Goal: Task Accomplishment & Management: Manage account settings

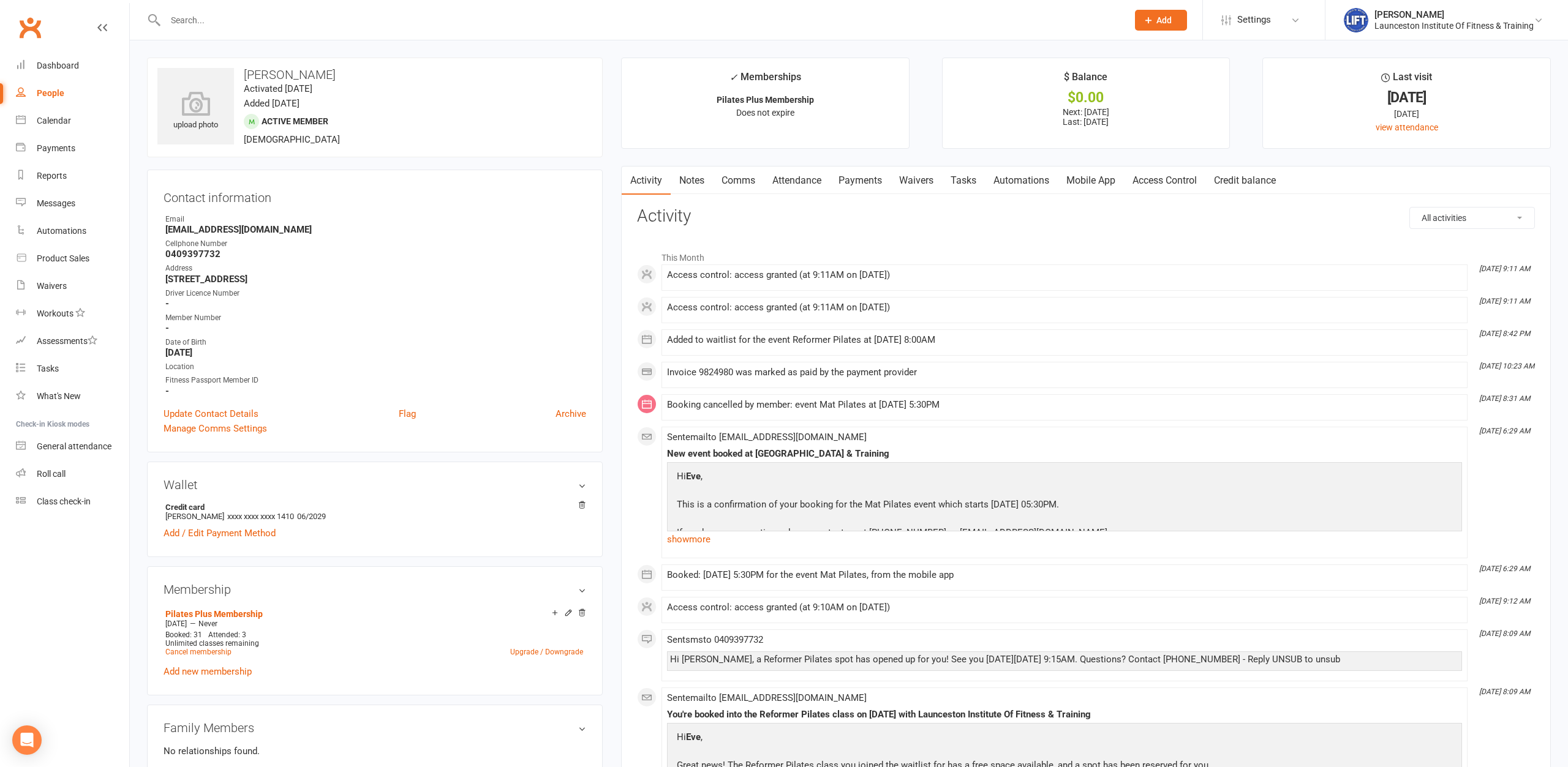
click at [218, 11] on input "text" at bounding box center [640, 20] width 958 height 17
click at [1155, 28] on button "Add" at bounding box center [1160, 20] width 52 height 21
click at [1154, 95] on link "Member" at bounding box center [1148, 84] width 109 height 29
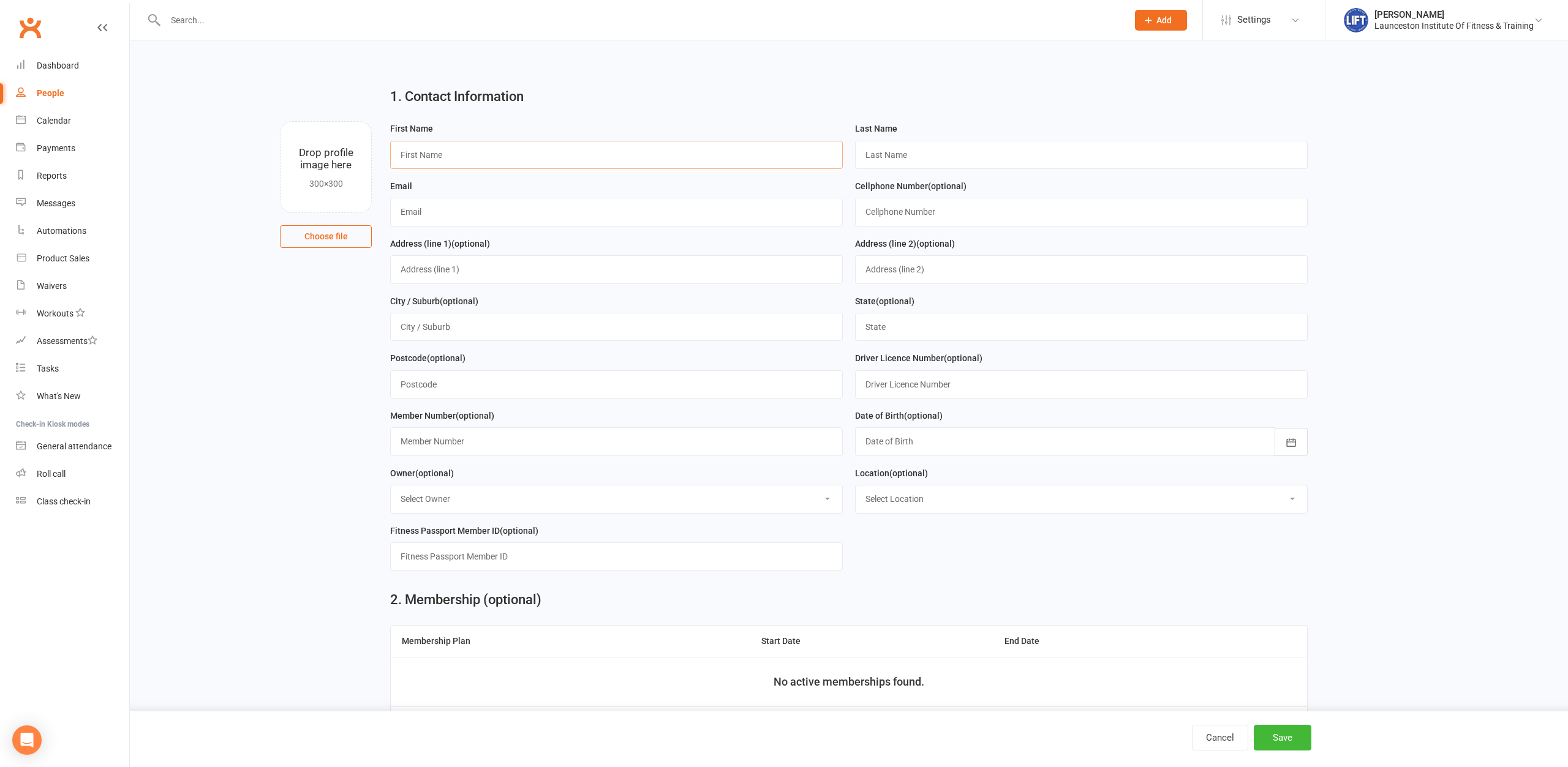
click at [498, 160] on input "text" at bounding box center [616, 155] width 453 height 29
type input "Dan"
type input "Richard- Physio"
click at [426, 221] on input "text" at bounding box center [616, 212] width 453 height 29
paste input "danrichardfitness@hotmail.com"
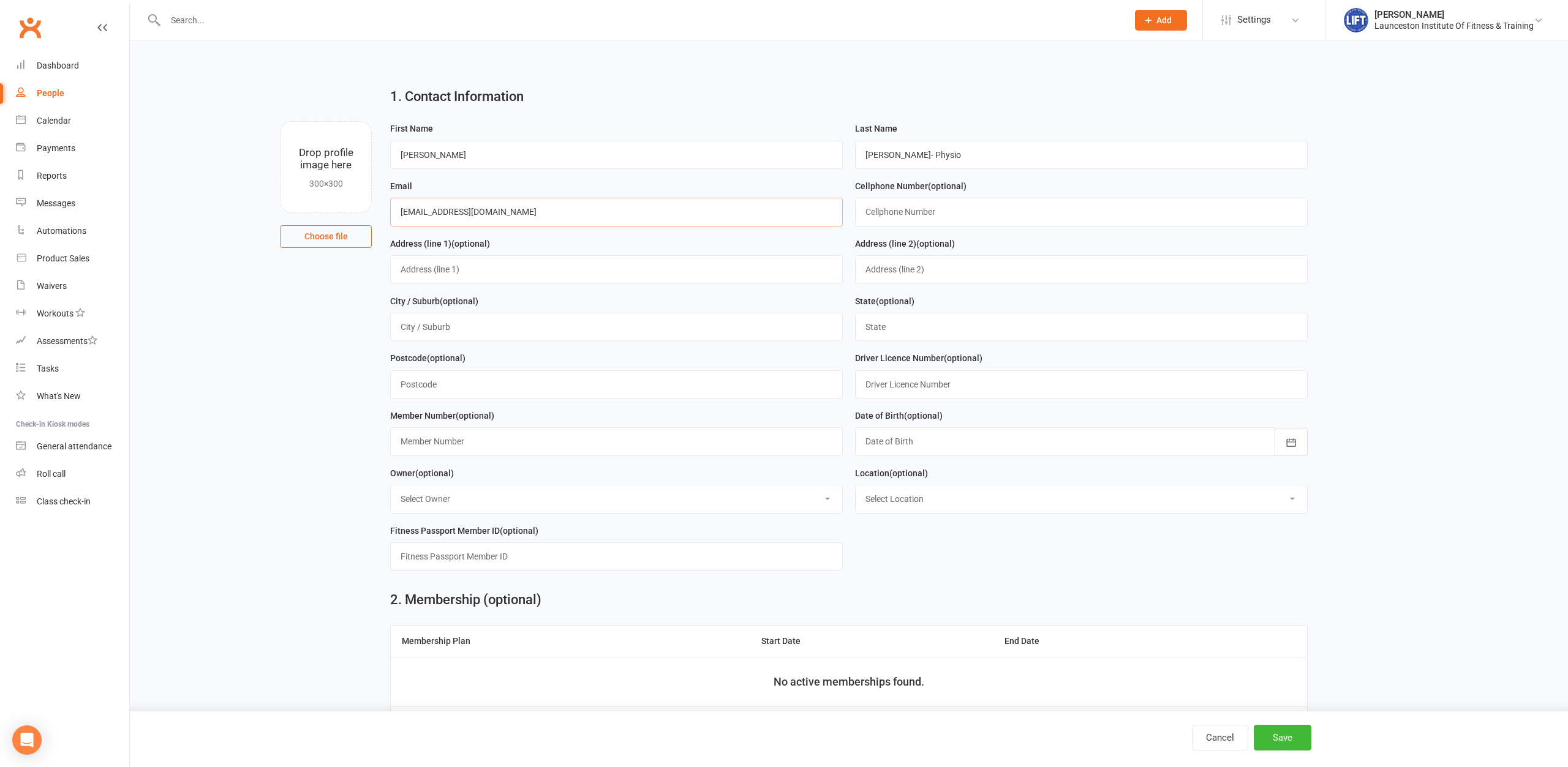
type input "danrichardfitness@hotmail.com"
click at [967, 215] on input "text" at bounding box center [1081, 212] width 453 height 29
paste input "0401078779"
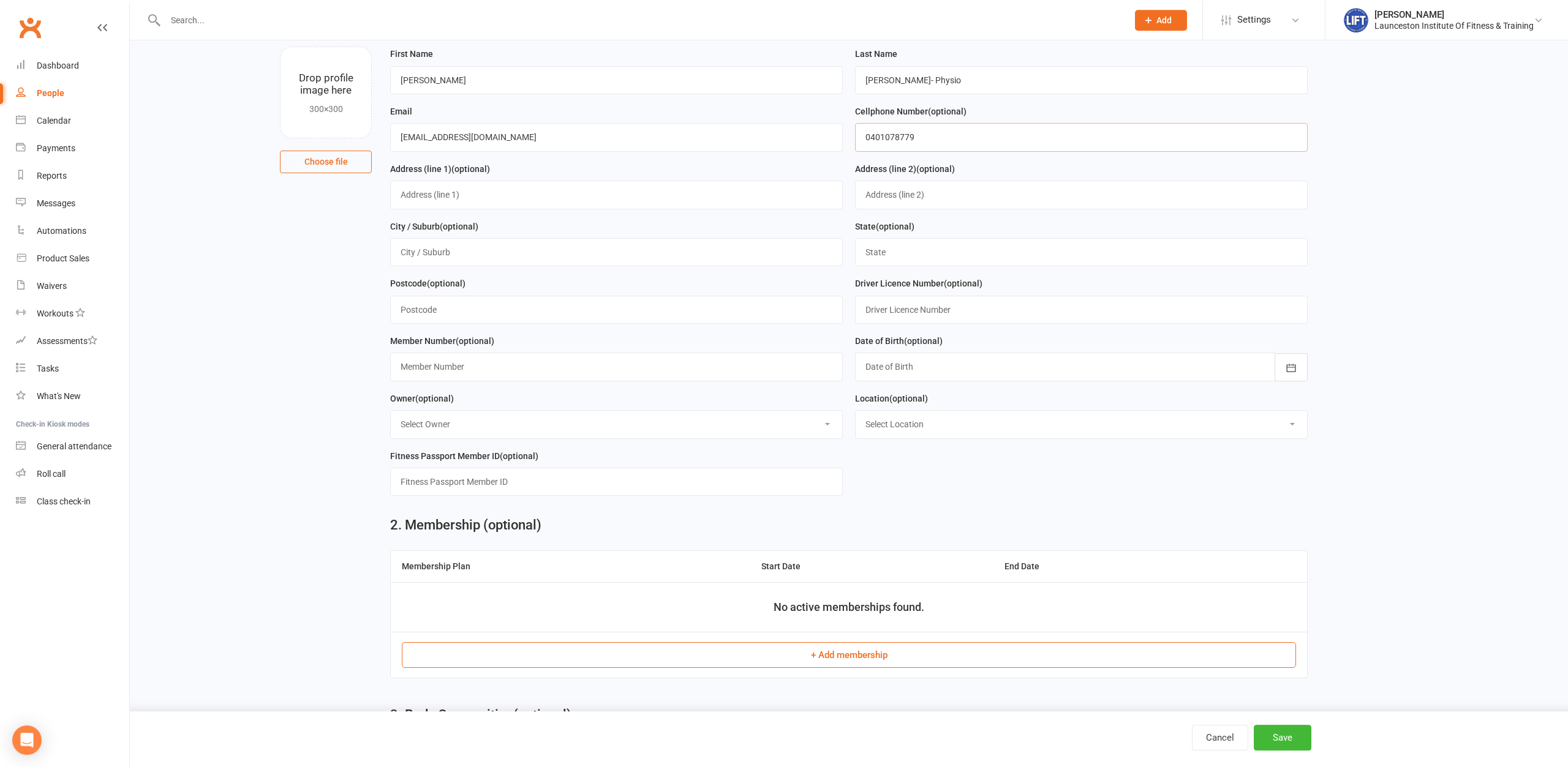
scroll to position [312, 0]
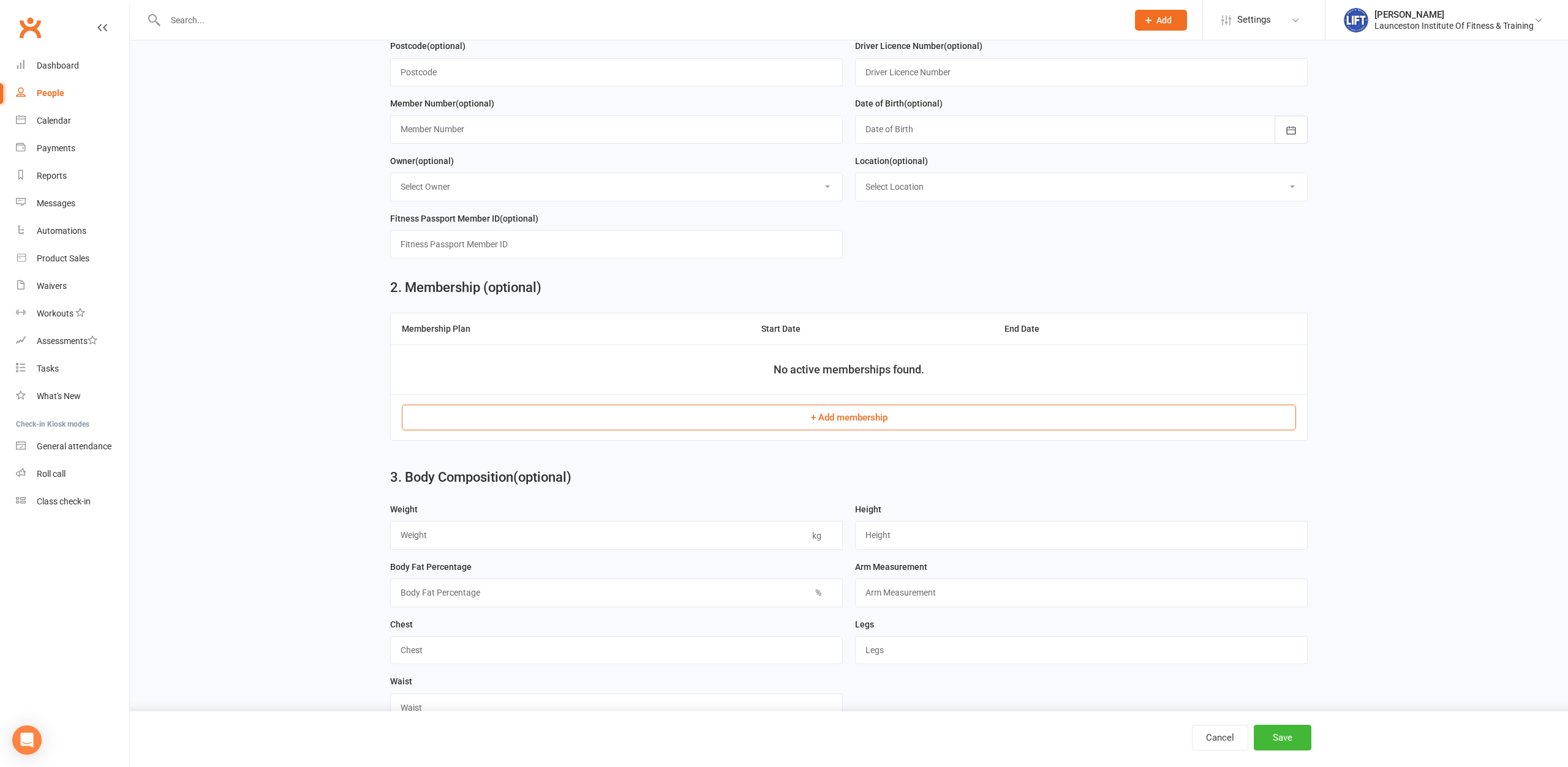
type input "0401078779"
click at [765, 419] on button "+ Add membership" at bounding box center [848, 417] width 894 height 26
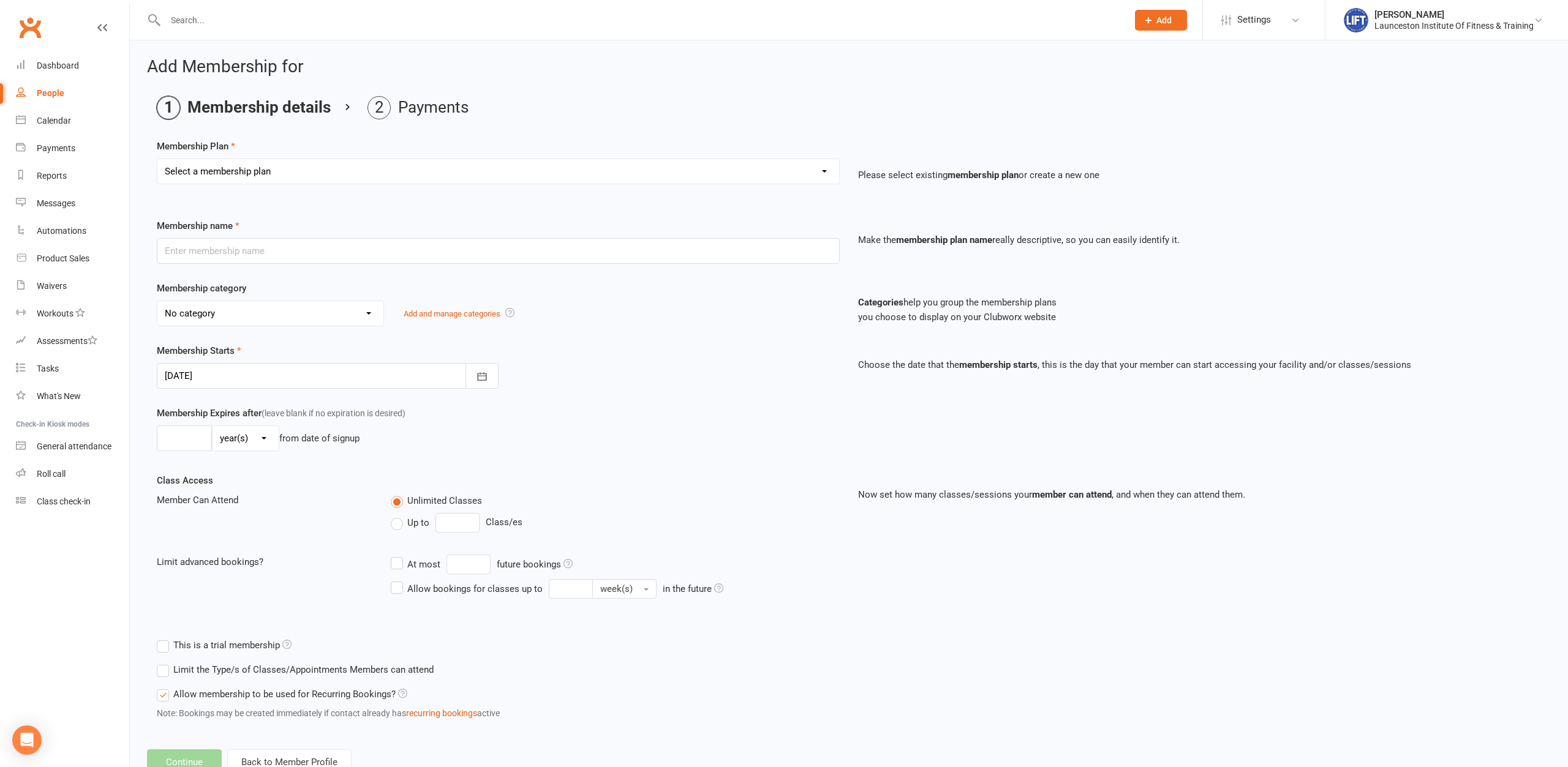
click at [158, 159] on select "Select a membership plan Create new Membership Plan 24/7 Gym Membership Pilates…" at bounding box center [498, 171] width 682 height 25
select select "37"
click option "Physio" at bounding box center [0, 0] width 0 height 0
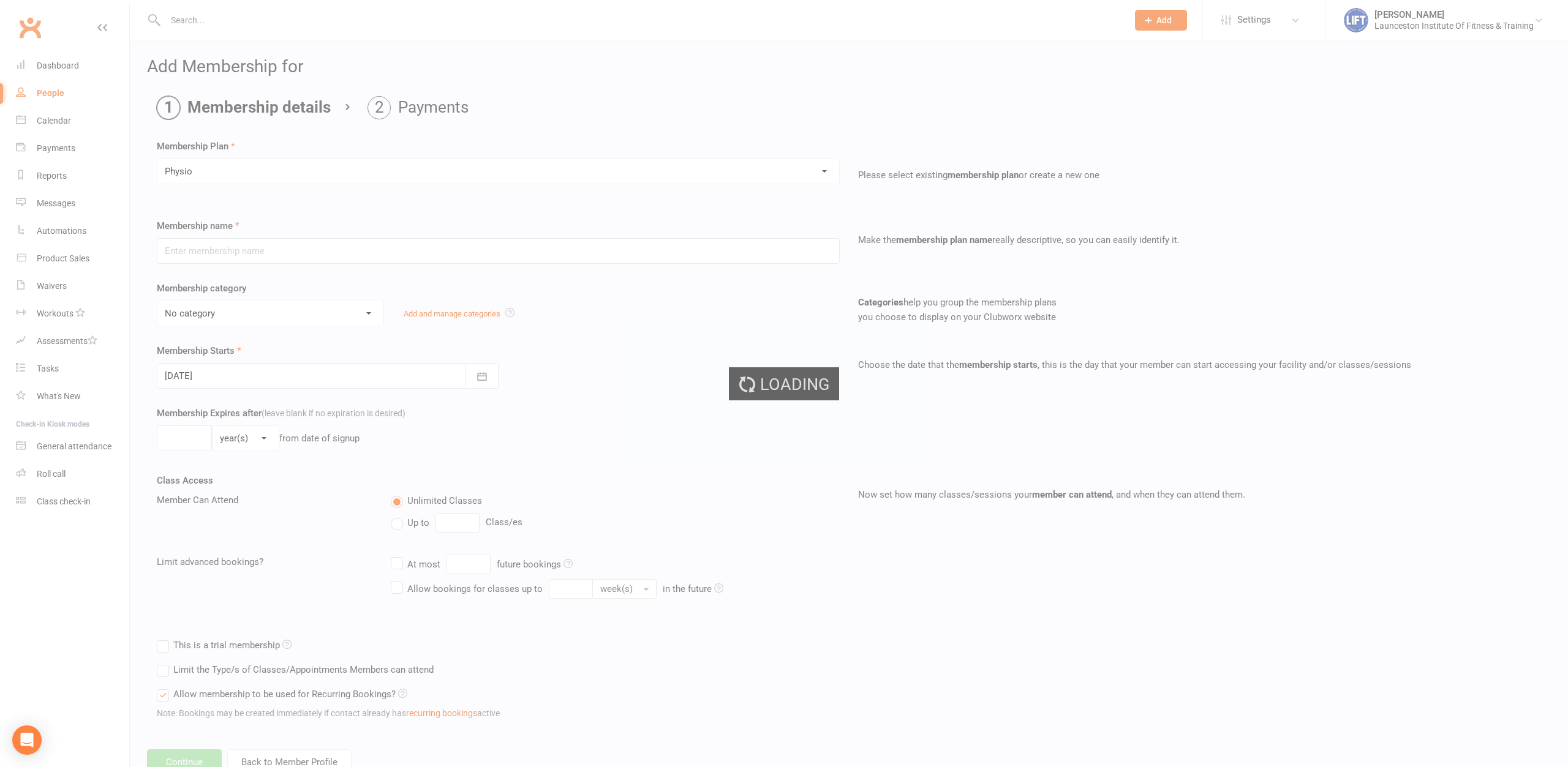
type input "Physio"
select select "19"
type input "0"
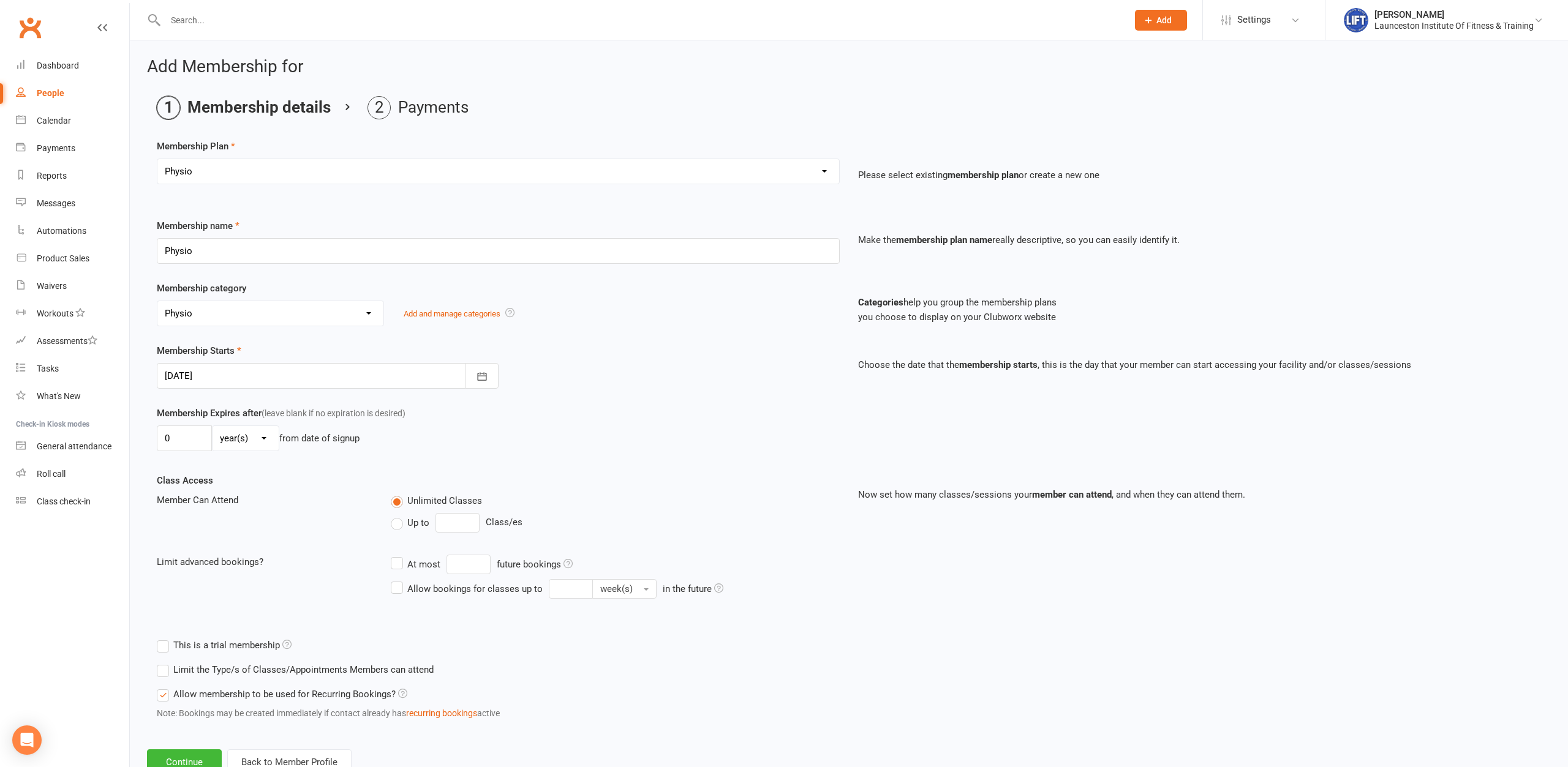
scroll to position [42, 0]
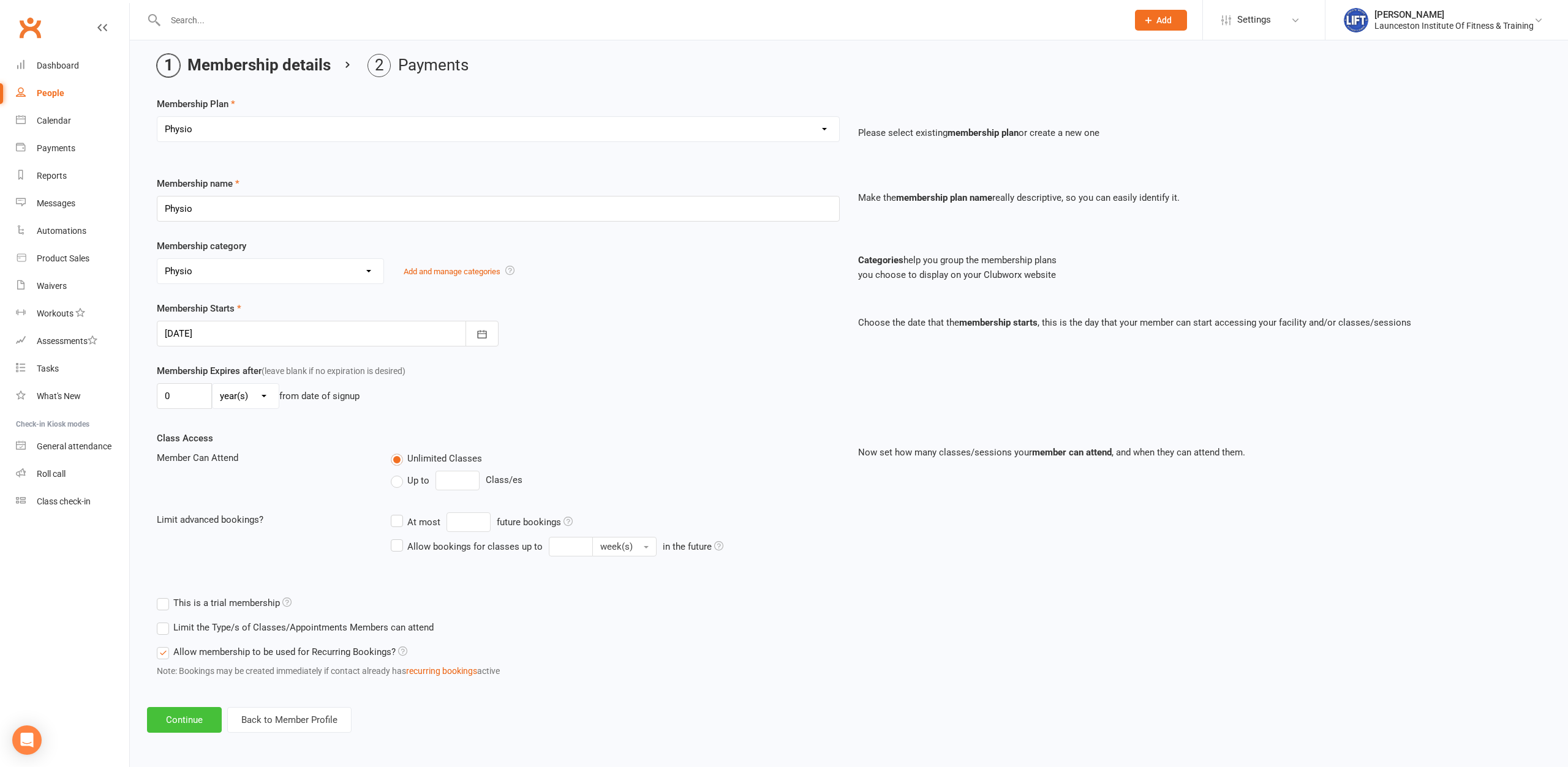
click at [190, 718] on button "Continue" at bounding box center [184, 719] width 75 height 26
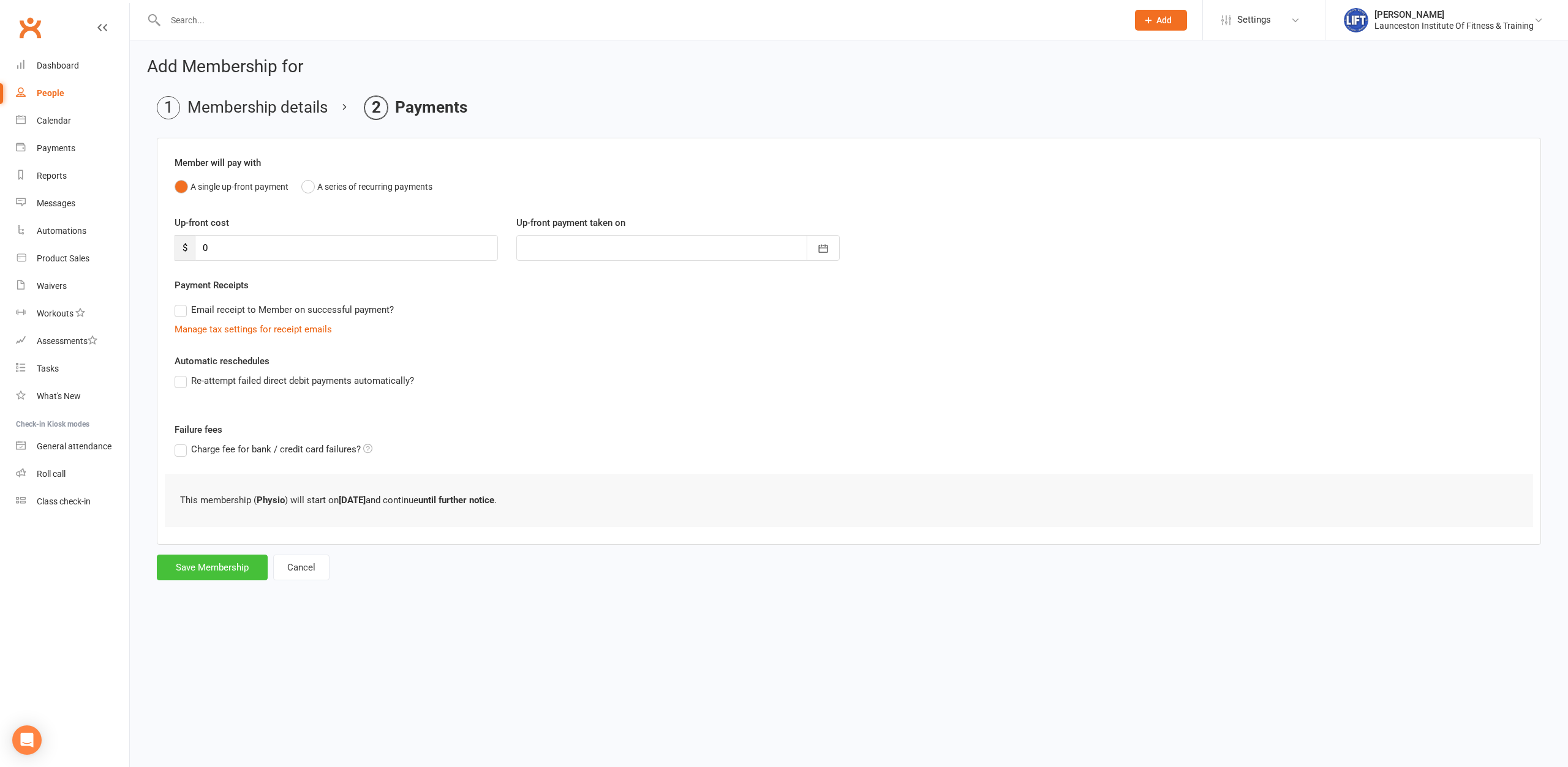
click at [211, 573] on button "Save Membership" at bounding box center [212, 566] width 111 height 26
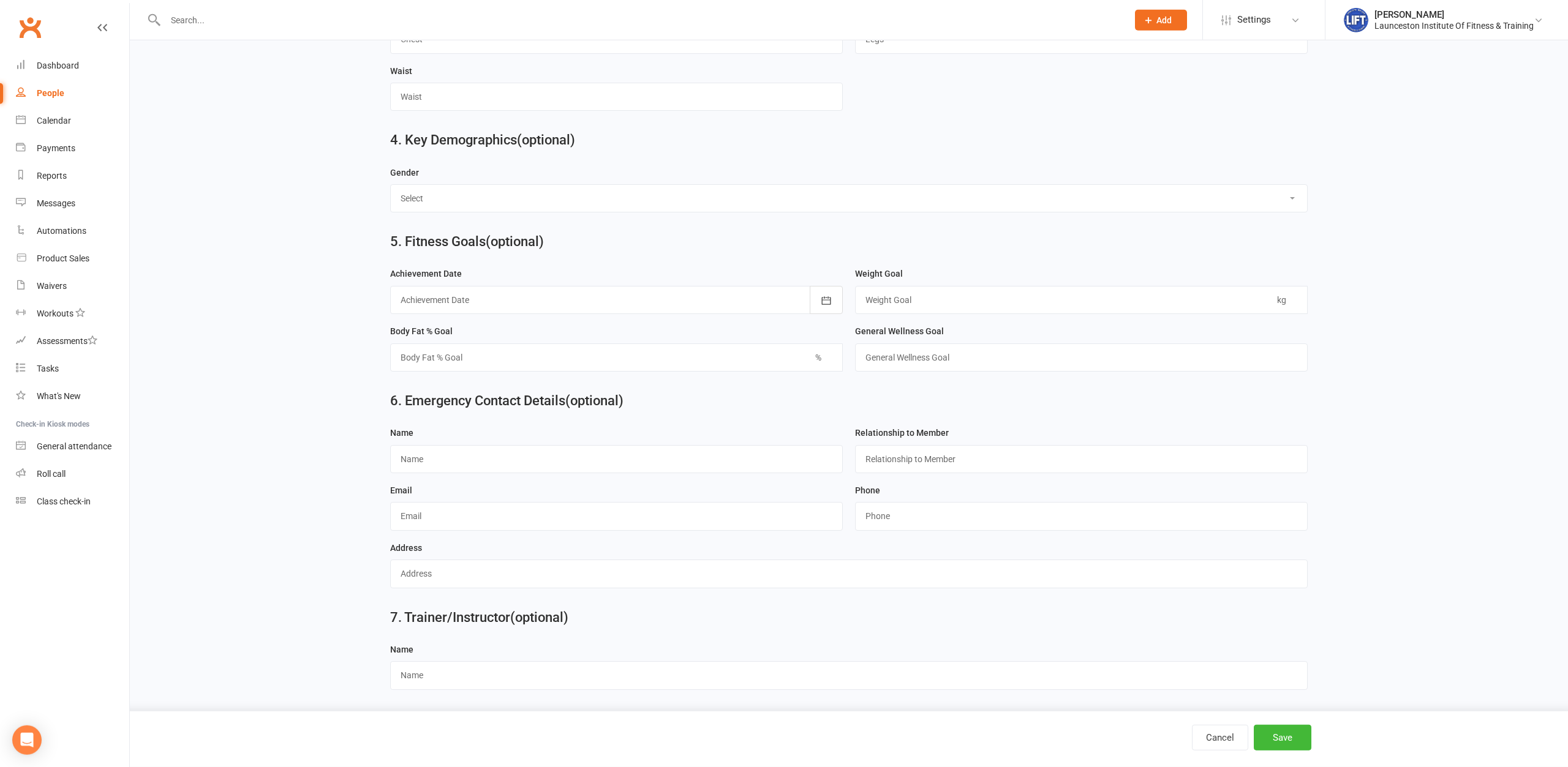
scroll to position [919, 0]
click at [1281, 749] on button "Save" at bounding box center [1282, 737] width 58 height 26
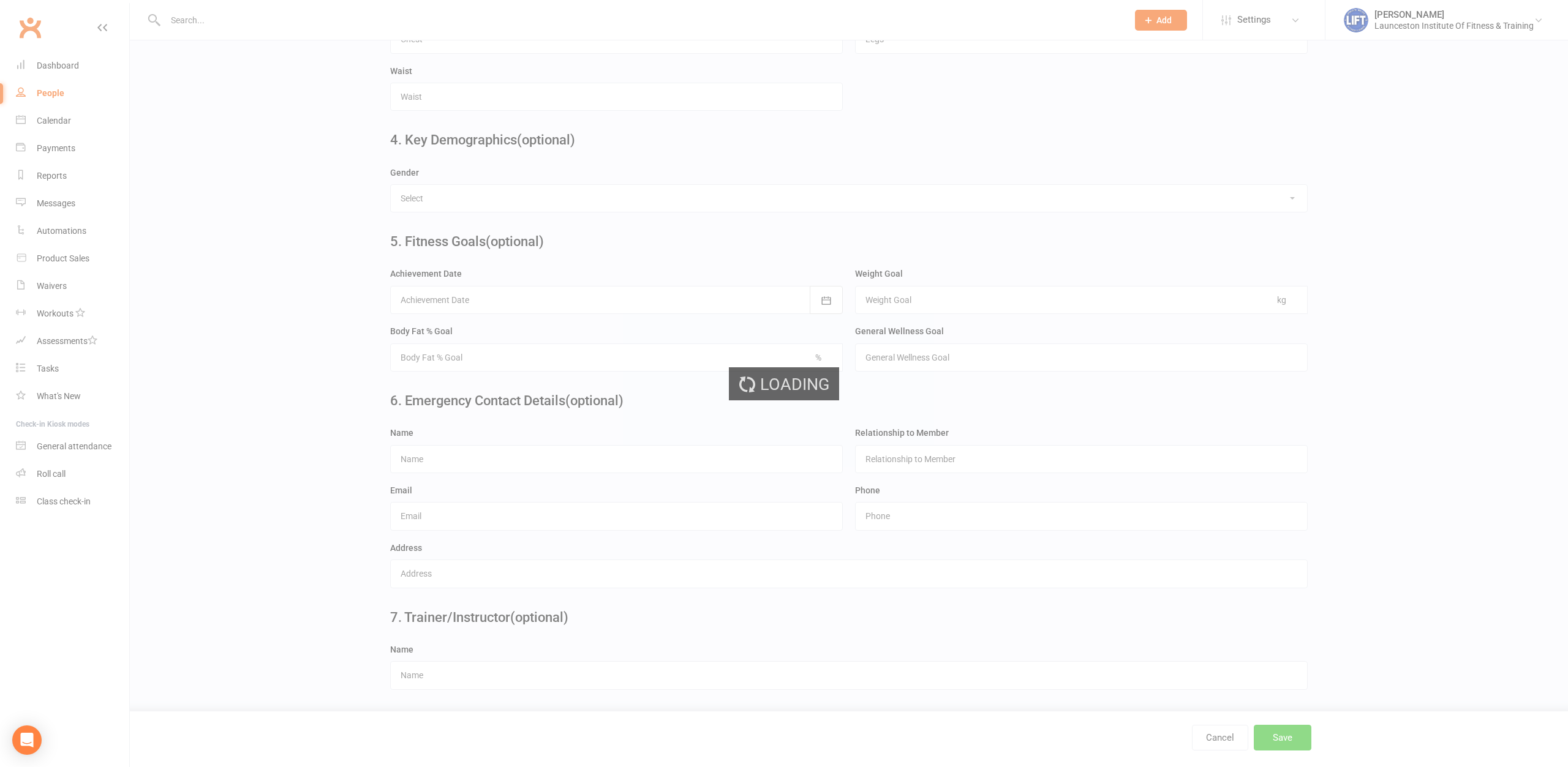
scroll to position [0, 0]
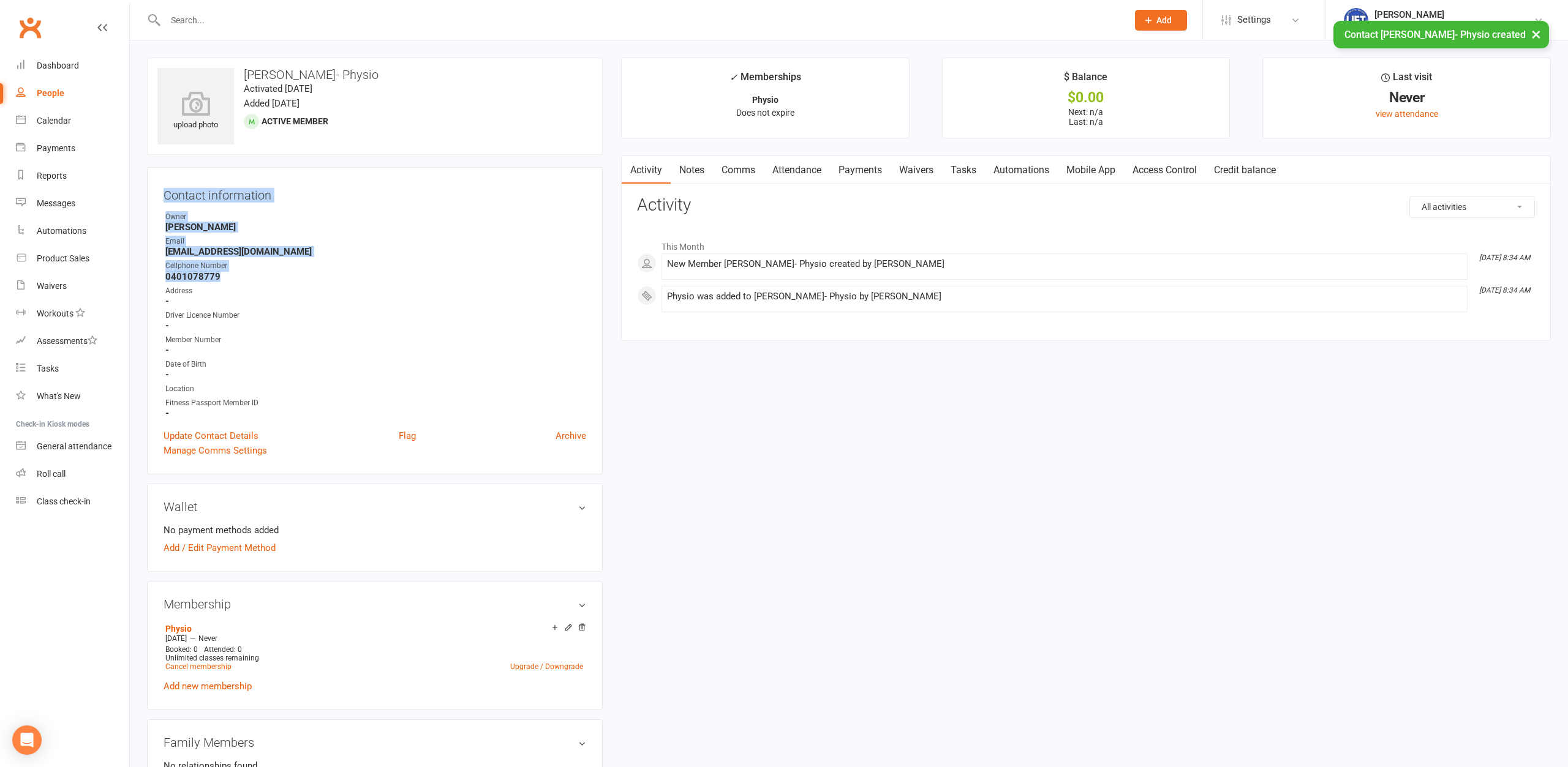
drag, startPoint x: 239, startPoint y: 275, endPoint x: 154, endPoint y: 171, distance: 134.3
click at [154, 171] on div "Contact information Owner Callan Richardson Email danrichardfitness@hotmail.com…" at bounding box center [375, 320] width 455 height 307
click at [740, 413] on div "upload photo Dan Richard- Physio Activated 11 September, 2025 Added 11 Septembe…" at bounding box center [848, 760] width 1422 height 1405
drag, startPoint x: 228, startPoint y: 273, endPoint x: 152, endPoint y: 190, distance: 112.5
click at [152, 190] on div "Contact information Owner Callan Richardson Email danrichardfitness@hotmail.com…" at bounding box center [375, 320] width 455 height 307
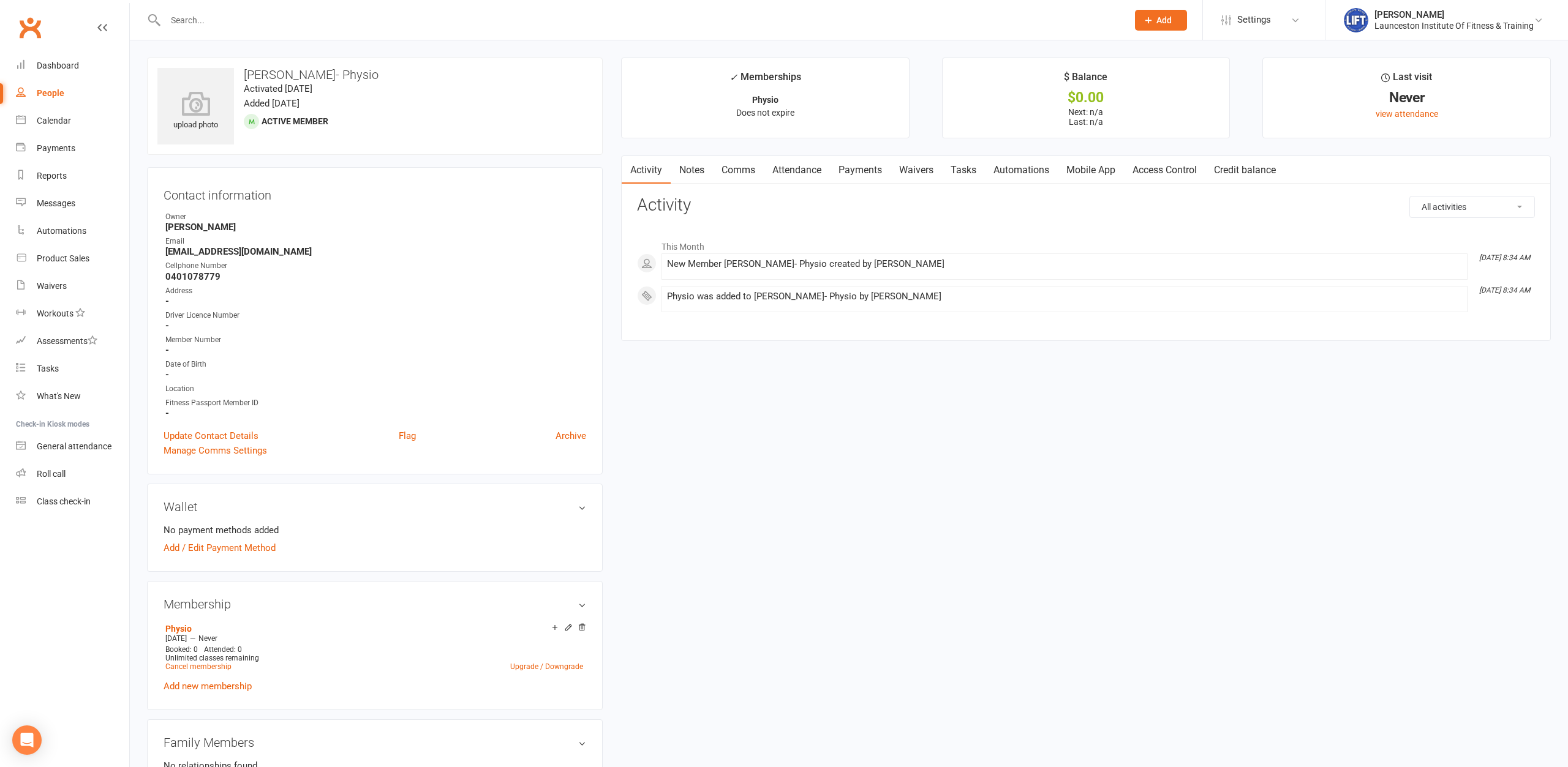
click at [816, 460] on div "upload photo Dan Richard- Physio Activated 11 September, 2025 Added 11 Septembe…" at bounding box center [848, 760] width 1422 height 1405
click at [520, 16] on input "text" at bounding box center [640, 20] width 958 height 17
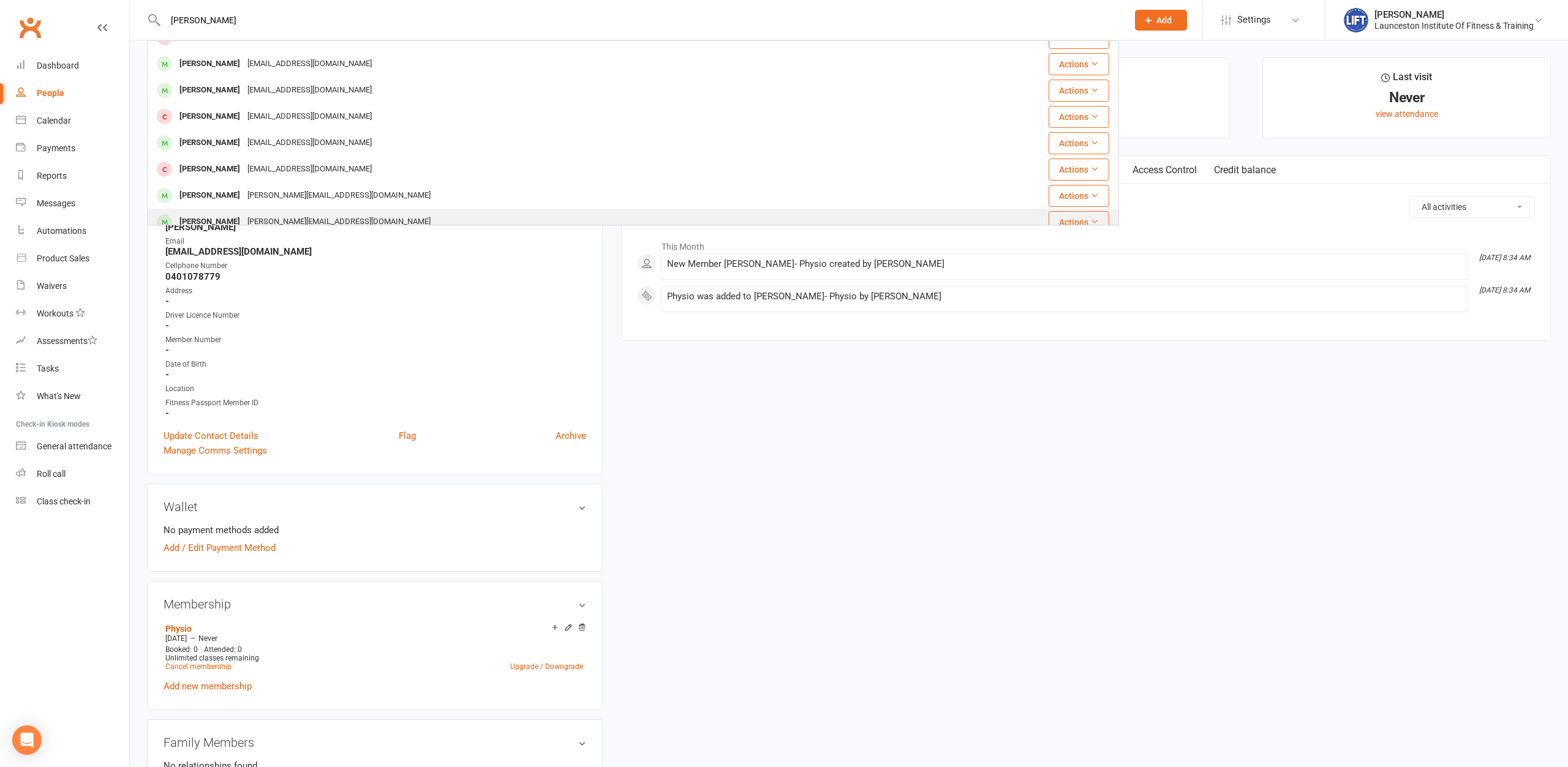
scroll to position [199, 0]
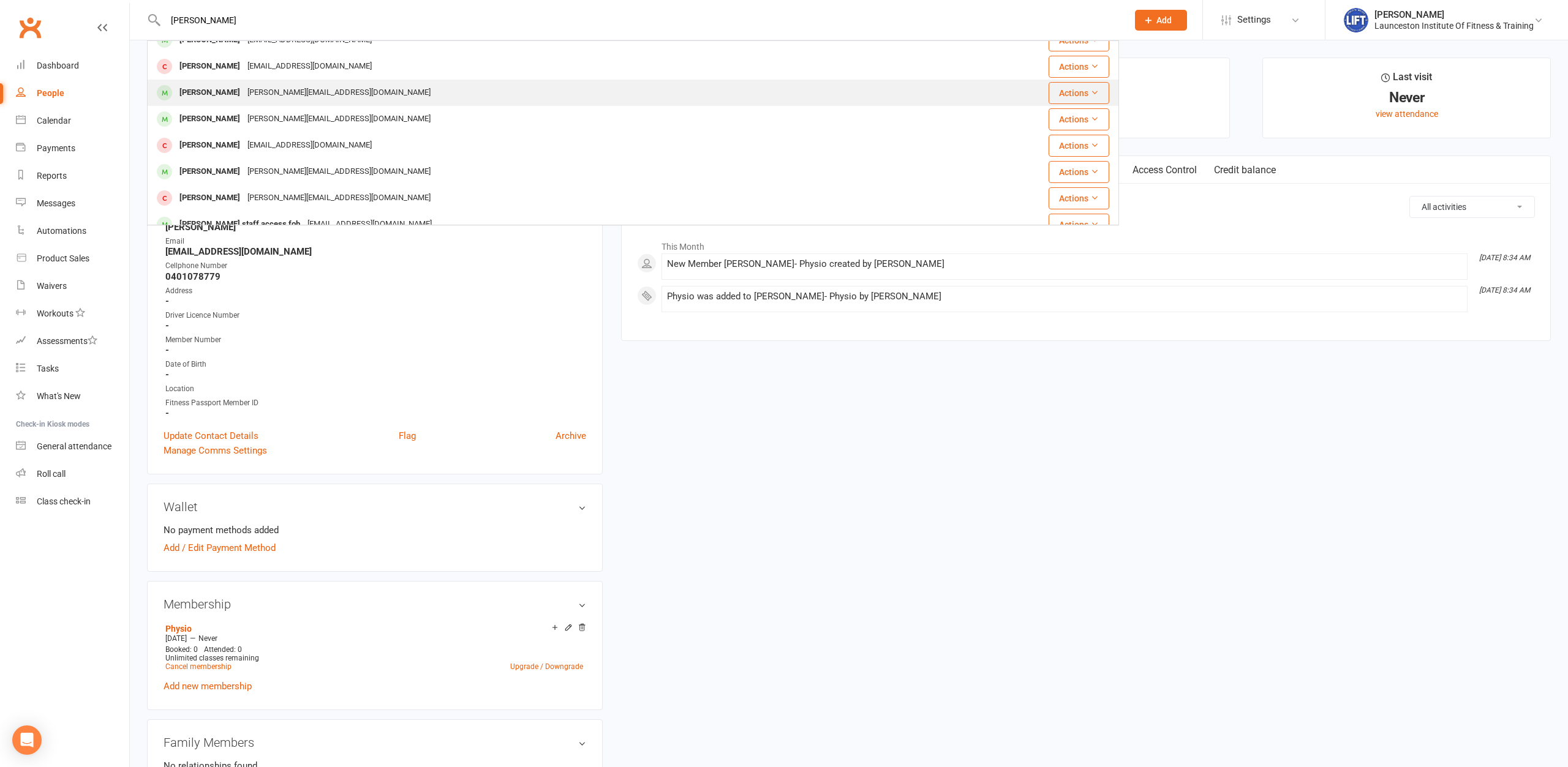
type input "rohan b"
click at [260, 97] on div "rohan@supportacademytas.com" at bounding box center [339, 92] width 190 height 18
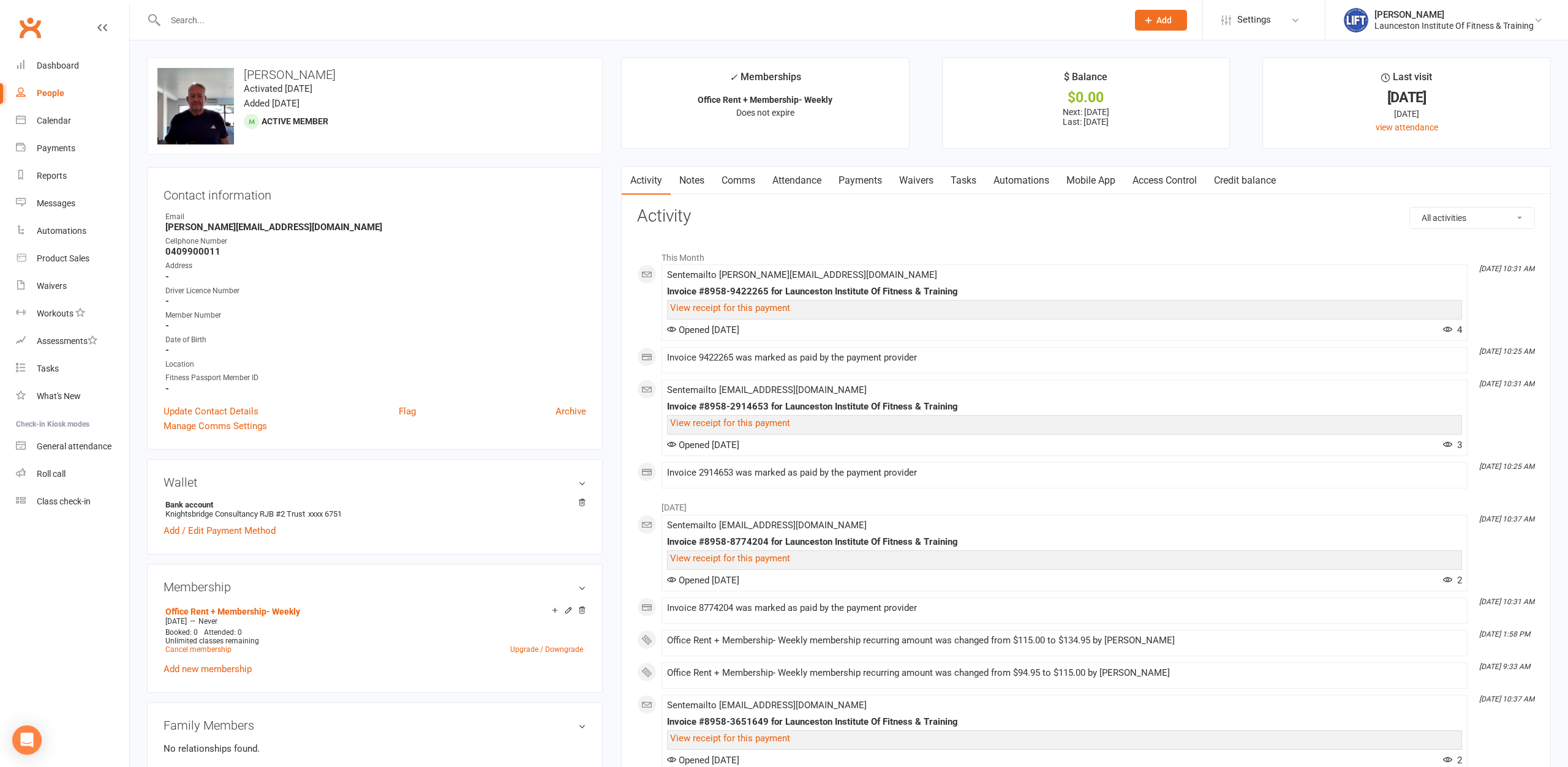
click at [305, 23] on input "text" at bounding box center [640, 20] width 958 height 17
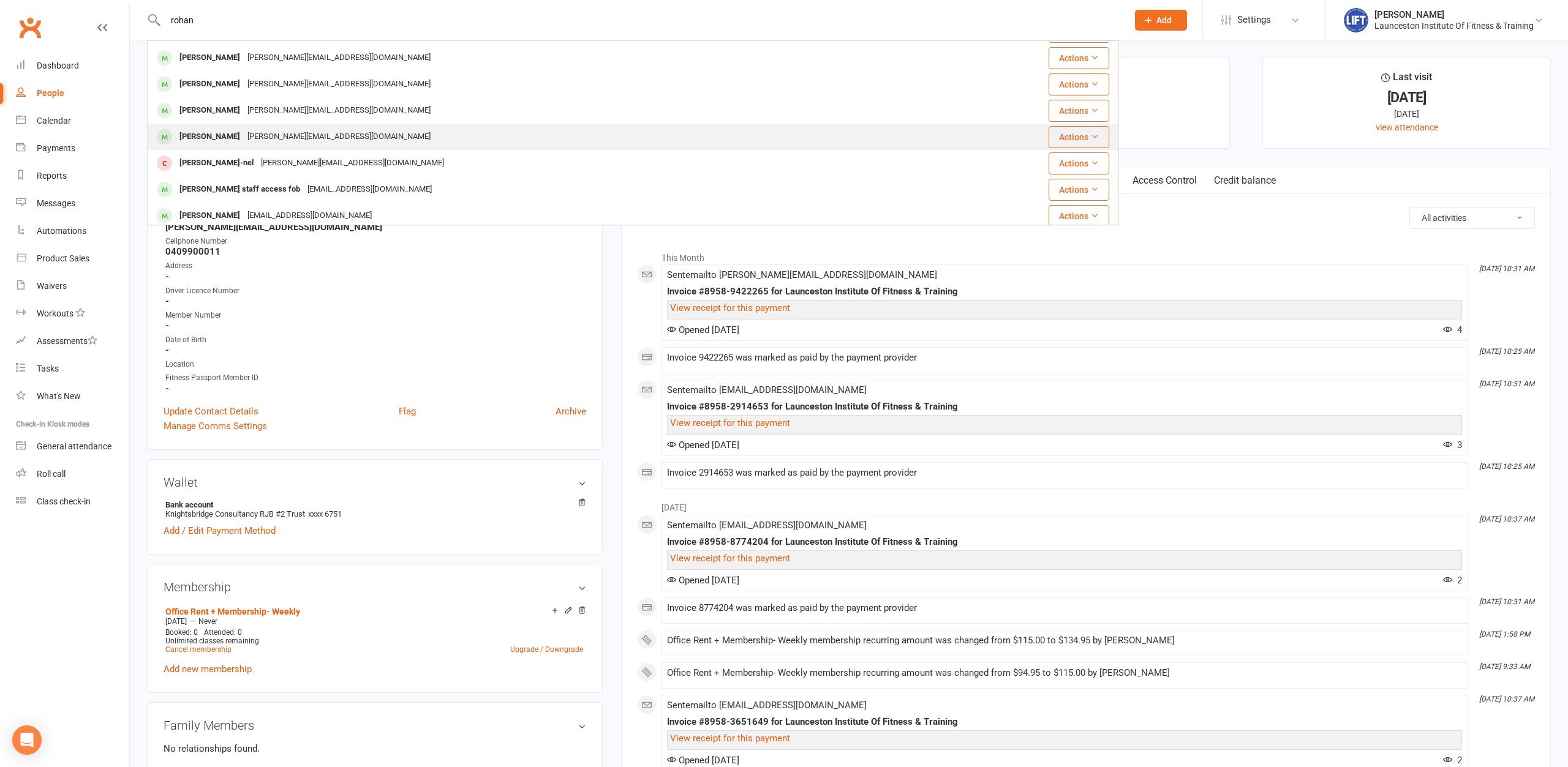
scroll to position [343, 0]
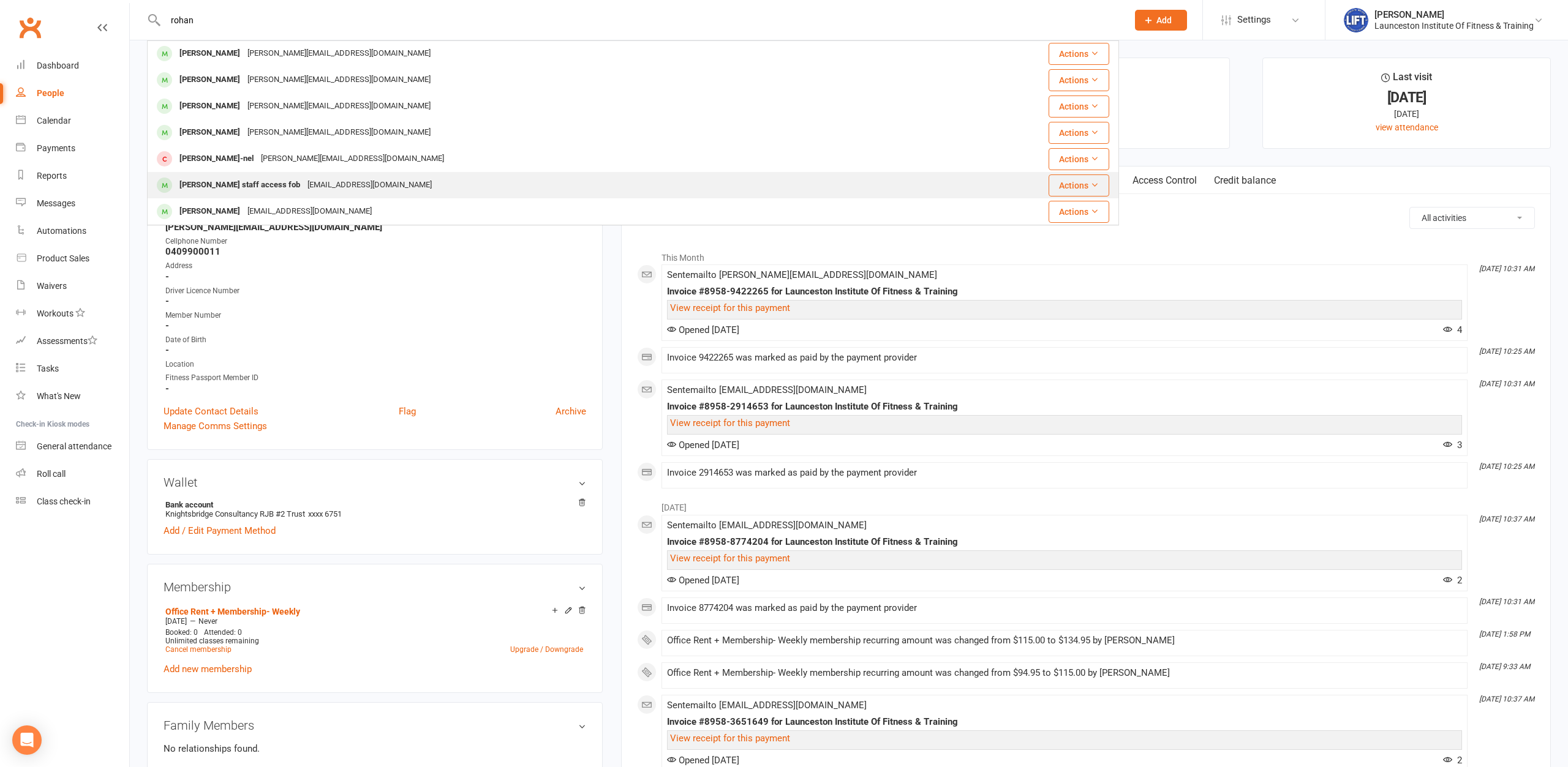
type input "rohan"
click at [345, 192] on div "rohan@tassie1.com" at bounding box center [369, 184] width 131 height 18
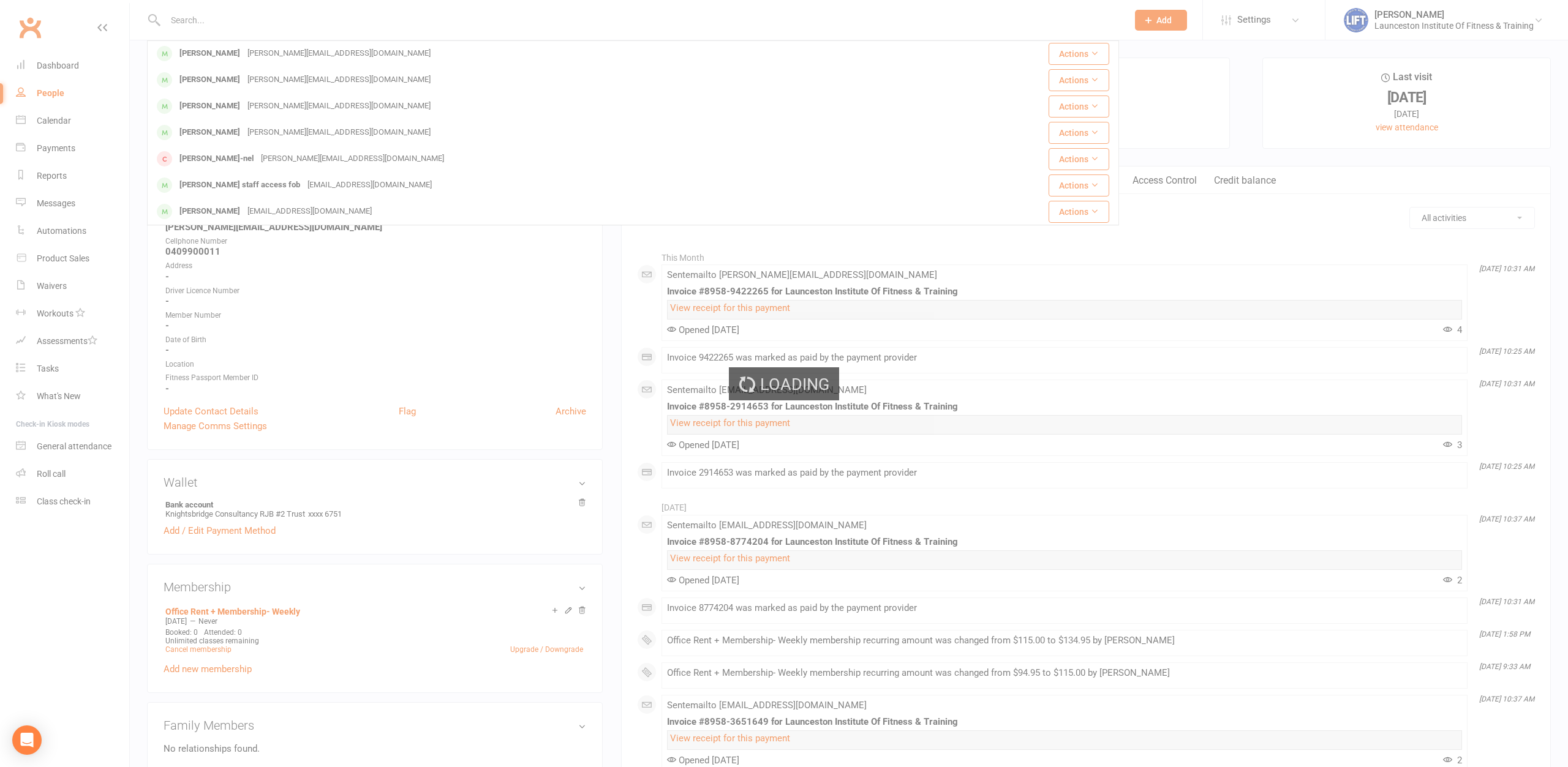
scroll to position [0, 0]
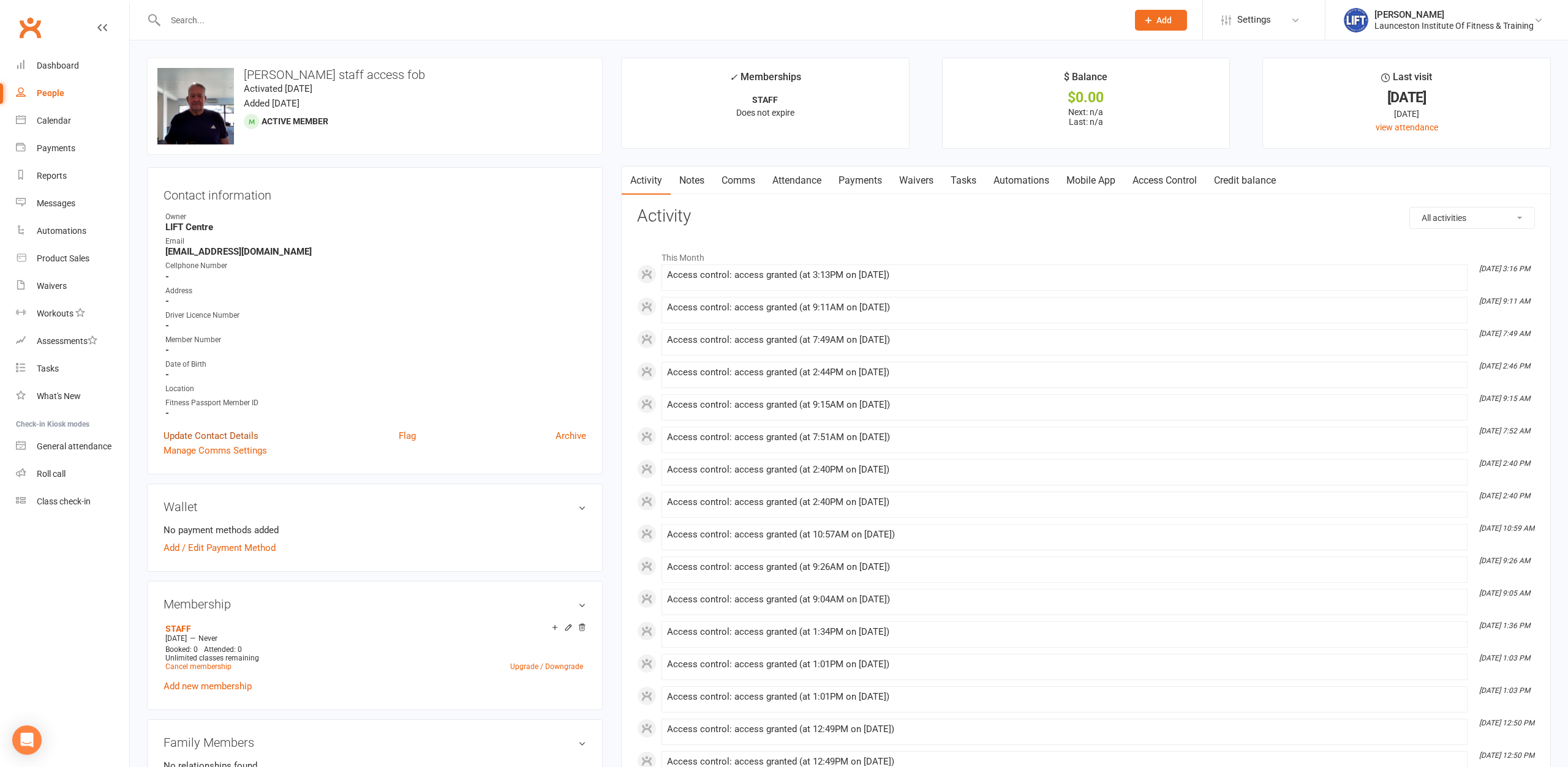
click at [190, 434] on link "Update Contact Details" at bounding box center [211, 435] width 95 height 14
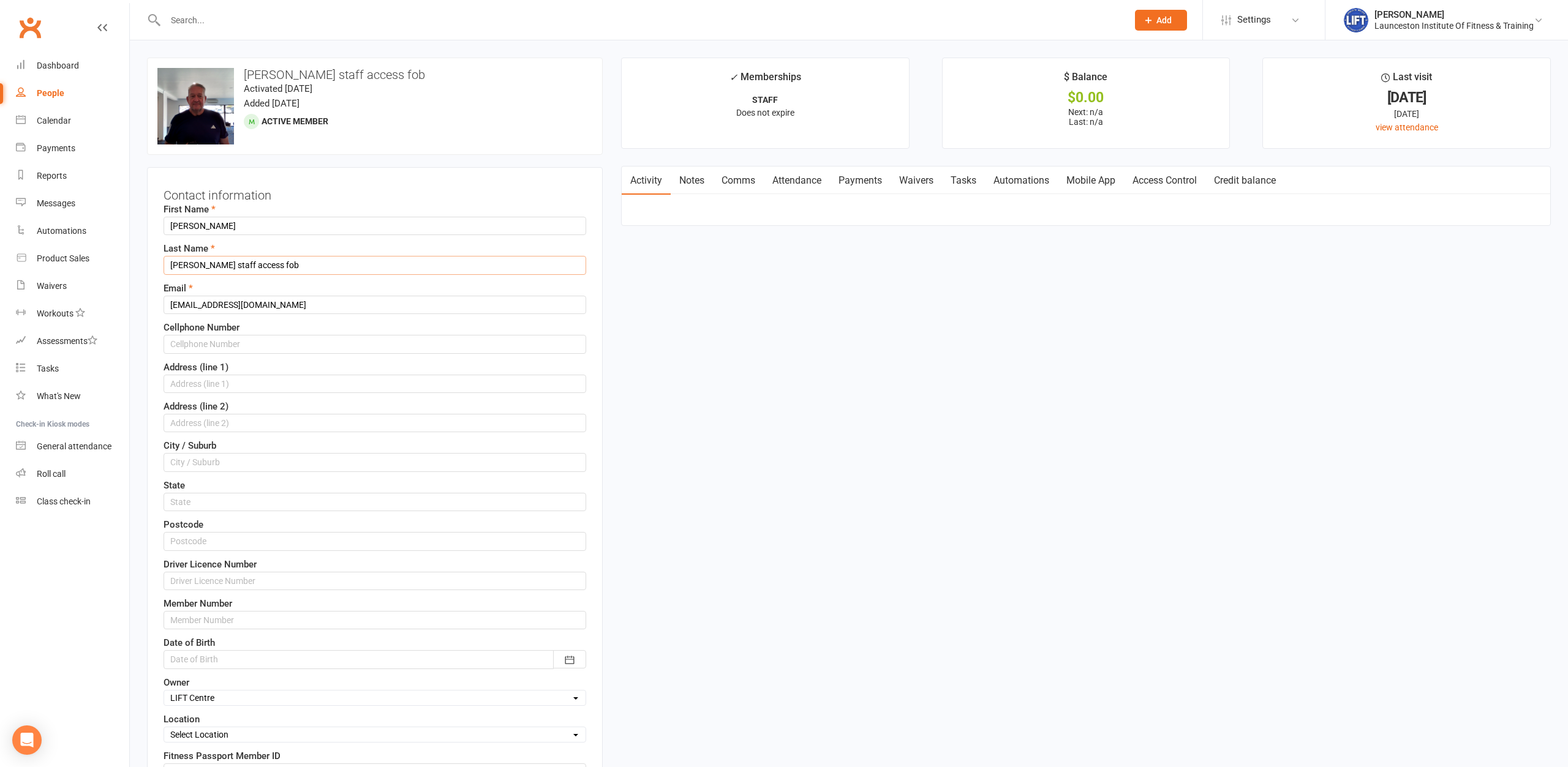
drag, startPoint x: 294, startPoint y: 265, endPoint x: 244, endPoint y: 270, distance: 50.2
click at [244, 270] on input "Birchmore staff access fob" at bounding box center [375, 264] width 422 height 18
drag, startPoint x: 210, startPoint y: 263, endPoint x: 228, endPoint y: 265, distance: 18.1
click at [228, 265] on input "Birchmore staff access fob" at bounding box center [375, 264] width 422 height 18
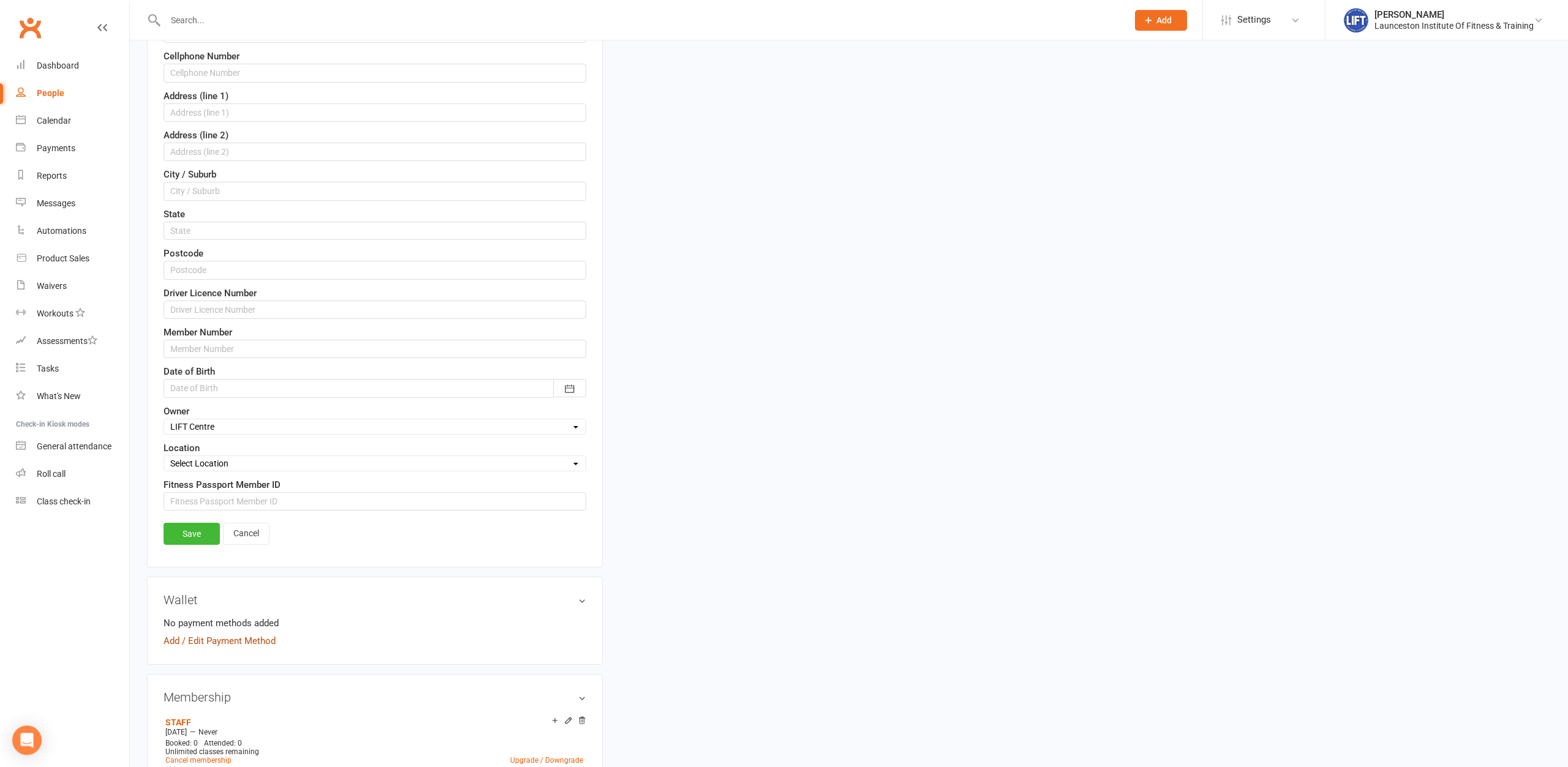
scroll to position [312, 0]
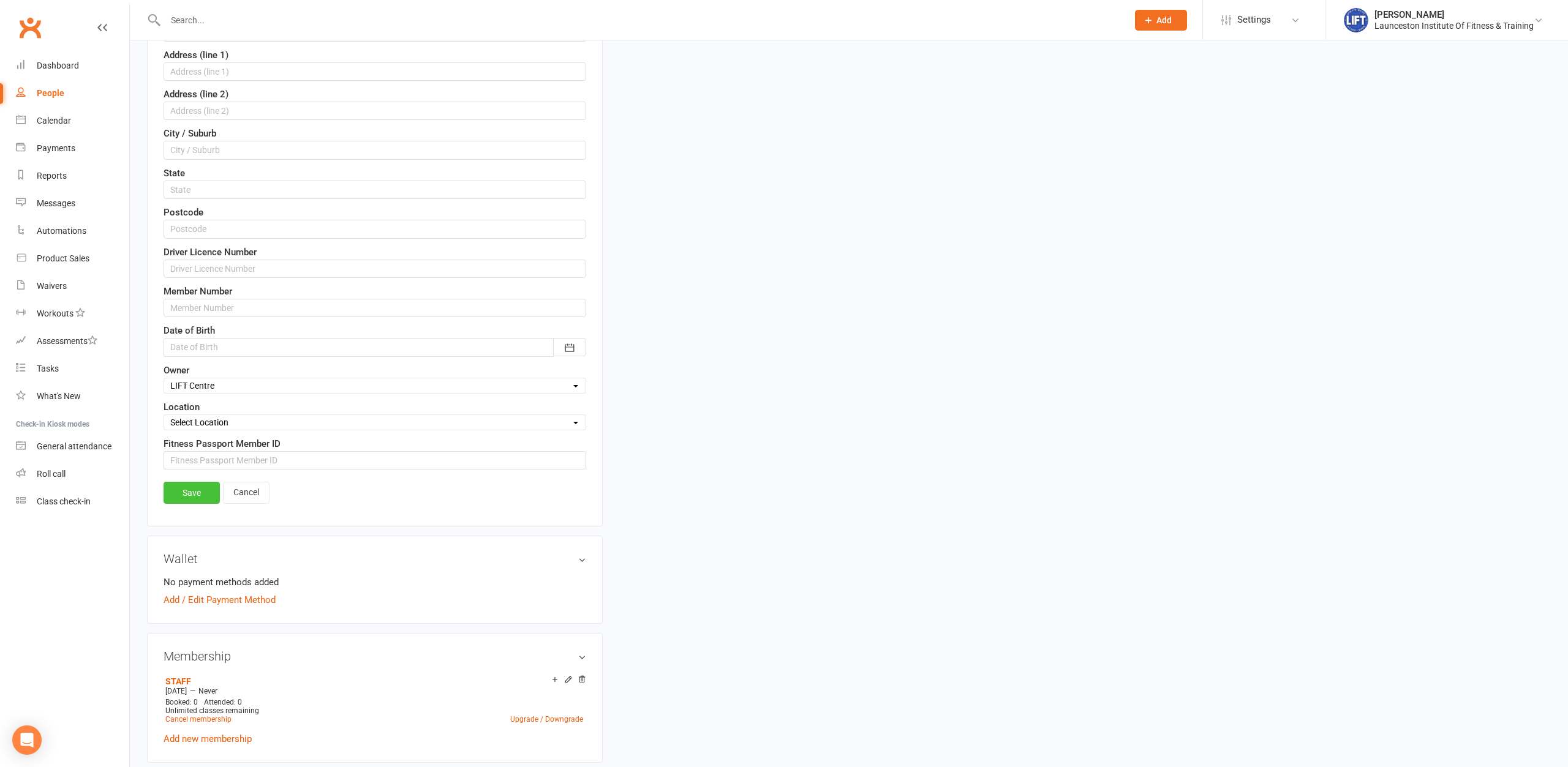
type input "Birchmore passback access fob"
click at [184, 503] on link "Save" at bounding box center [191, 492] width 56 height 22
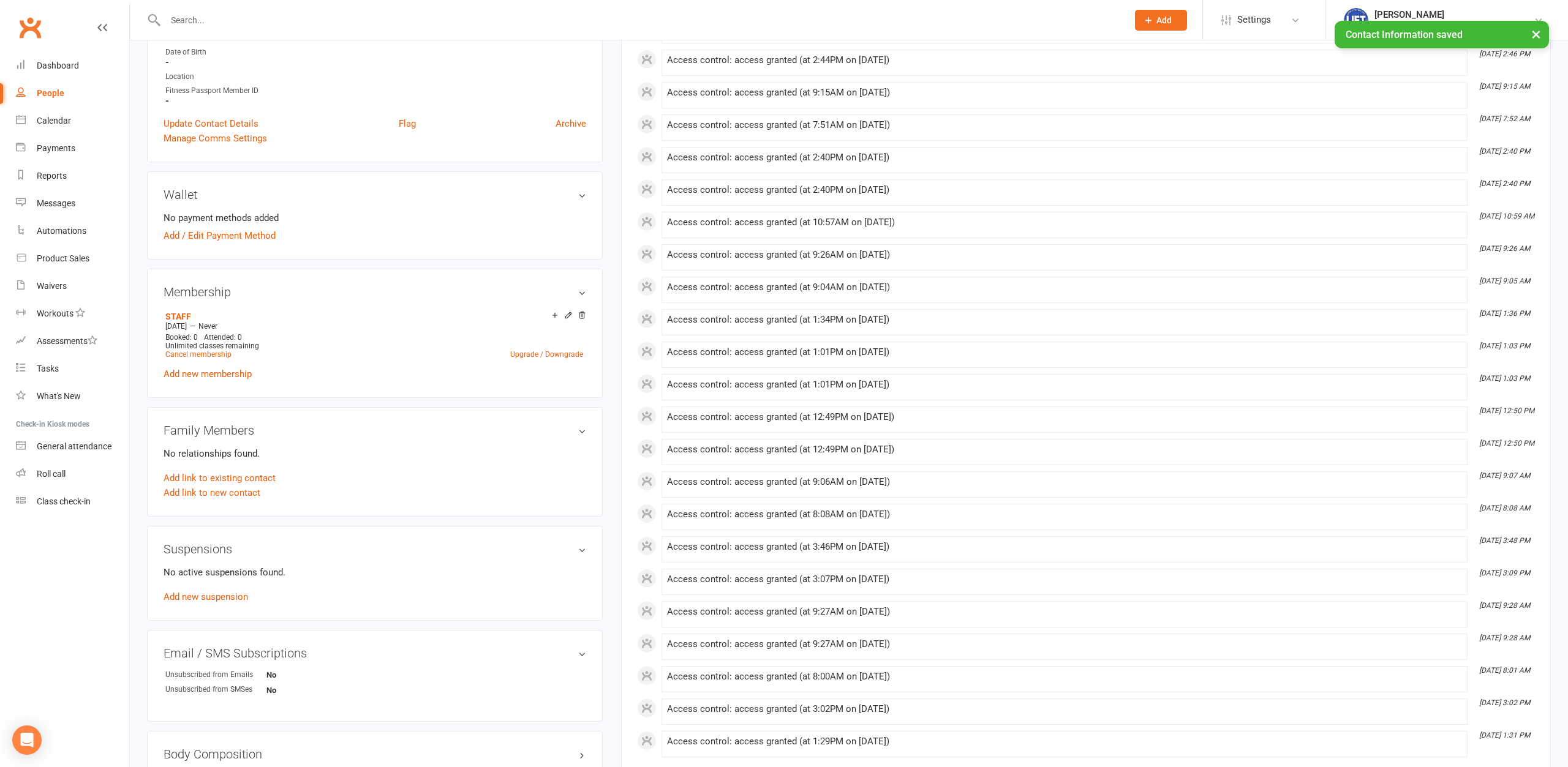
scroll to position [0, 0]
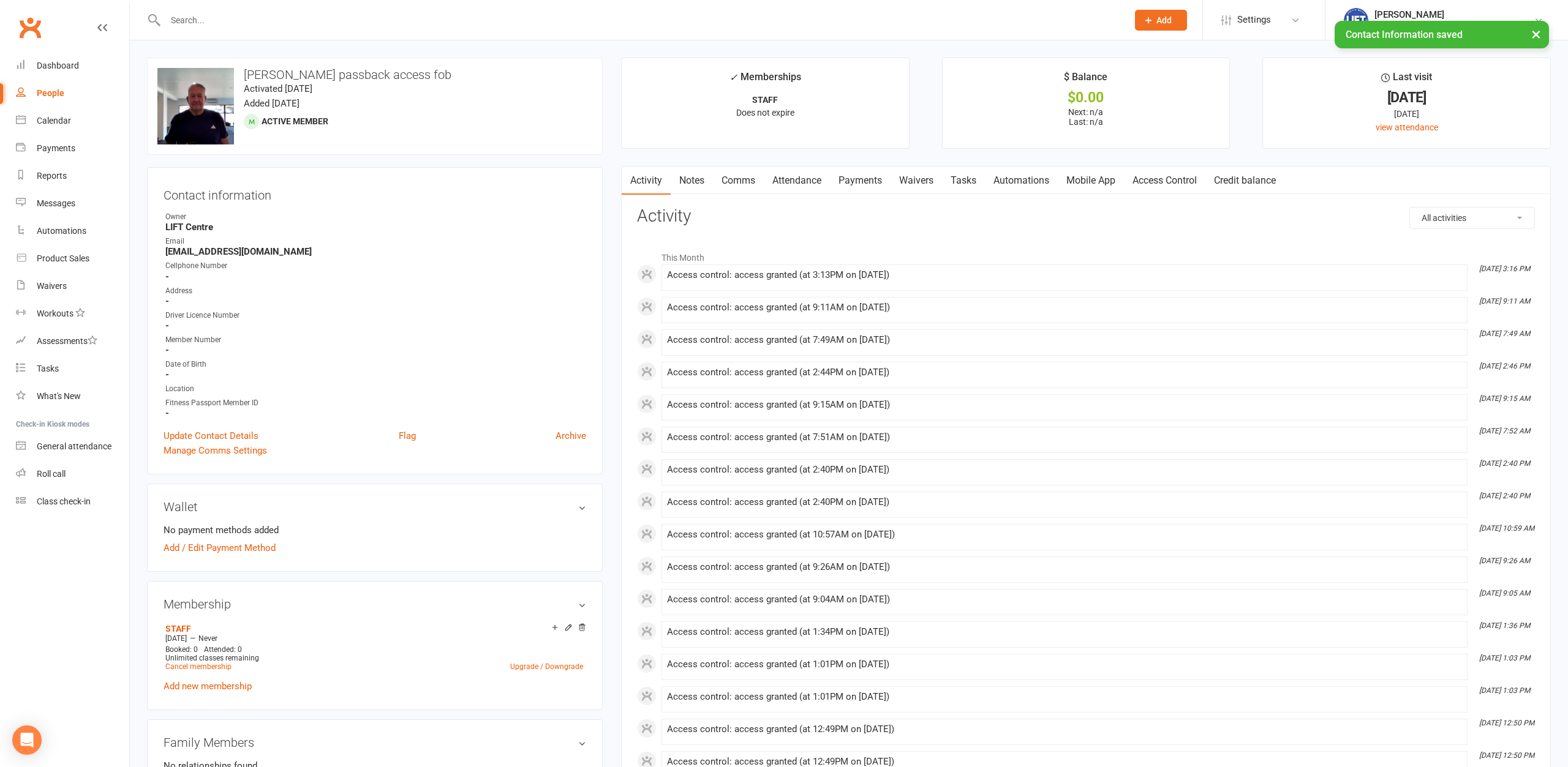
click at [308, 35] on div at bounding box center [633, 20] width 972 height 40
click at [303, 29] on div at bounding box center [633, 20] width 972 height 40
click at [303, 27] on input "text" at bounding box center [640, 20] width 958 height 17
type input "birchmore"
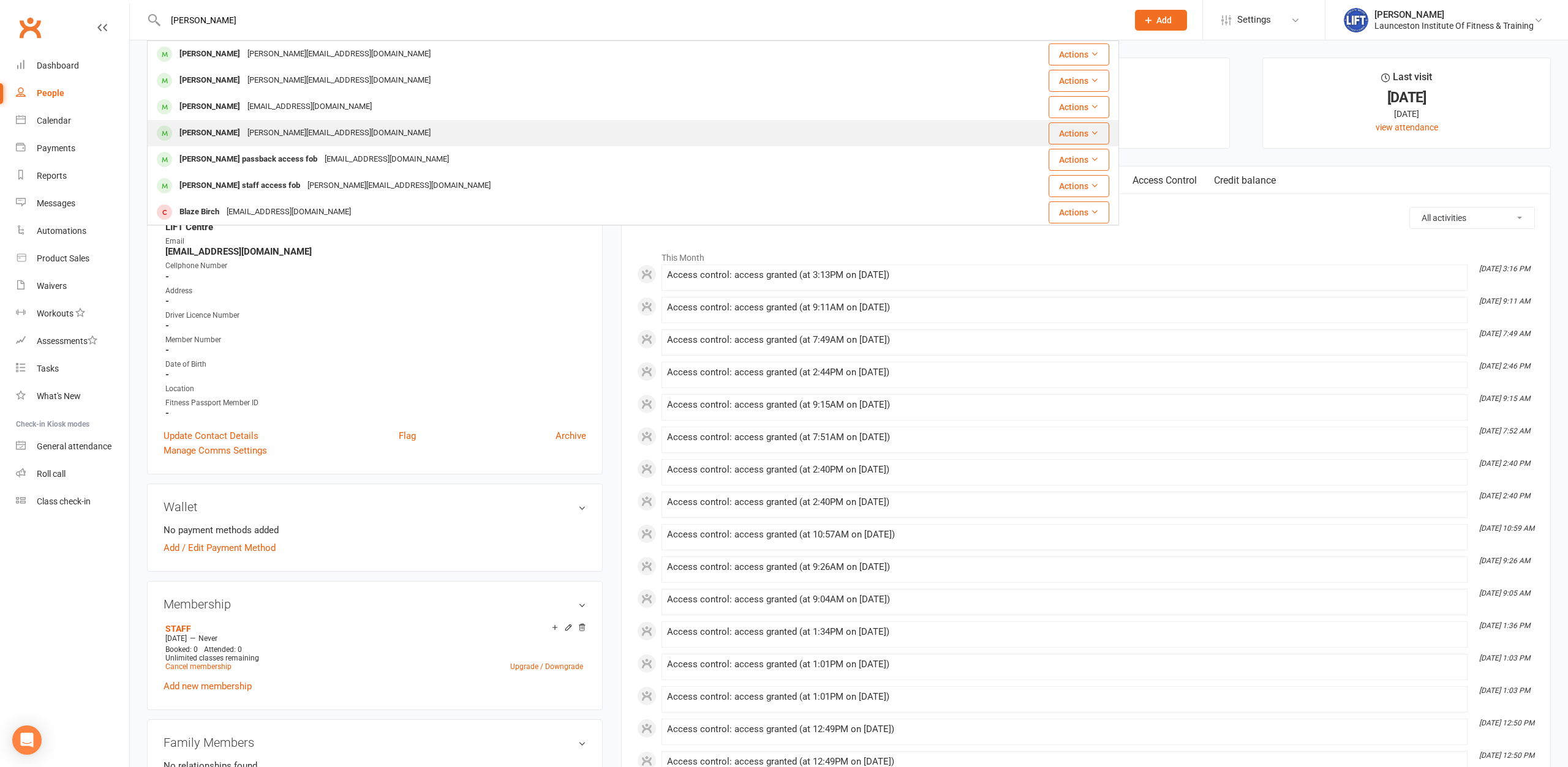
click at [290, 130] on div "rohan@supportacademytas.com" at bounding box center [339, 133] width 190 height 18
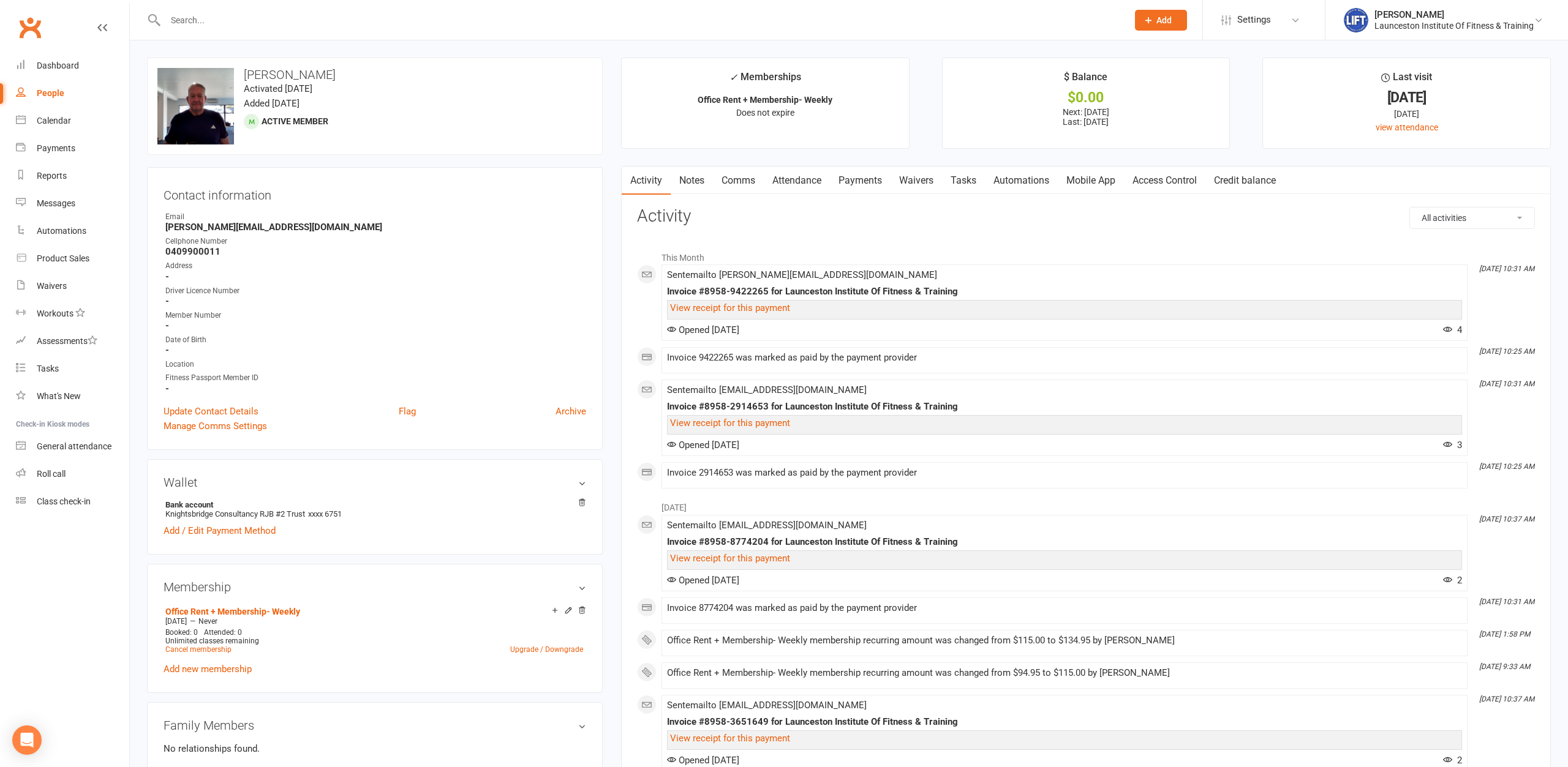
click at [278, 29] on input "text" at bounding box center [640, 20] width 958 height 17
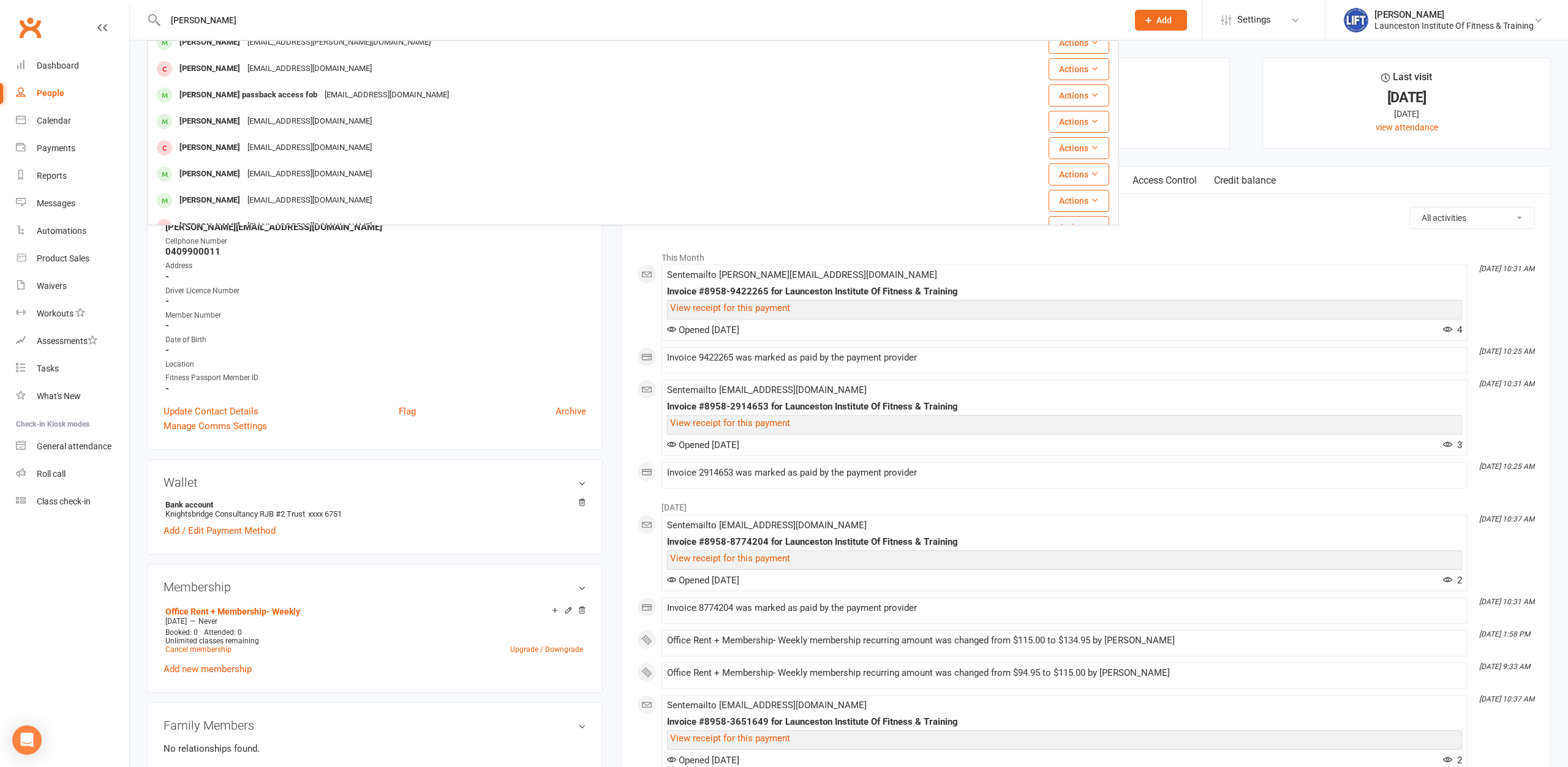
scroll to position [67, 0]
drag, startPoint x: 262, startPoint y: 21, endPoint x: 90, endPoint y: 49, distance: 174.3
click at [162, 29] on input "rohan birc" at bounding box center [640, 20] width 958 height 17
type input "birchmore"
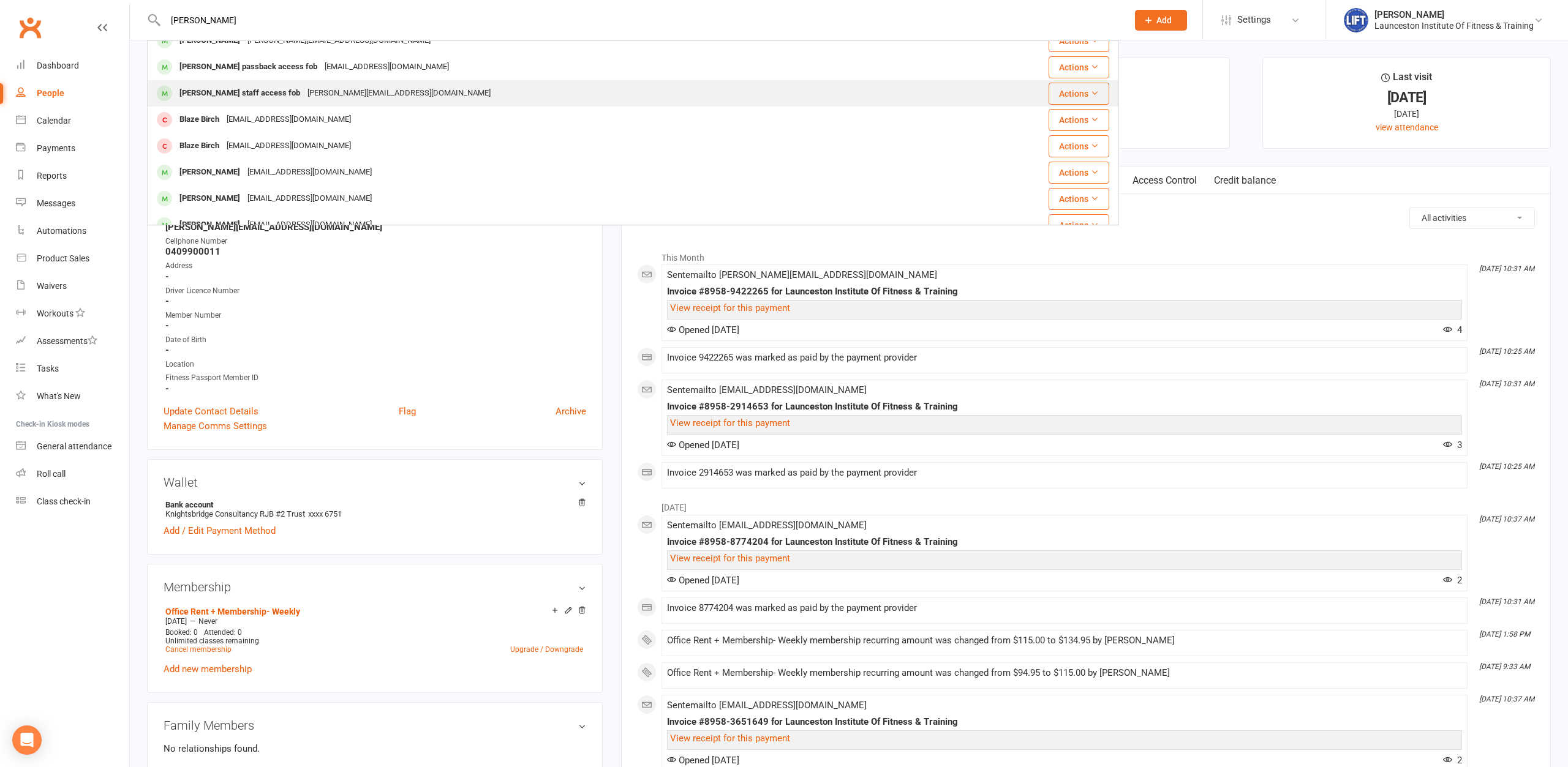
click at [237, 94] on div "Will Birchmore staff access fob" at bounding box center [240, 93] width 128 height 18
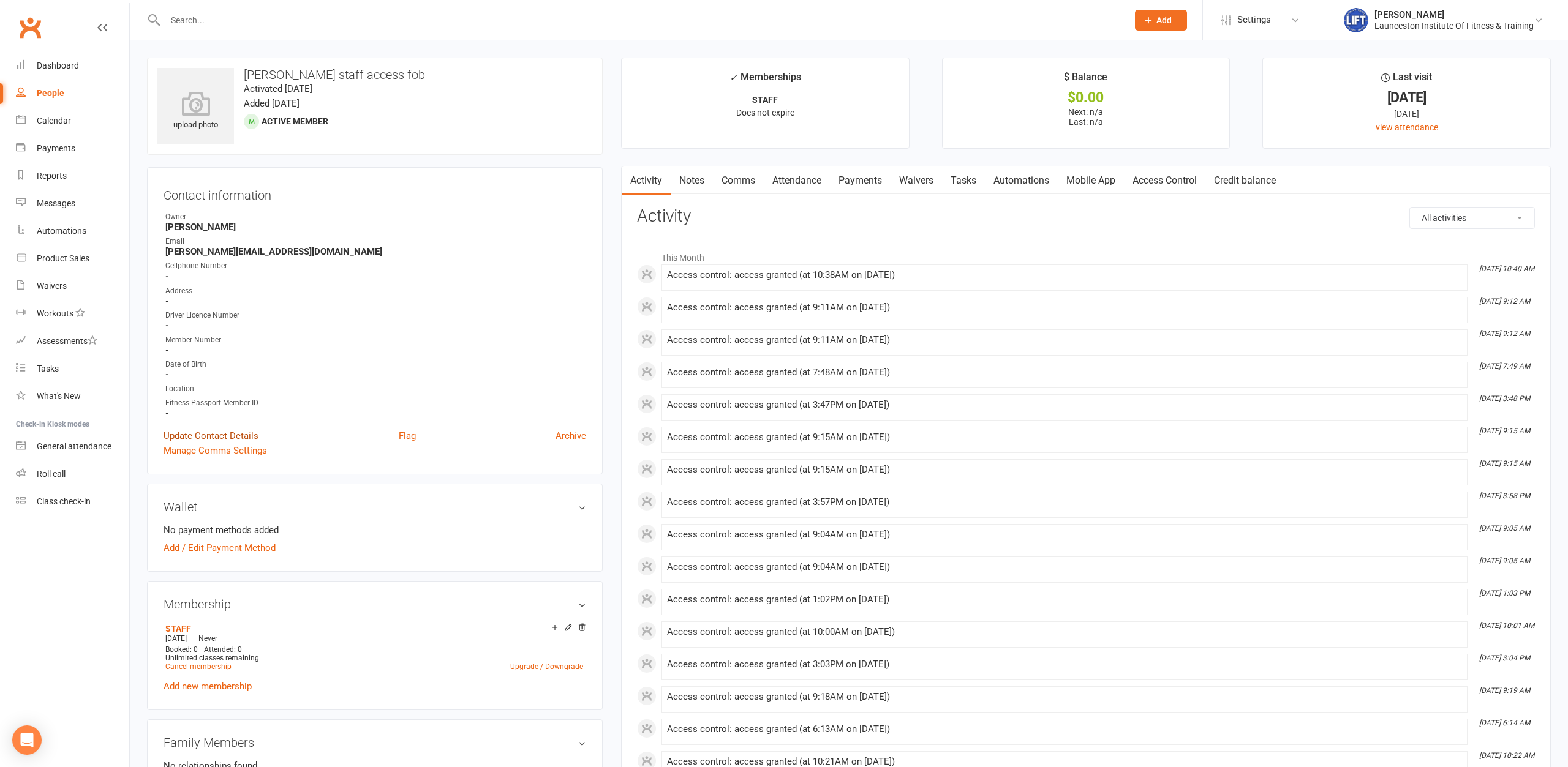
click at [209, 435] on link "Update Contact Details" at bounding box center [211, 435] width 95 height 14
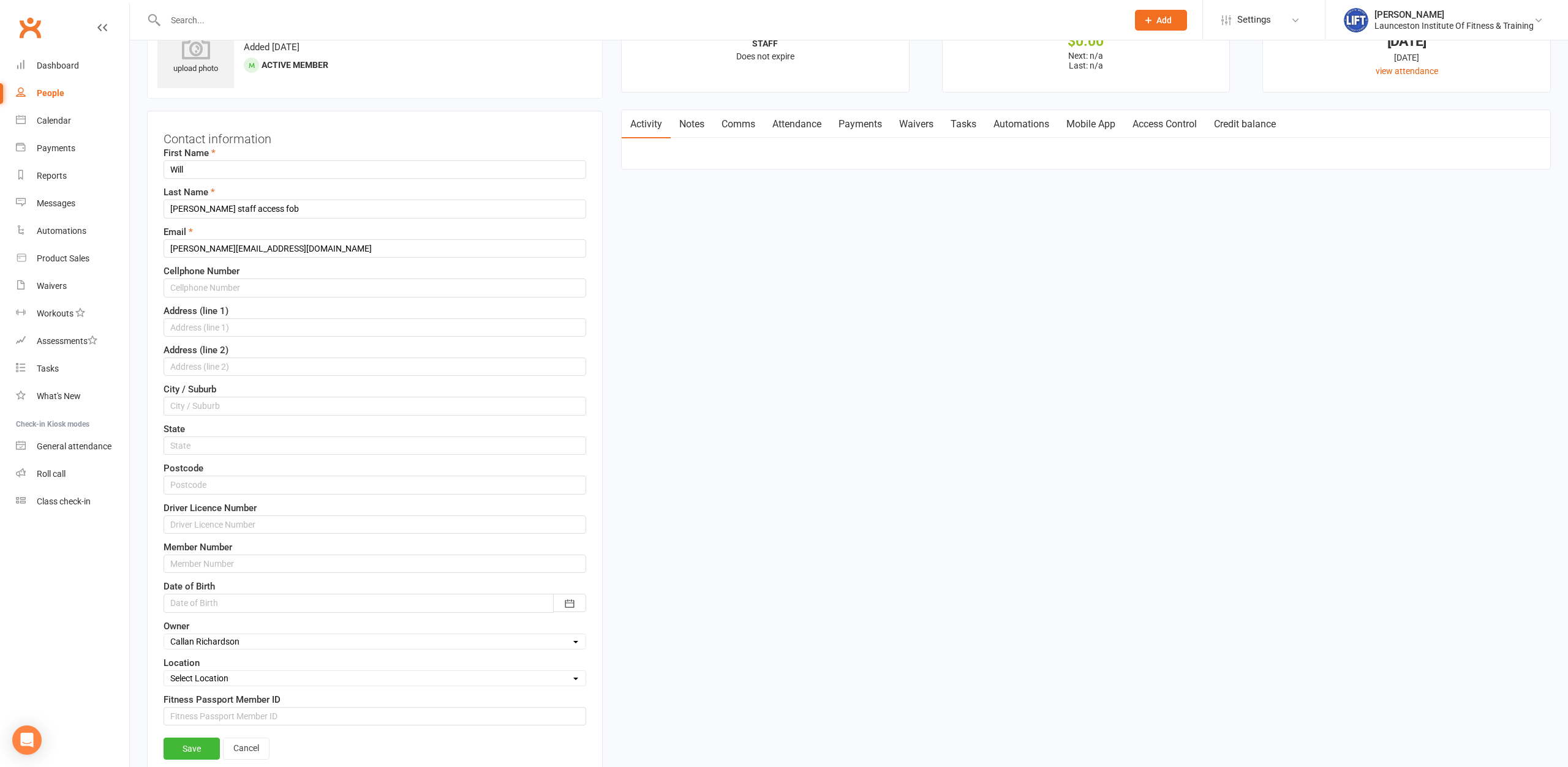
scroll to position [58, 0]
drag, startPoint x: 230, startPoint y: 208, endPoint x: 214, endPoint y: 217, distance: 18.4
click at [214, 217] on input "Birchmore staff access fob" at bounding box center [375, 207] width 422 height 18
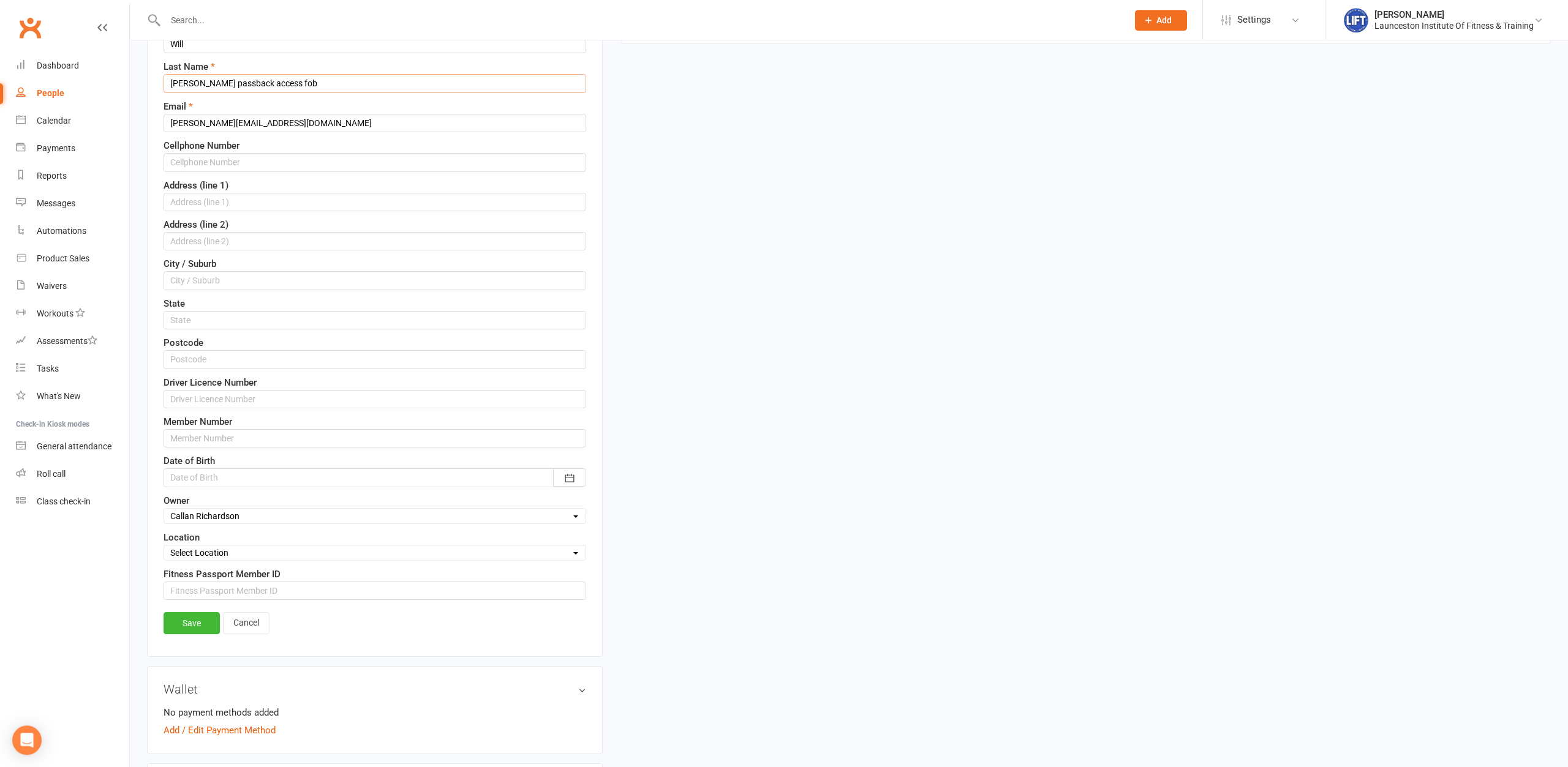
scroll to position [245, 0]
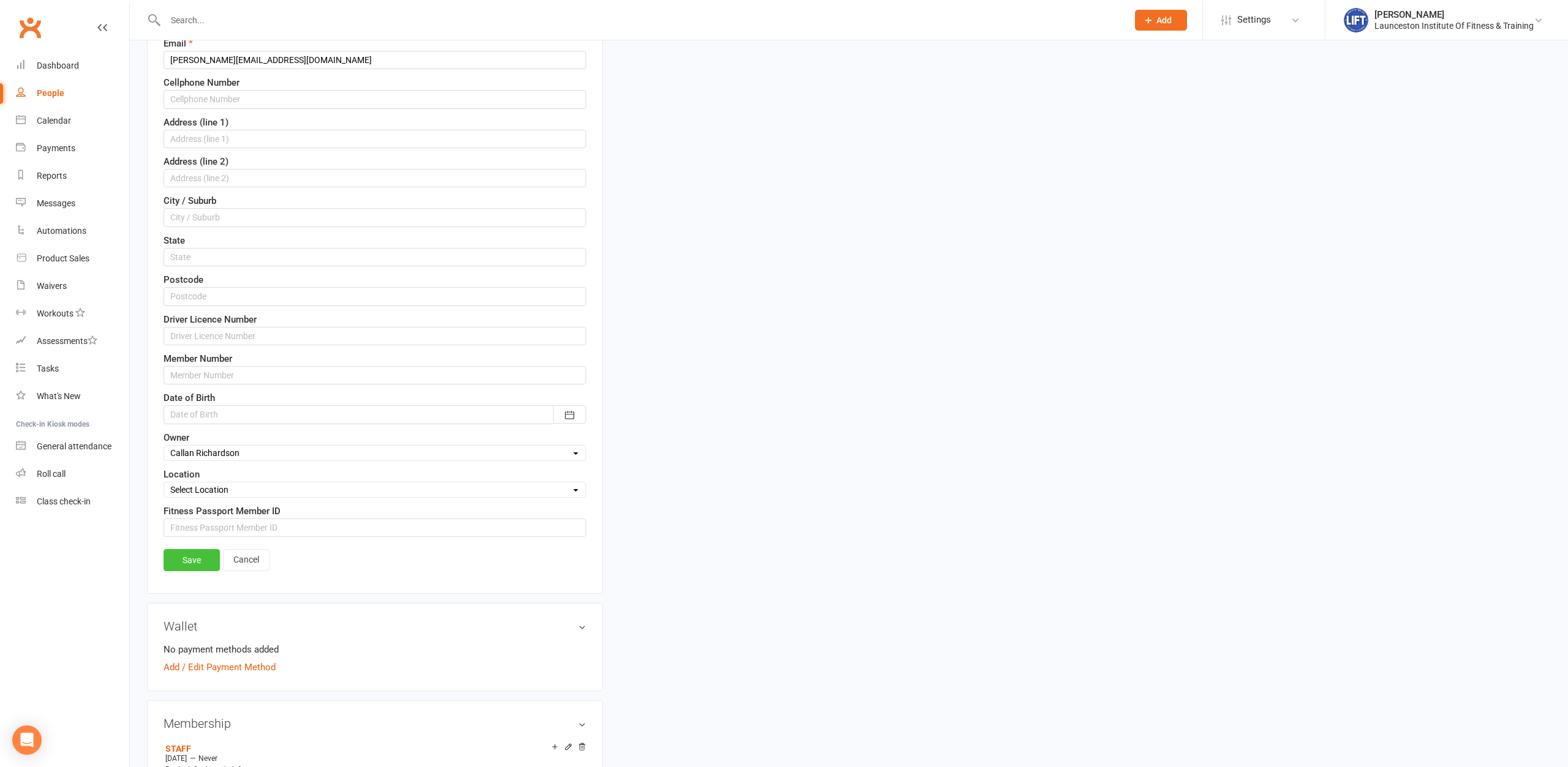
type input "Birchmore passback access fob"
click at [182, 556] on link "Save" at bounding box center [191, 560] width 56 height 22
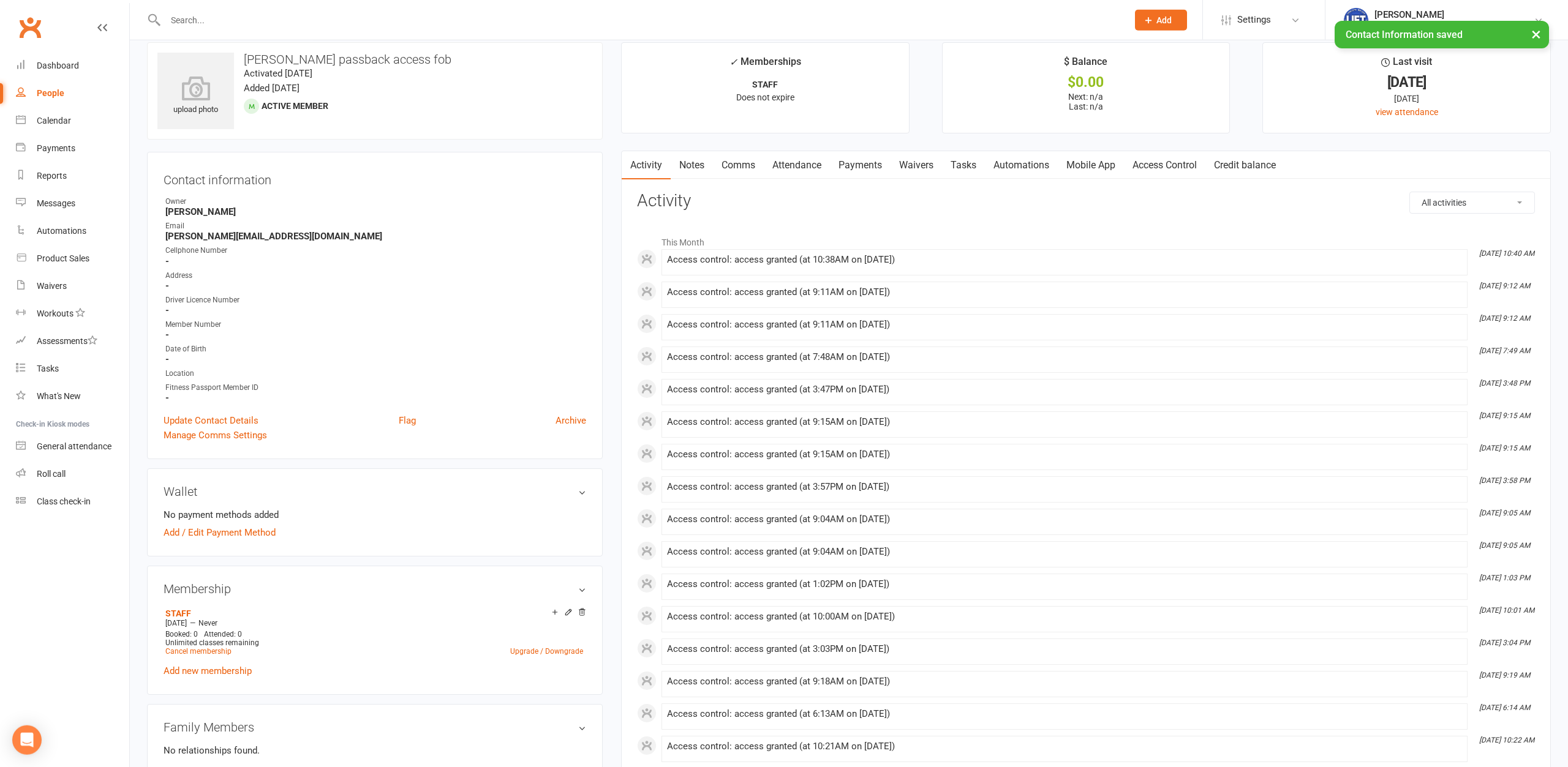
scroll to position [0, 0]
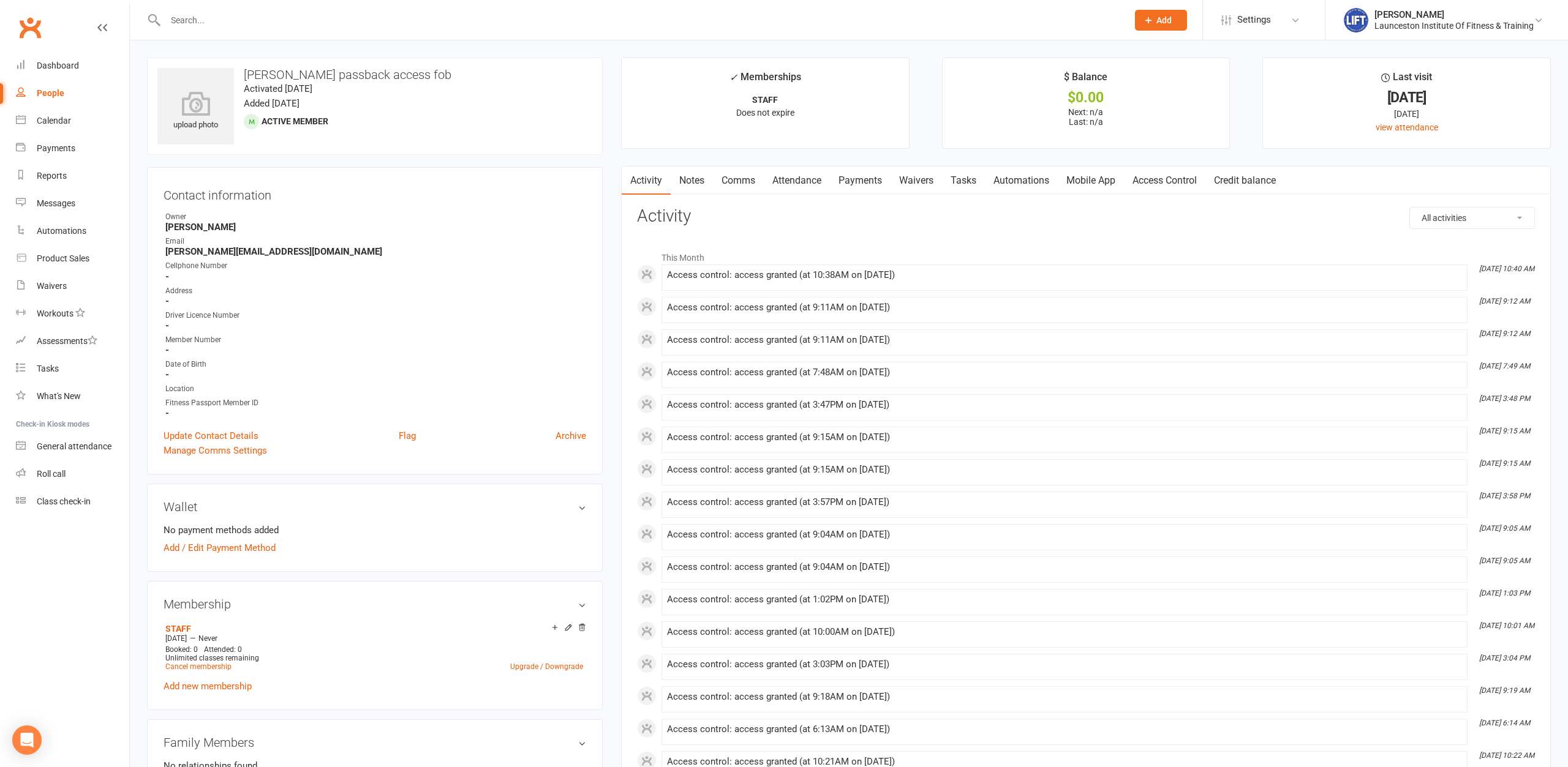
click at [305, 9] on div at bounding box center [633, 20] width 972 height 40
click at [305, 22] on input "text" at bounding box center [640, 20] width 958 height 17
paste input "2000000000000000B4855465"
type input "2000000000000000B4855465"
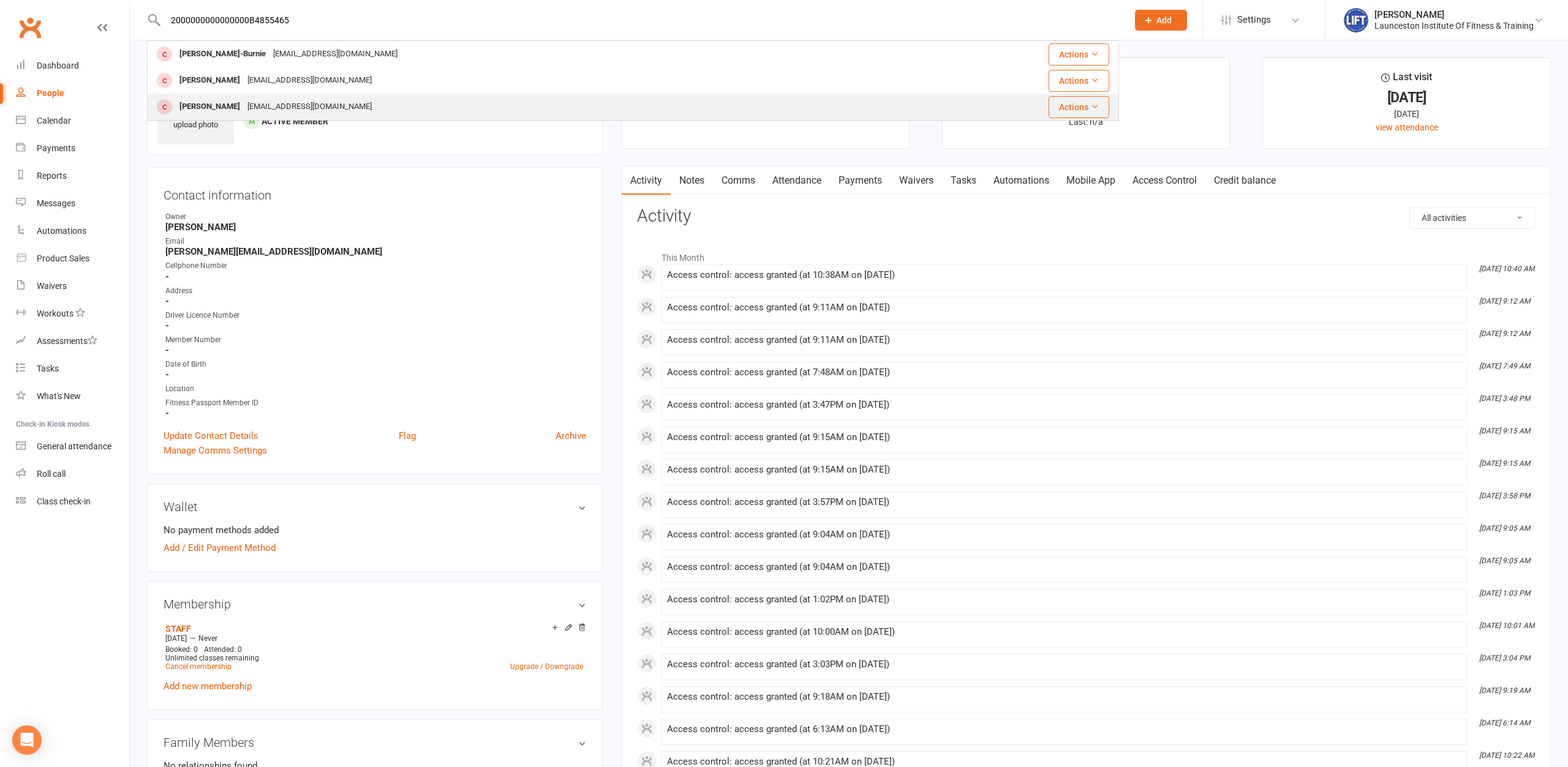
click at [309, 100] on div "tomwatters06@gmail.com" at bounding box center [309, 106] width 131 height 18
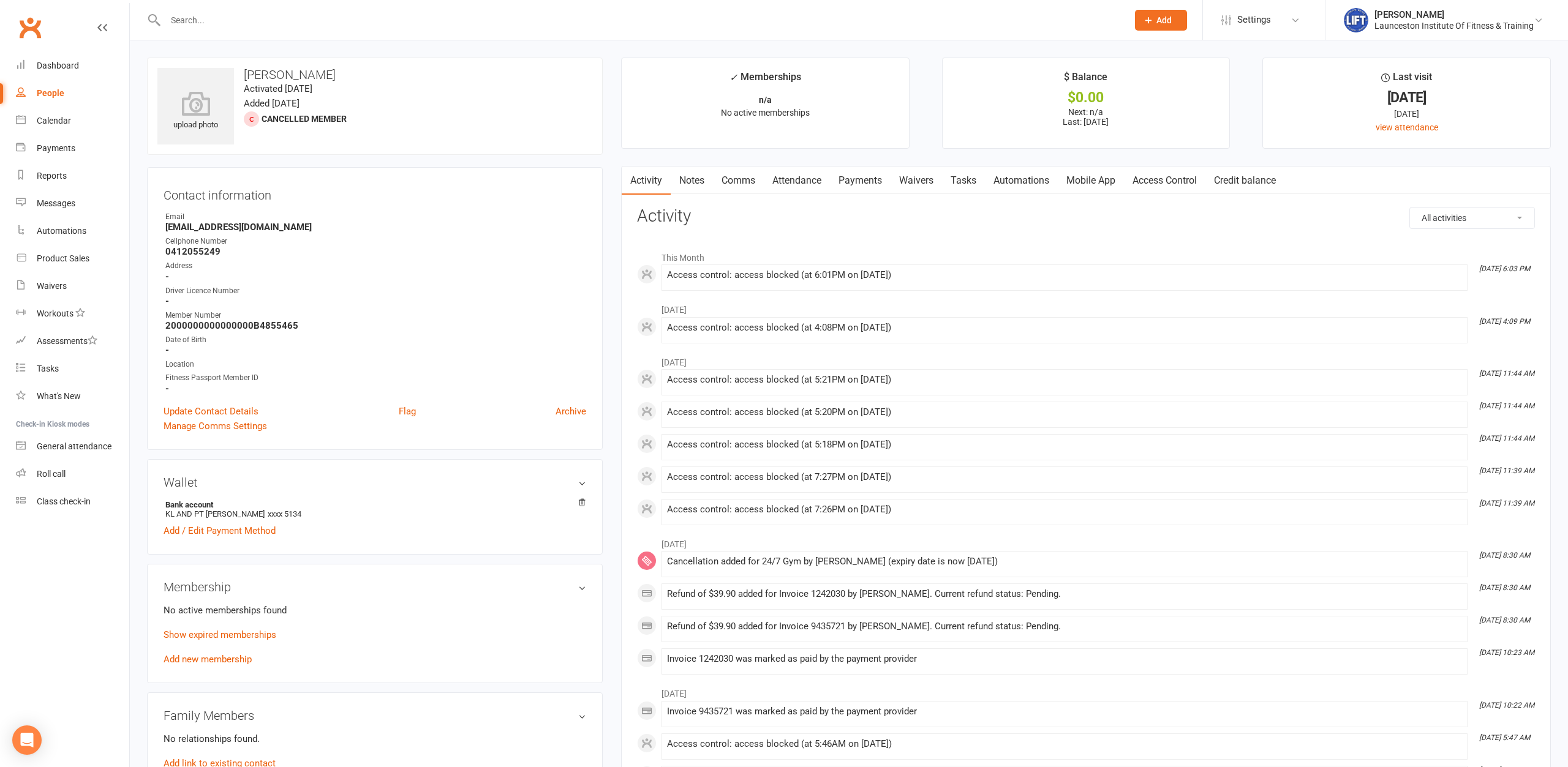
click at [1161, 179] on link "Access Control" at bounding box center [1165, 181] width 82 height 29
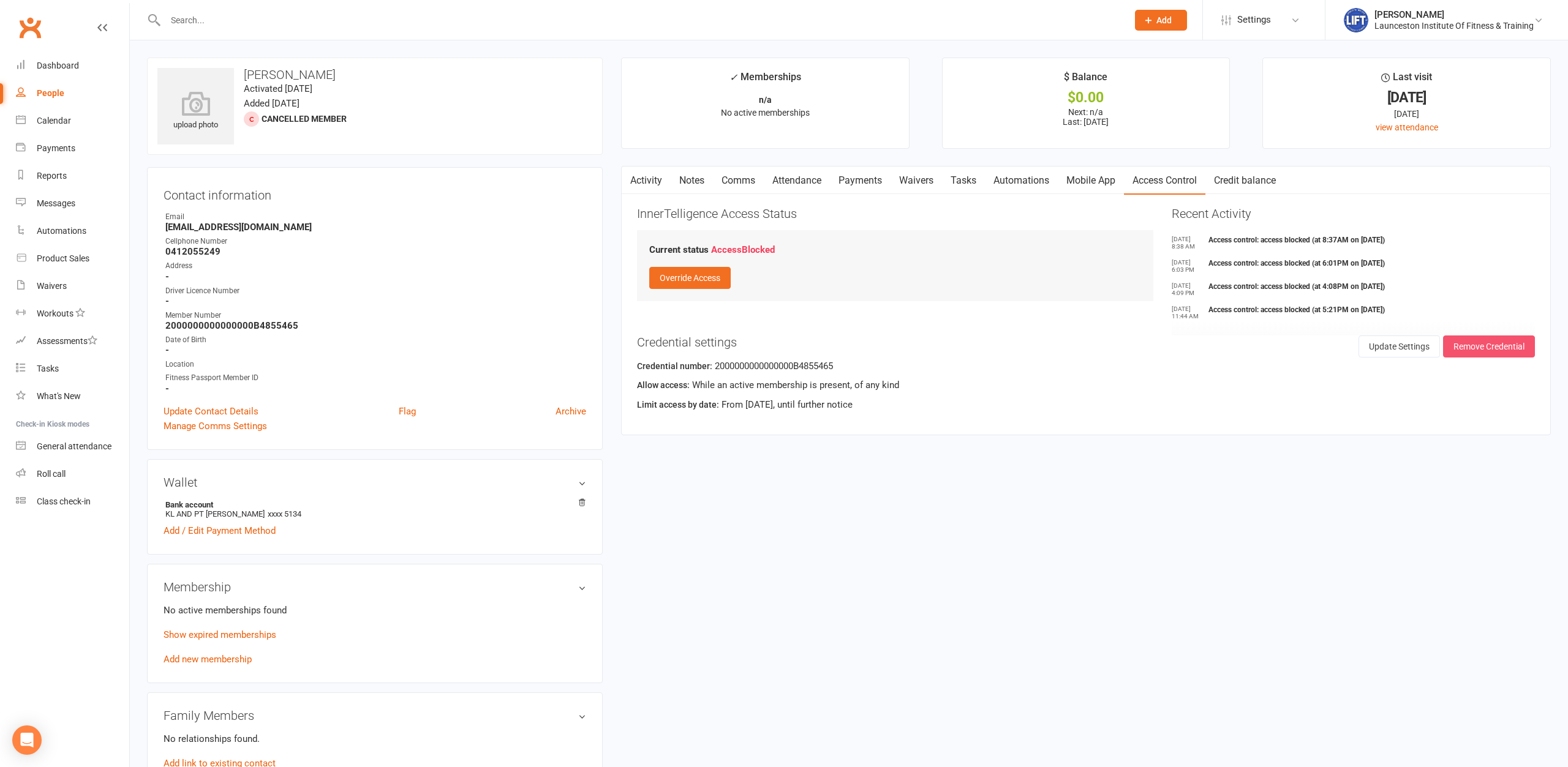
click at [1460, 339] on button "Remove Credential" at bounding box center [1488, 346] width 92 height 22
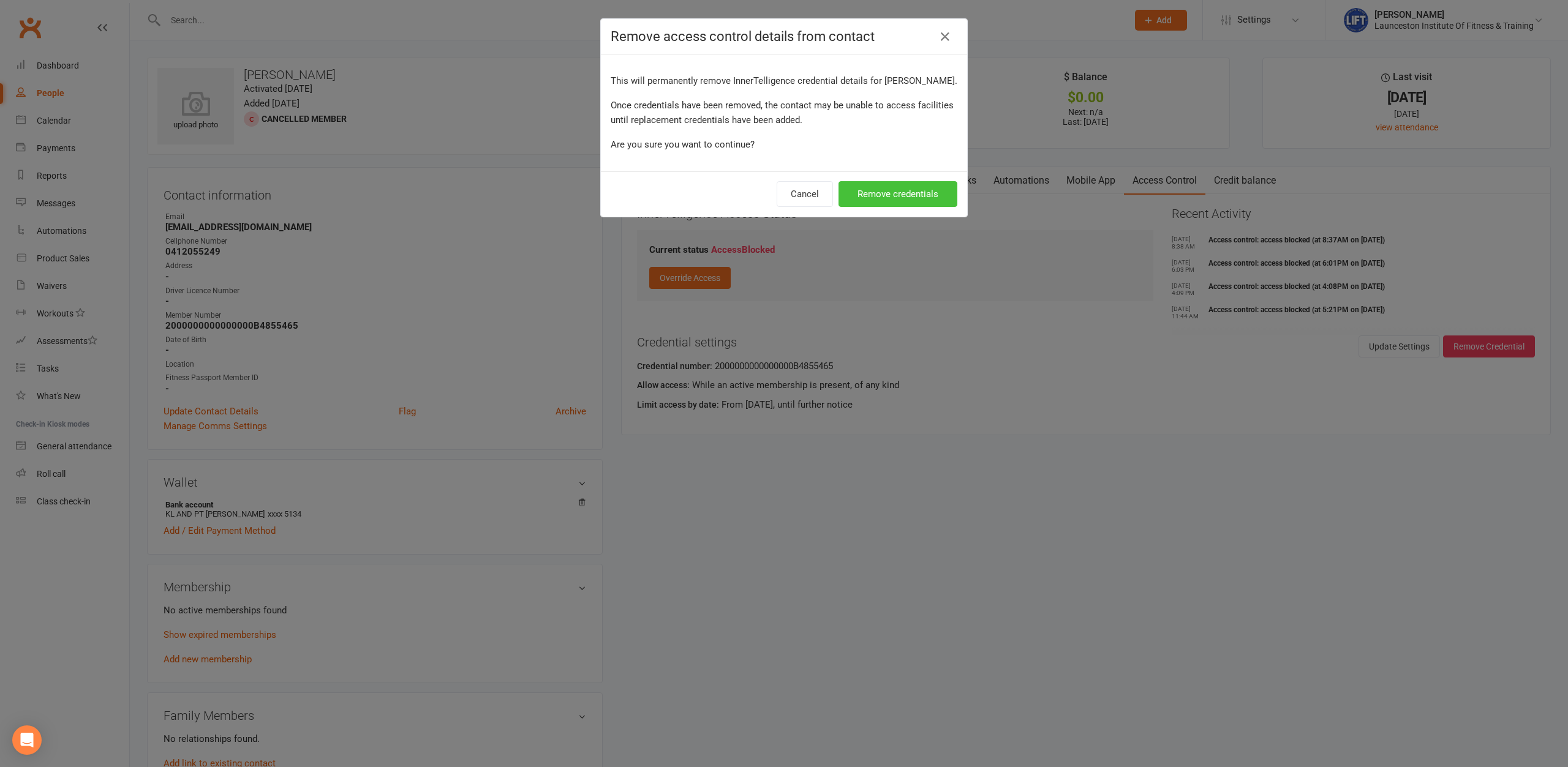
click at [916, 189] on button "Remove credentials" at bounding box center [898, 194] width 119 height 26
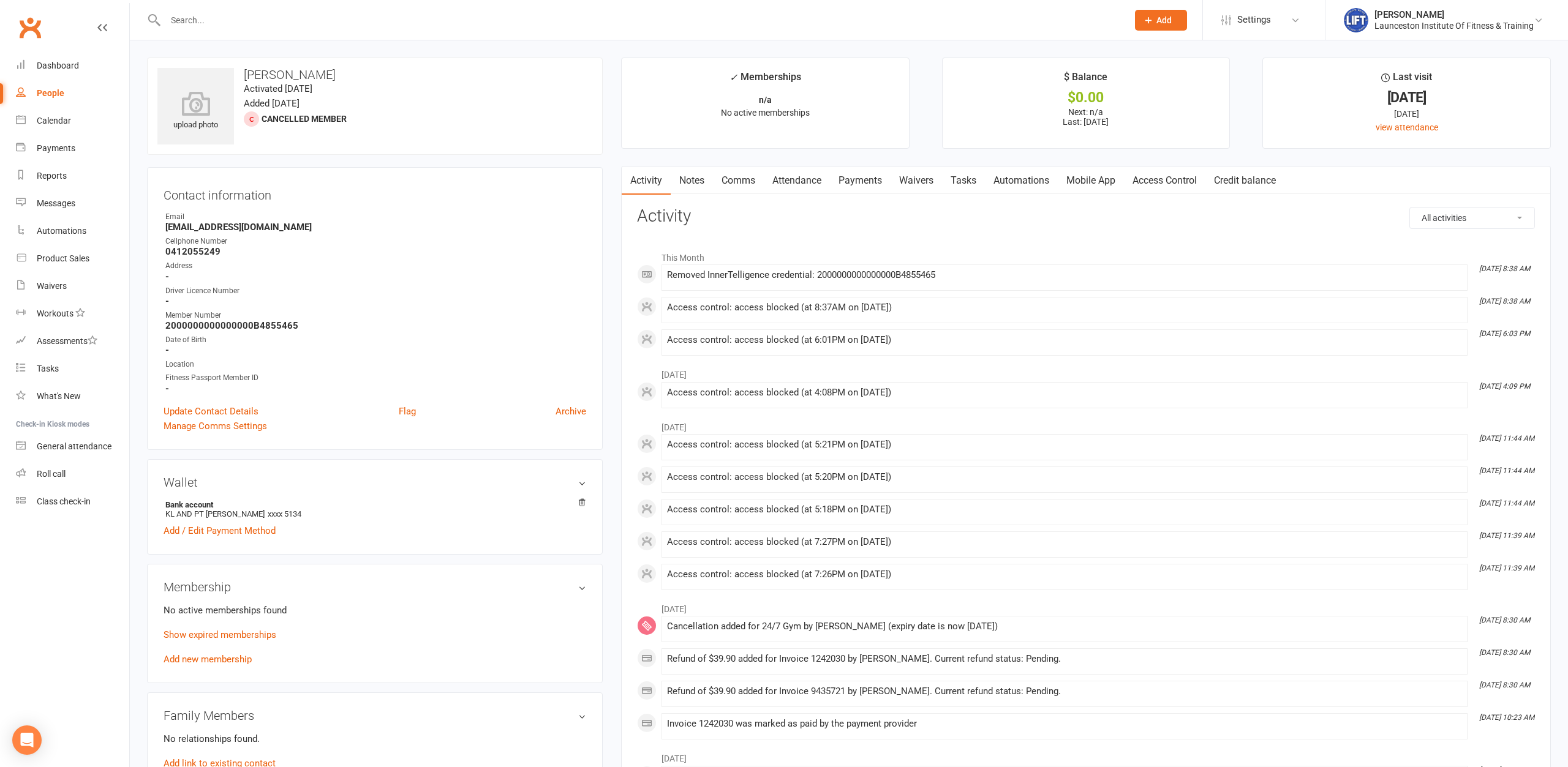
click at [1181, 175] on link "Access Control" at bounding box center [1165, 181] width 82 height 29
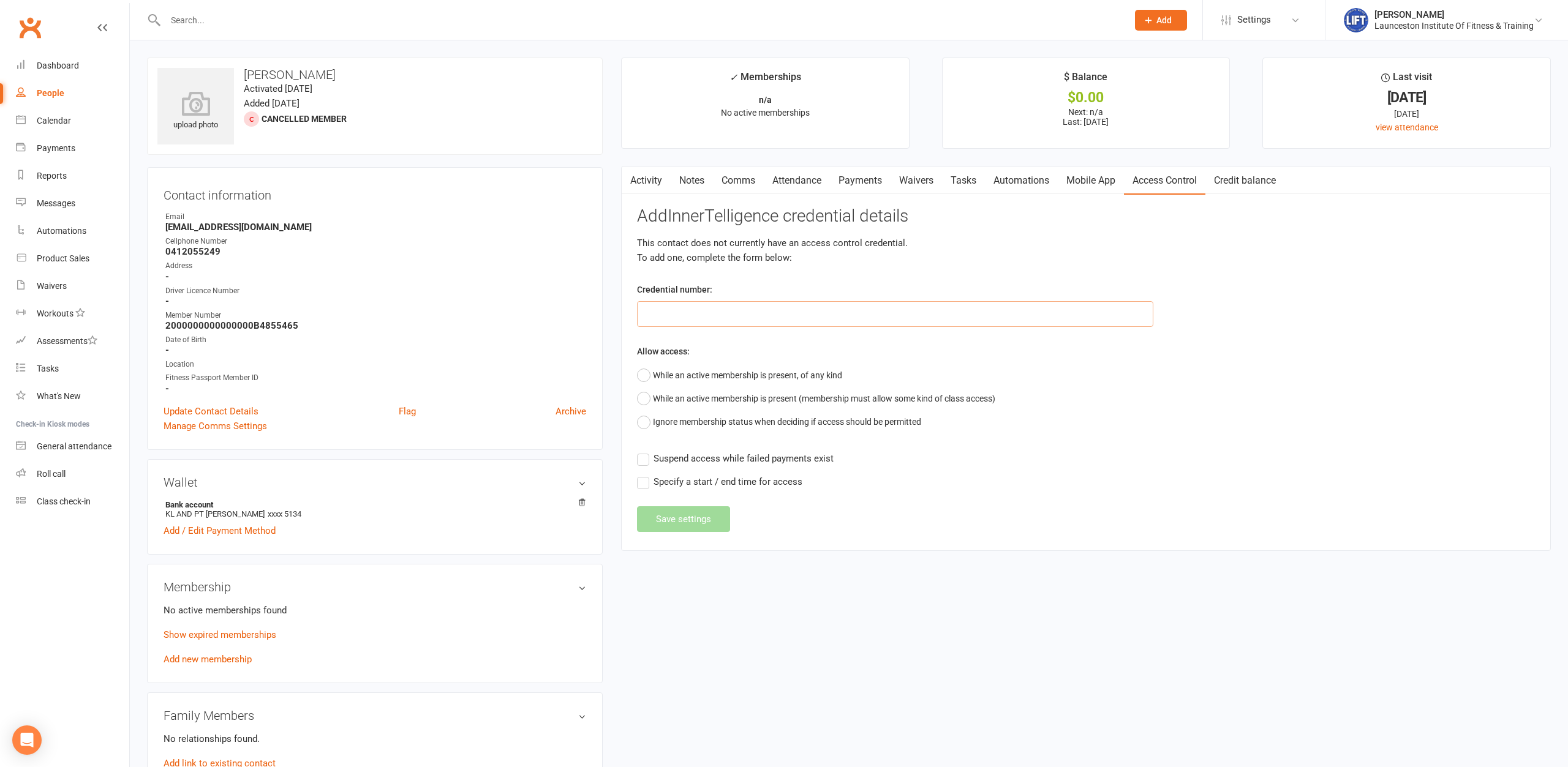
click at [767, 306] on input "text" at bounding box center [895, 314] width 516 height 26
type input "2343554"
drag, startPoint x: 725, startPoint y: 375, endPoint x: 711, endPoint y: 405, distance: 33.1
click at [725, 376] on button "While an active membership is present, of any kind" at bounding box center [740, 375] width 205 height 23
click at [676, 548] on button "Save settings" at bounding box center [684, 550] width 93 height 26
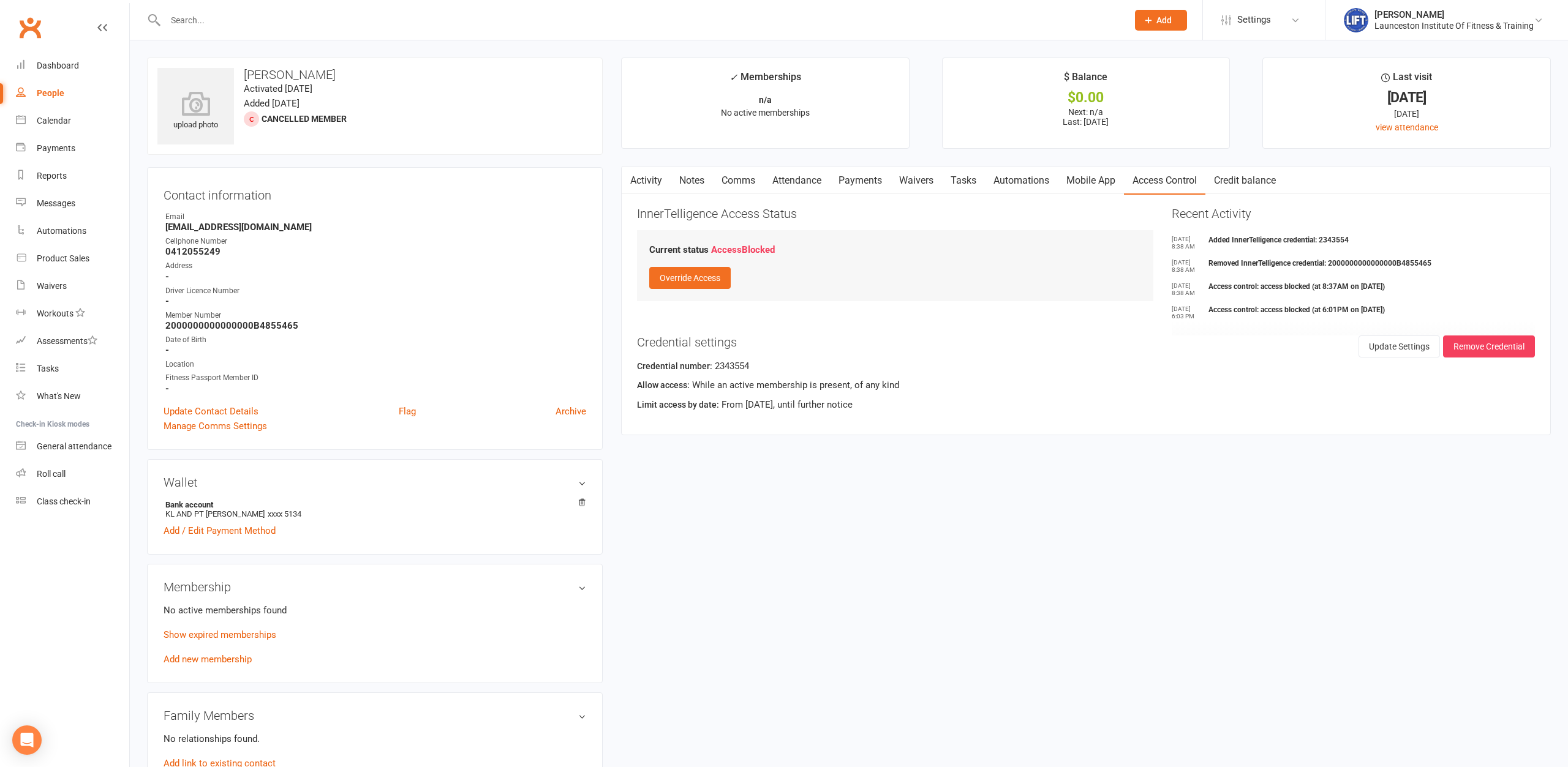
click at [544, 264] on div "Address" at bounding box center [376, 266] width 420 height 11
click at [367, 23] on input "text" at bounding box center [640, 20] width 958 height 17
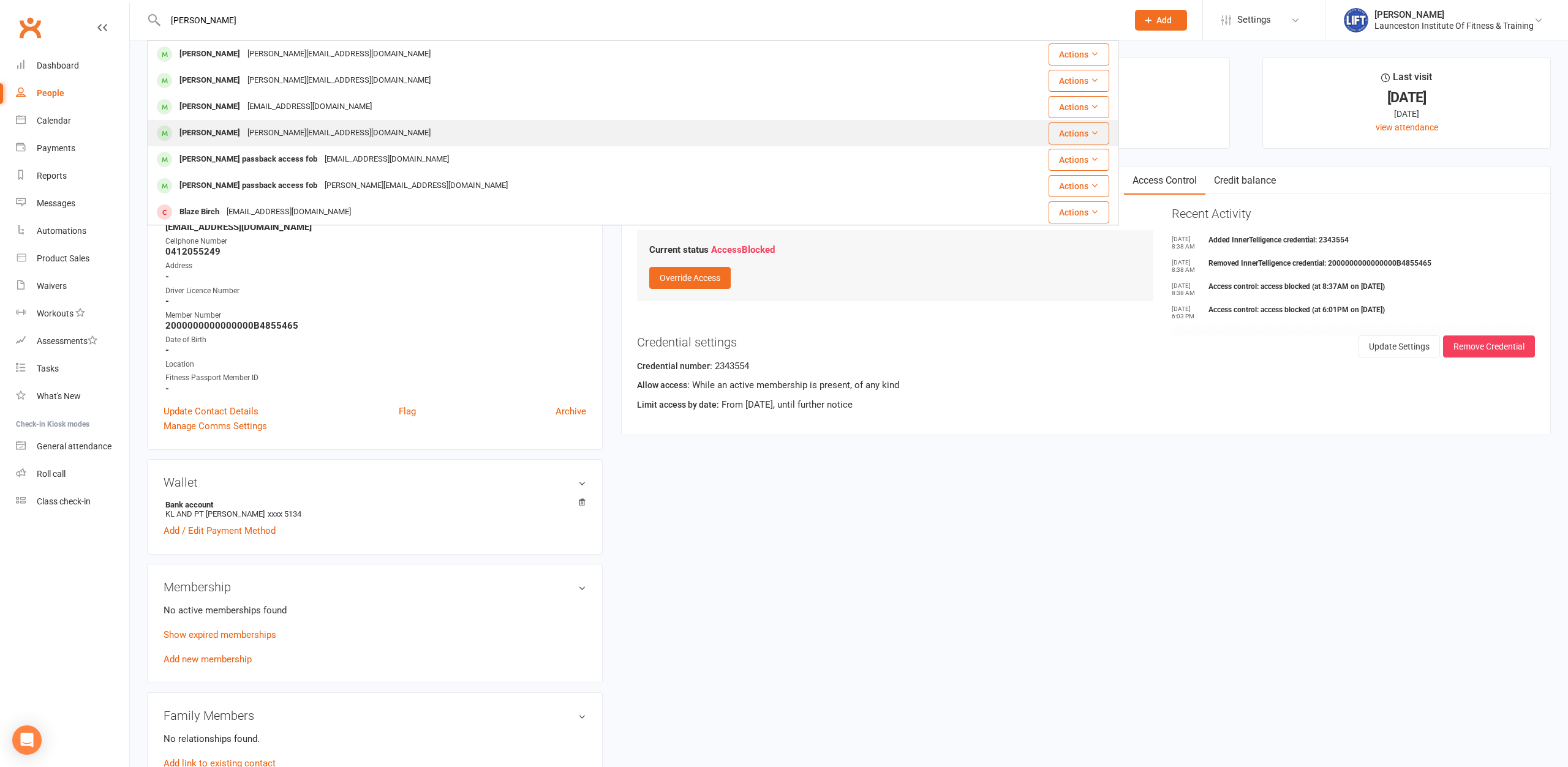
type input "birchmore"
click at [297, 135] on div "rohan@supportacademytas.com" at bounding box center [339, 133] width 190 height 18
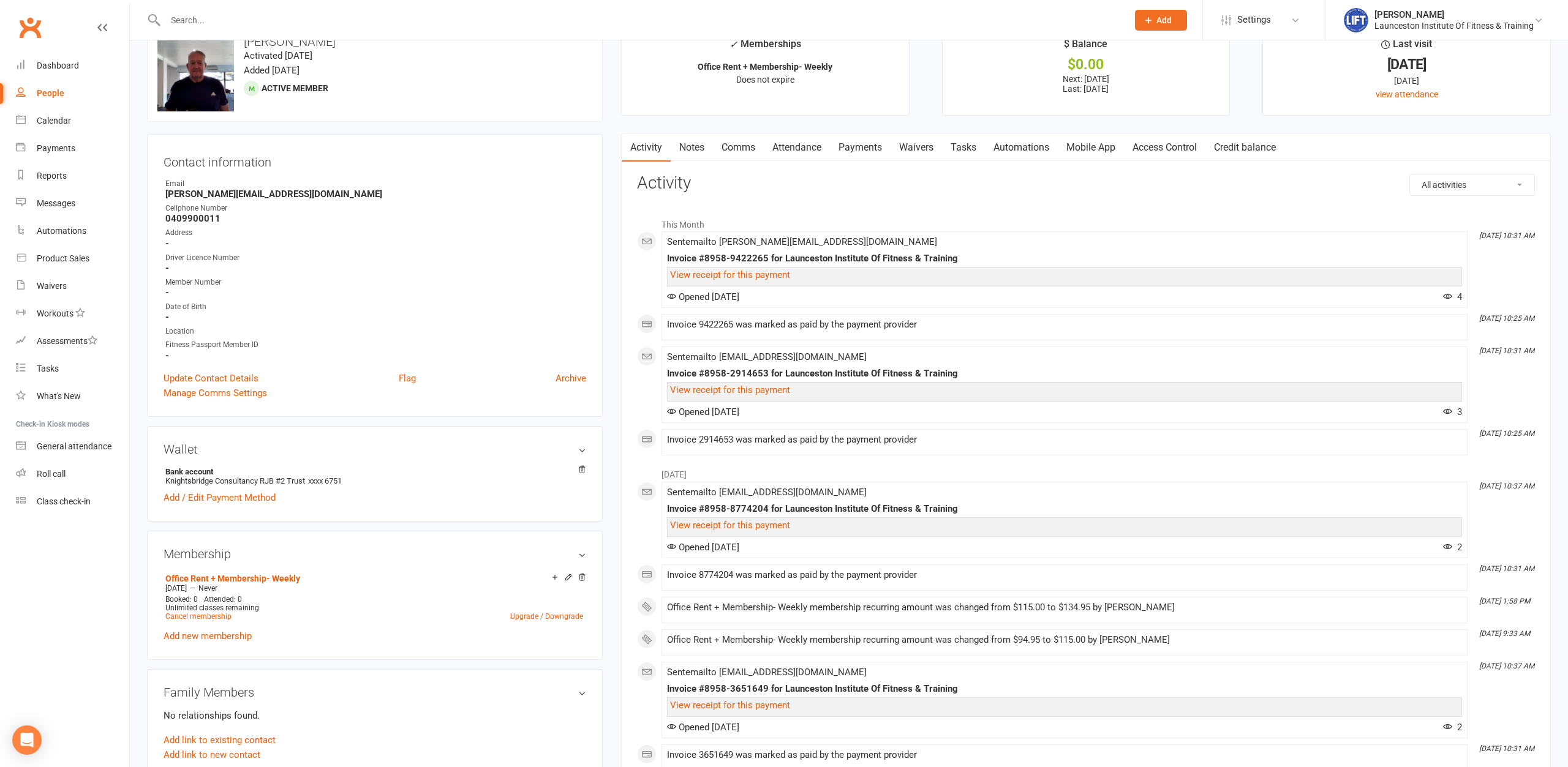
scroll to position [63, 0]
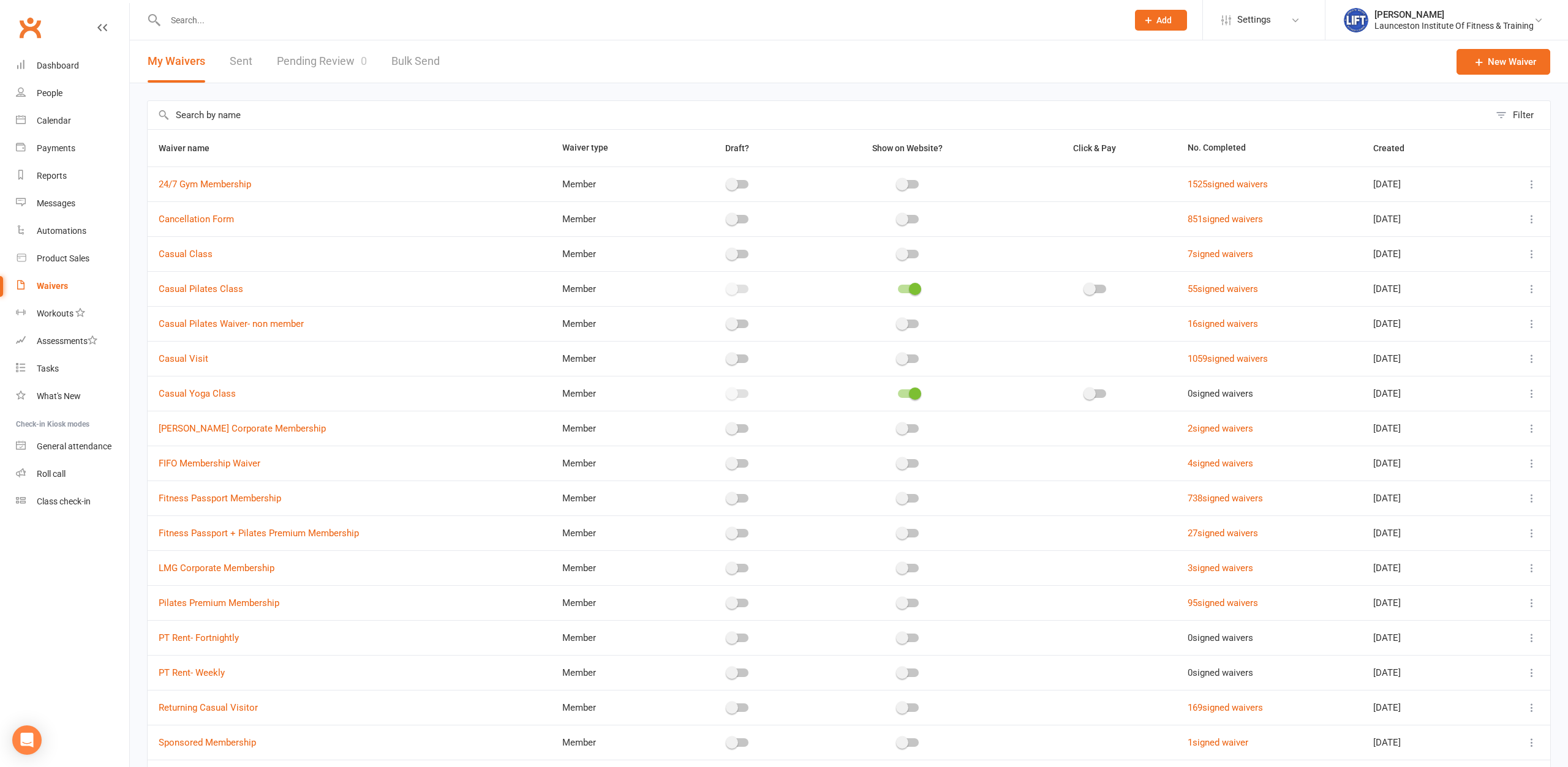
select select "100"
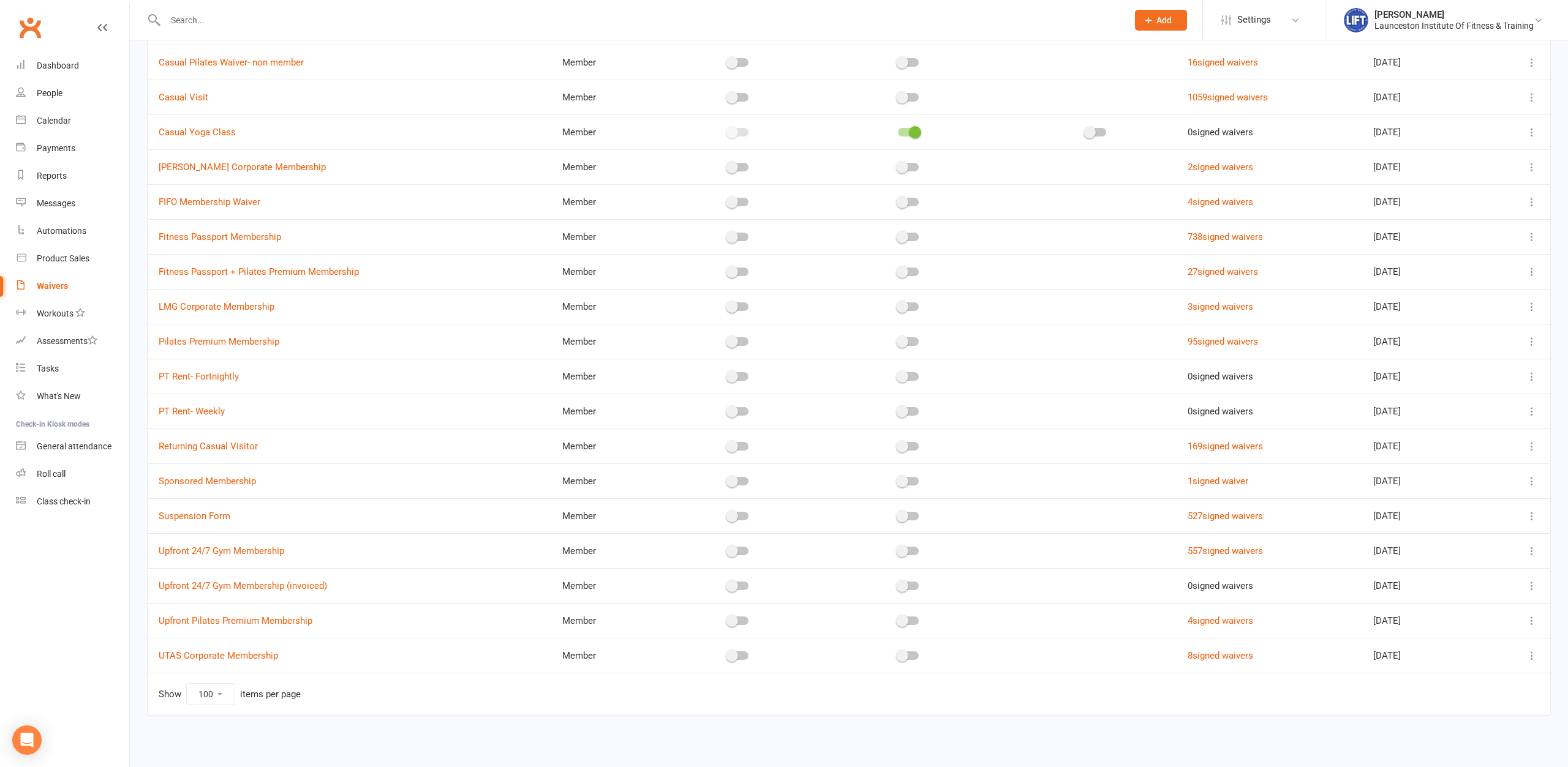
click at [257, 18] on input "text" at bounding box center [640, 20] width 958 height 17
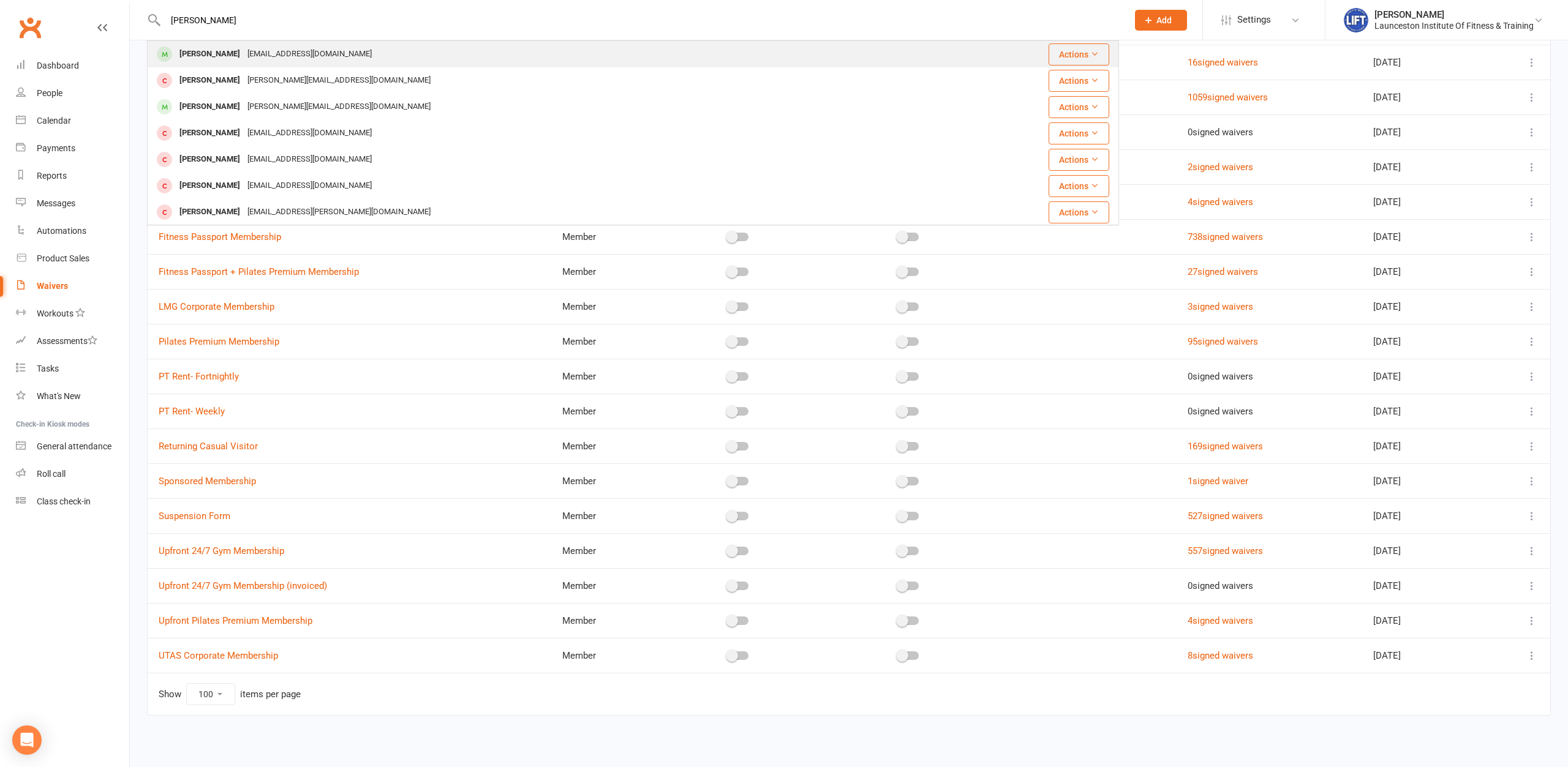
type input "dan richard"
click at [261, 49] on div "danrichardfitness@hotmail.com" at bounding box center [309, 54] width 131 height 18
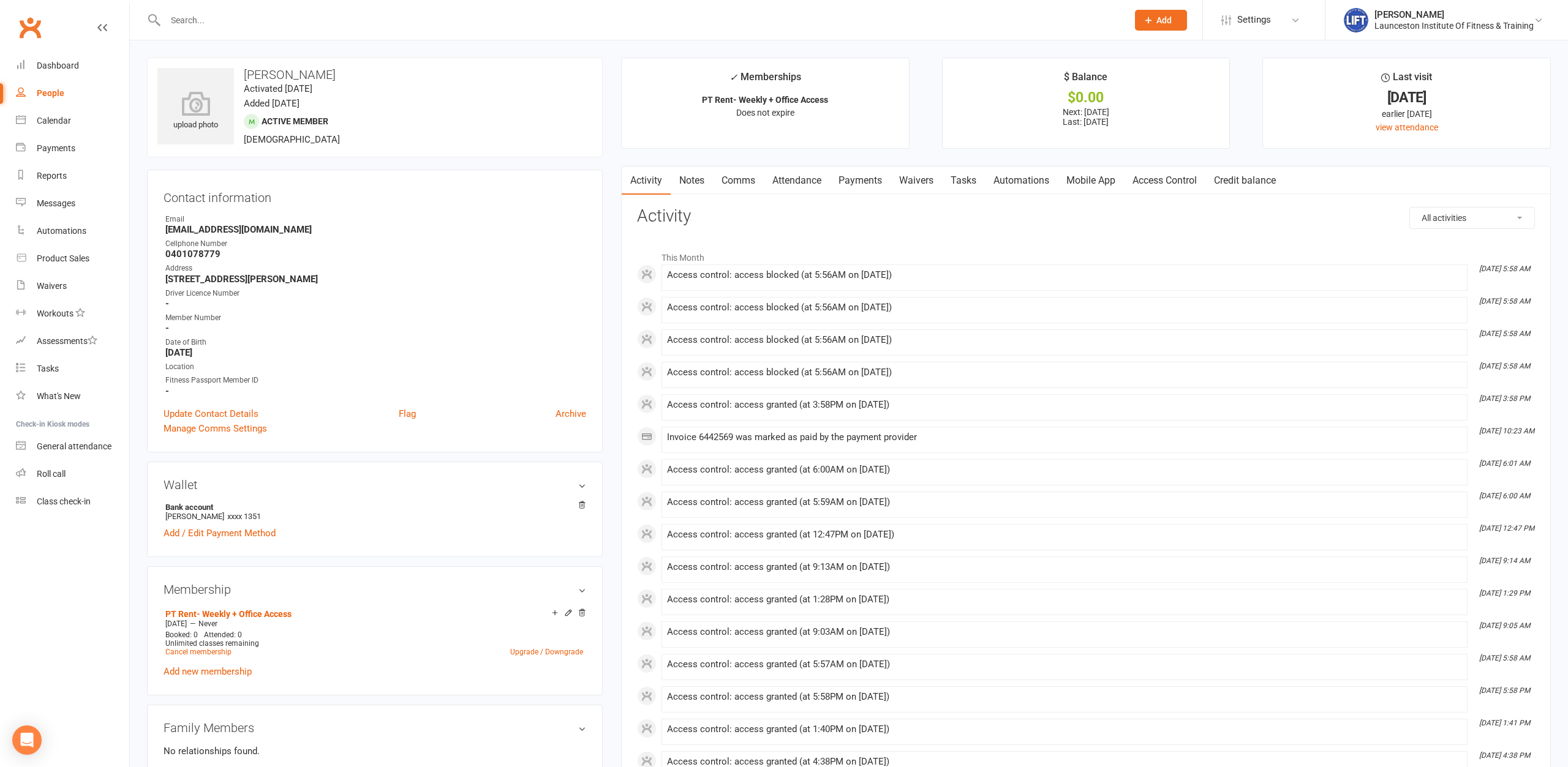
drag, startPoint x: 299, startPoint y: 231, endPoint x: 155, endPoint y: 233, distance: 144.0
click at [155, 233] on div "Contact information Owner Email danrichardfitness@hotmail.com Cellphone Number …" at bounding box center [375, 311] width 455 height 283
copy strong "danrichardfitness@hotmail.com"
drag, startPoint x: 242, startPoint y: 252, endPoint x: 155, endPoint y: 255, distance: 87.1
click at [155, 255] on div "Contact information Owner Email danrichardfitness@hotmail.com Cellphone Number …" at bounding box center [375, 311] width 455 height 283
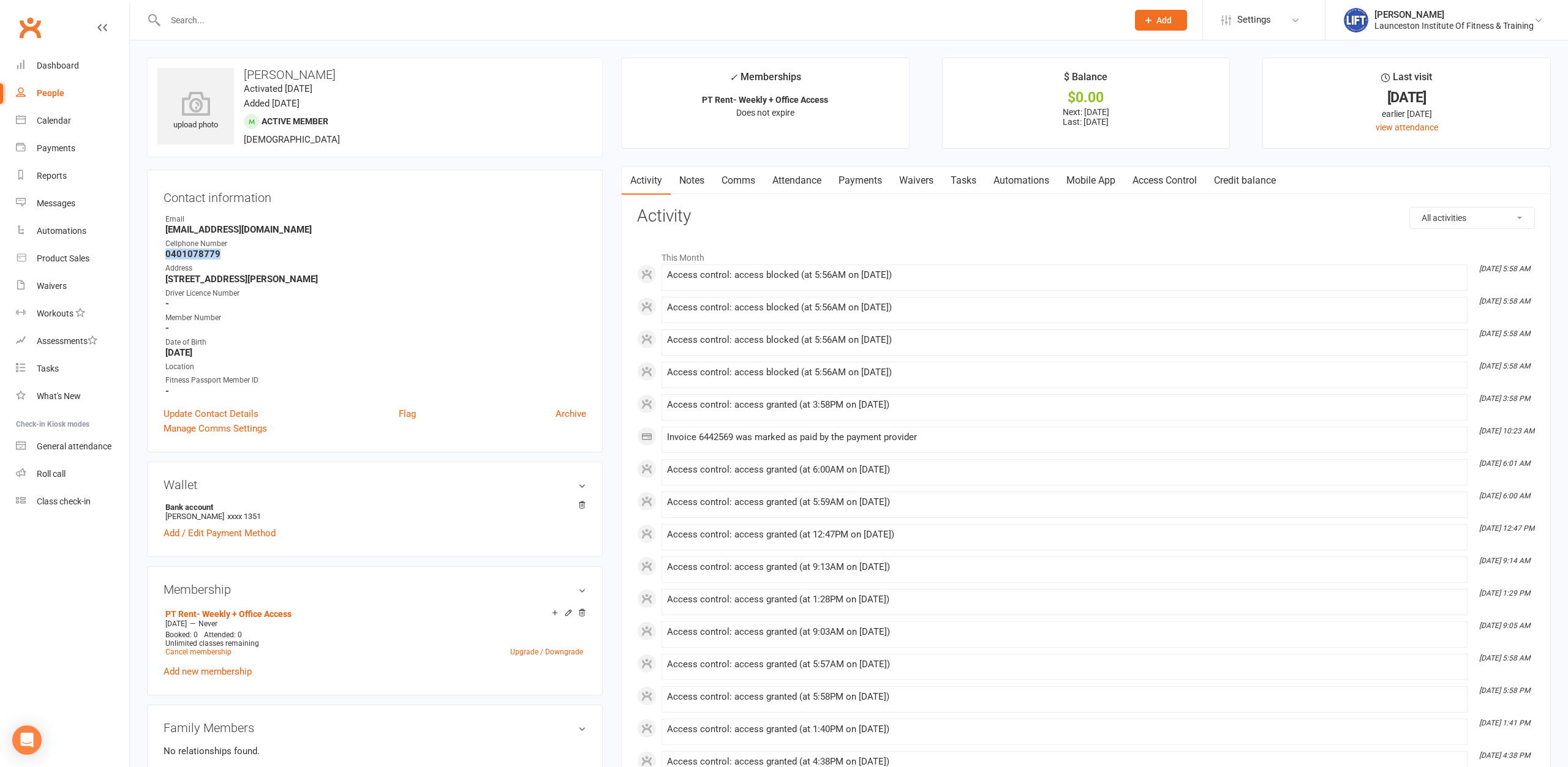
copy strong "0401078779"
click at [328, 17] on input "text" at bounding box center [640, 20] width 958 height 17
type input "dan richard"
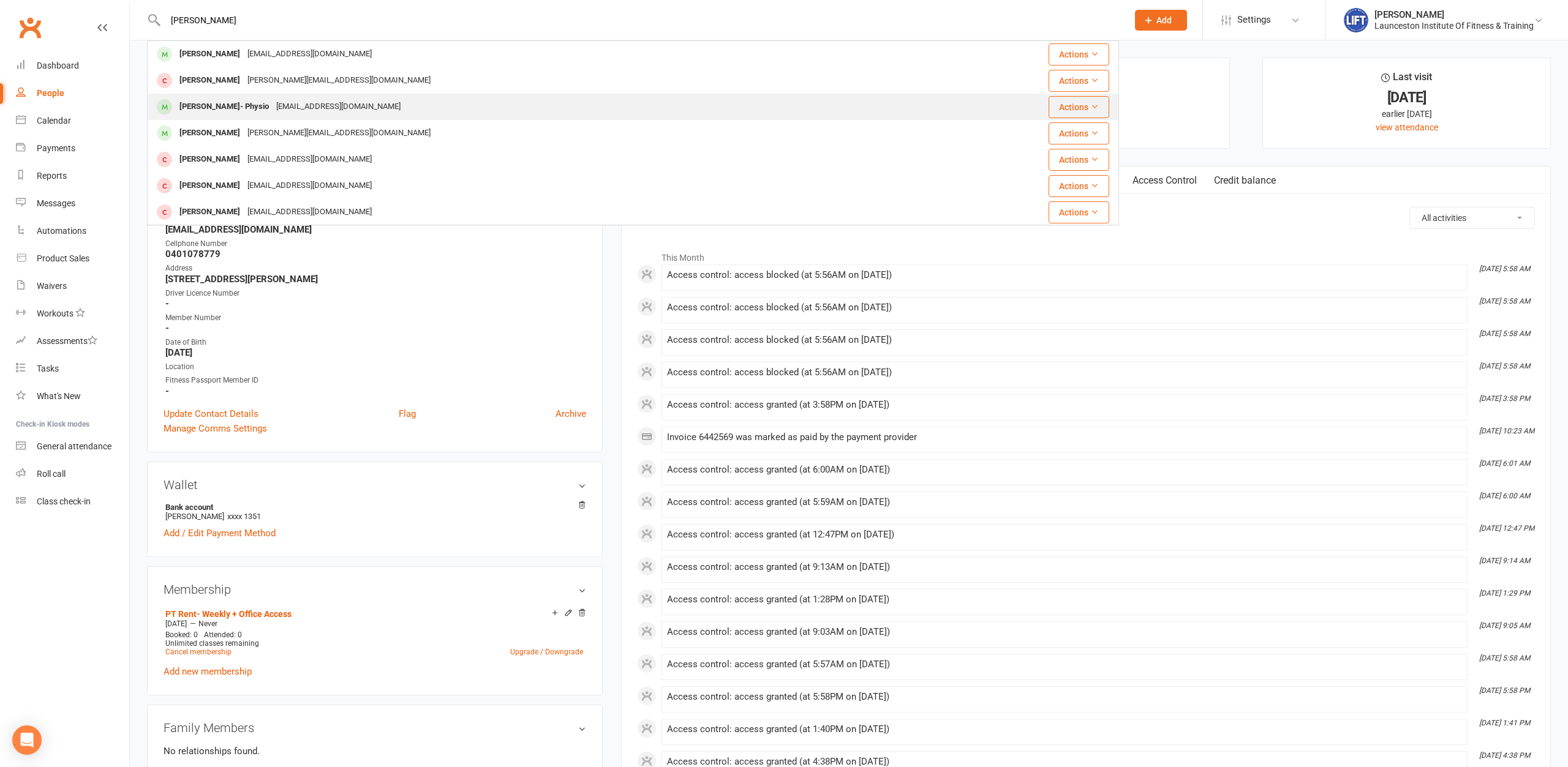
click at [329, 103] on div "danrichardfitness@hotmail.com" at bounding box center [339, 106] width 131 height 18
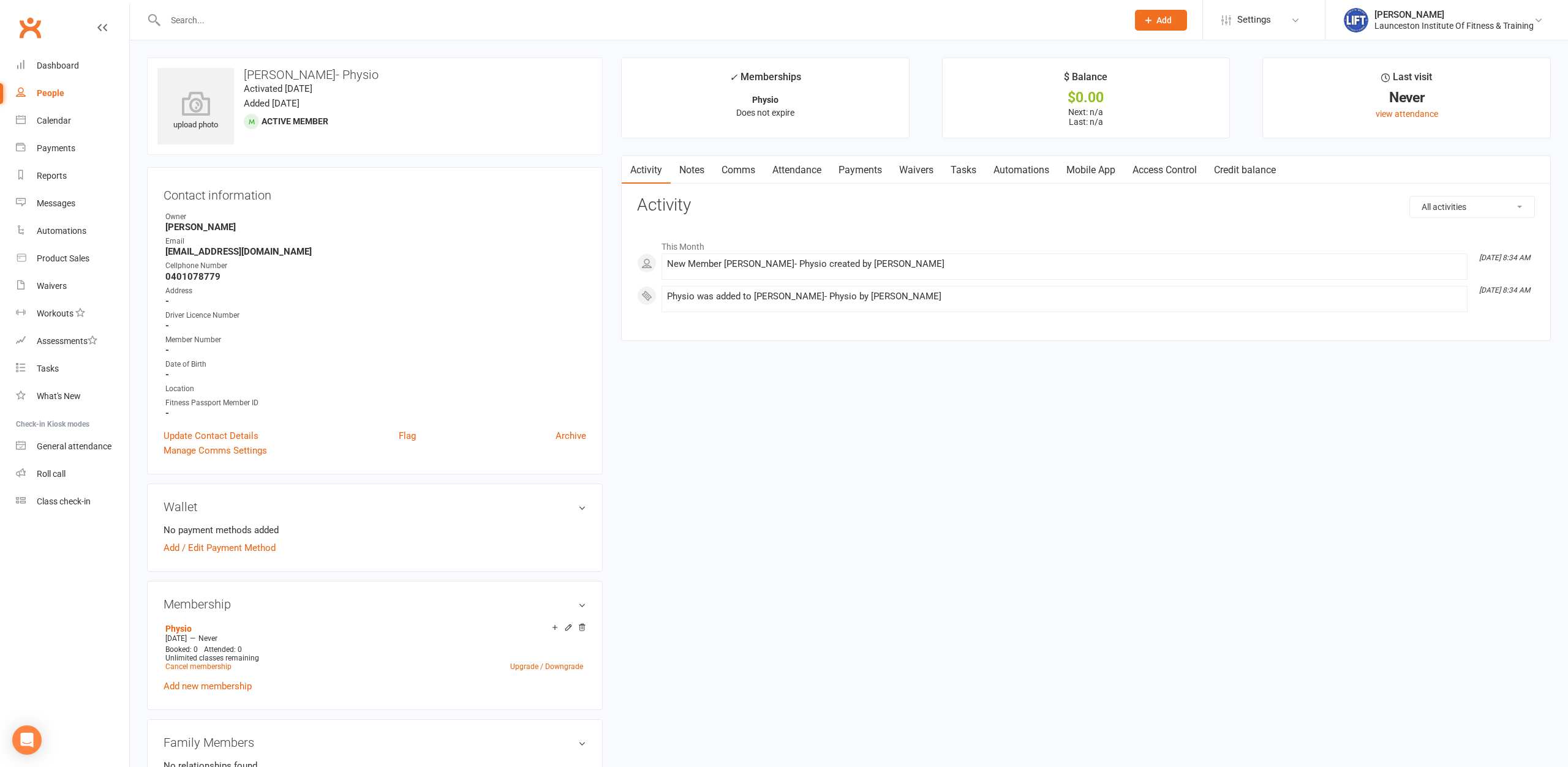
click at [1167, 169] on link "Access Control" at bounding box center [1165, 170] width 82 height 29
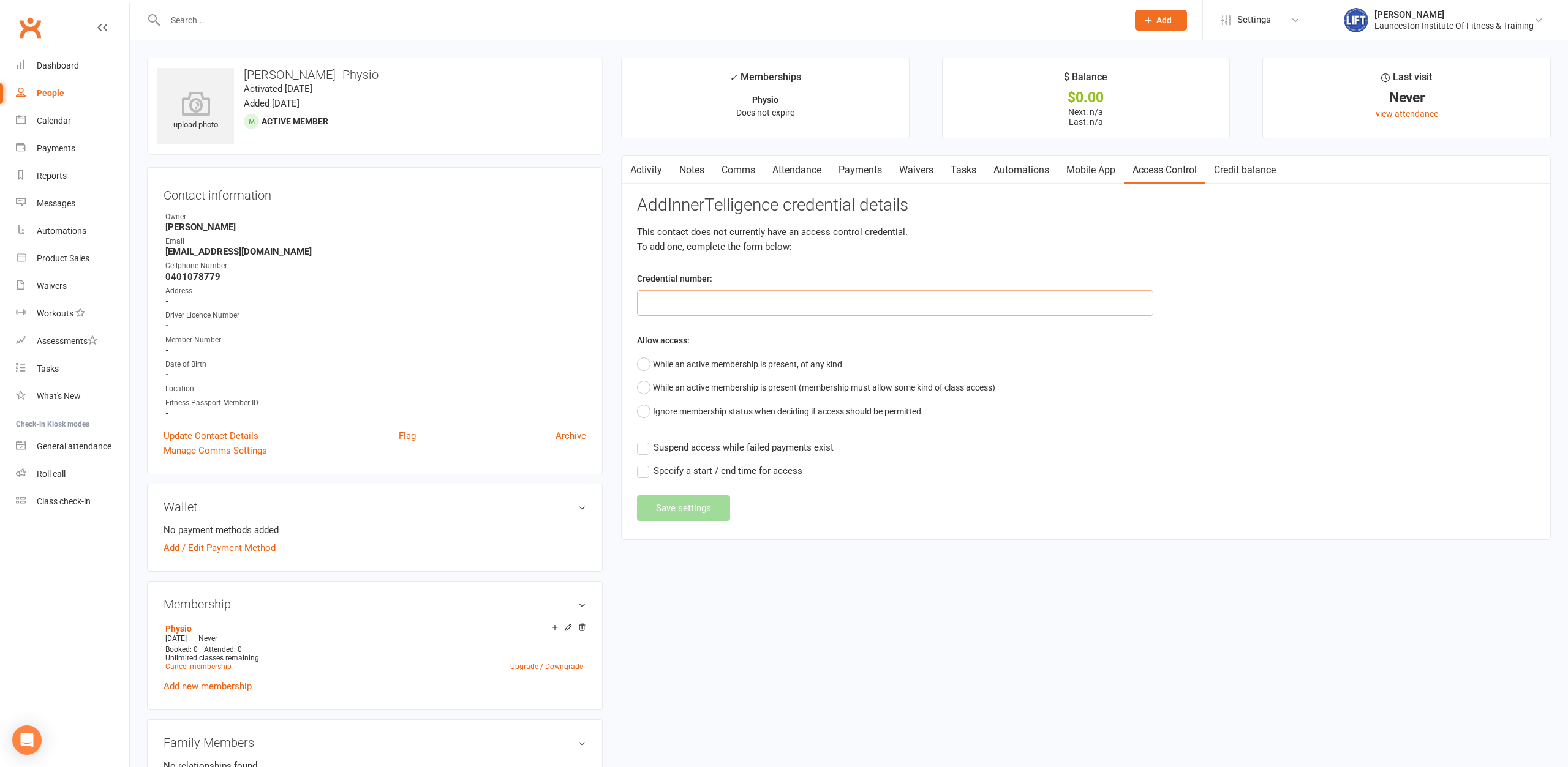
click at [770, 299] on input "text" at bounding box center [895, 302] width 516 height 26
paste input "2000000000000000B4855465"
type input "2000000000000000B4855465"
drag, startPoint x: 726, startPoint y: 362, endPoint x: 715, endPoint y: 467, distance: 105.6
click at [726, 361] on button "While an active membership is present, of any kind" at bounding box center [740, 364] width 205 height 23
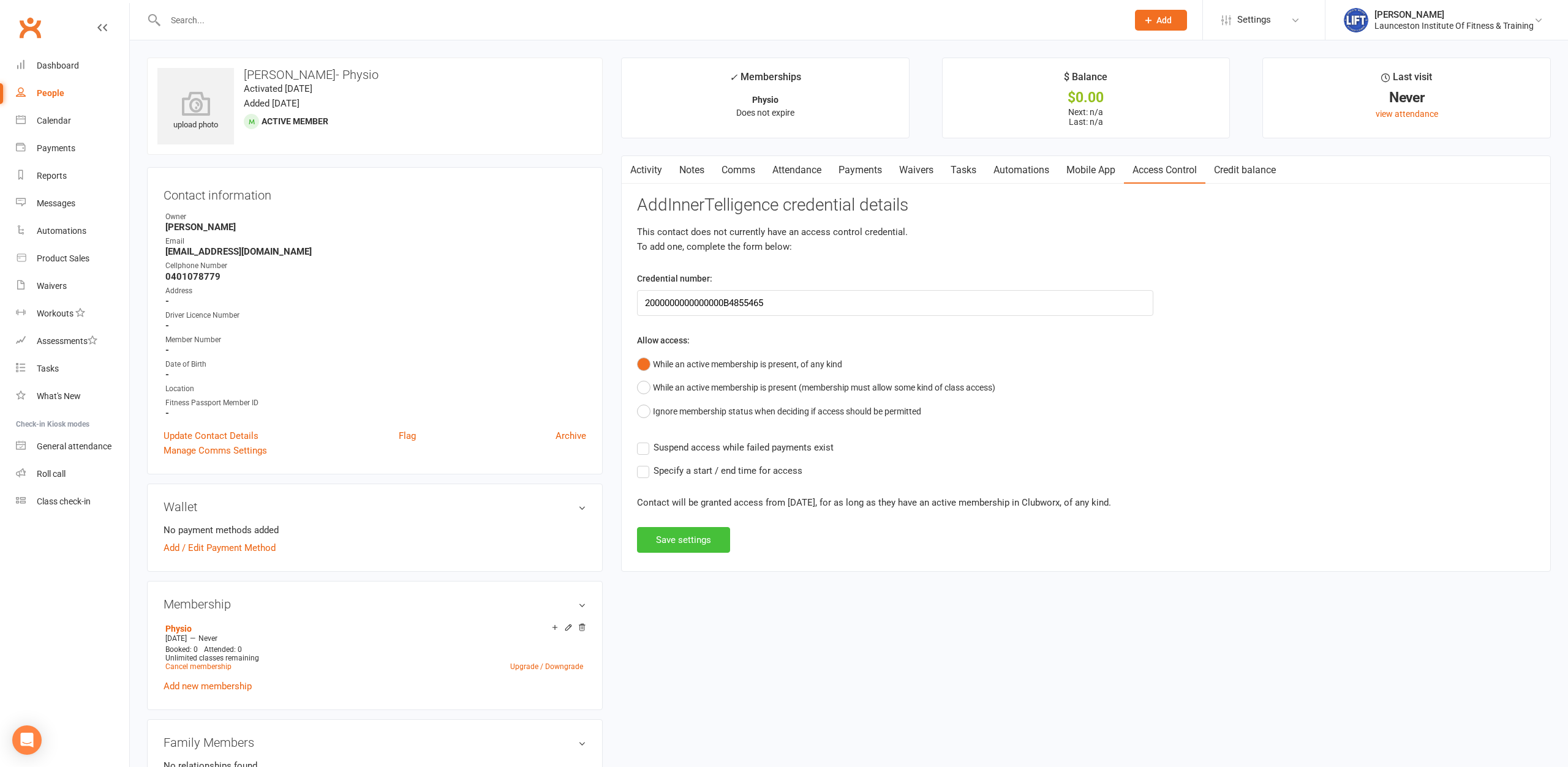
click at [697, 533] on button "Save settings" at bounding box center [684, 539] width 93 height 26
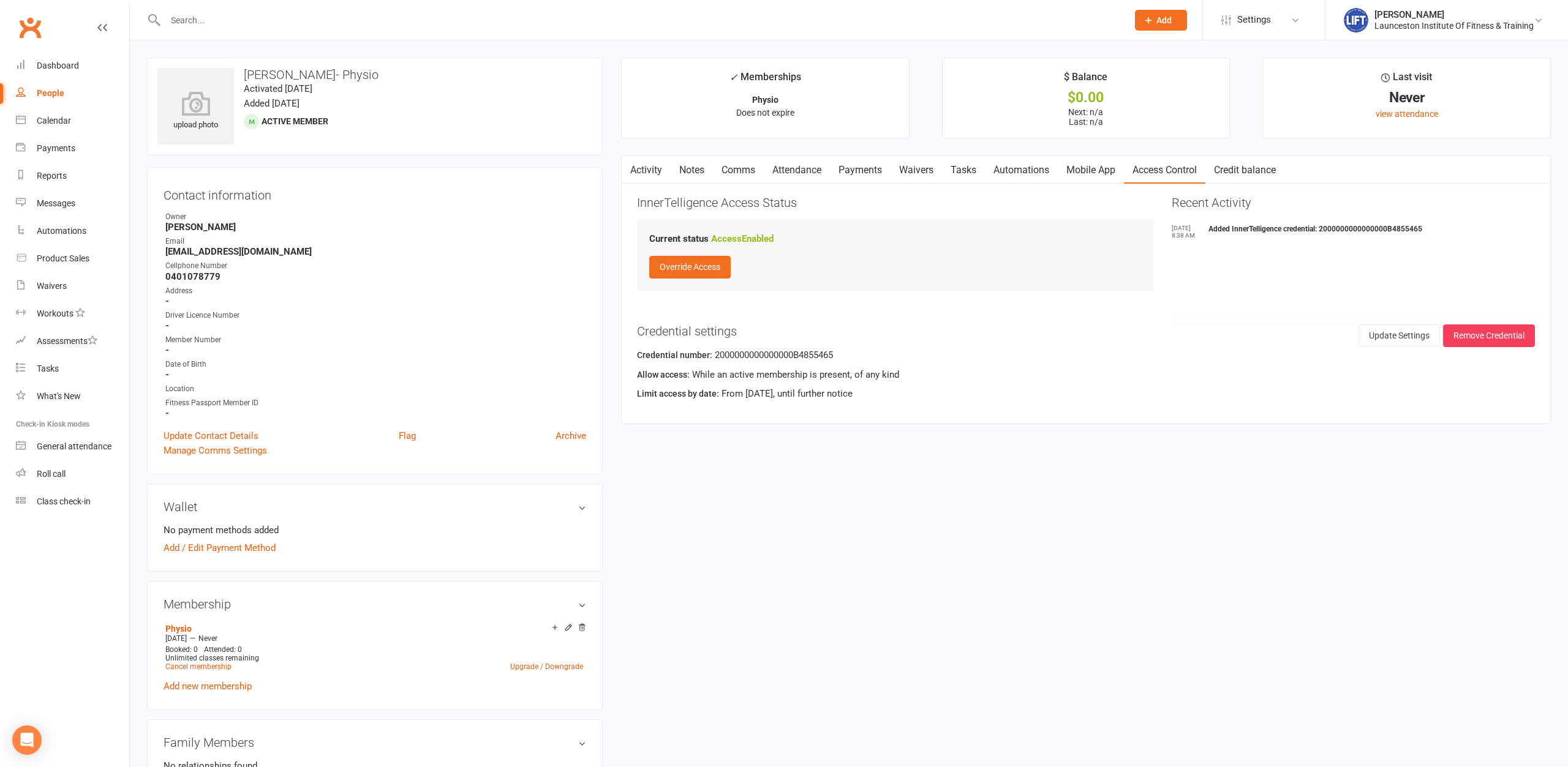
click at [25, 25] on link "Clubworx" at bounding box center [29, 28] width 30 height 30
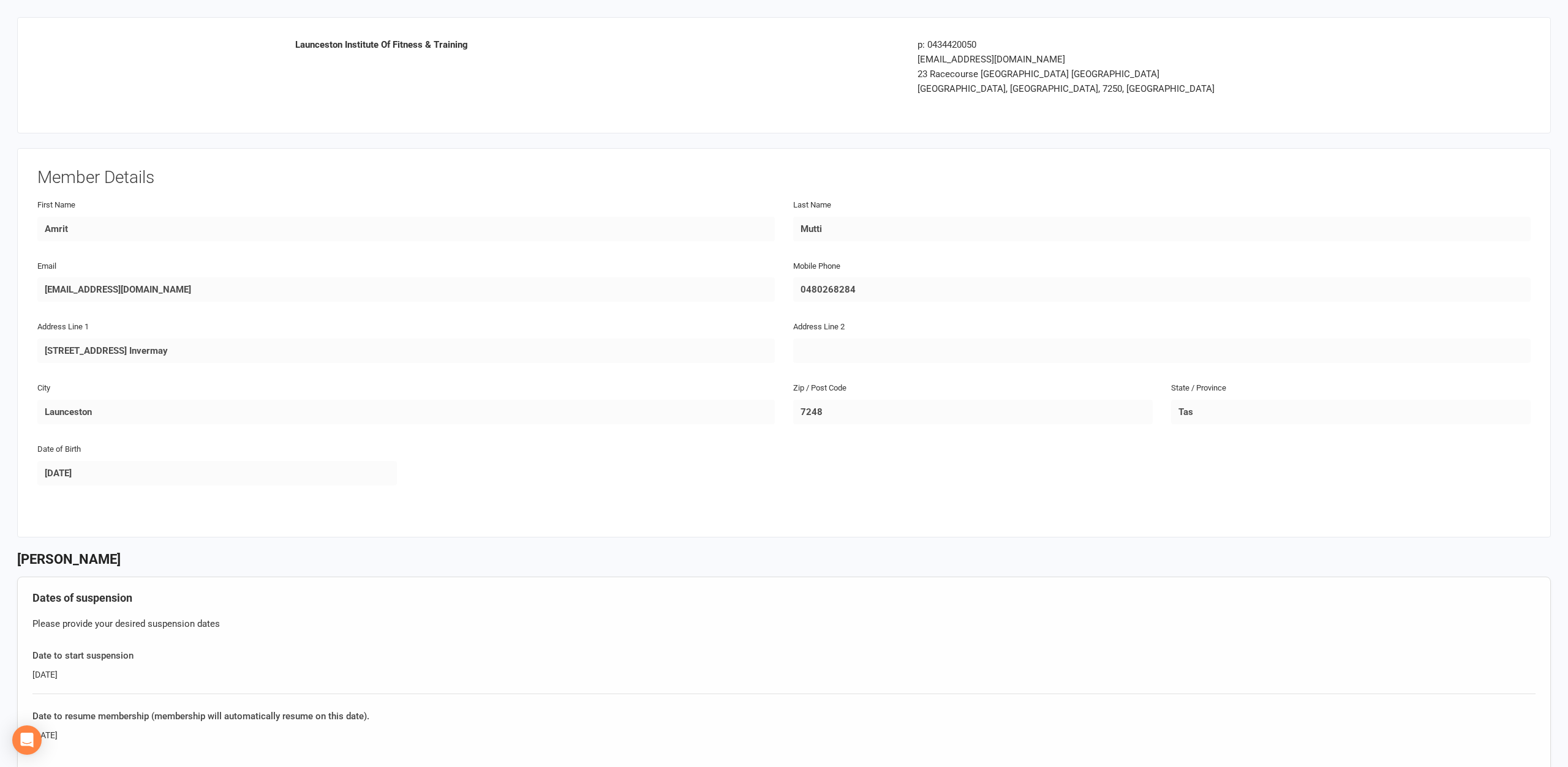
scroll to position [497, 0]
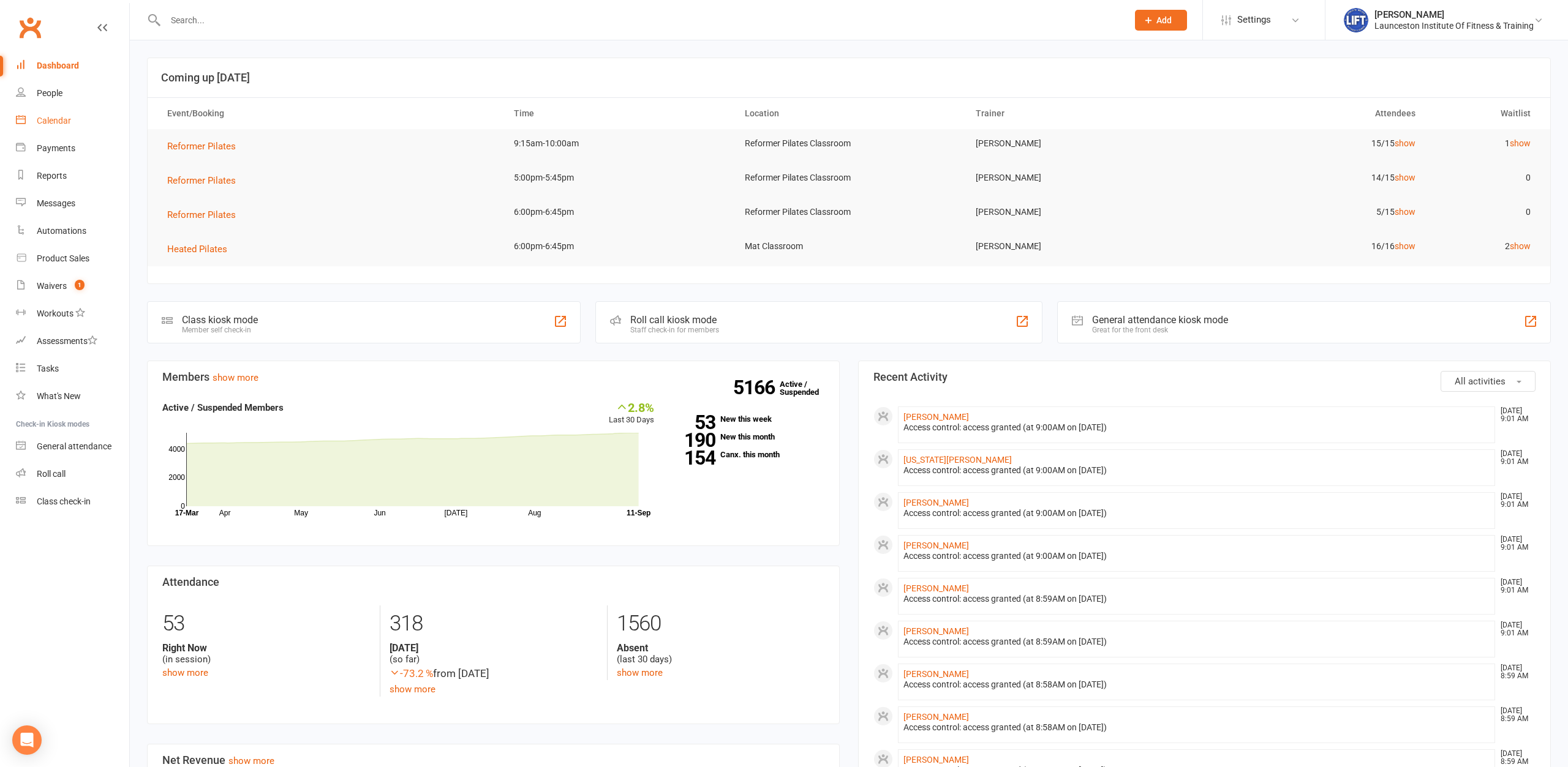
click at [49, 125] on div "Calendar" at bounding box center [54, 121] width 34 height 10
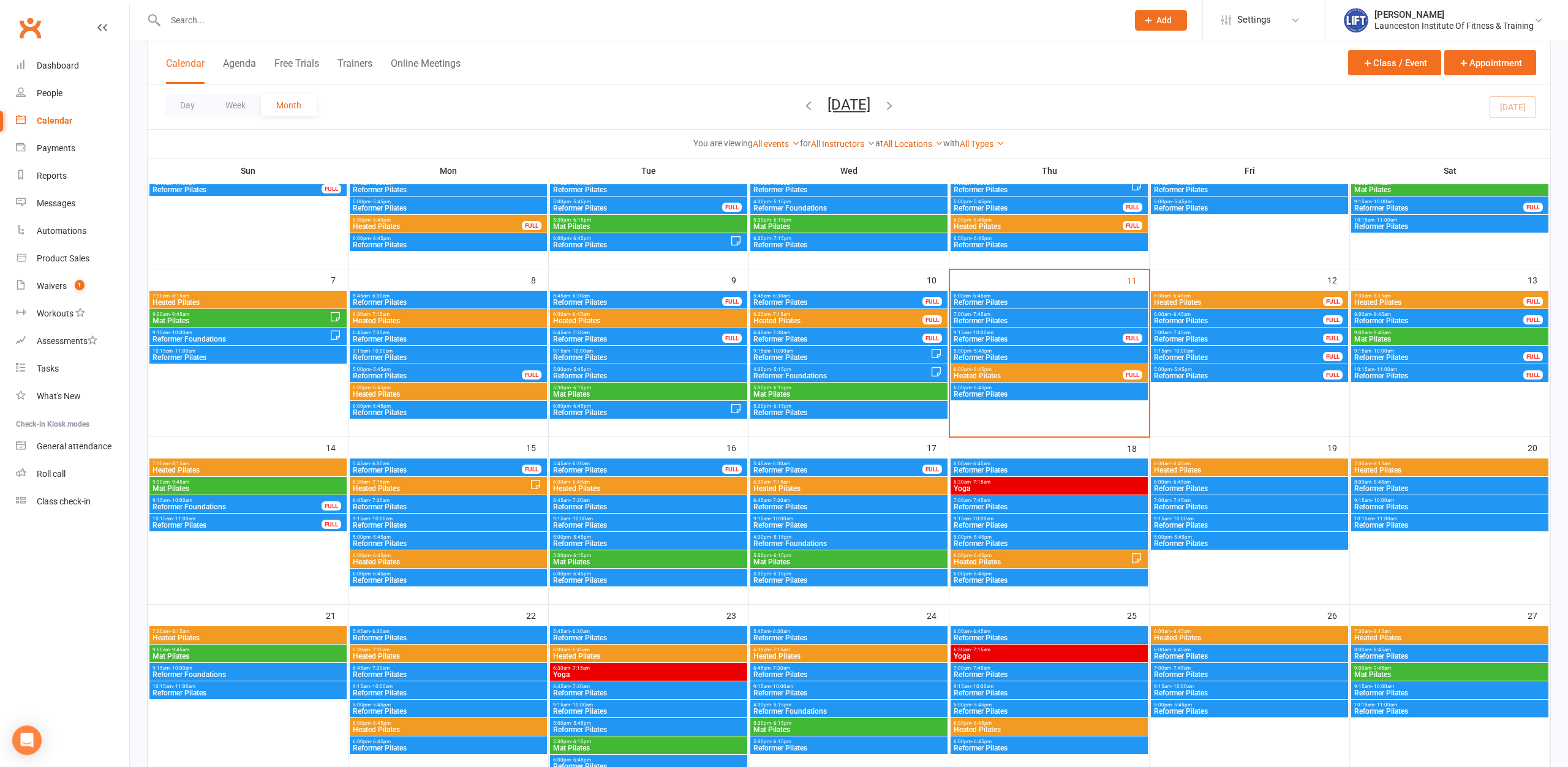
scroll to position [187, 0]
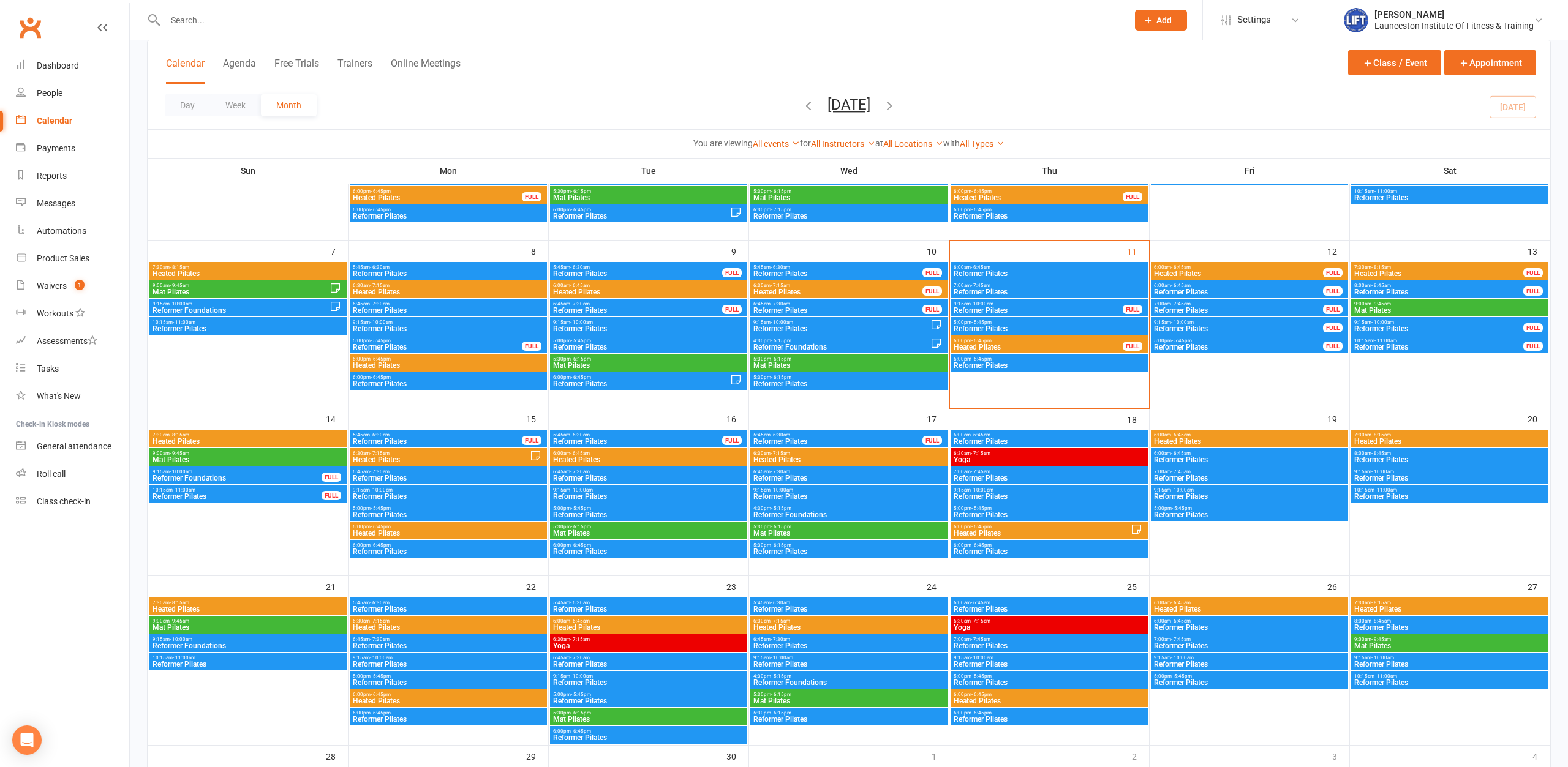
click at [1401, 307] on span "Mat Pilates" at bounding box center [1449, 311] width 192 height 8
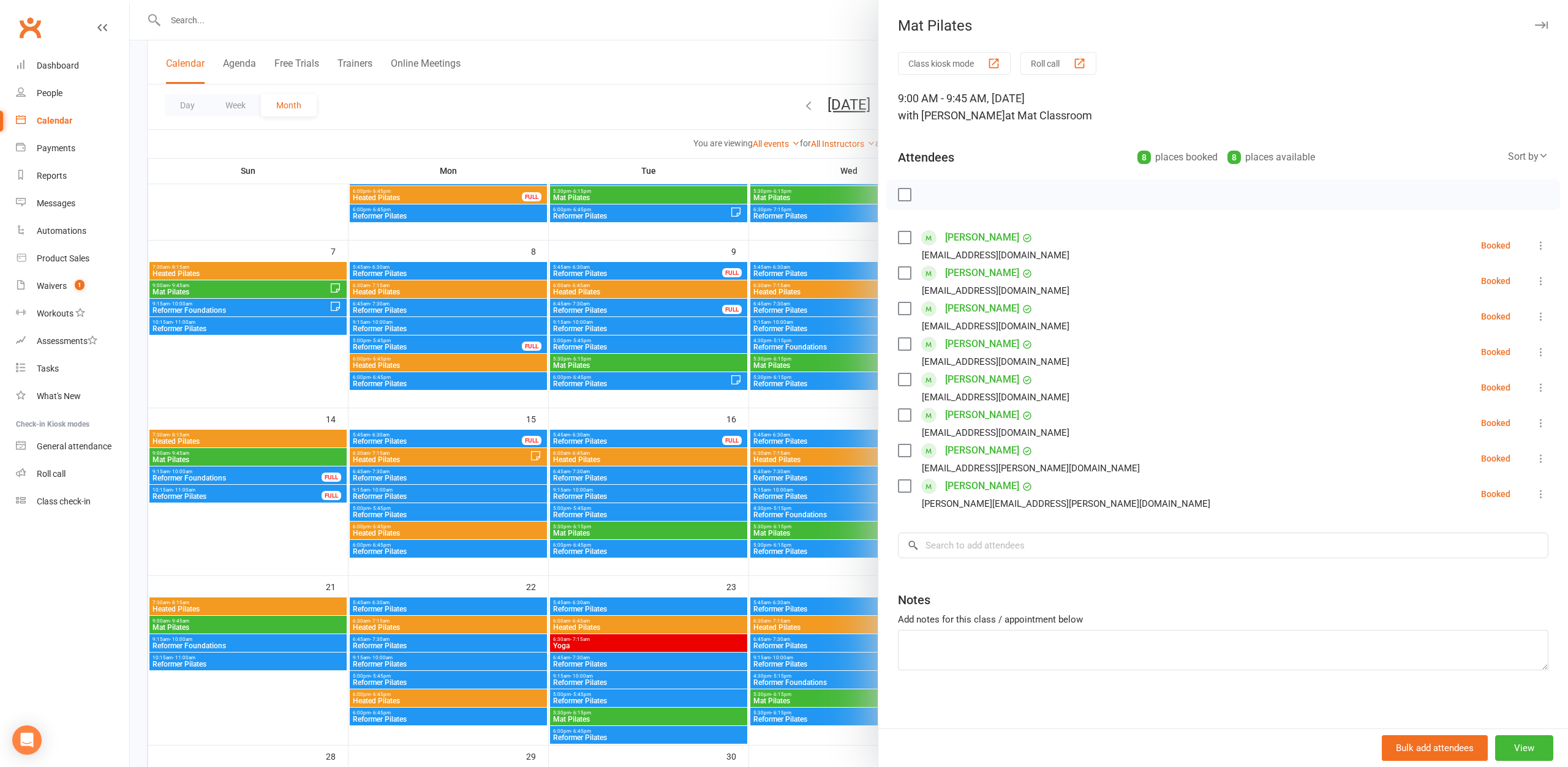
click at [702, 106] on div at bounding box center [849, 383] width 1438 height 767
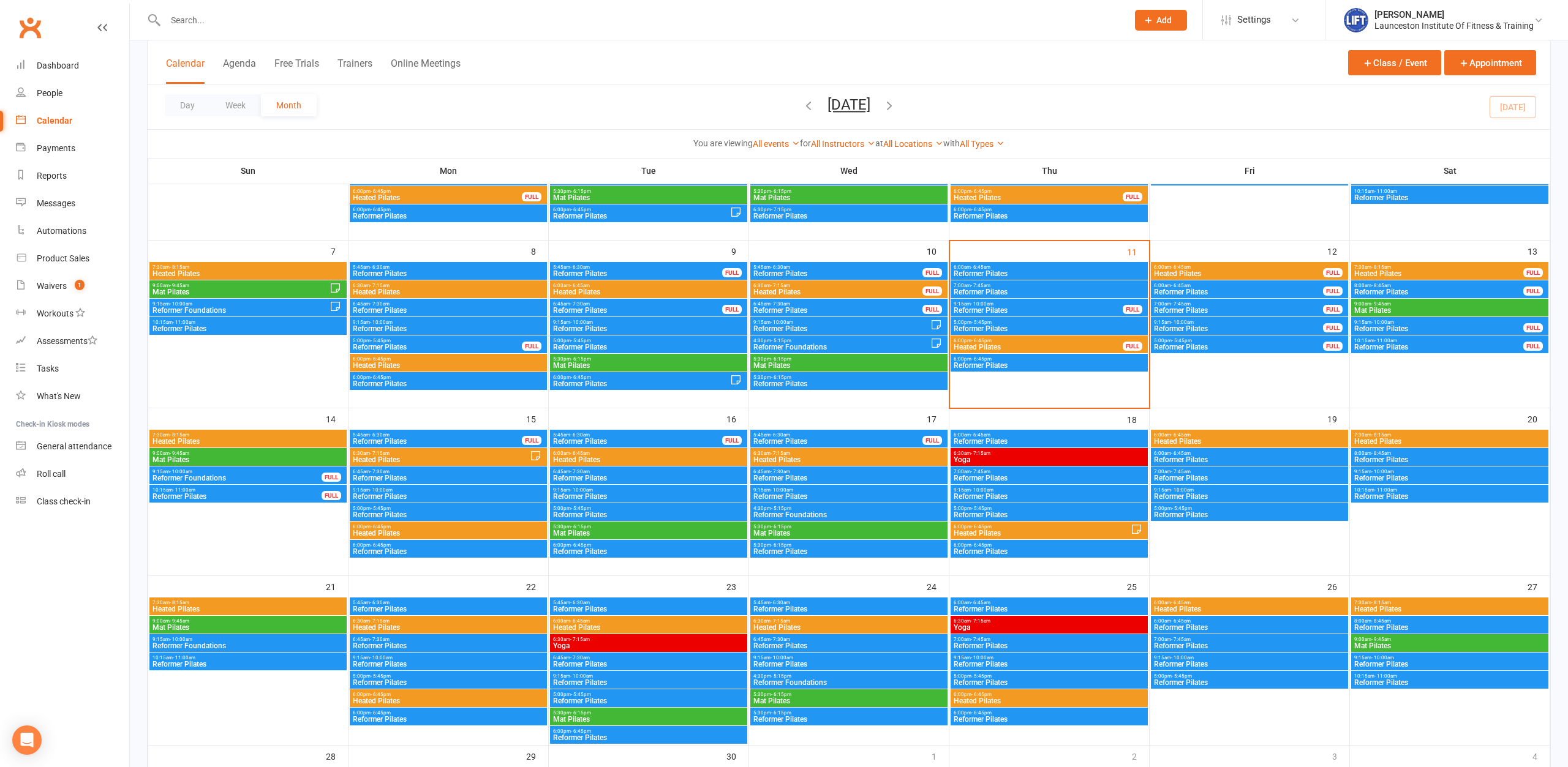
click at [1021, 287] on span "7:00am - 7:45am" at bounding box center [1049, 286] width 192 height 6
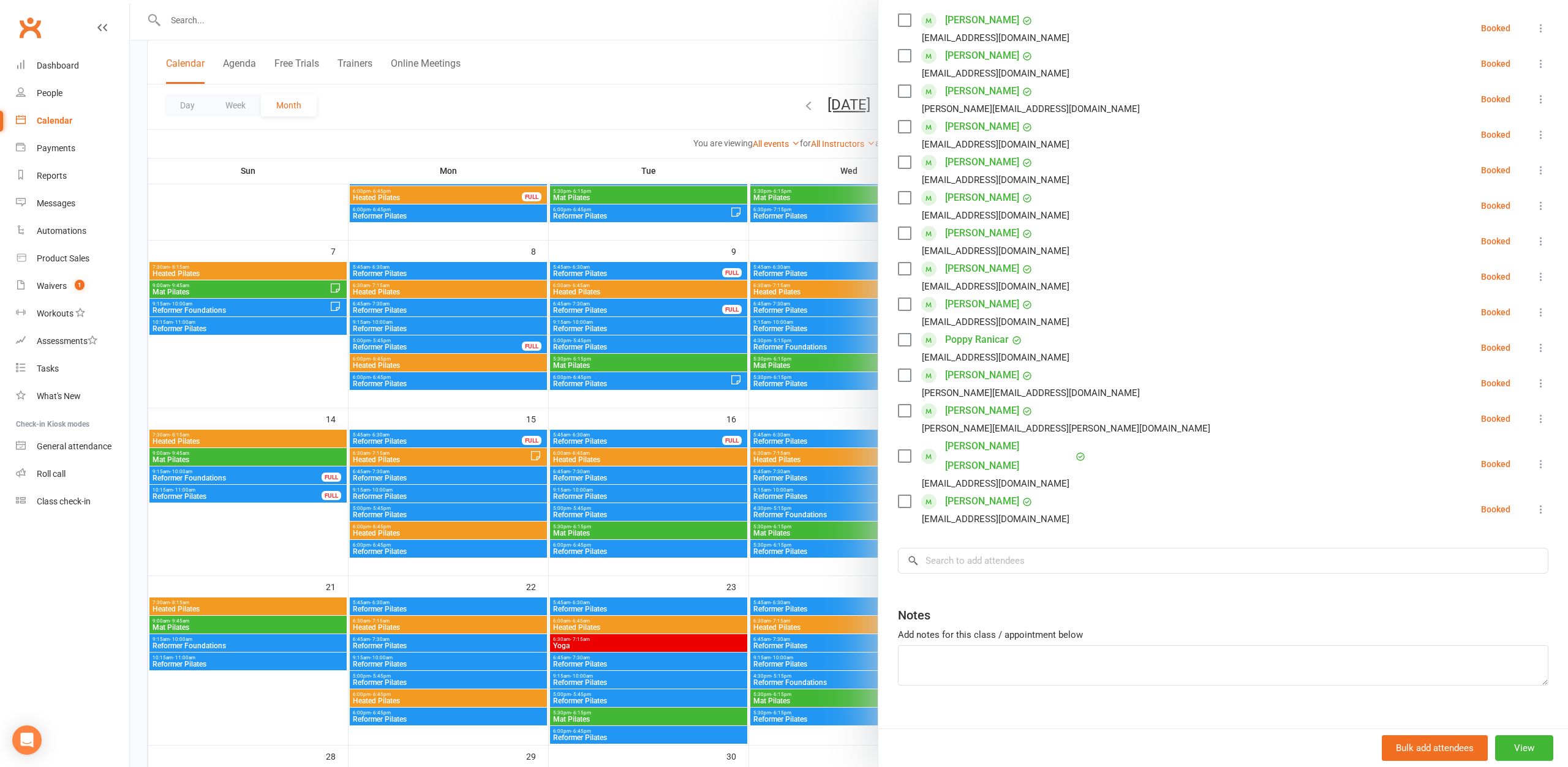
scroll to position [0, 0]
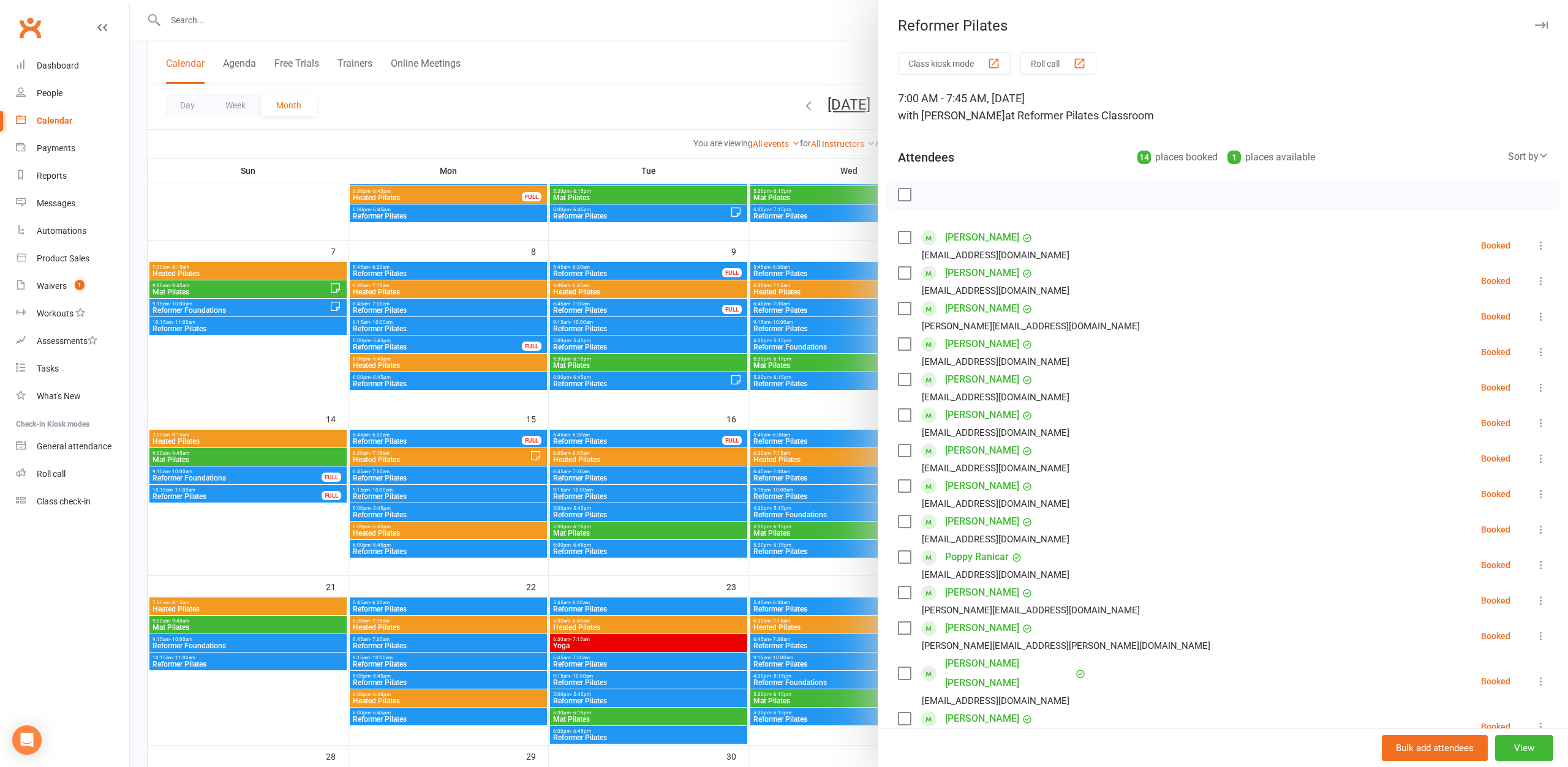
click at [616, 63] on div at bounding box center [849, 383] width 1438 height 767
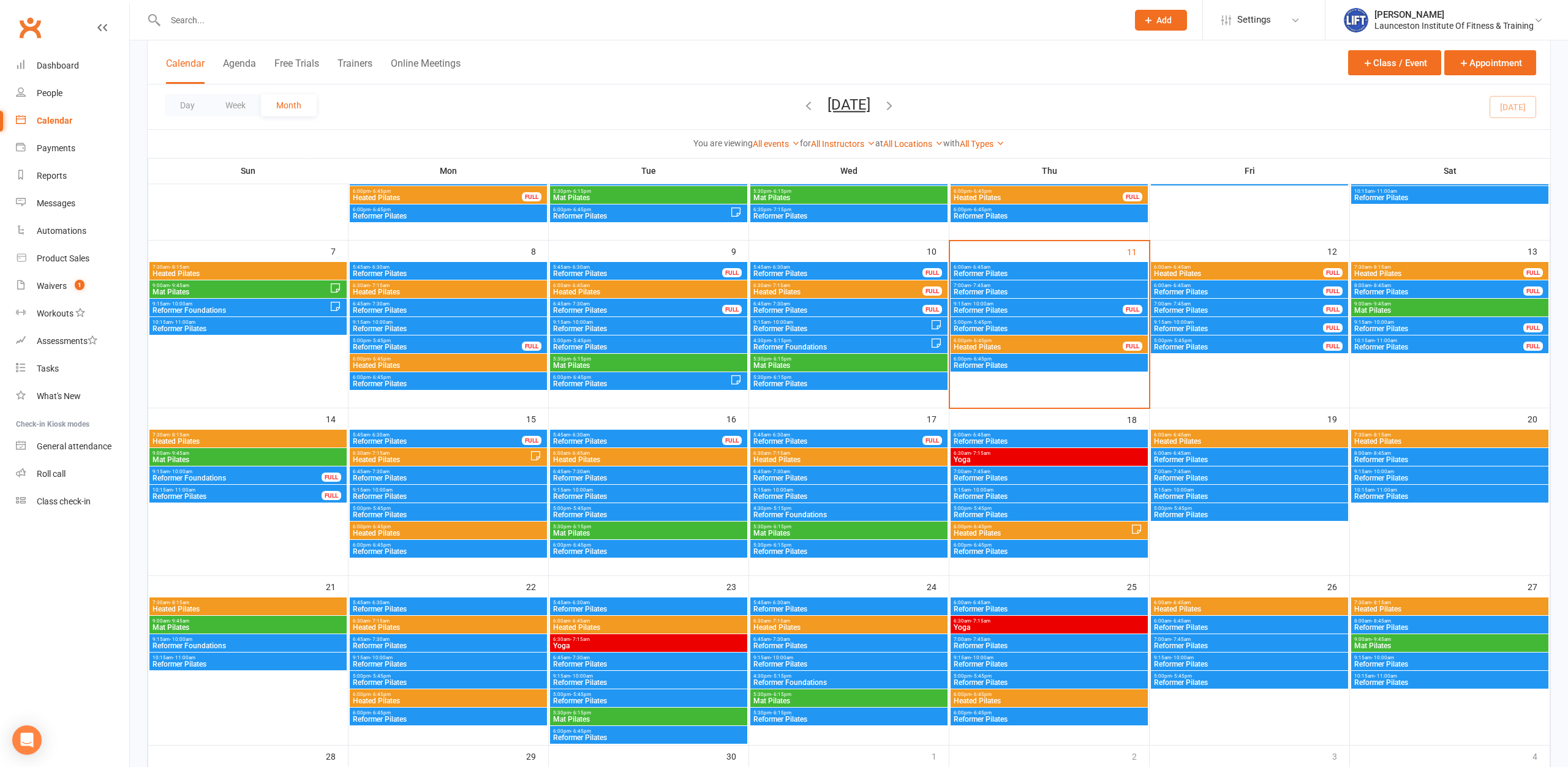
click at [1089, 267] on span "6:00am - 6:45am" at bounding box center [1049, 267] width 192 height 6
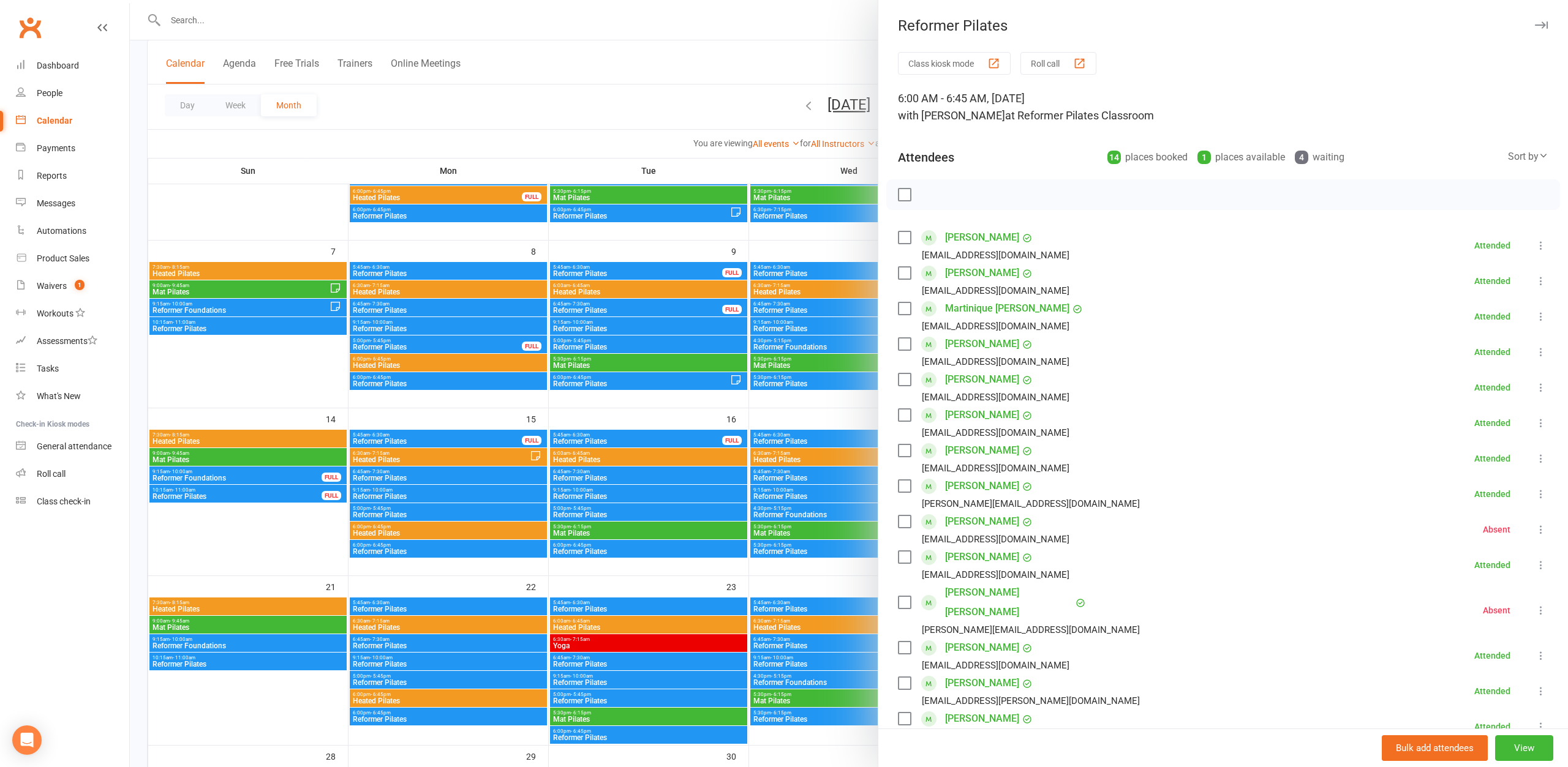
click at [587, 103] on div at bounding box center [849, 383] width 1438 height 767
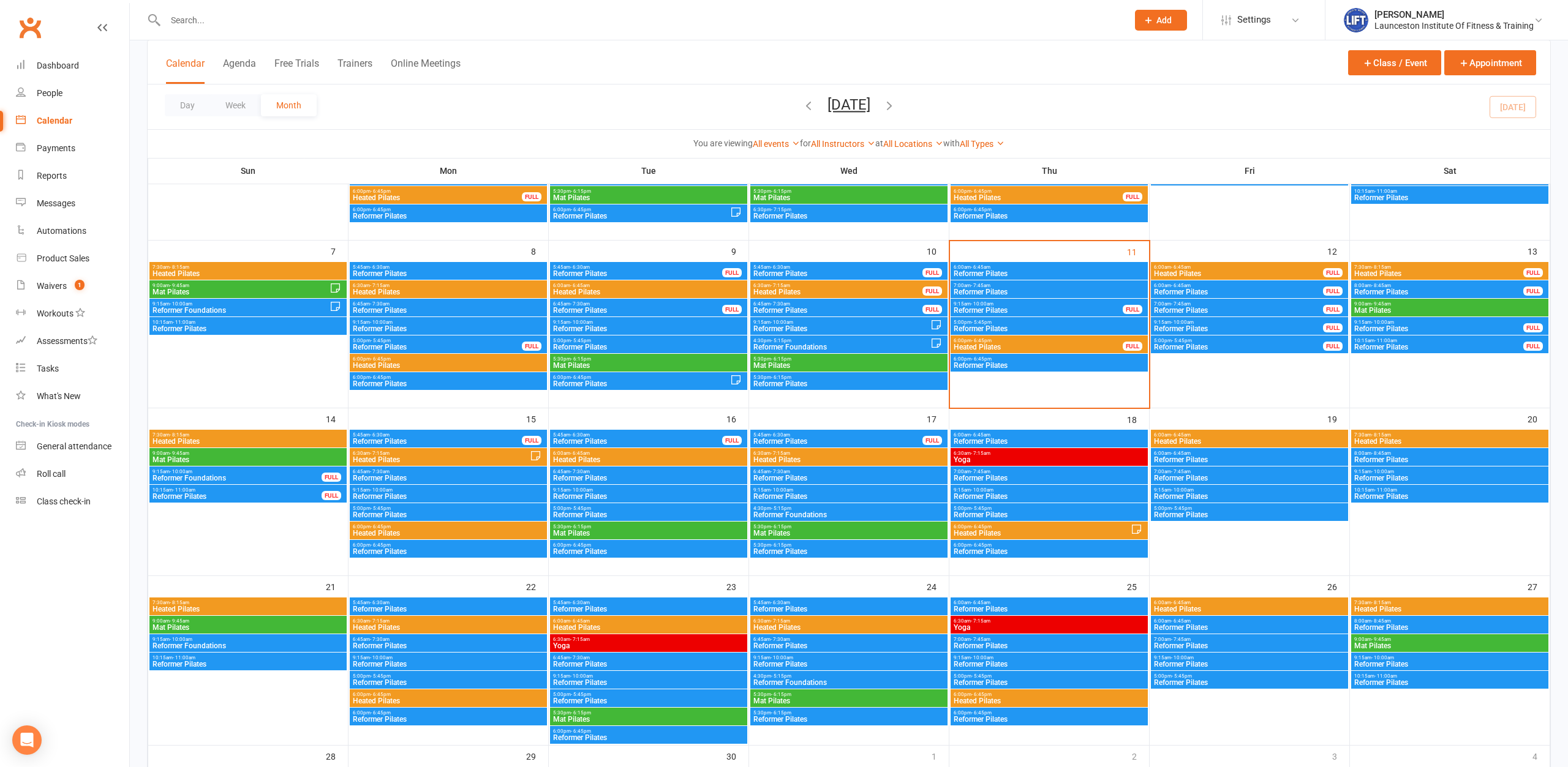
click at [1013, 451] on span "6:30am - 7:15am" at bounding box center [1049, 453] width 192 height 6
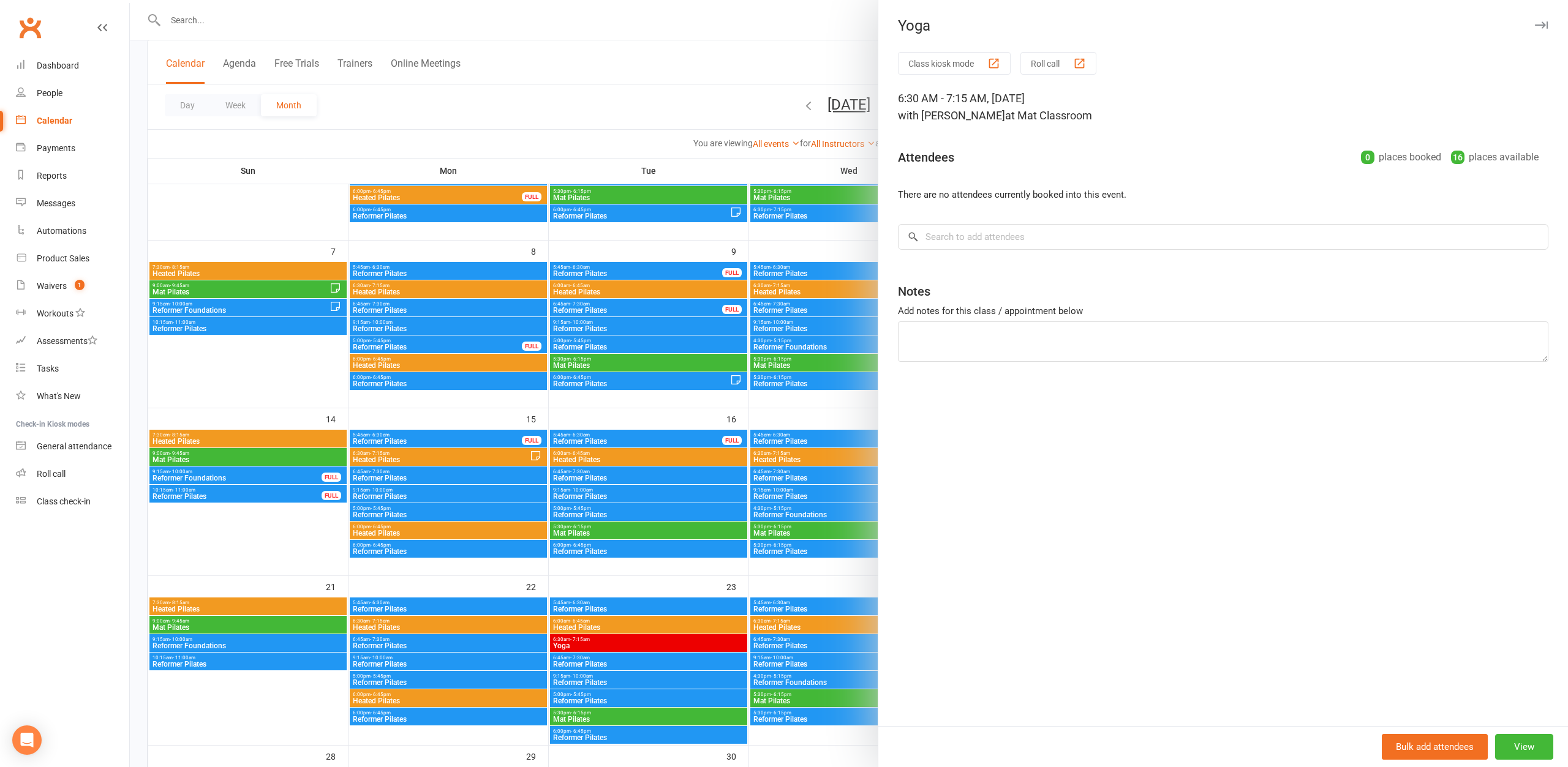
click at [651, 137] on div at bounding box center [849, 383] width 1438 height 767
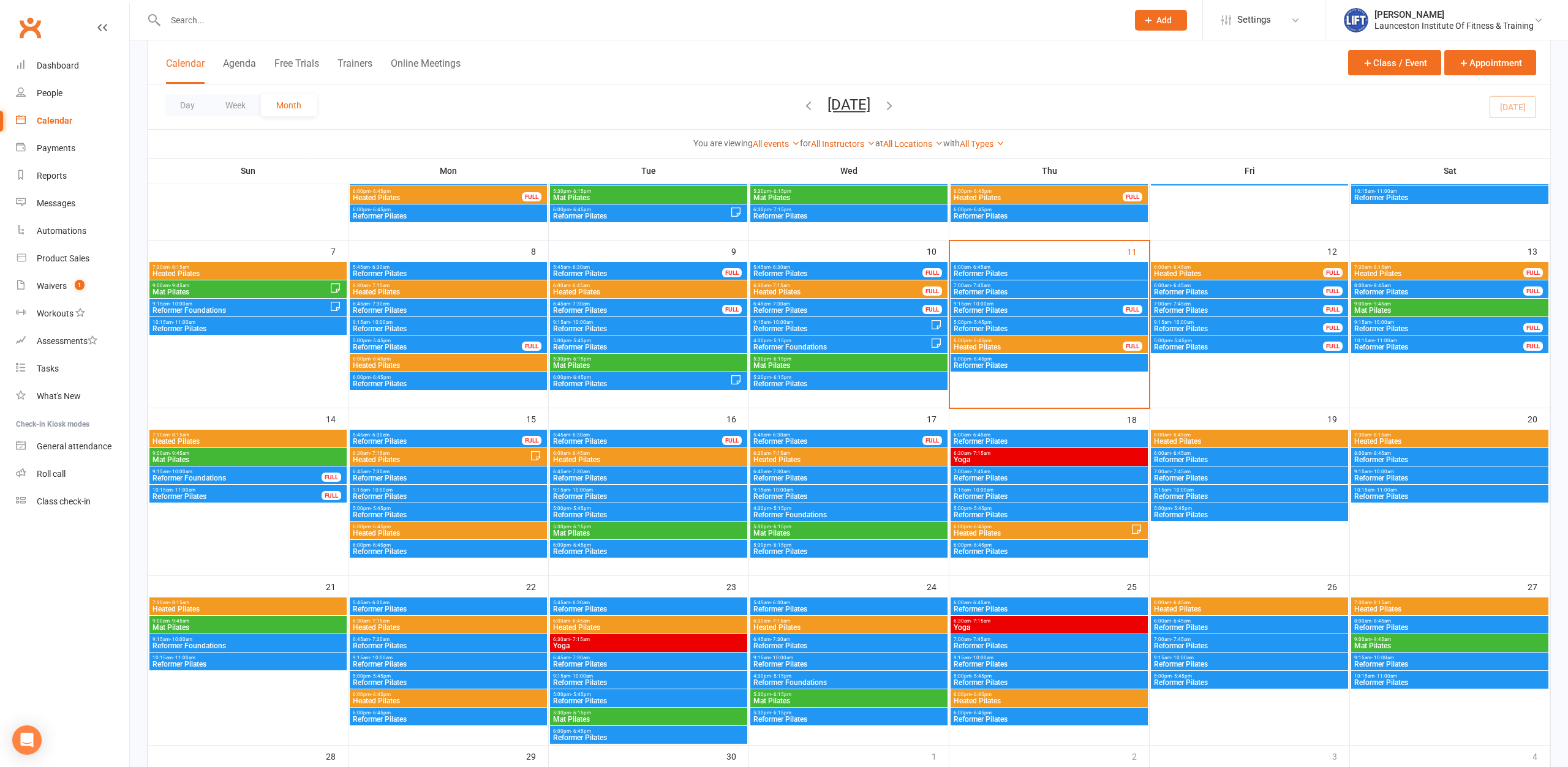
click at [216, 436] on span "7:30am - 8:15am" at bounding box center [248, 435] width 192 height 6
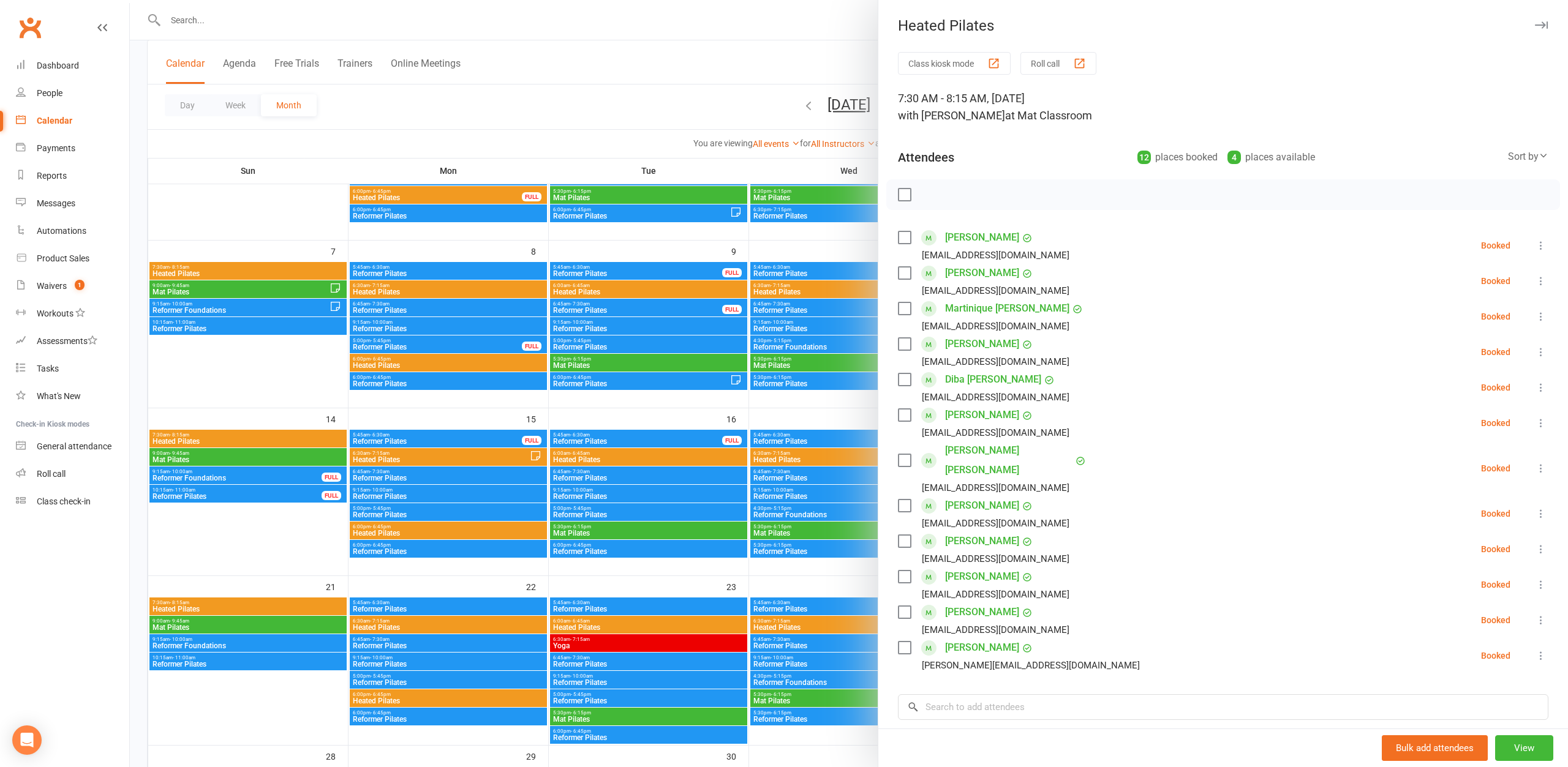
click at [219, 459] on div at bounding box center [849, 383] width 1438 height 767
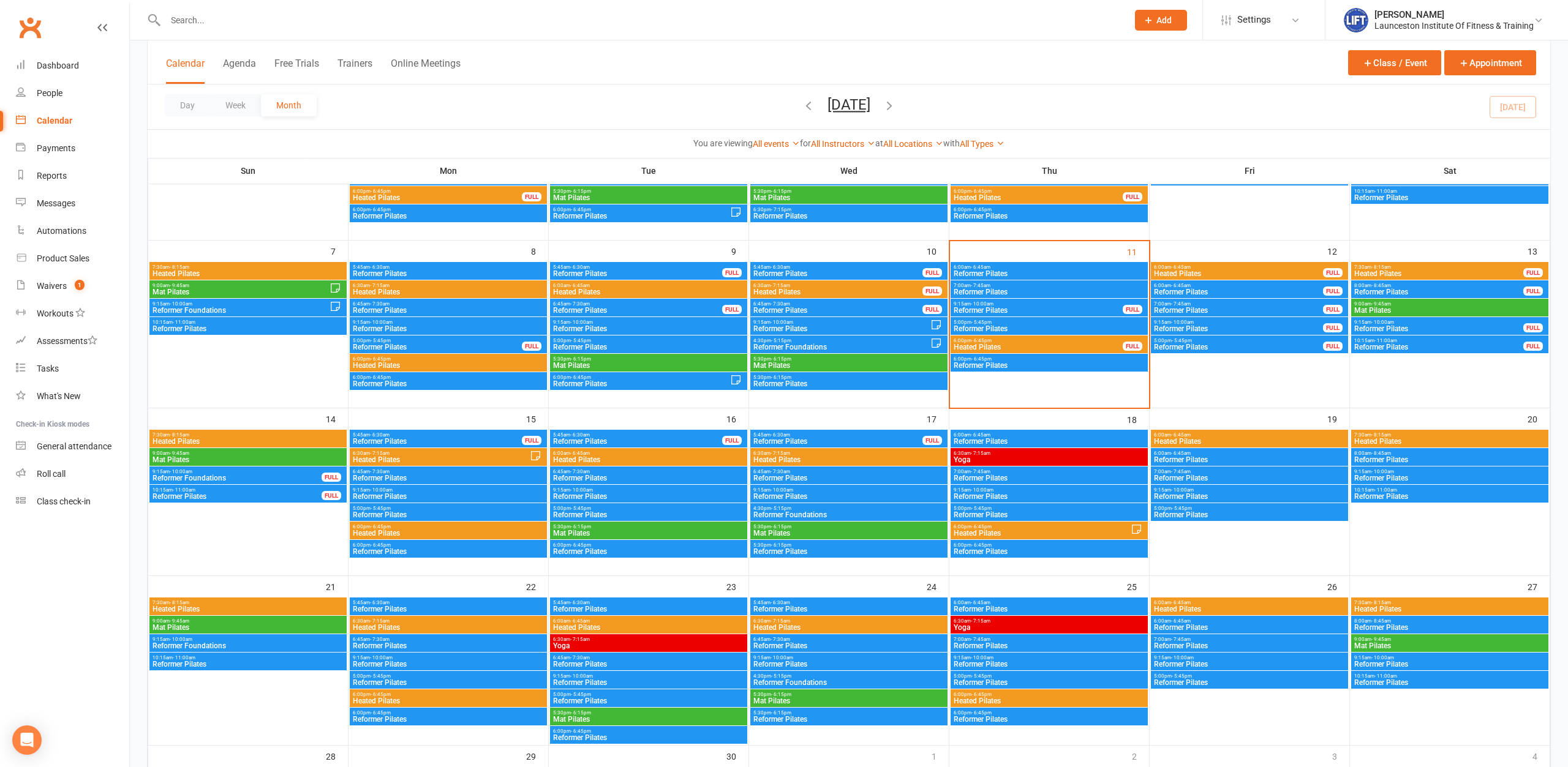
click at [219, 459] on span "Mat Pilates" at bounding box center [248, 460] width 192 height 8
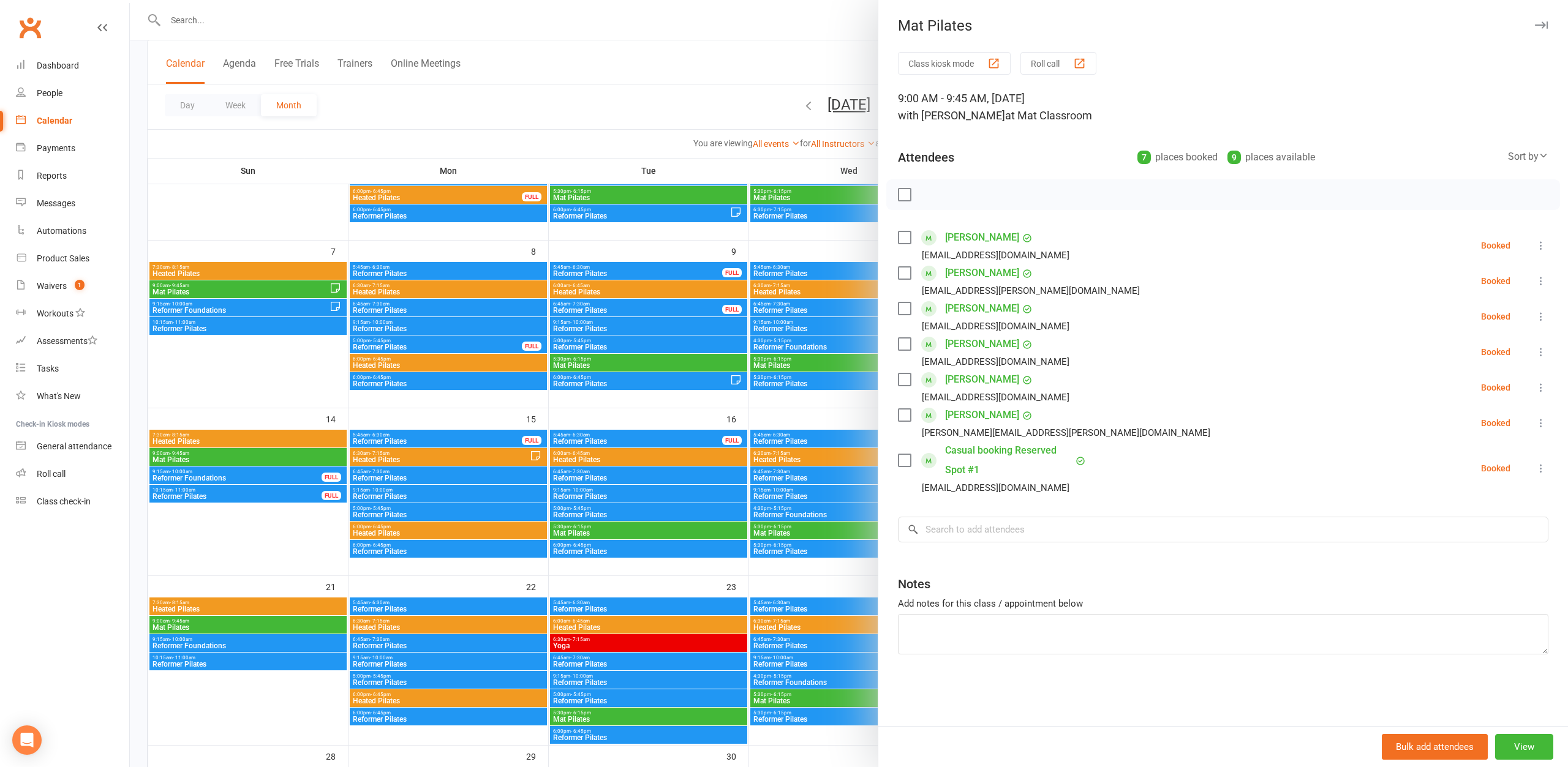
click at [242, 410] on div at bounding box center [849, 383] width 1438 height 767
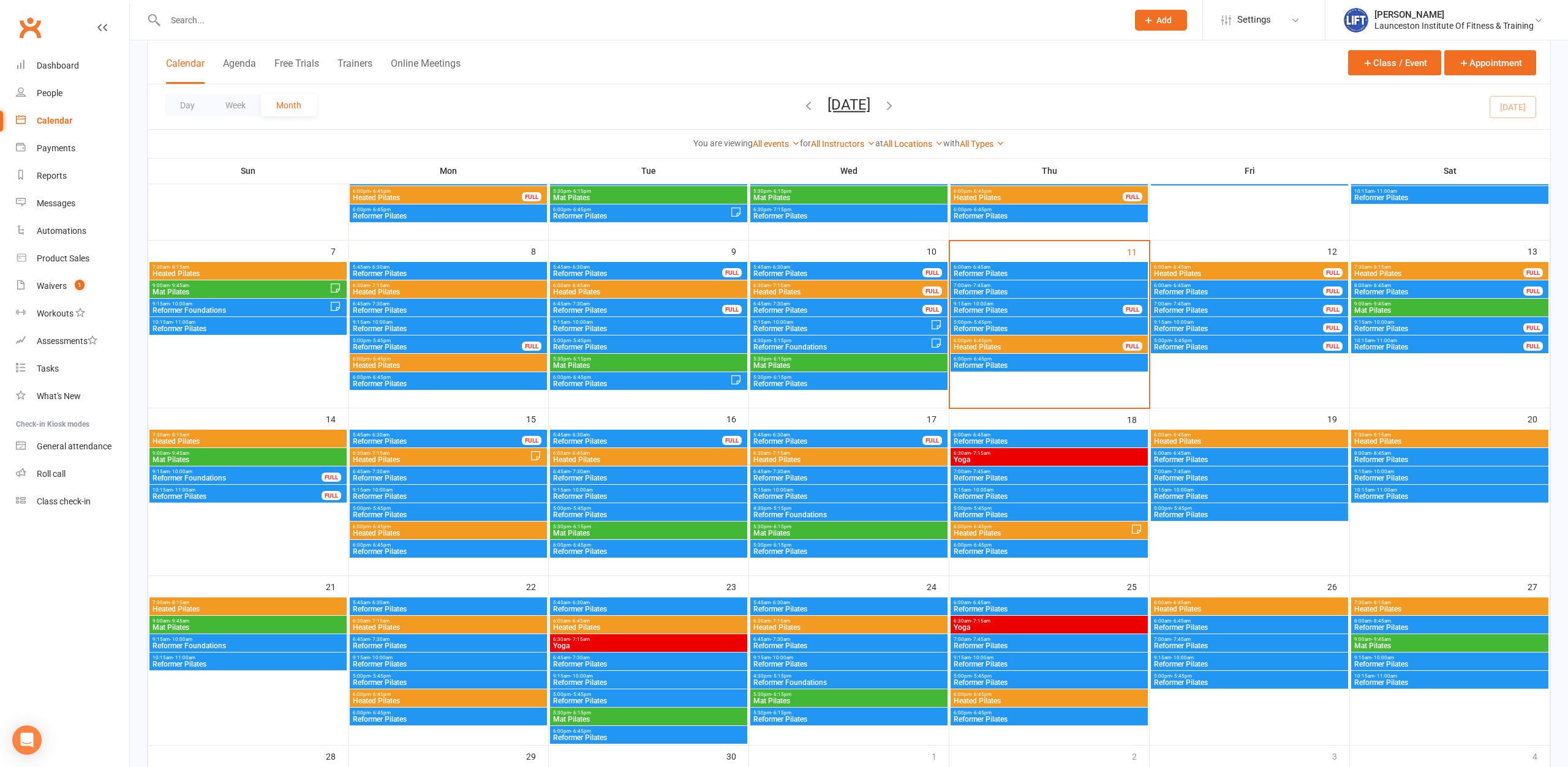
click at [437, 435] on span "5:45am - 6:30am" at bounding box center [436, 435] width 170 height 6
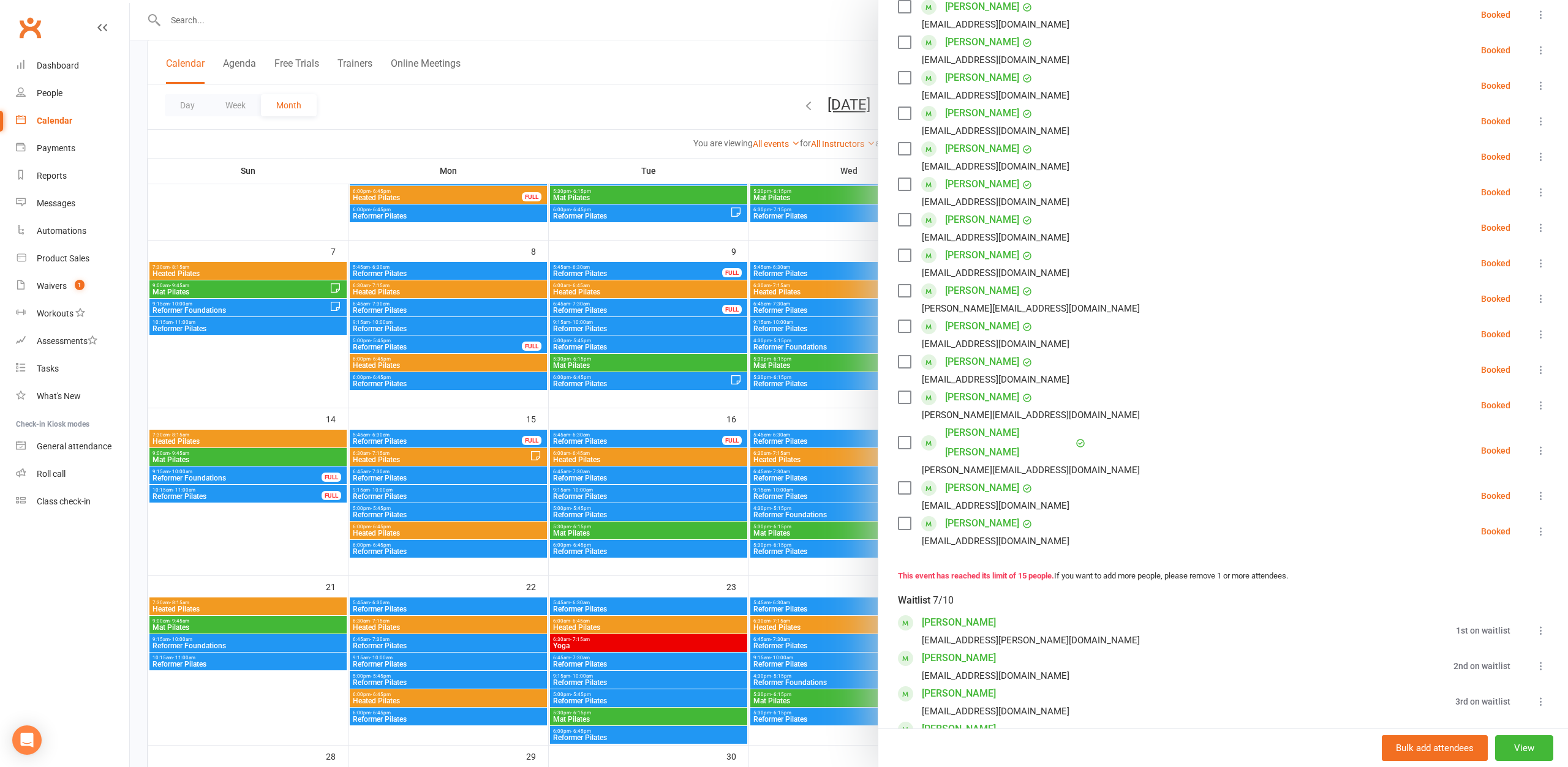
scroll to position [168, 0]
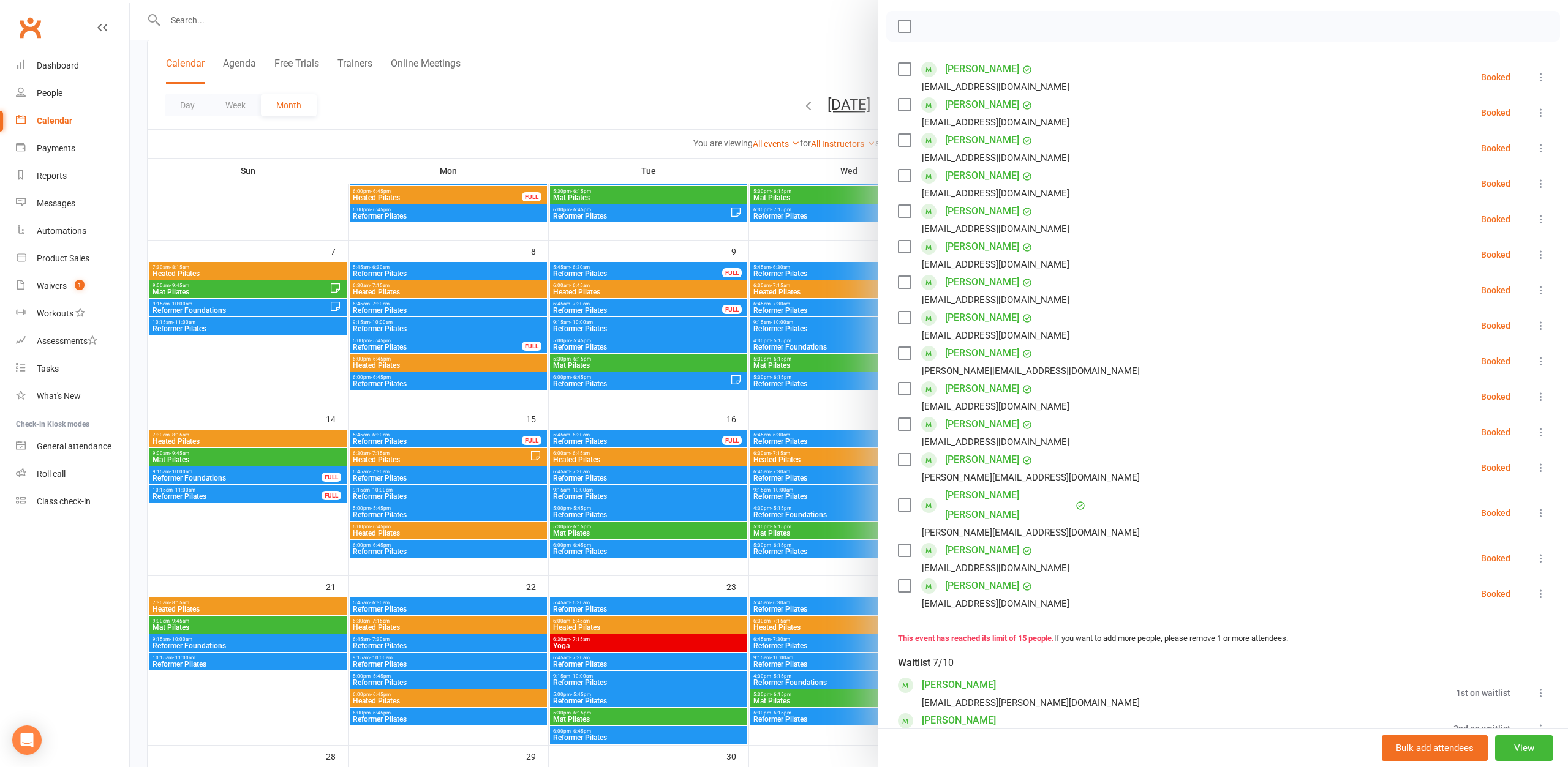
click at [616, 147] on div at bounding box center [849, 383] width 1438 height 767
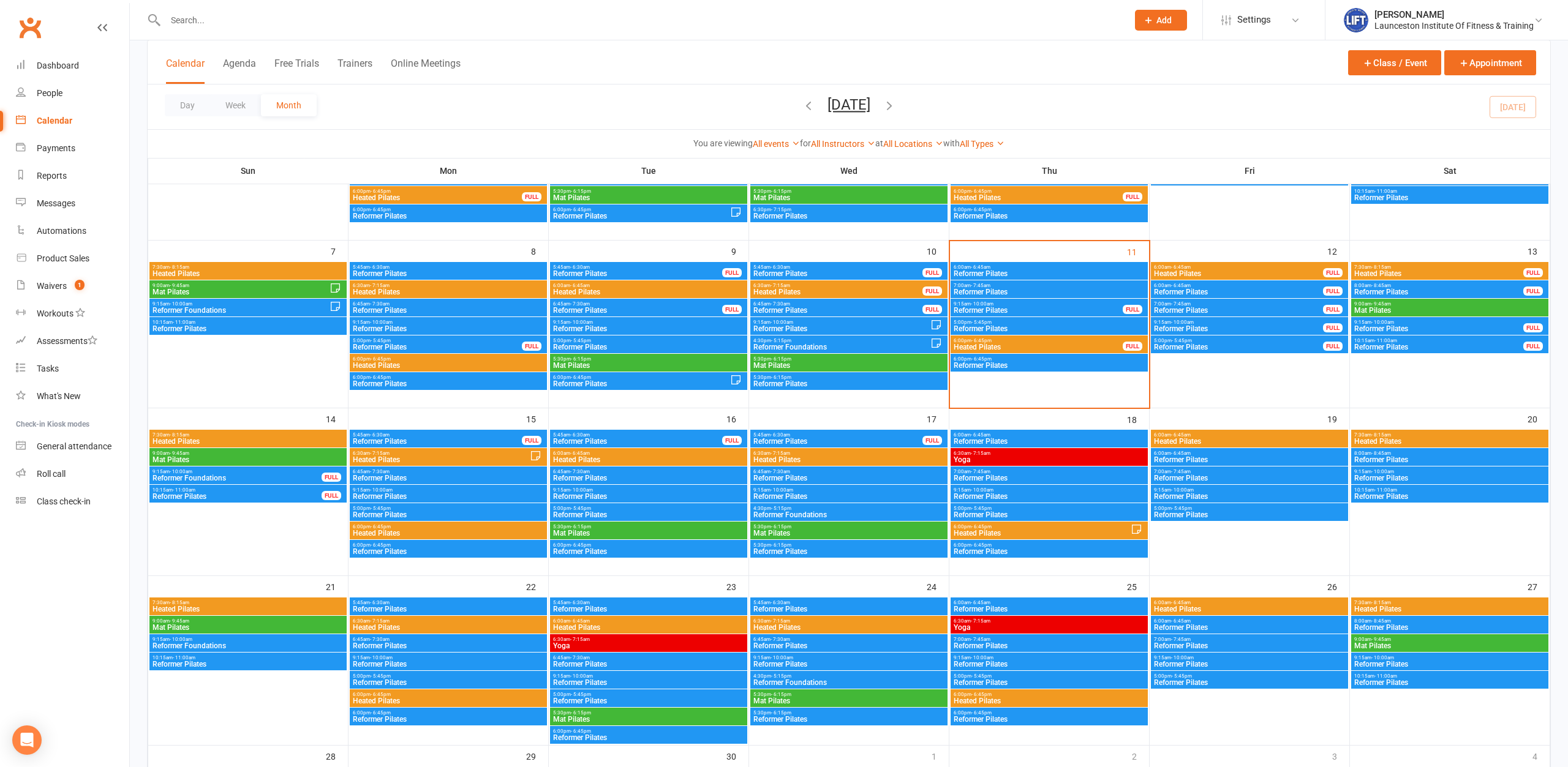
click at [805, 431] on div "5:45am - 6:30am Reformer Pilates FULL" at bounding box center [848, 438] width 197 height 18
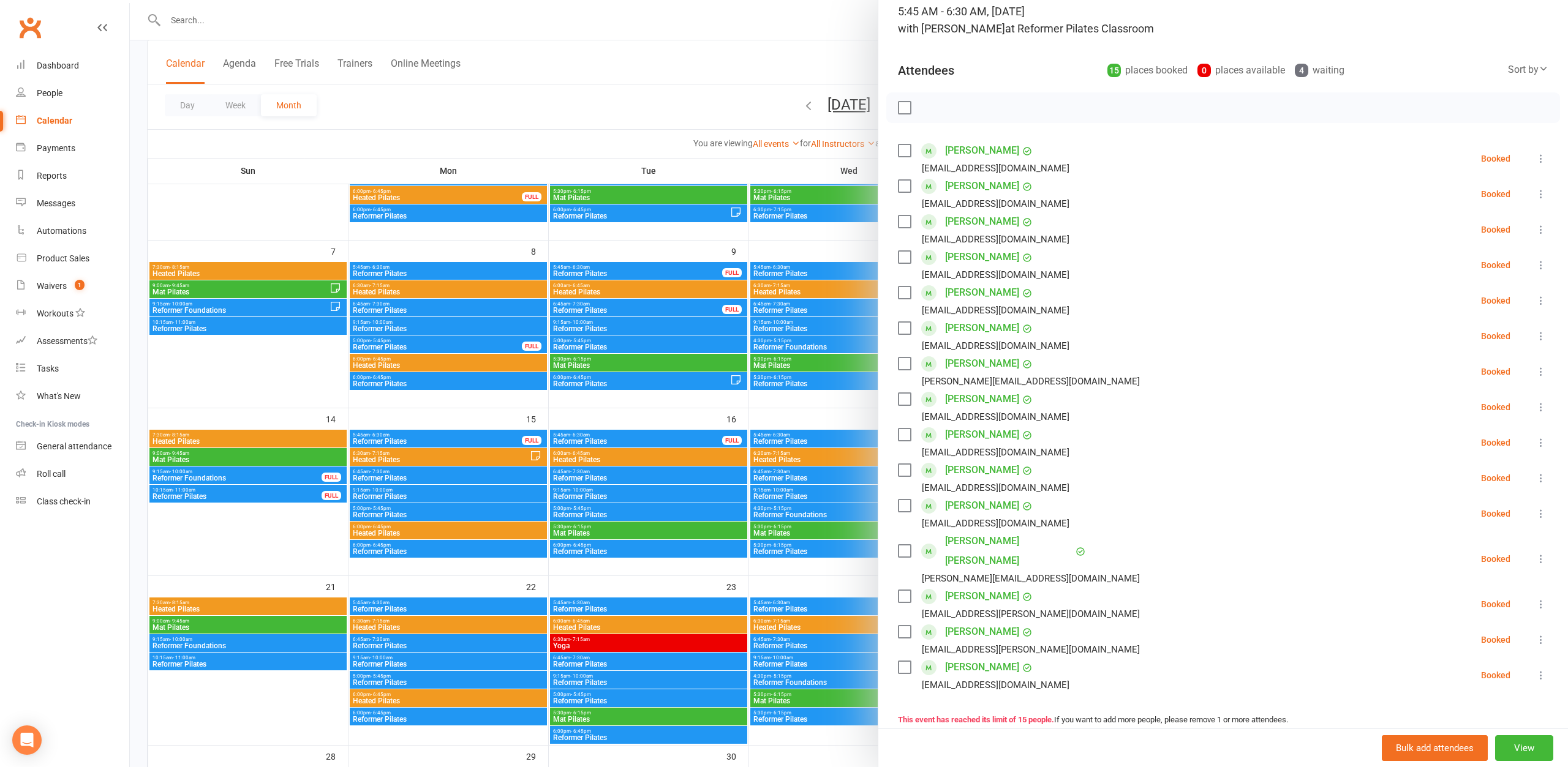
scroll to position [67, 0]
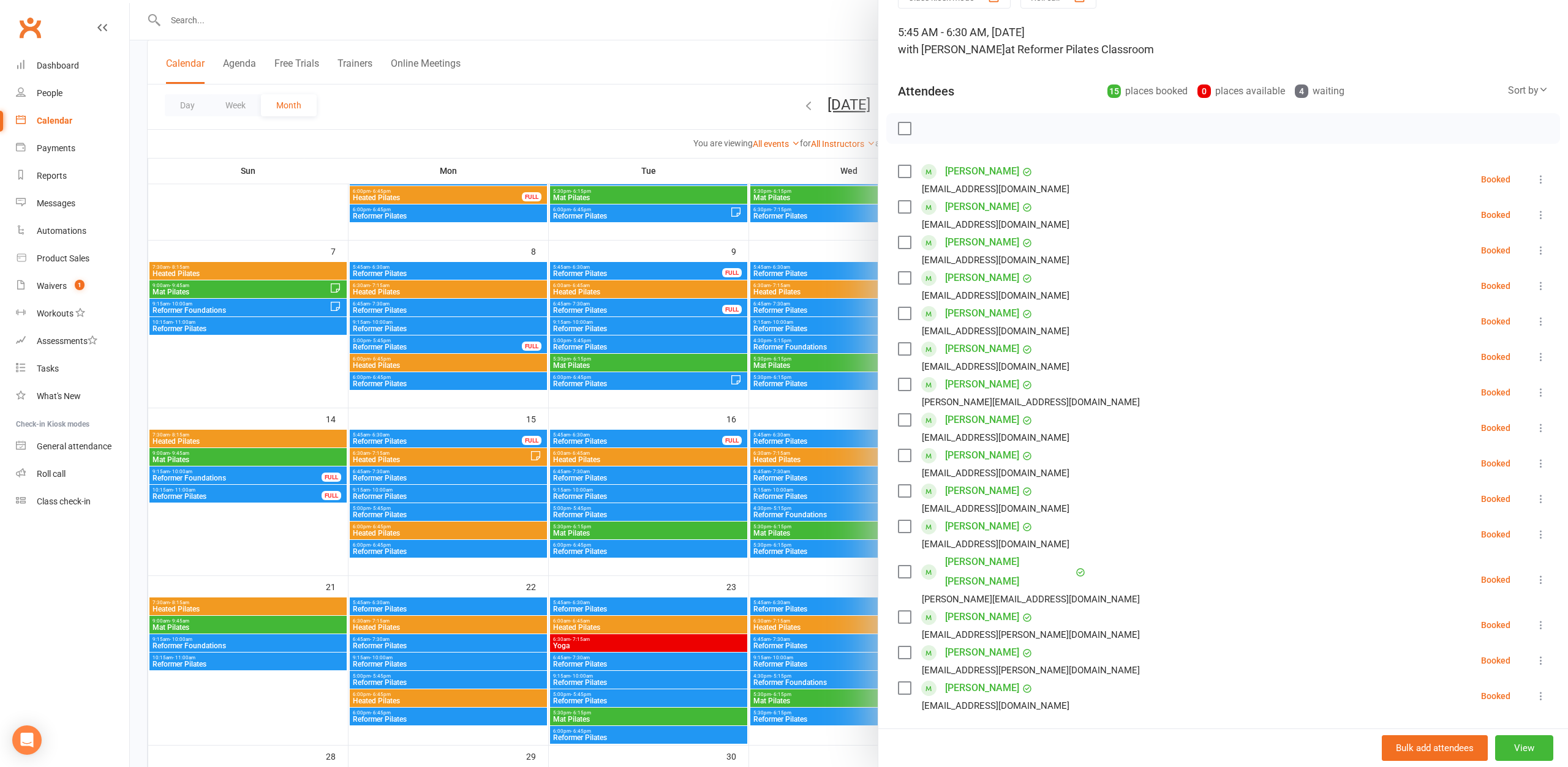
click at [651, 87] on div at bounding box center [849, 383] width 1438 height 767
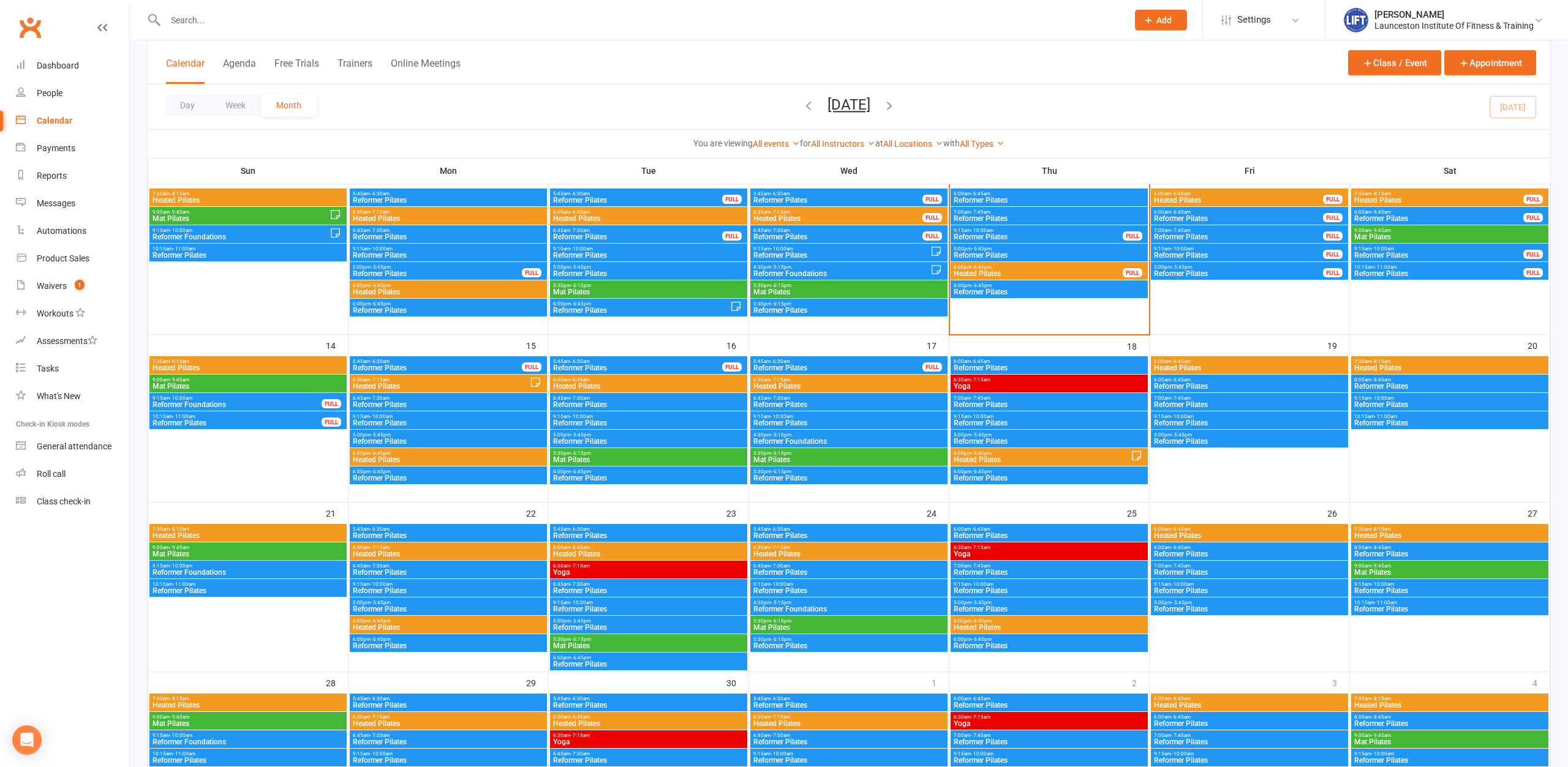
scroll to position [228, 0]
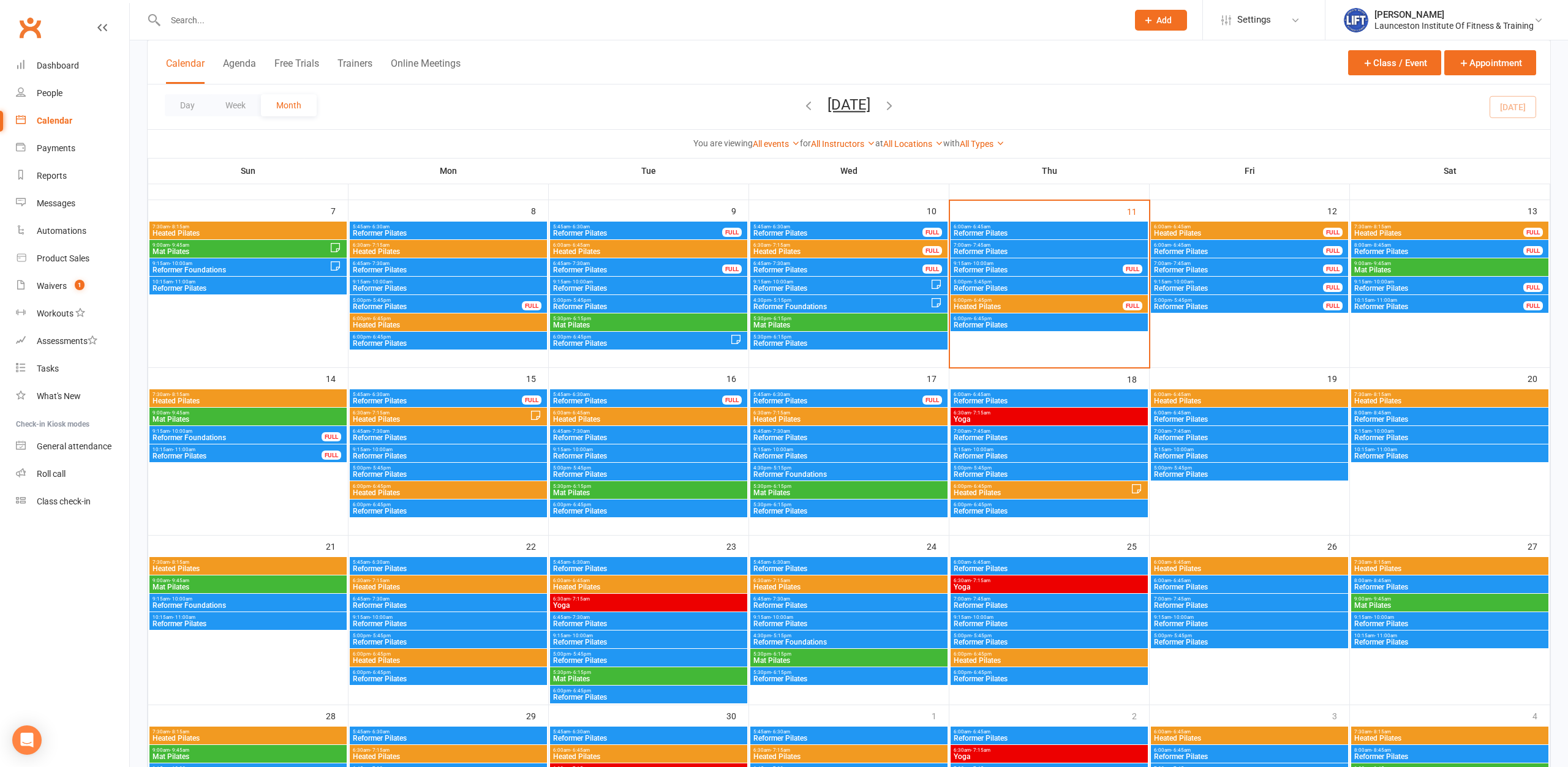
click at [861, 131] on div "You are viewing All events All events Empty events Full events Non-empty events…" at bounding box center [848, 144] width 1403 height 29
click at [862, 136] on div "You are viewing All events All events Empty events Full events Non-empty events…" at bounding box center [848, 144] width 1403 height 29
click at [862, 140] on link "All Instructors" at bounding box center [843, 144] width 65 height 10
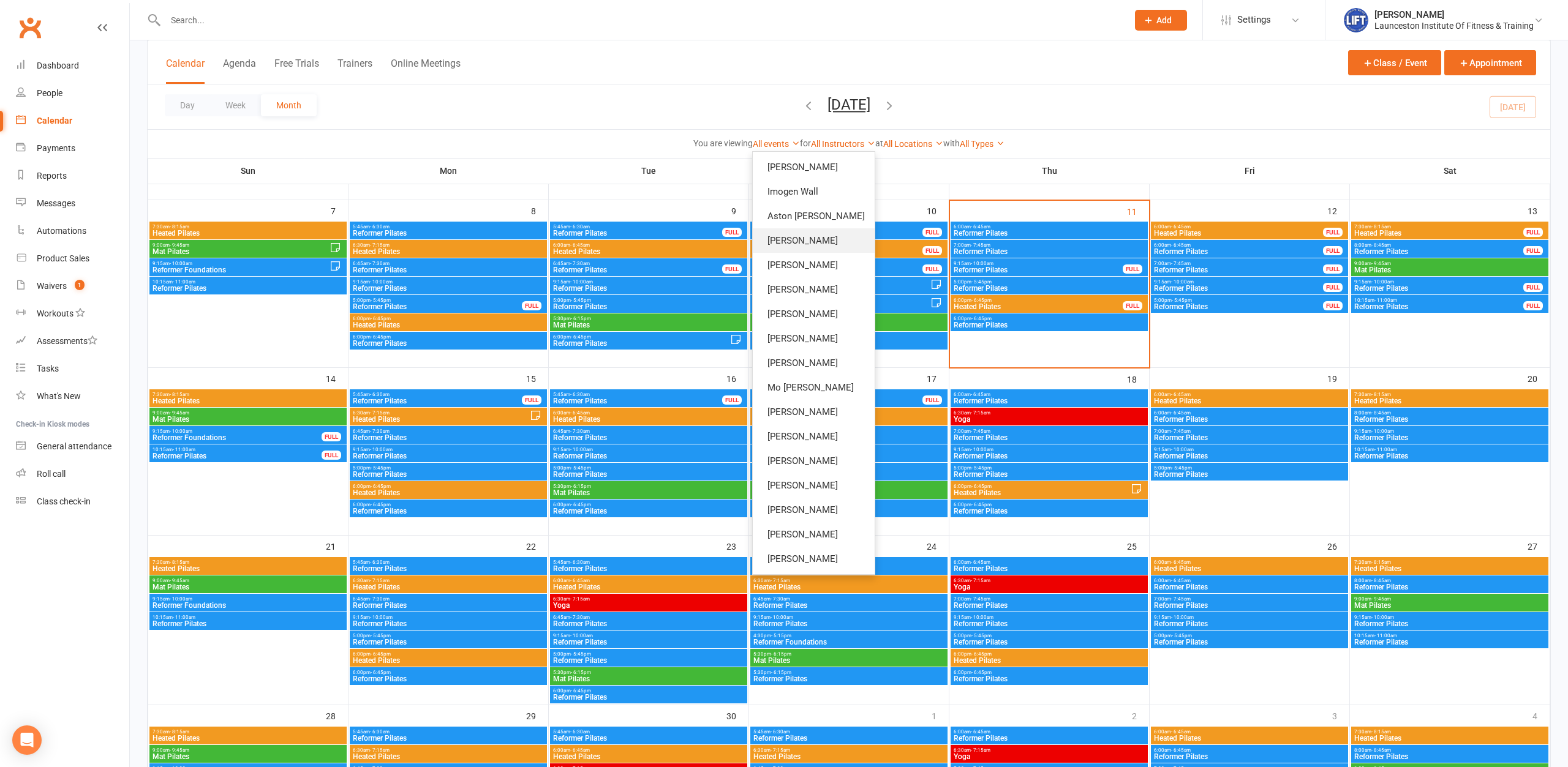
click at [816, 245] on link "[PERSON_NAME]" at bounding box center [813, 240] width 122 height 25
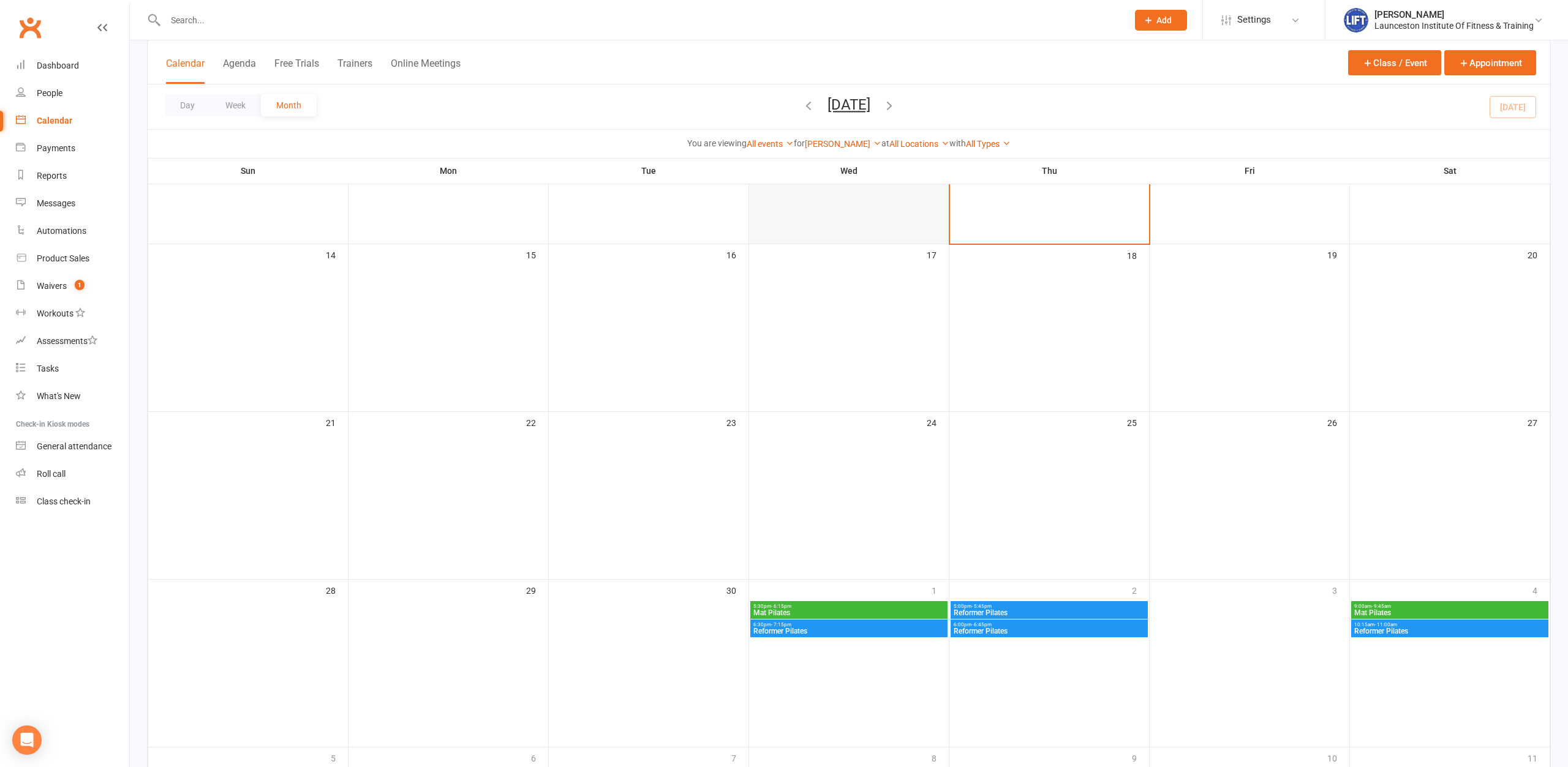
scroll to position [353, 0]
click at [875, 143] on link "[PERSON_NAME]" at bounding box center [842, 144] width 76 height 10
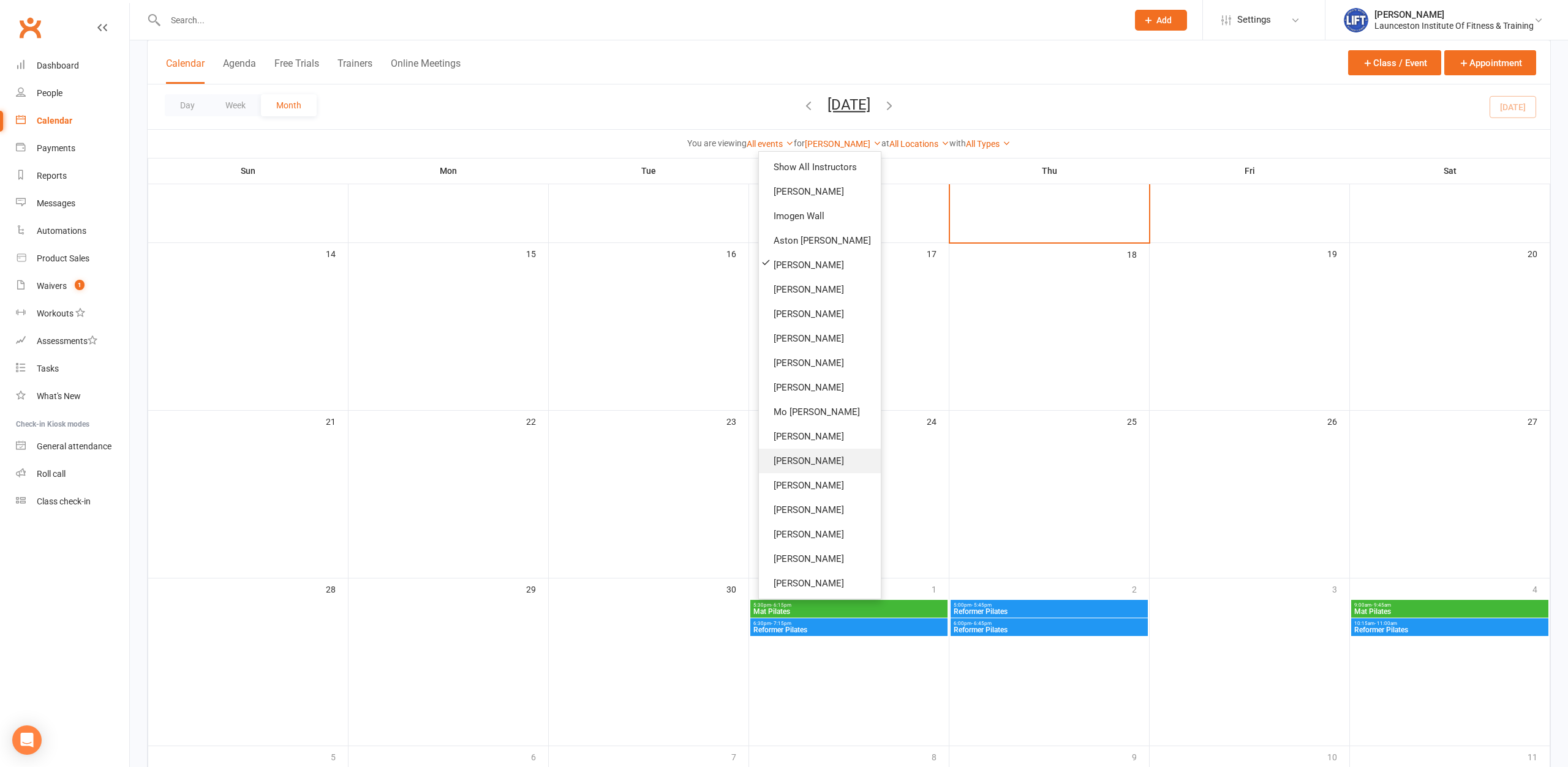
click at [823, 462] on link "[PERSON_NAME]" at bounding box center [820, 461] width 122 height 25
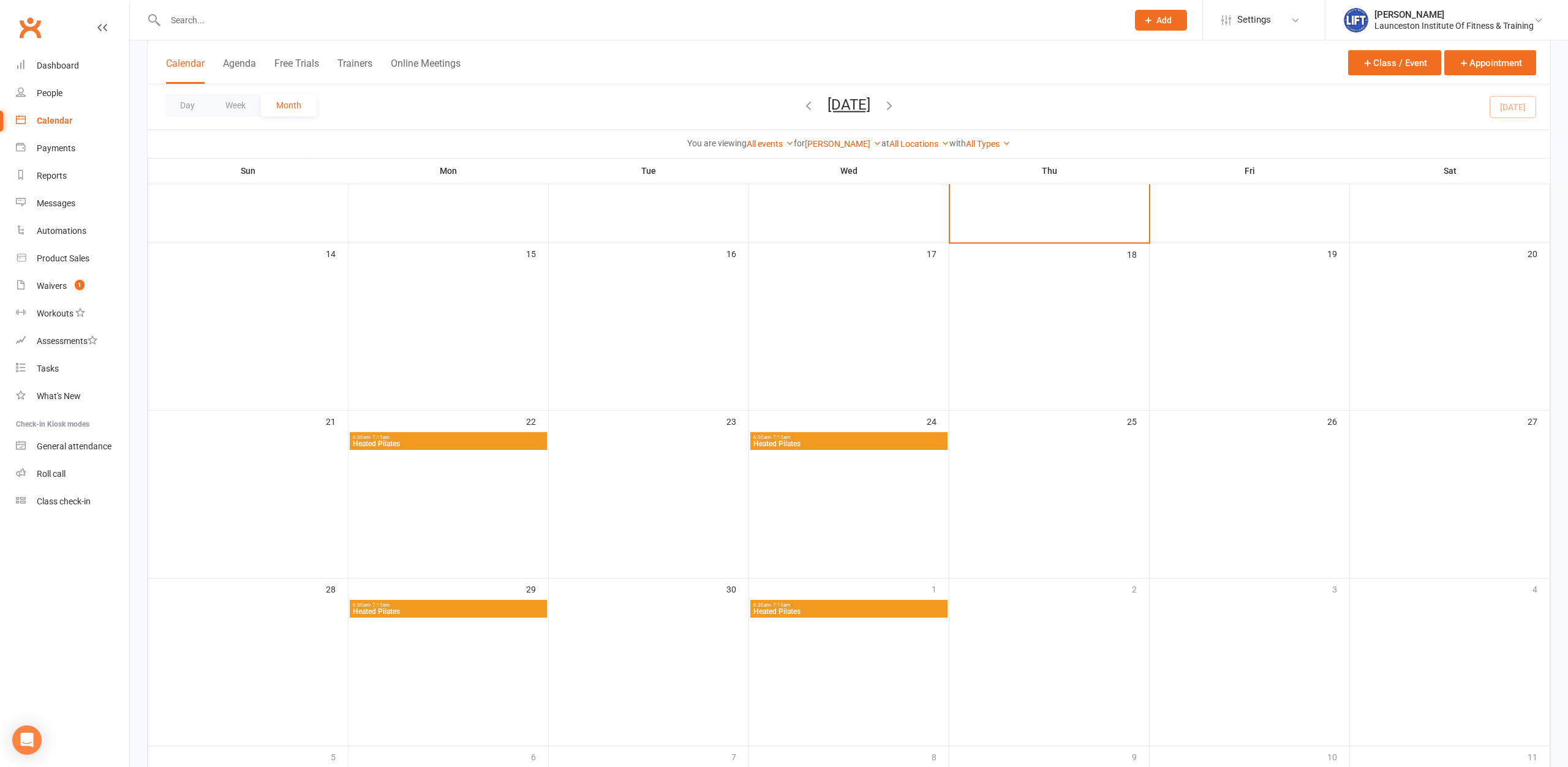
click at [826, 449] on div "6:30am - 7:15am Heated Pilates" at bounding box center [848, 441] width 197 height 18
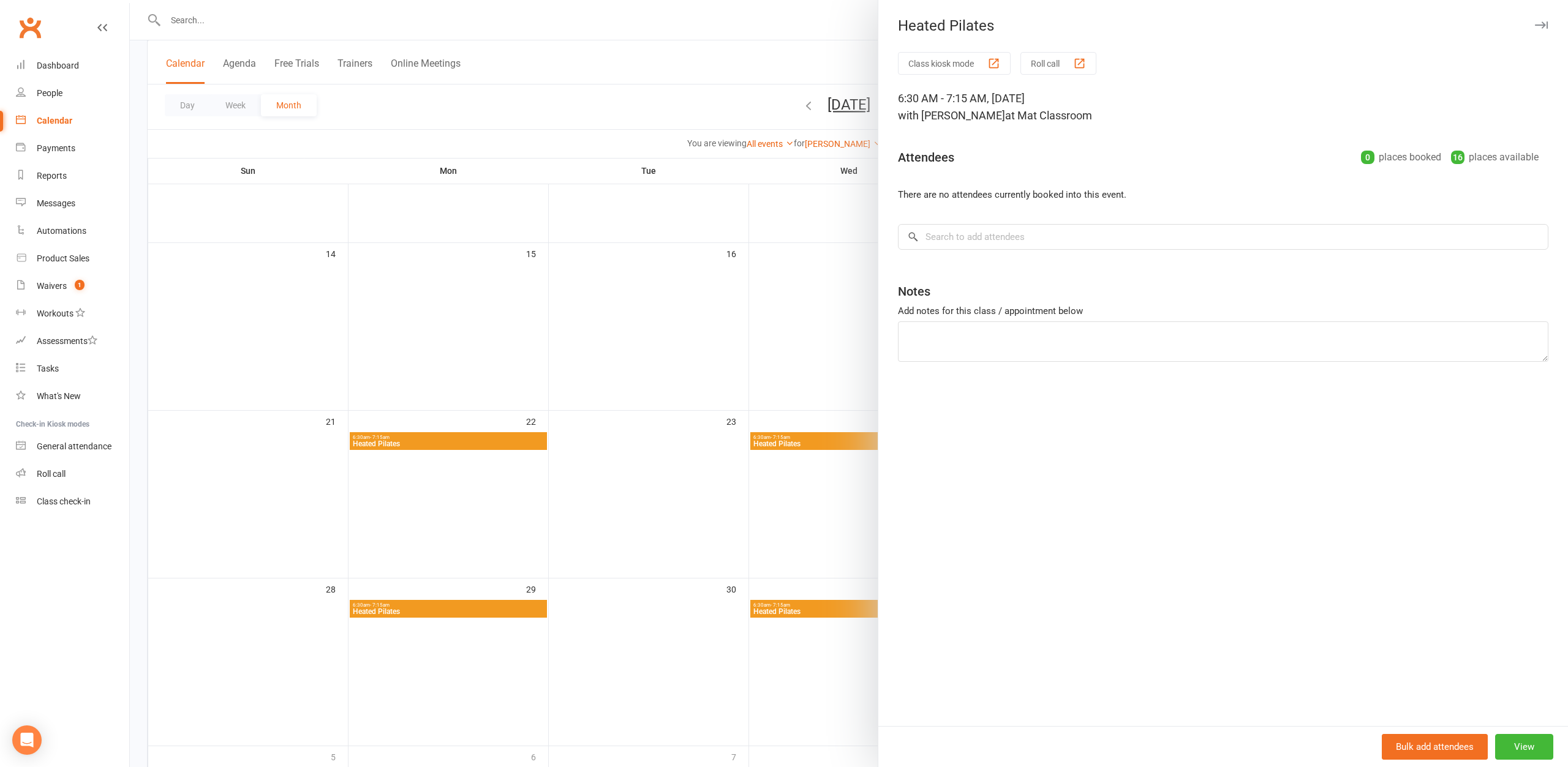
click at [726, 350] on div at bounding box center [849, 383] width 1438 height 767
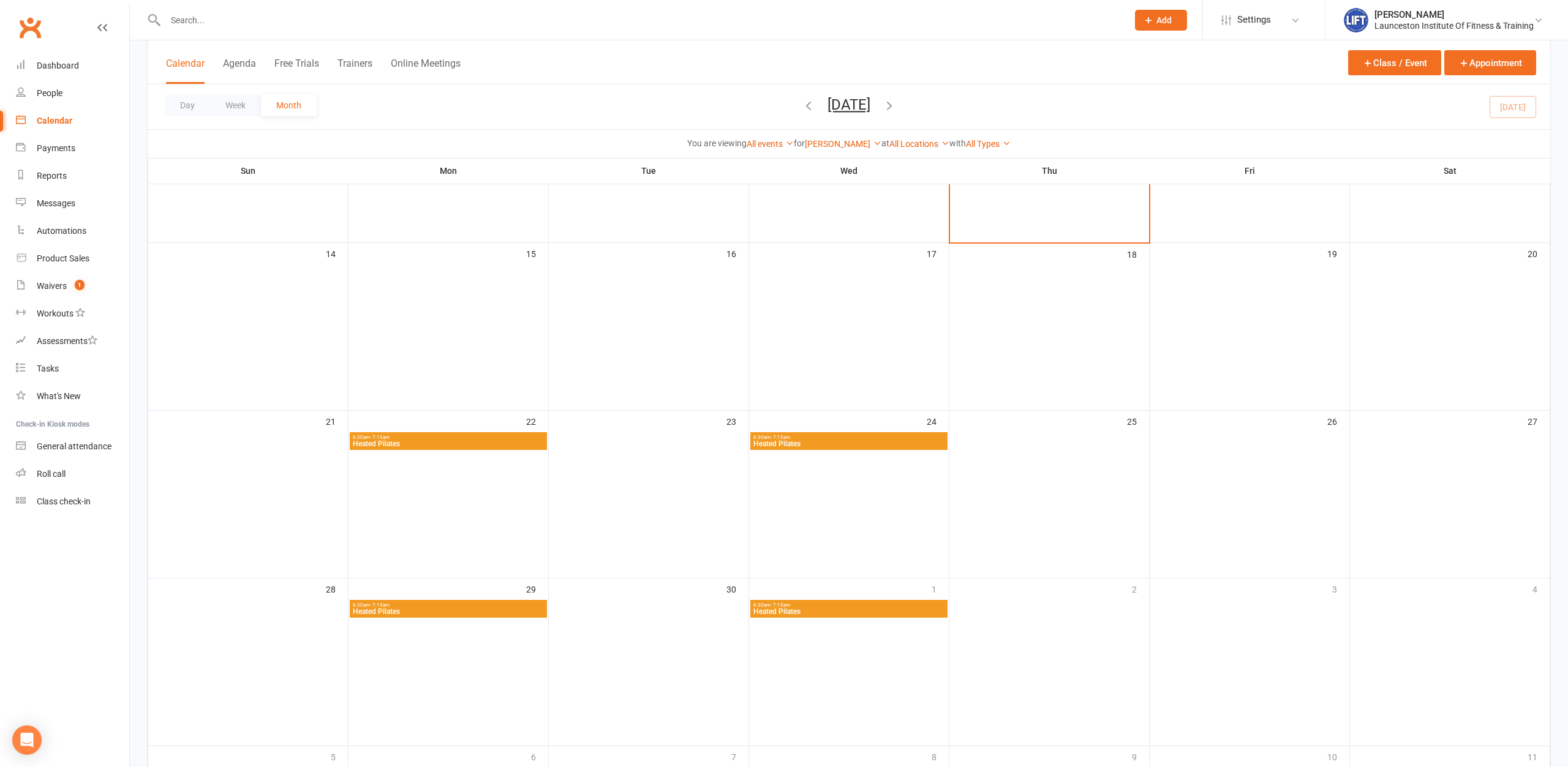
click at [179, 67] on button "Calendar" at bounding box center [185, 71] width 39 height 27
click at [861, 144] on link "[PERSON_NAME]" at bounding box center [842, 144] width 76 height 10
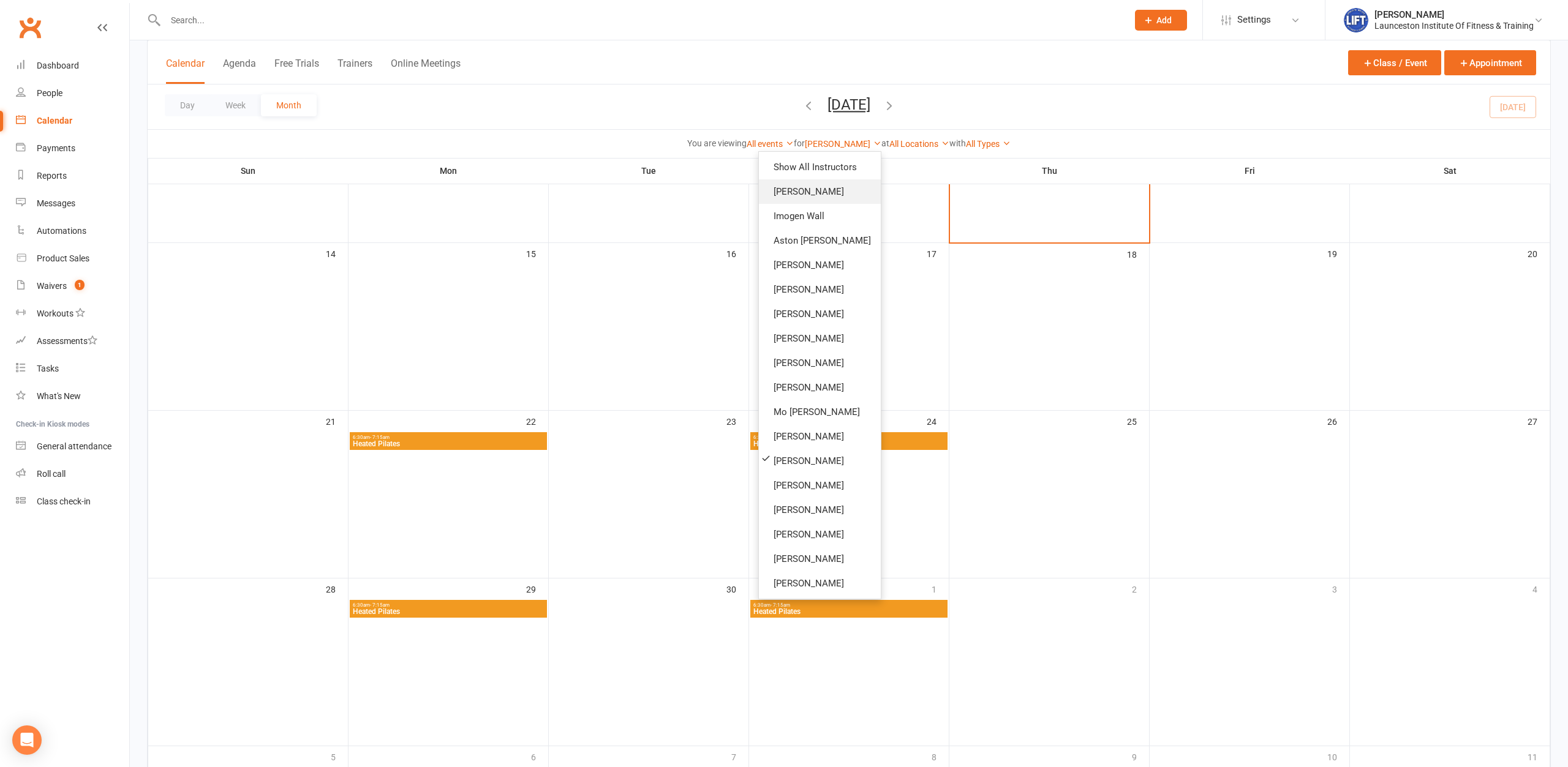
click at [842, 195] on link "[PERSON_NAME]" at bounding box center [820, 192] width 122 height 25
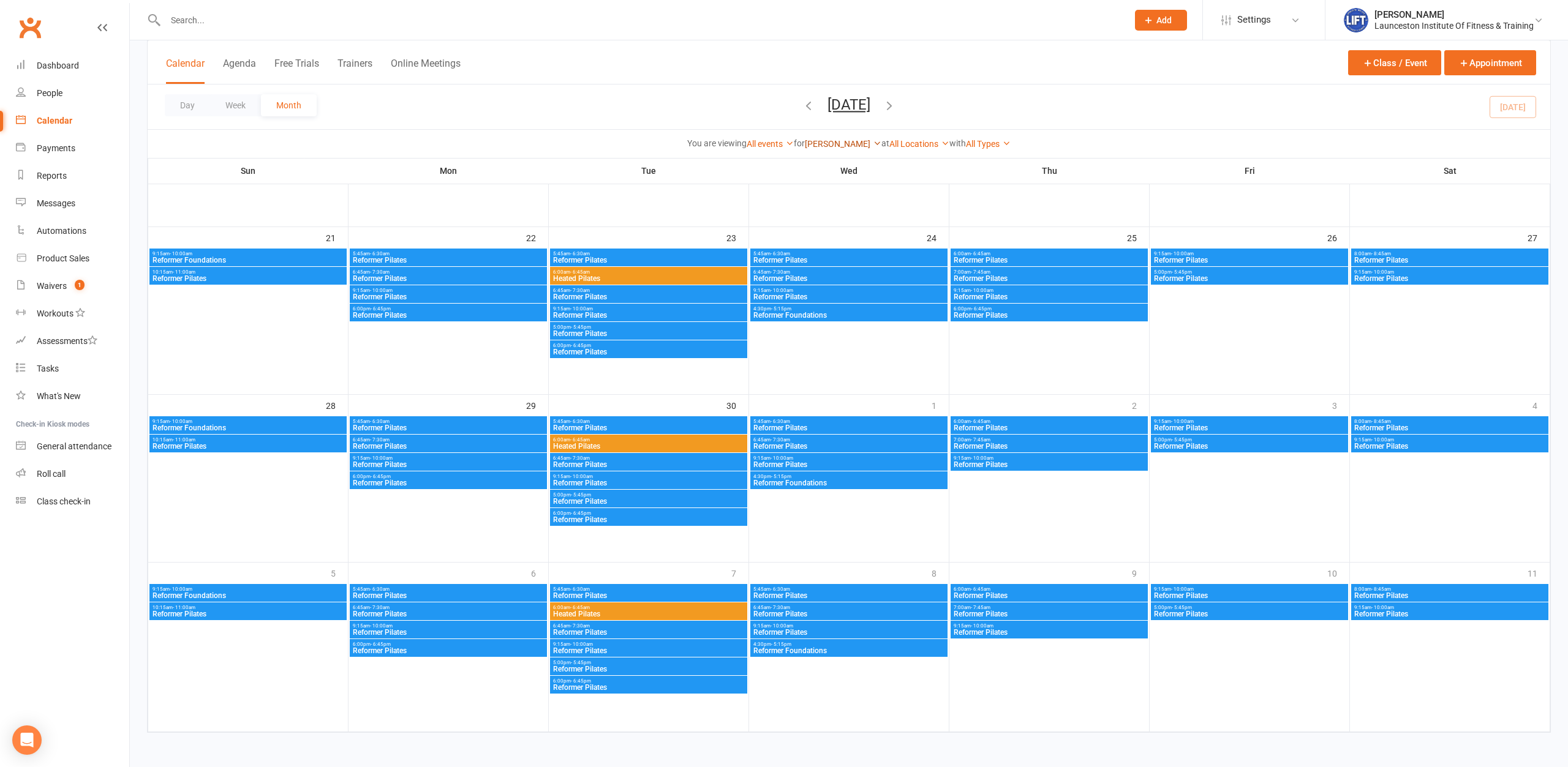
scroll to position [412, 0]
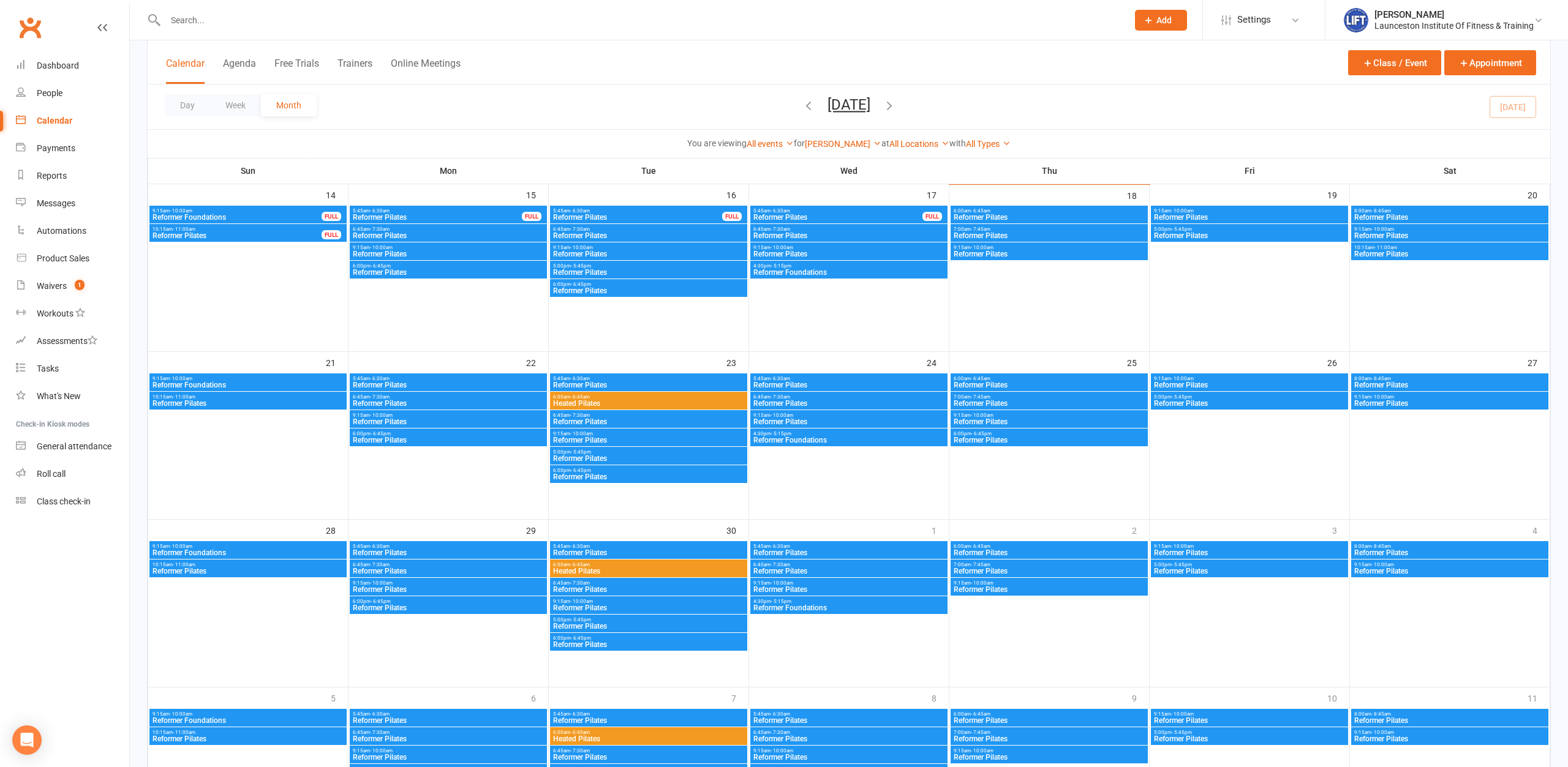
click at [620, 396] on span "6:00am - 6:45am" at bounding box center [648, 397] width 192 height 6
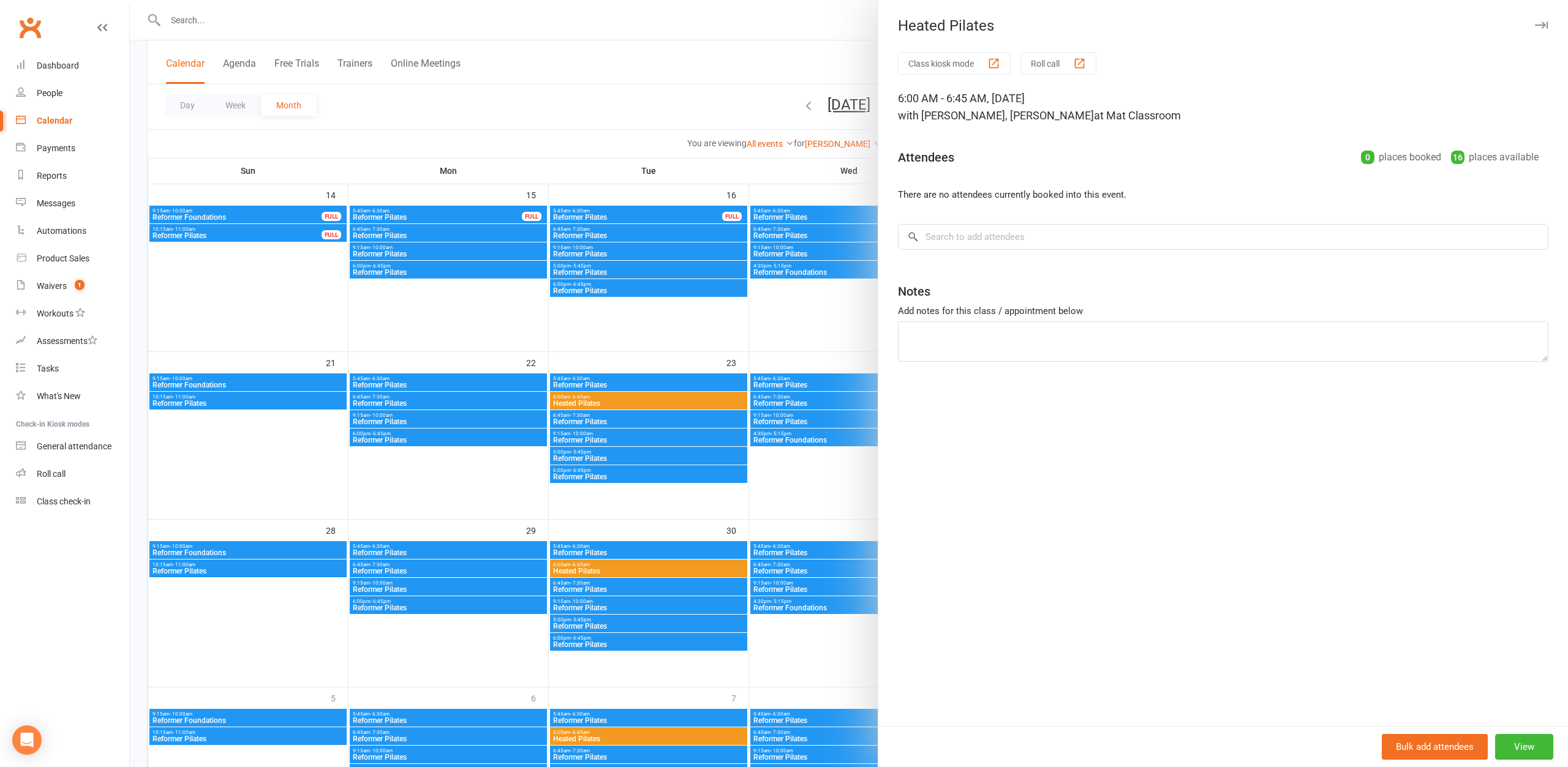
click at [656, 105] on div at bounding box center [849, 383] width 1438 height 767
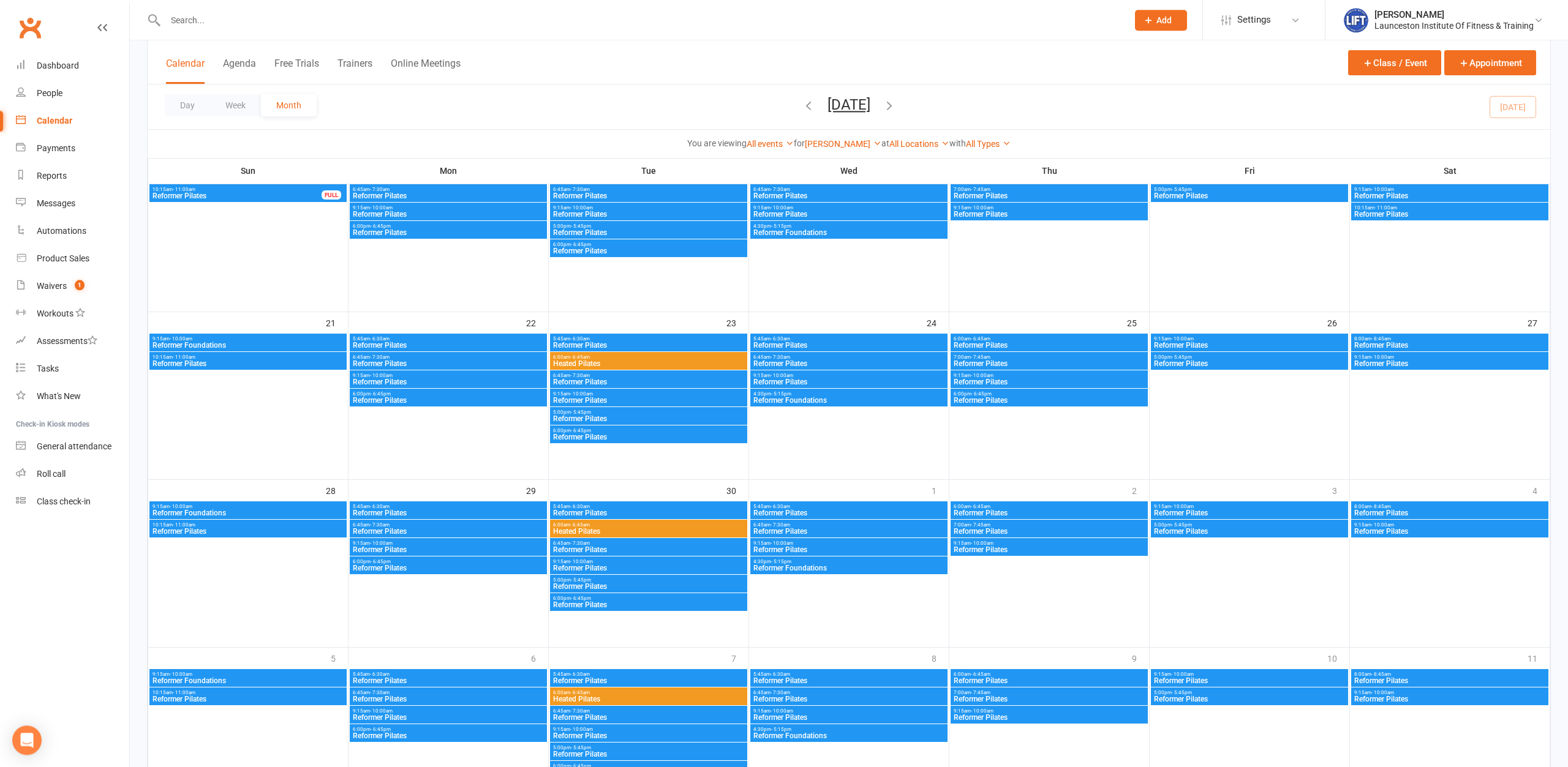
scroll to position [473, 0]
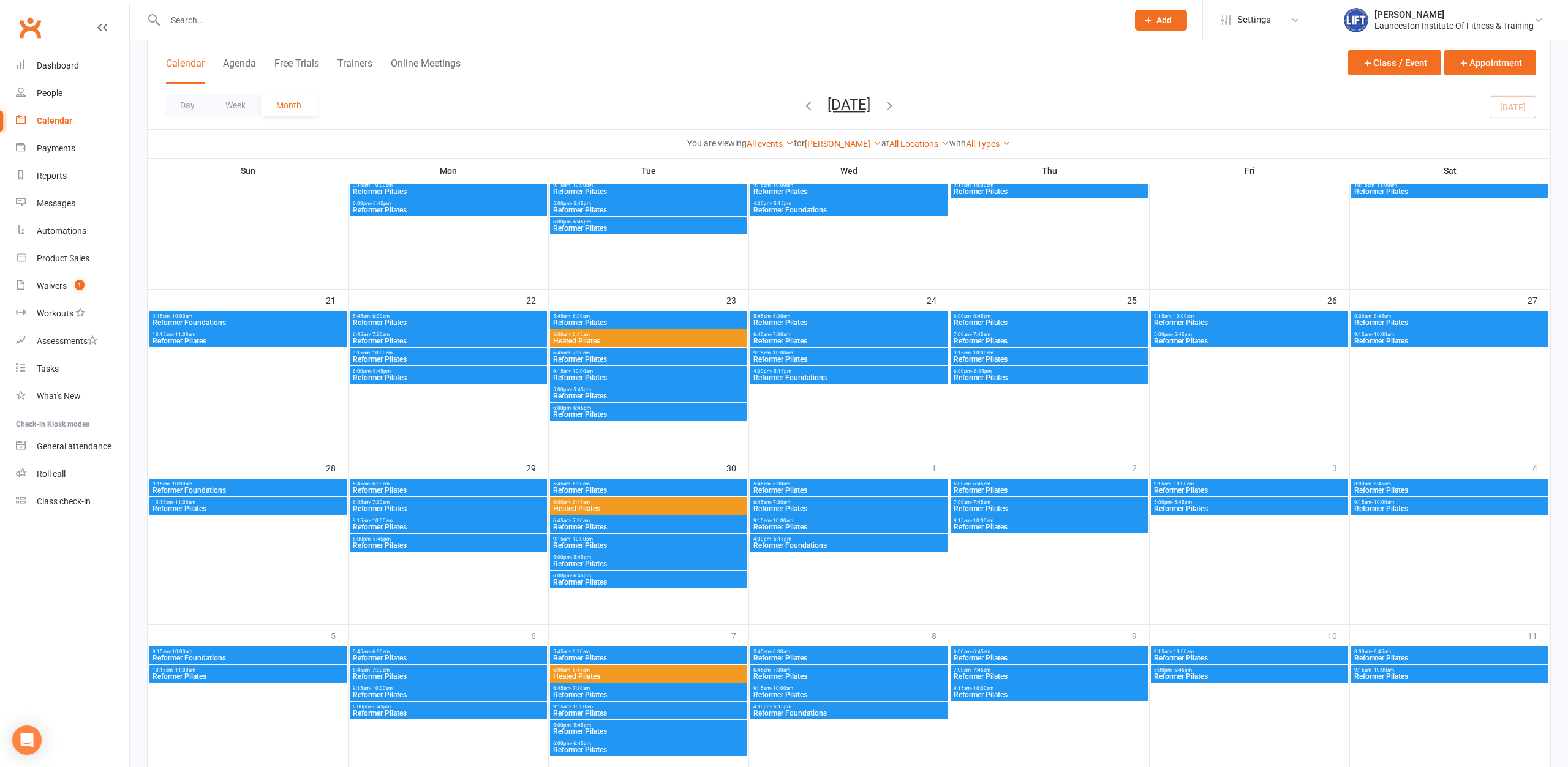
click at [660, 341] on span "Heated Pilates" at bounding box center [648, 341] width 192 height 8
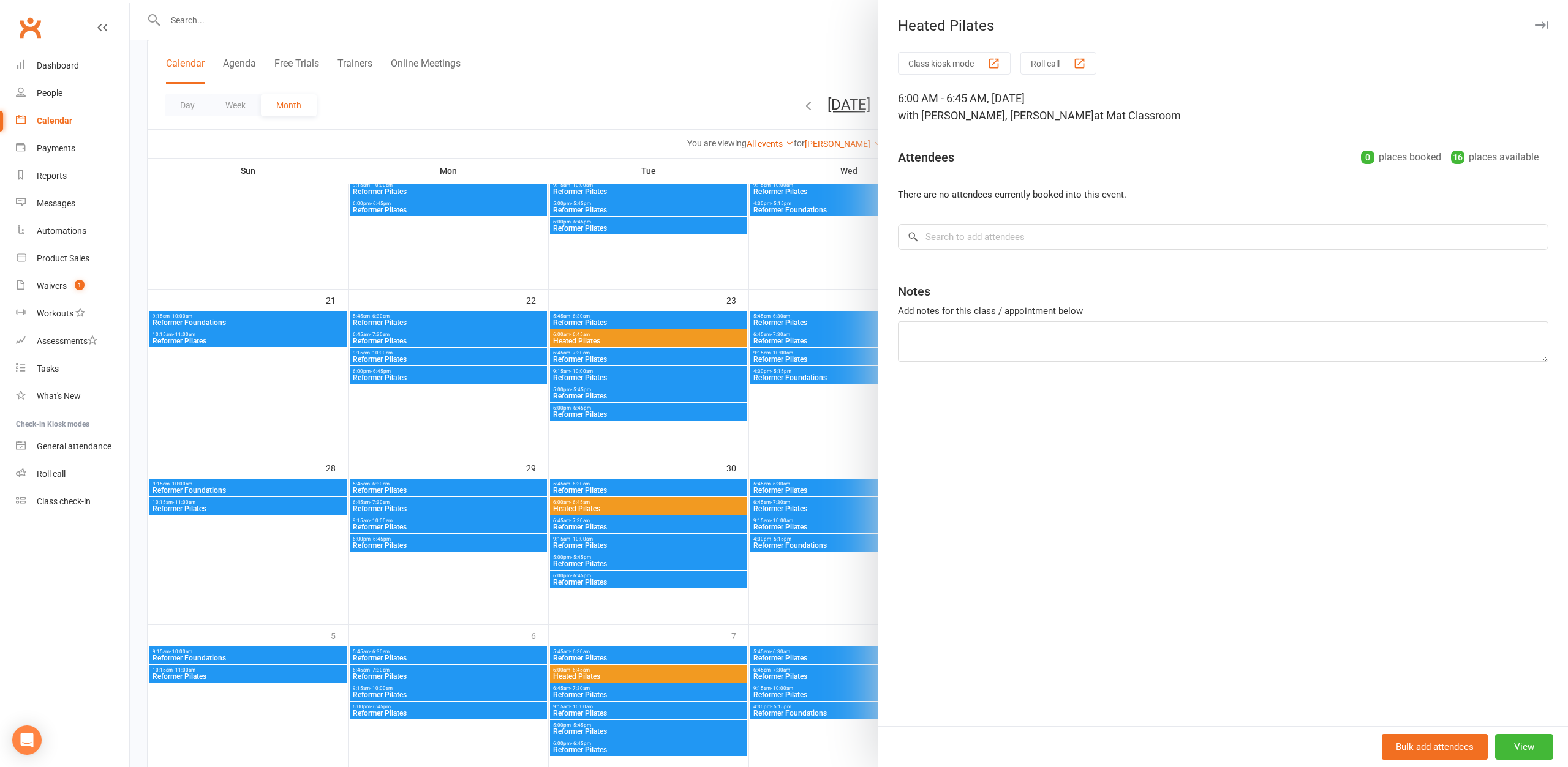
click at [687, 264] on div at bounding box center [849, 383] width 1438 height 767
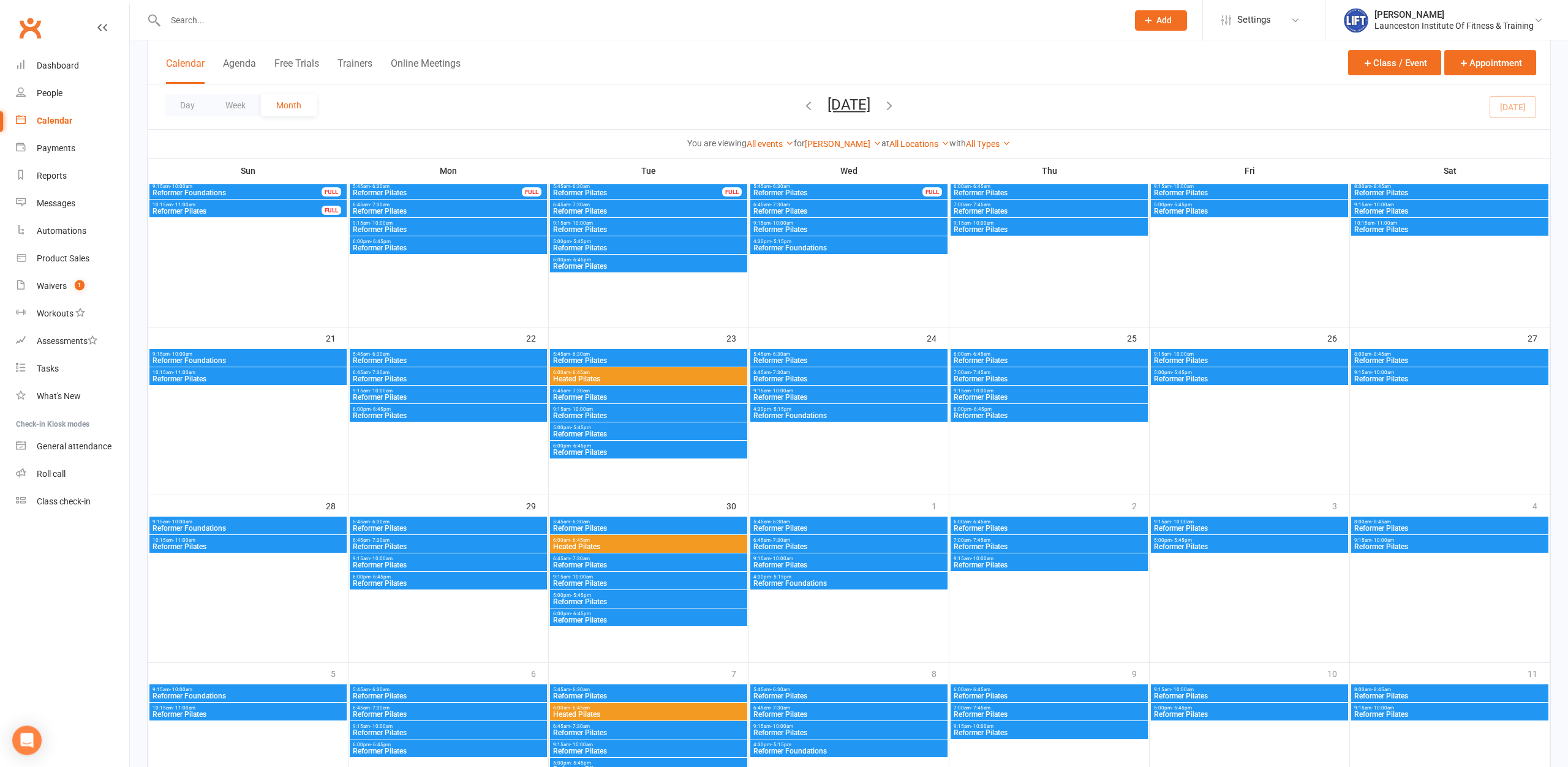
scroll to position [412, 0]
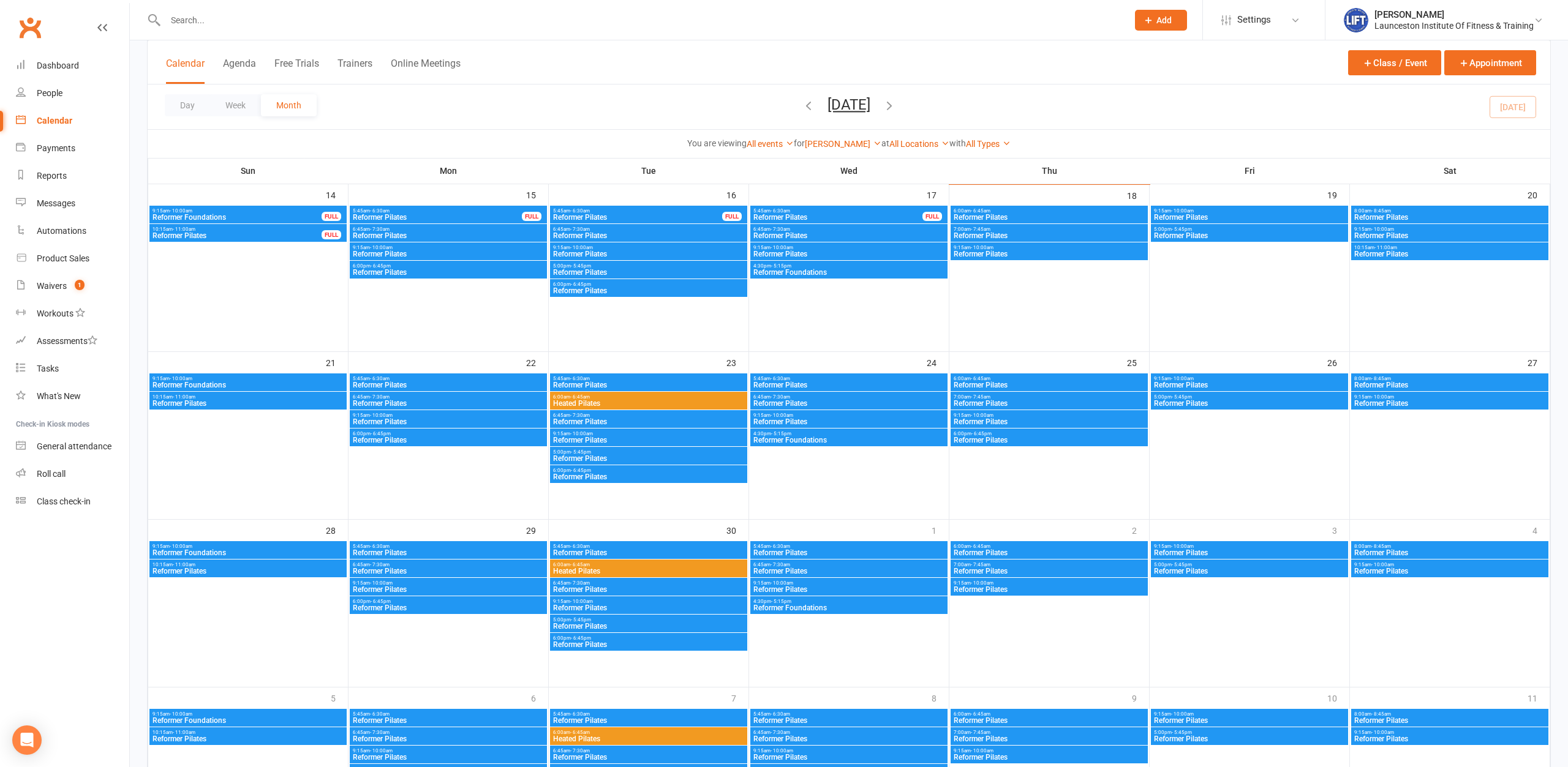
click at [704, 401] on span "Heated Pilates" at bounding box center [648, 404] width 192 height 8
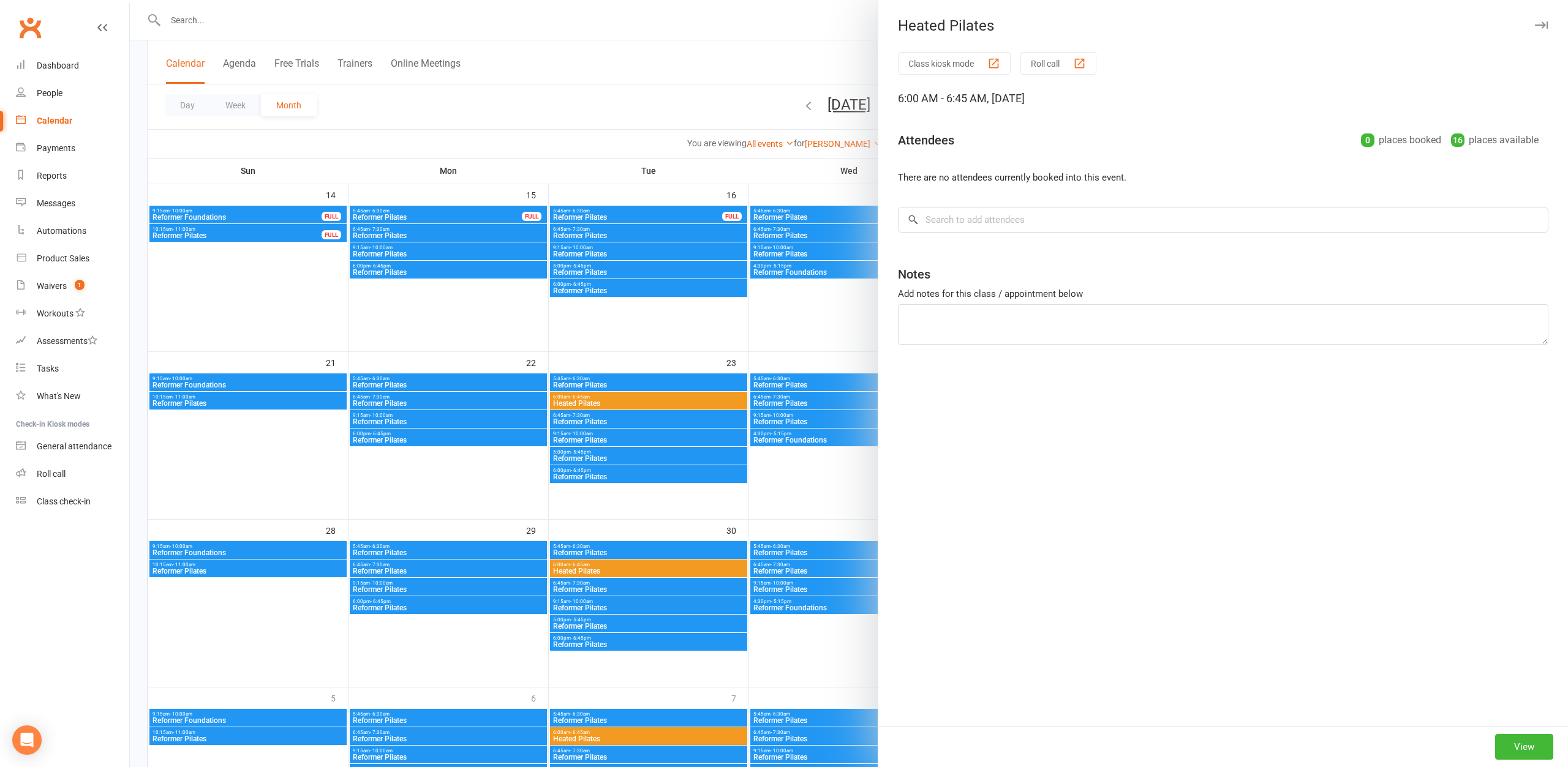
click at [704, 401] on div at bounding box center [849, 383] width 1438 height 767
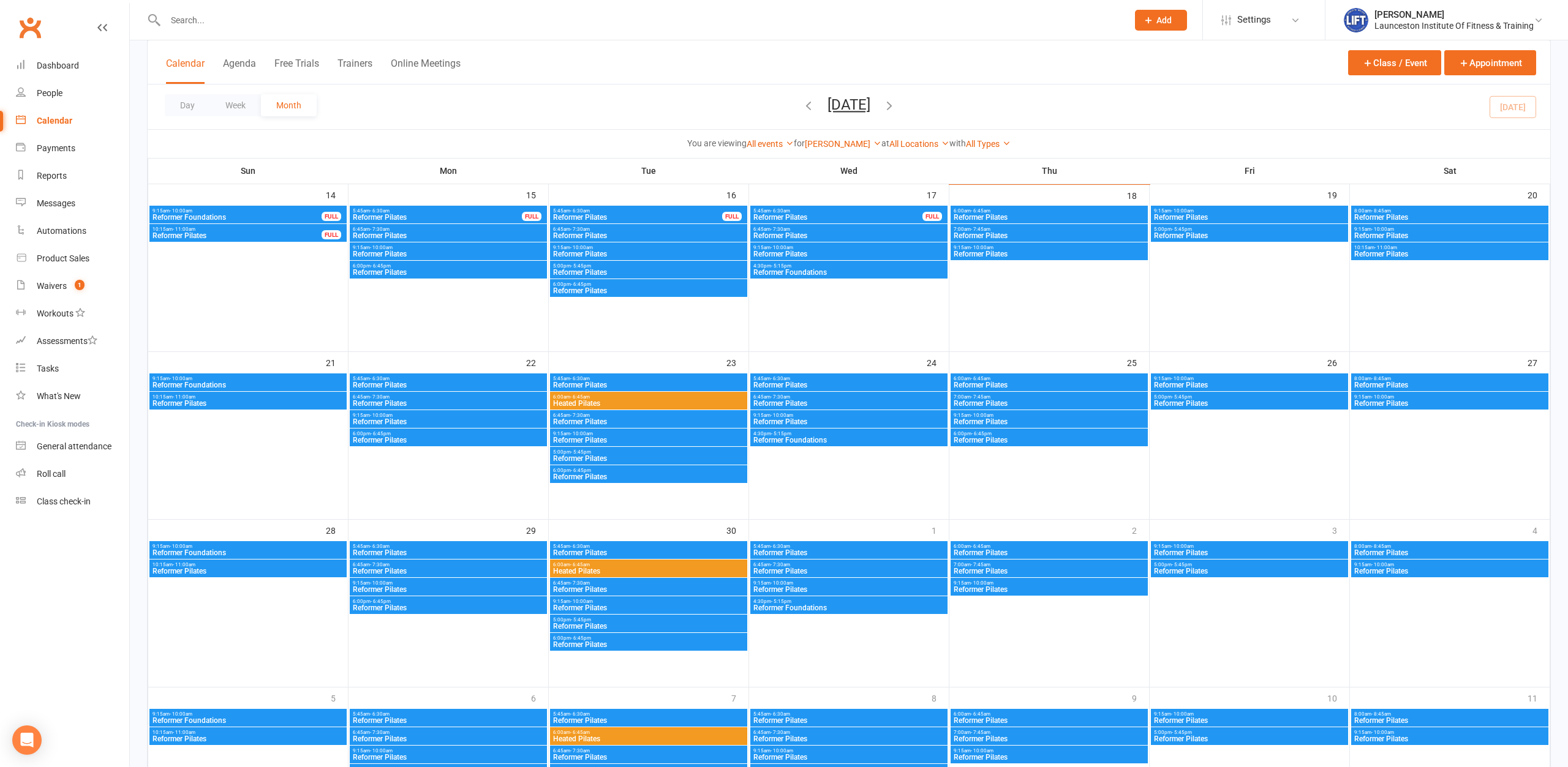
click at [705, 399] on span "6:00am - 6:45am" at bounding box center [648, 397] width 192 height 6
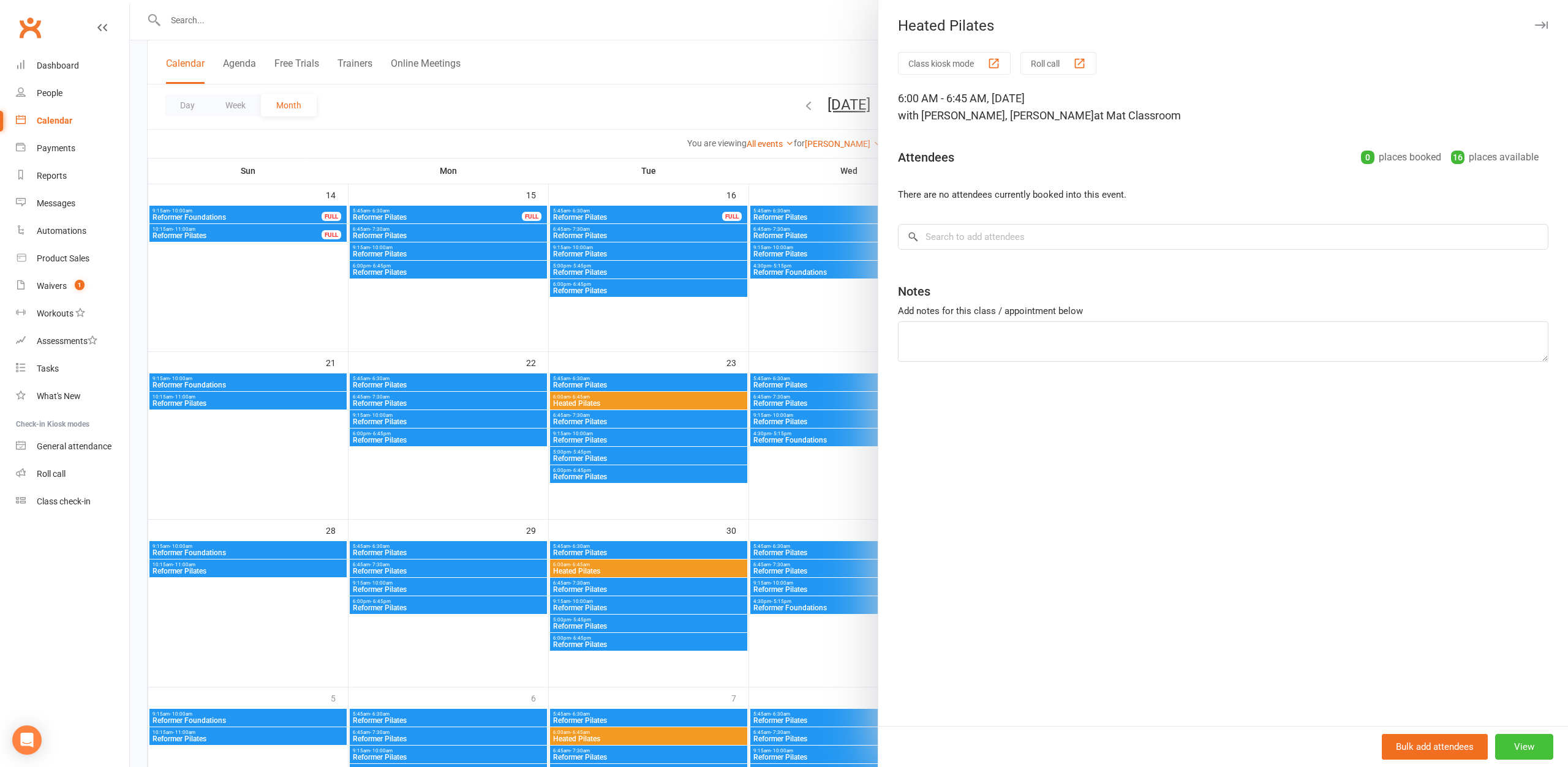
click at [1516, 748] on button "View" at bounding box center [1523, 746] width 58 height 26
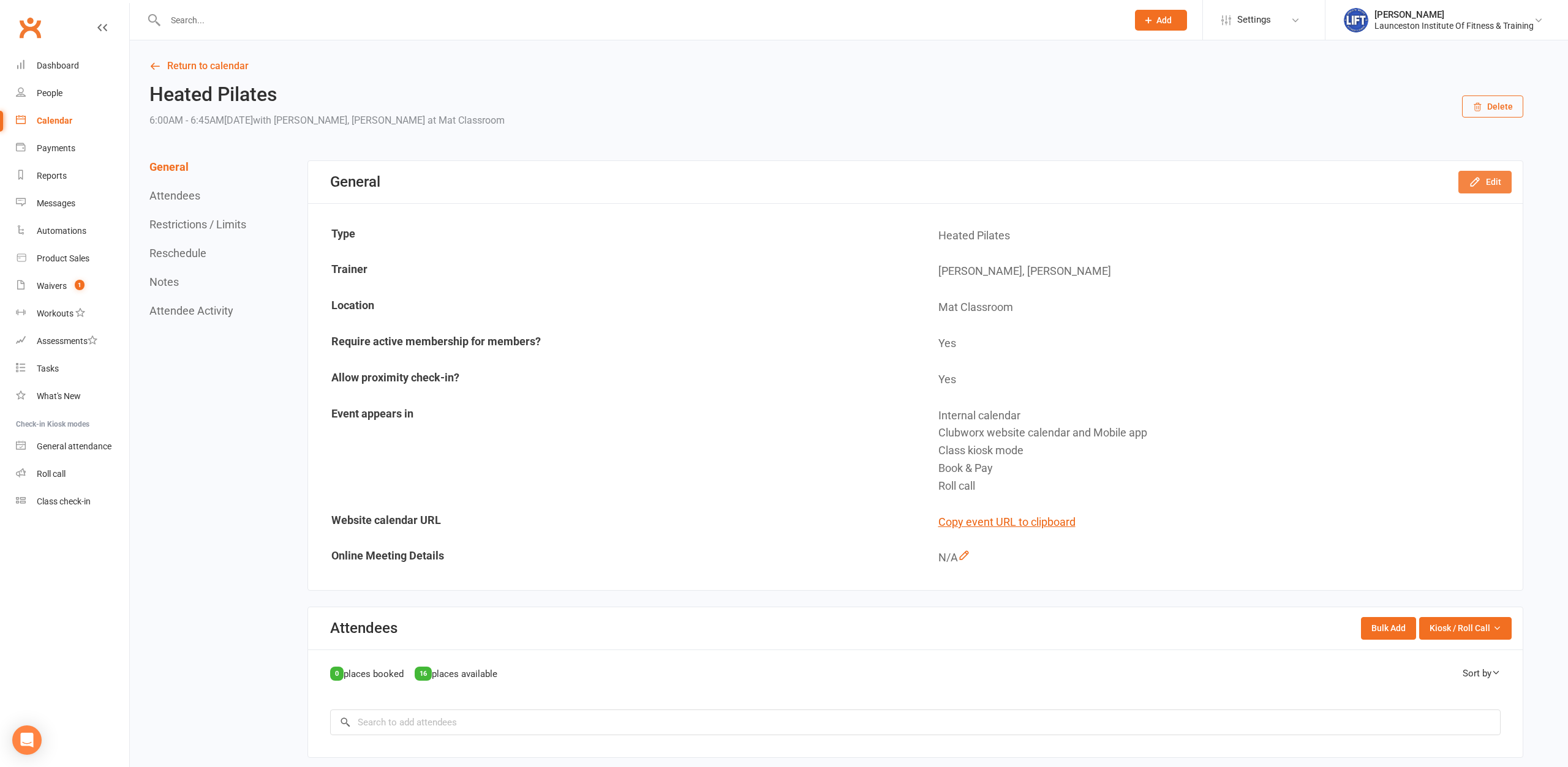
click at [1499, 188] on button "Edit" at bounding box center [1484, 182] width 53 height 22
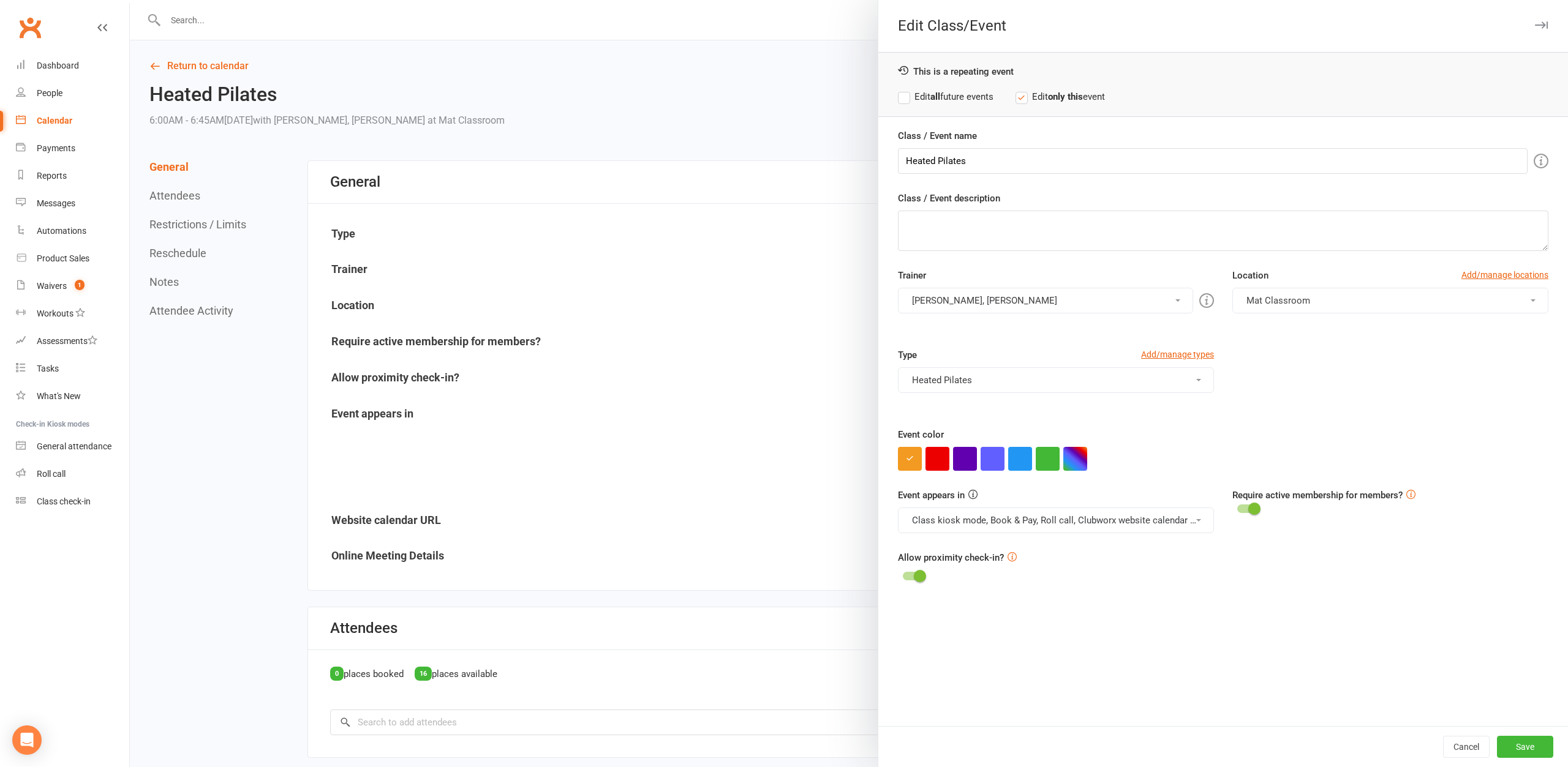
click at [1176, 297] on button "Sarah Birchmore, Mikalah Burgess" at bounding box center [1045, 300] width 295 height 26
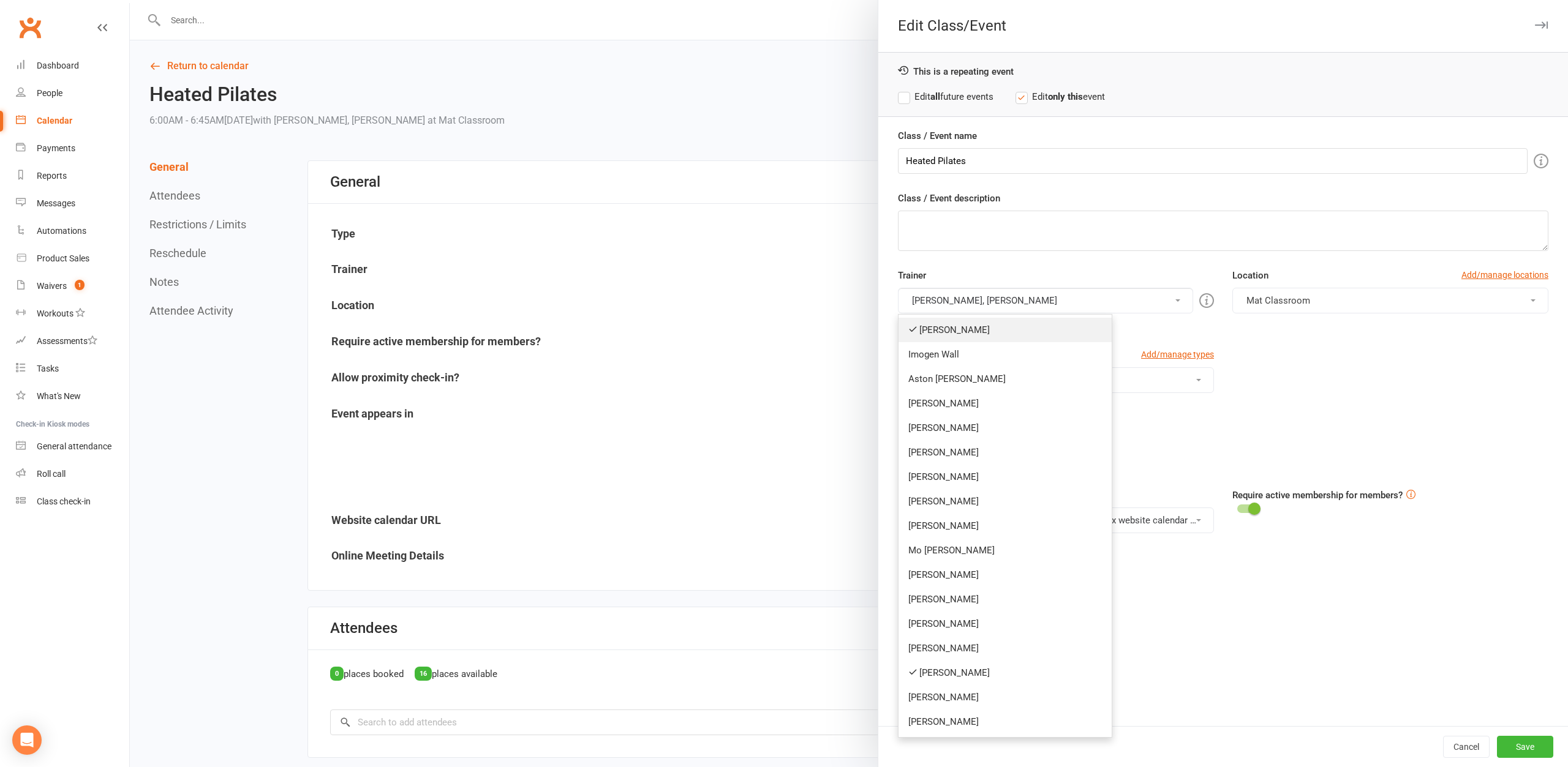
click at [1038, 337] on link "[PERSON_NAME]" at bounding box center [1005, 330] width 213 height 25
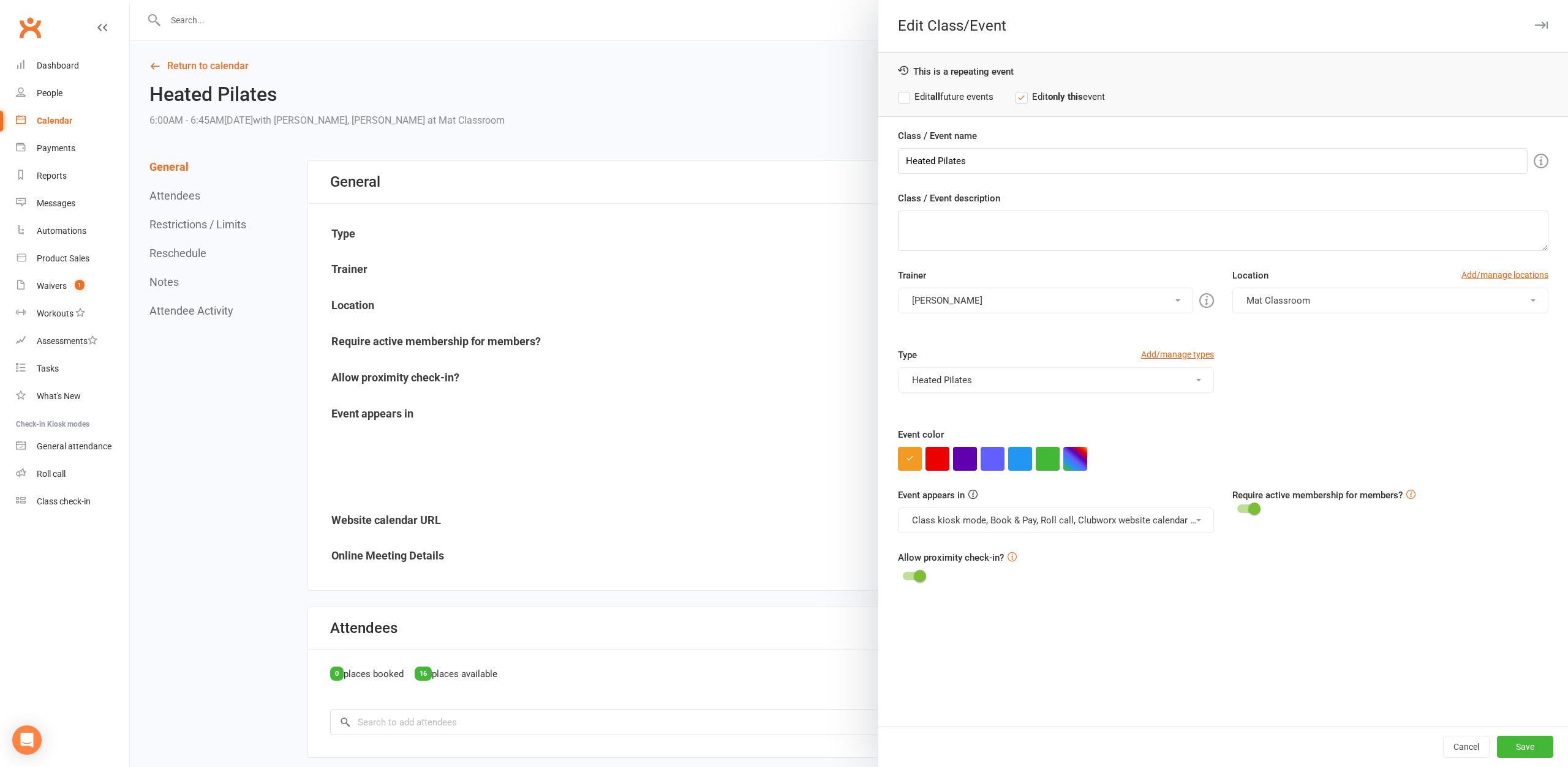
click at [921, 99] on label "Edit all future events" at bounding box center [945, 96] width 95 height 14
click at [1520, 740] on button "Save" at bounding box center [1524, 746] width 56 height 22
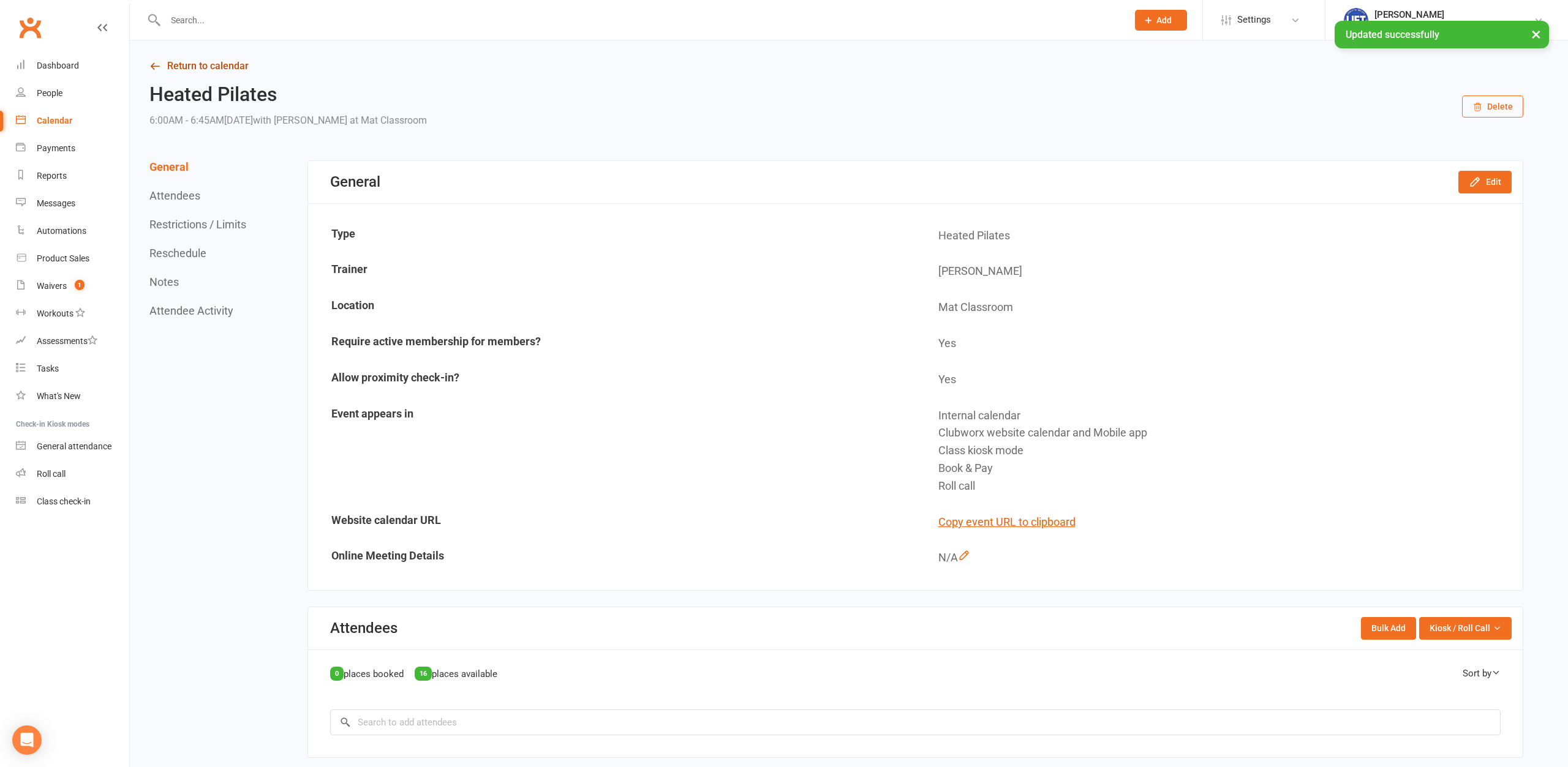
click at [193, 63] on link "Return to calendar" at bounding box center [836, 67] width 1373 height 17
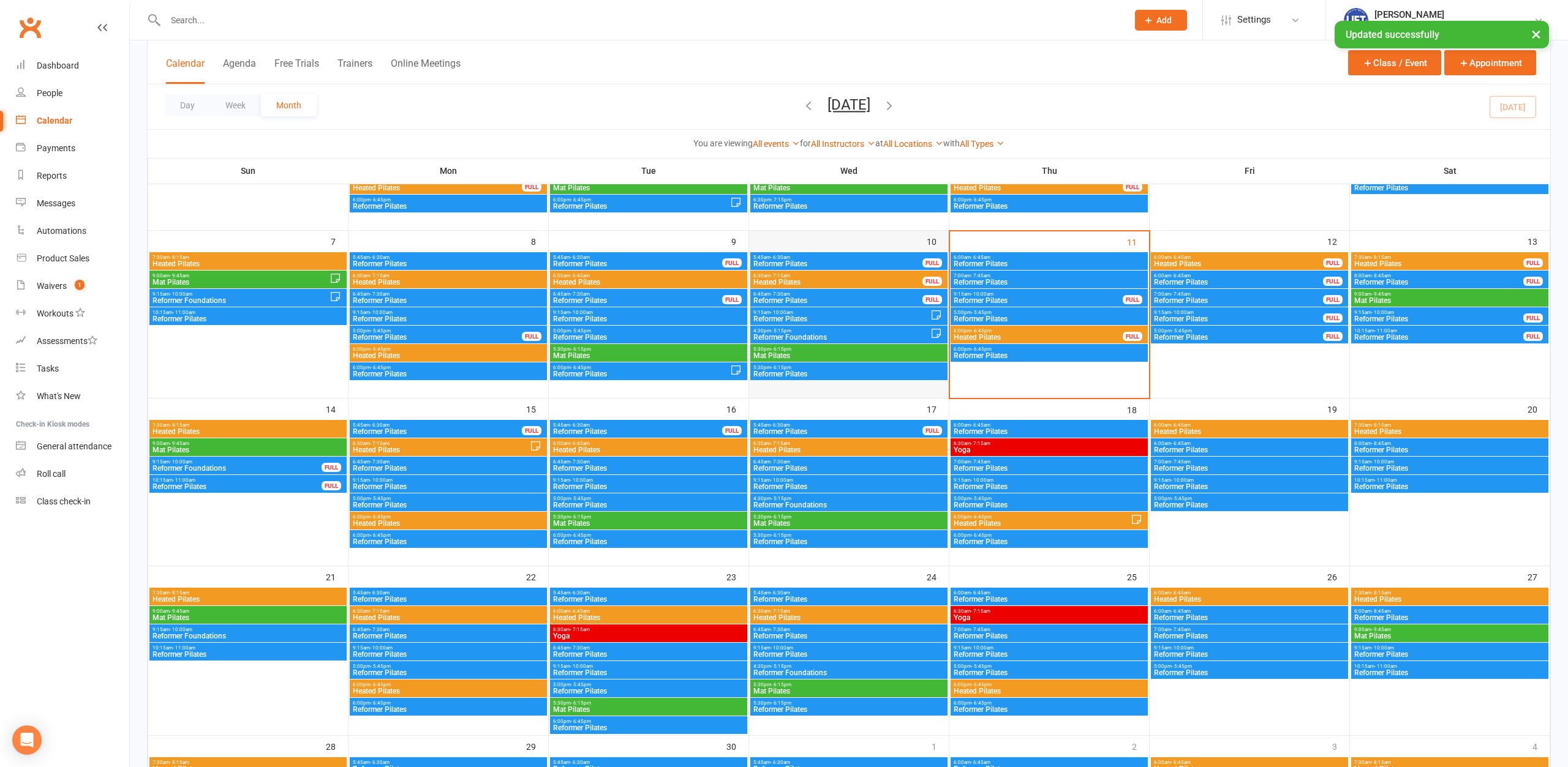
scroll to position [312, 0]
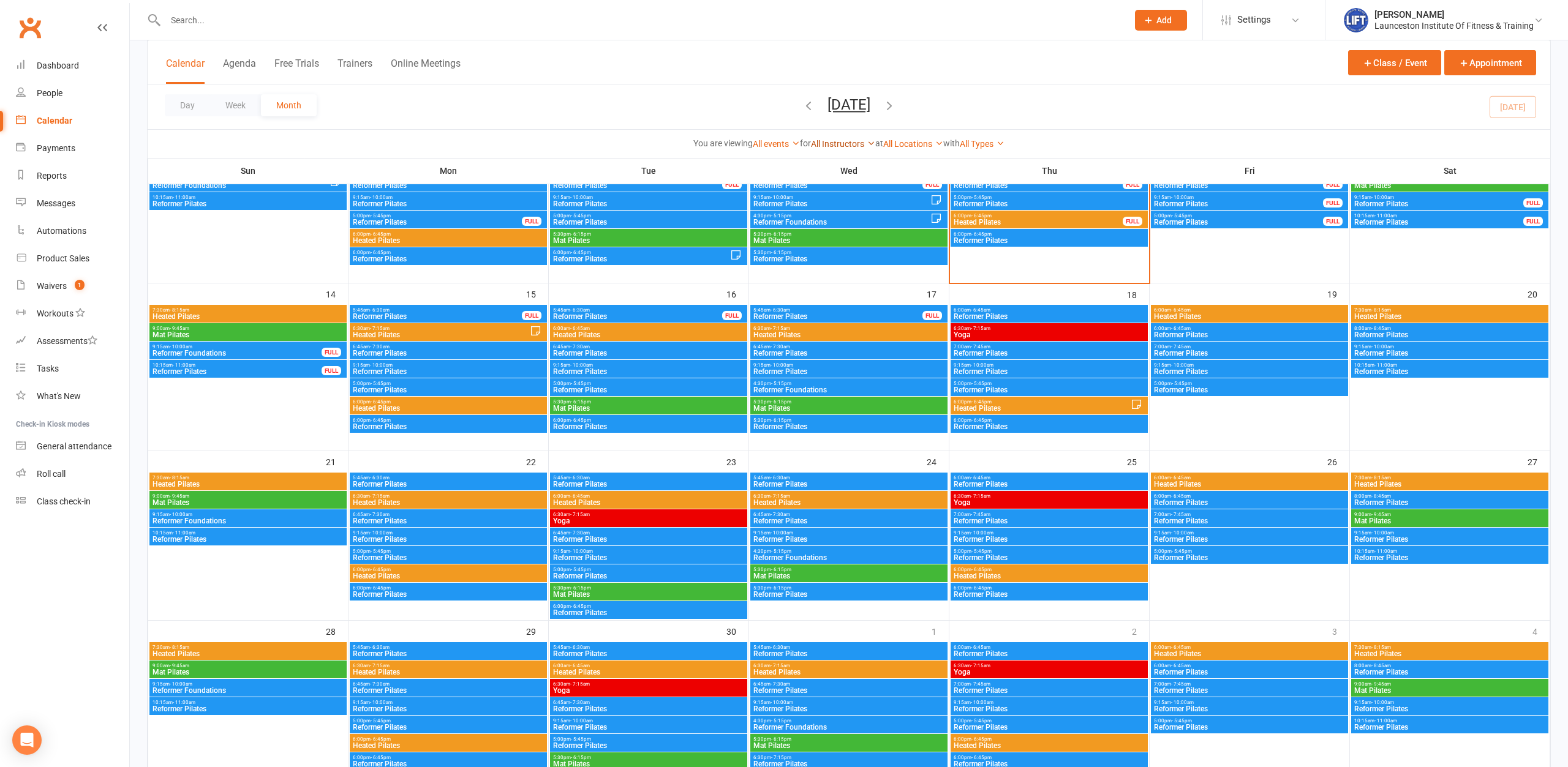
click at [866, 141] on icon at bounding box center [870, 143] width 9 height 9
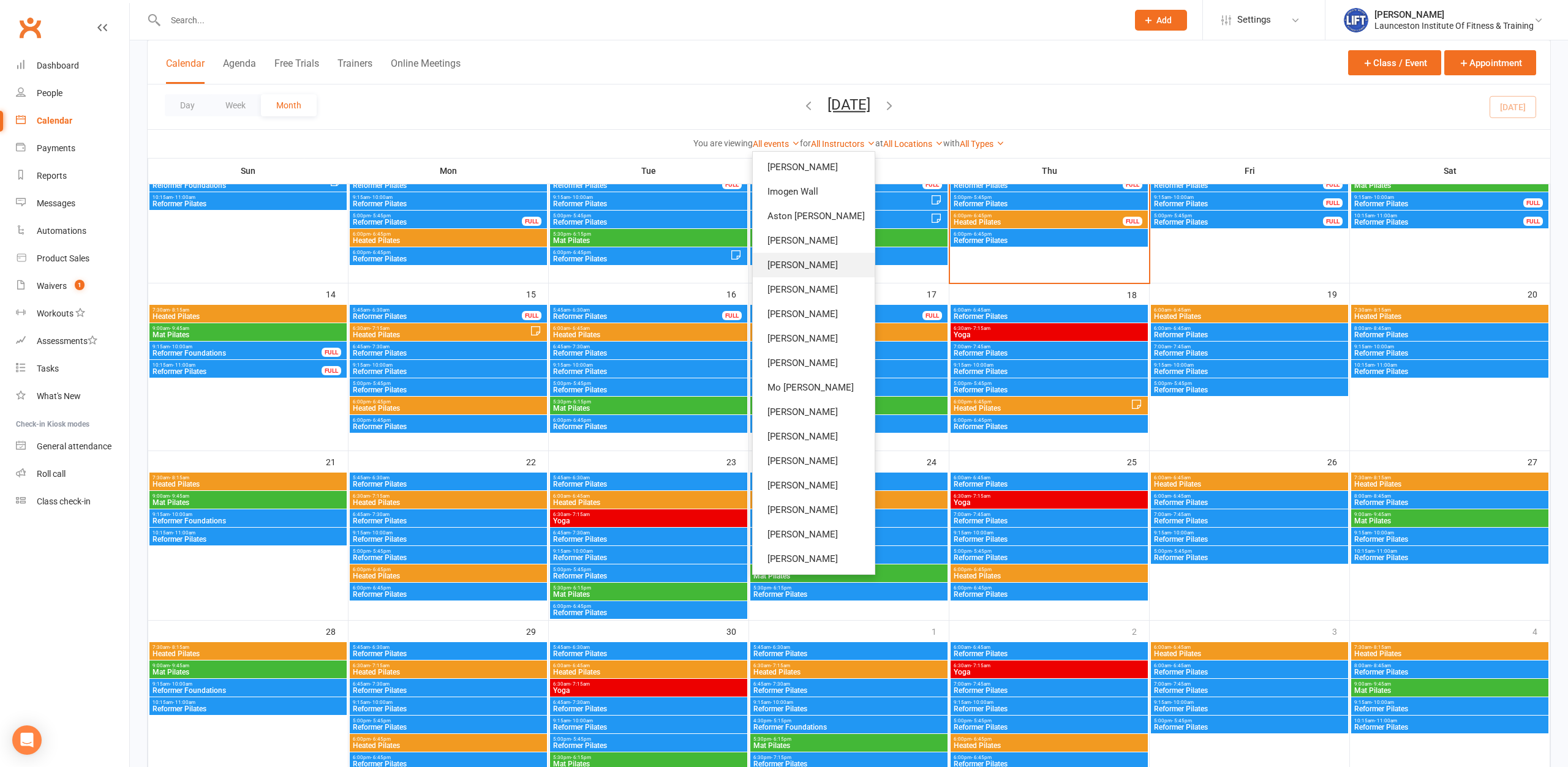
click at [826, 264] on link "[PERSON_NAME]" at bounding box center [813, 265] width 122 height 25
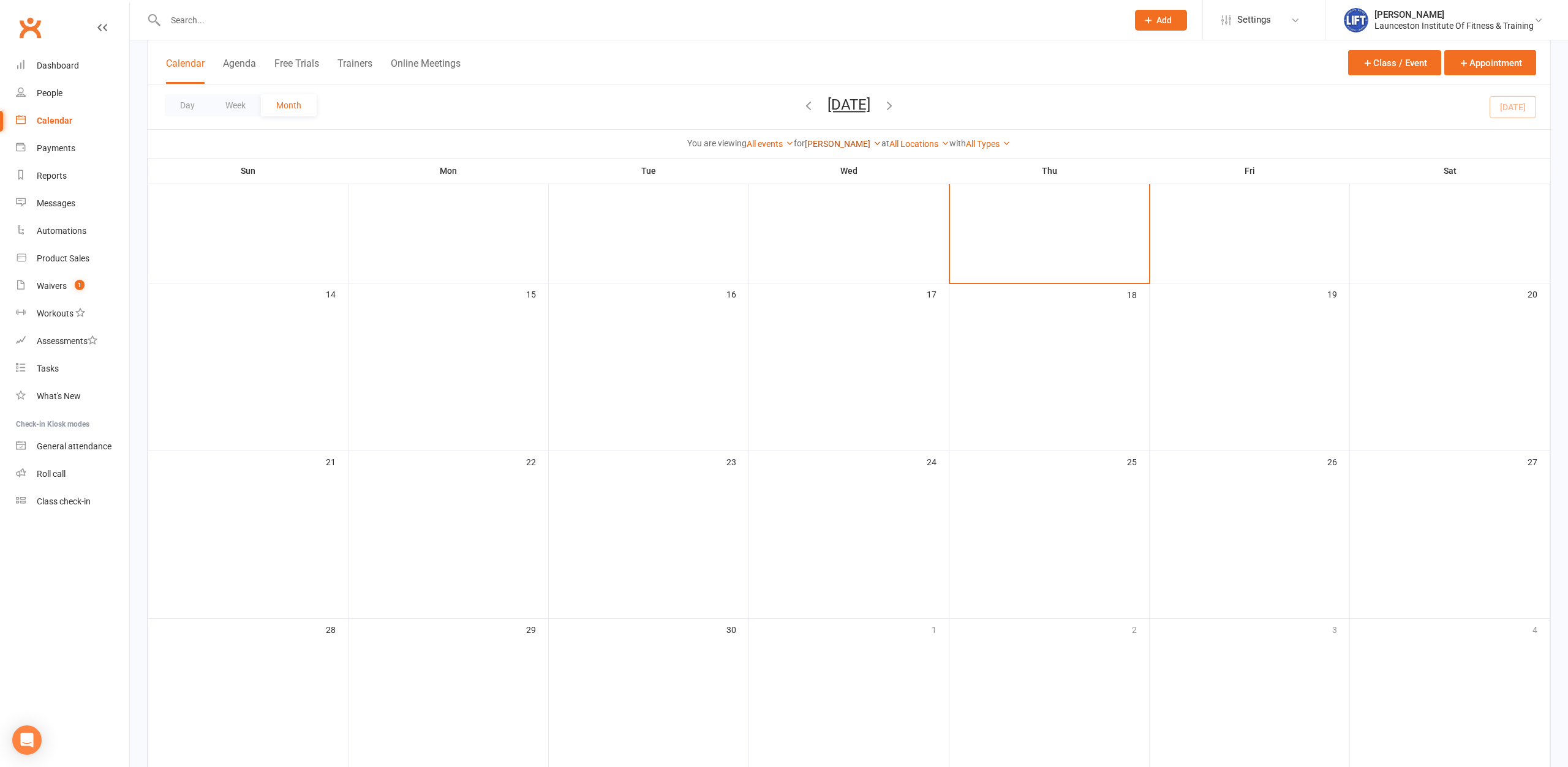
click at [873, 143] on icon at bounding box center [877, 143] width 9 height 9
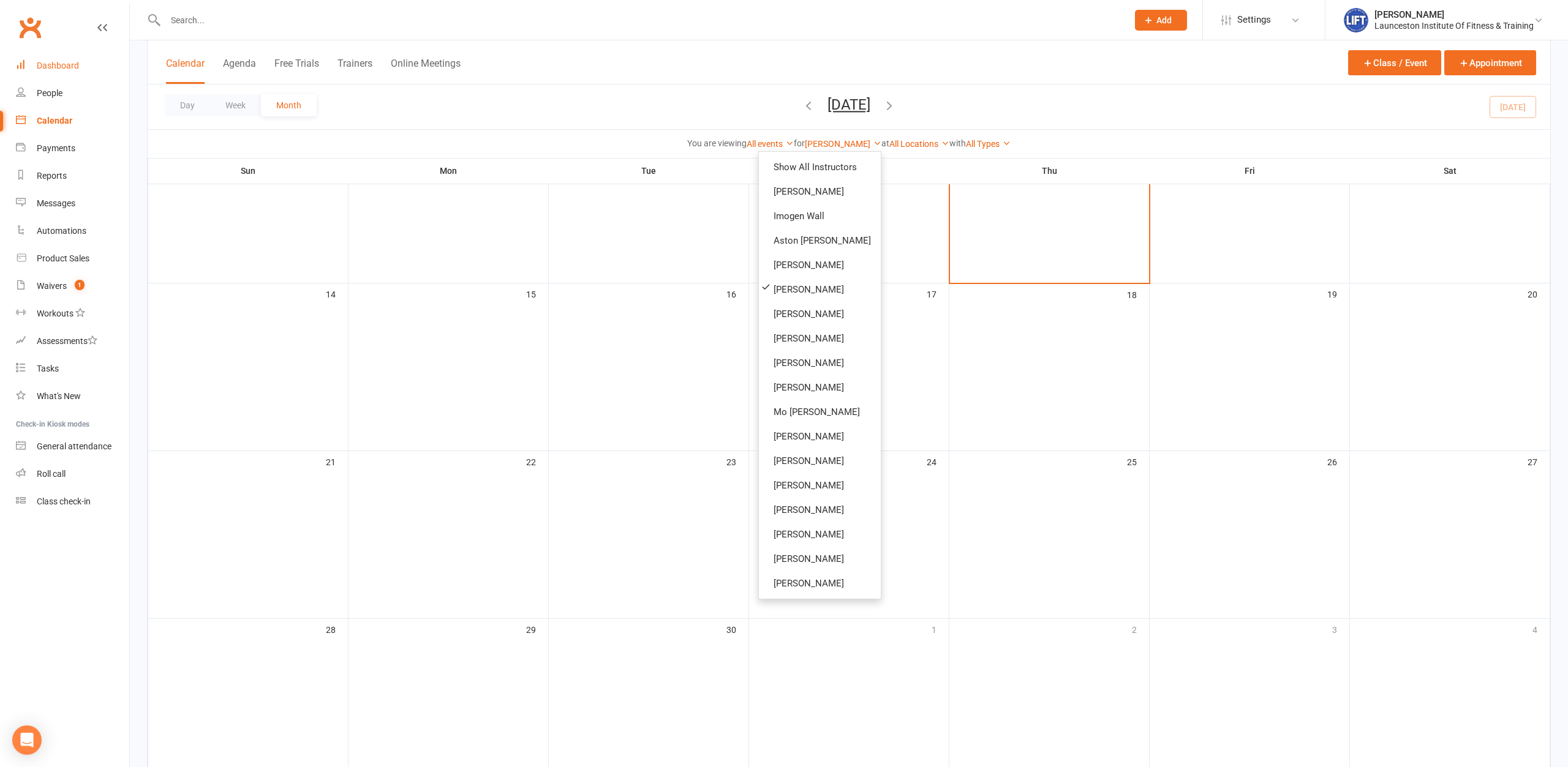
click at [61, 63] on div "Dashboard" at bounding box center [58, 66] width 42 height 10
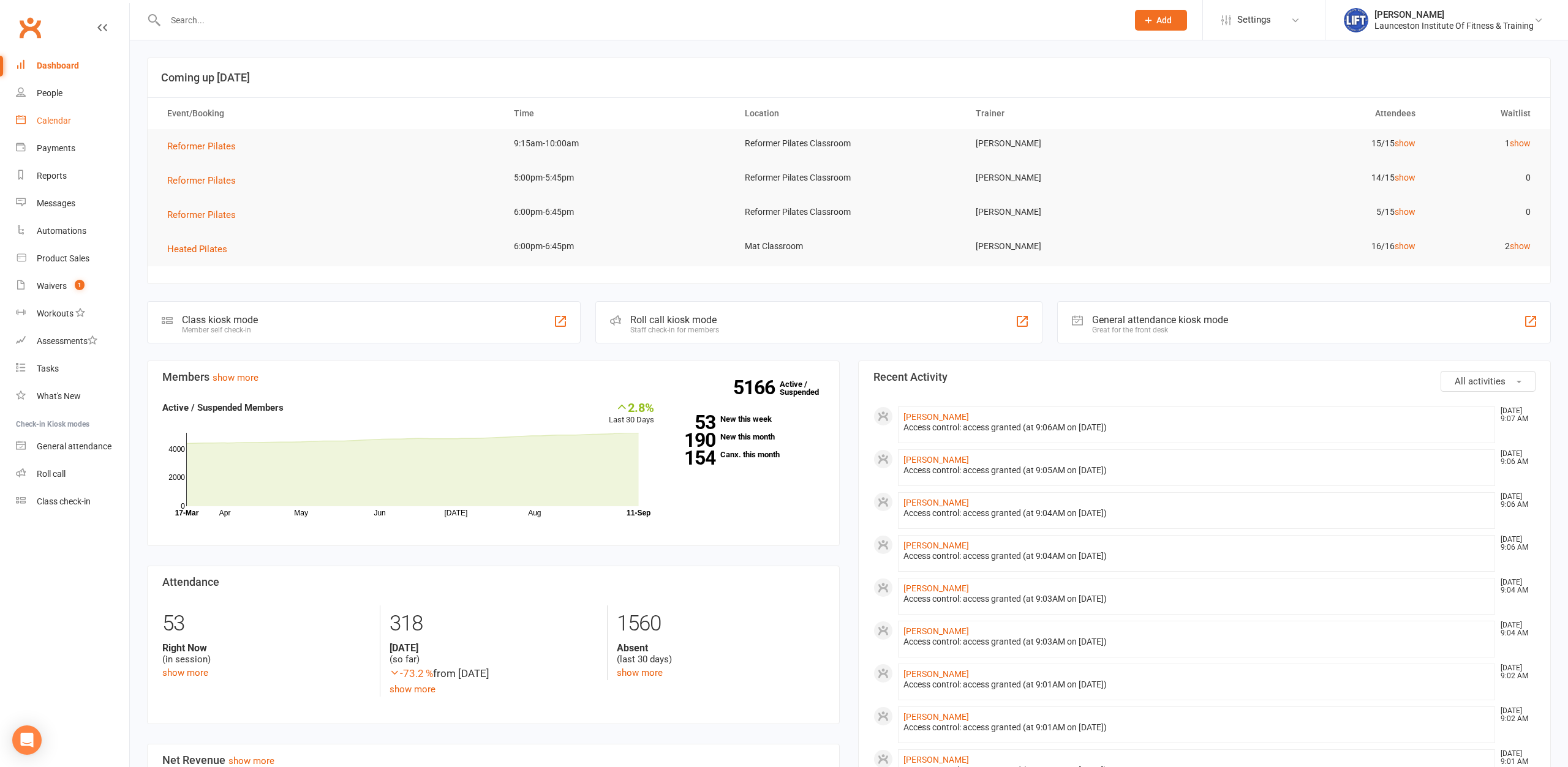
click at [64, 118] on div "Calendar" at bounding box center [54, 121] width 34 height 10
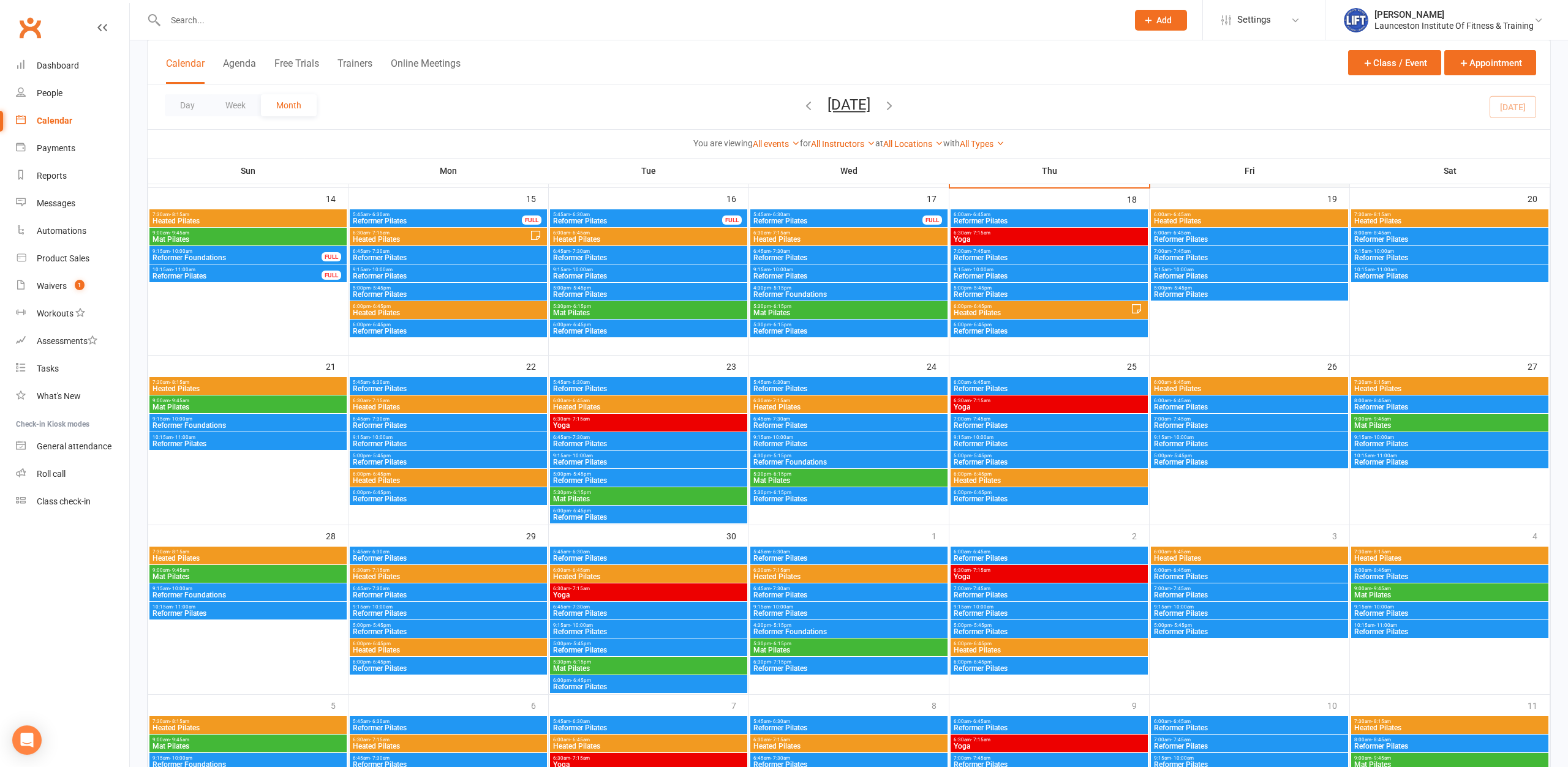
scroll to position [437, 0]
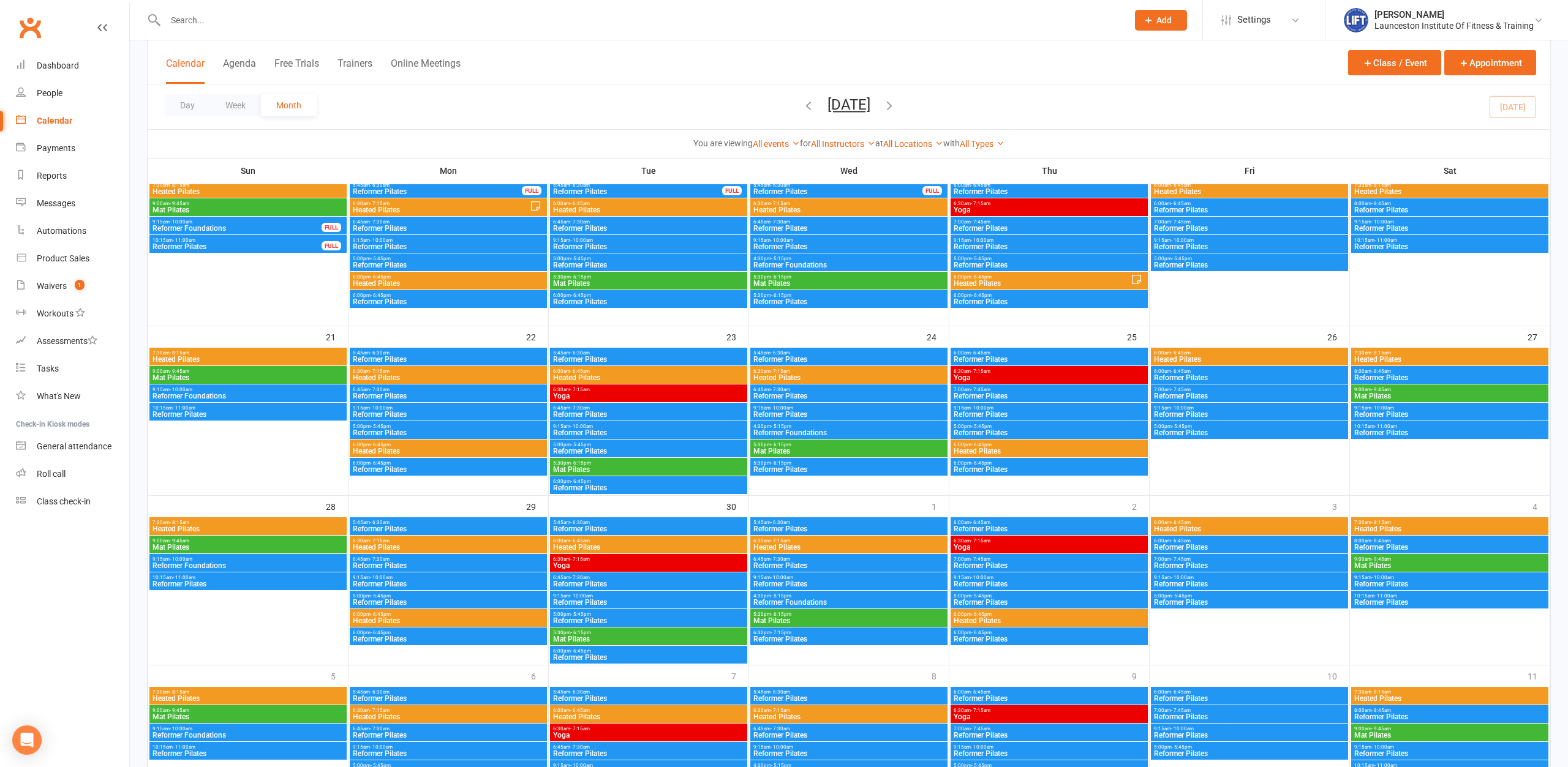
click at [652, 560] on span "6:30am - 7:15am" at bounding box center [648, 559] width 192 height 6
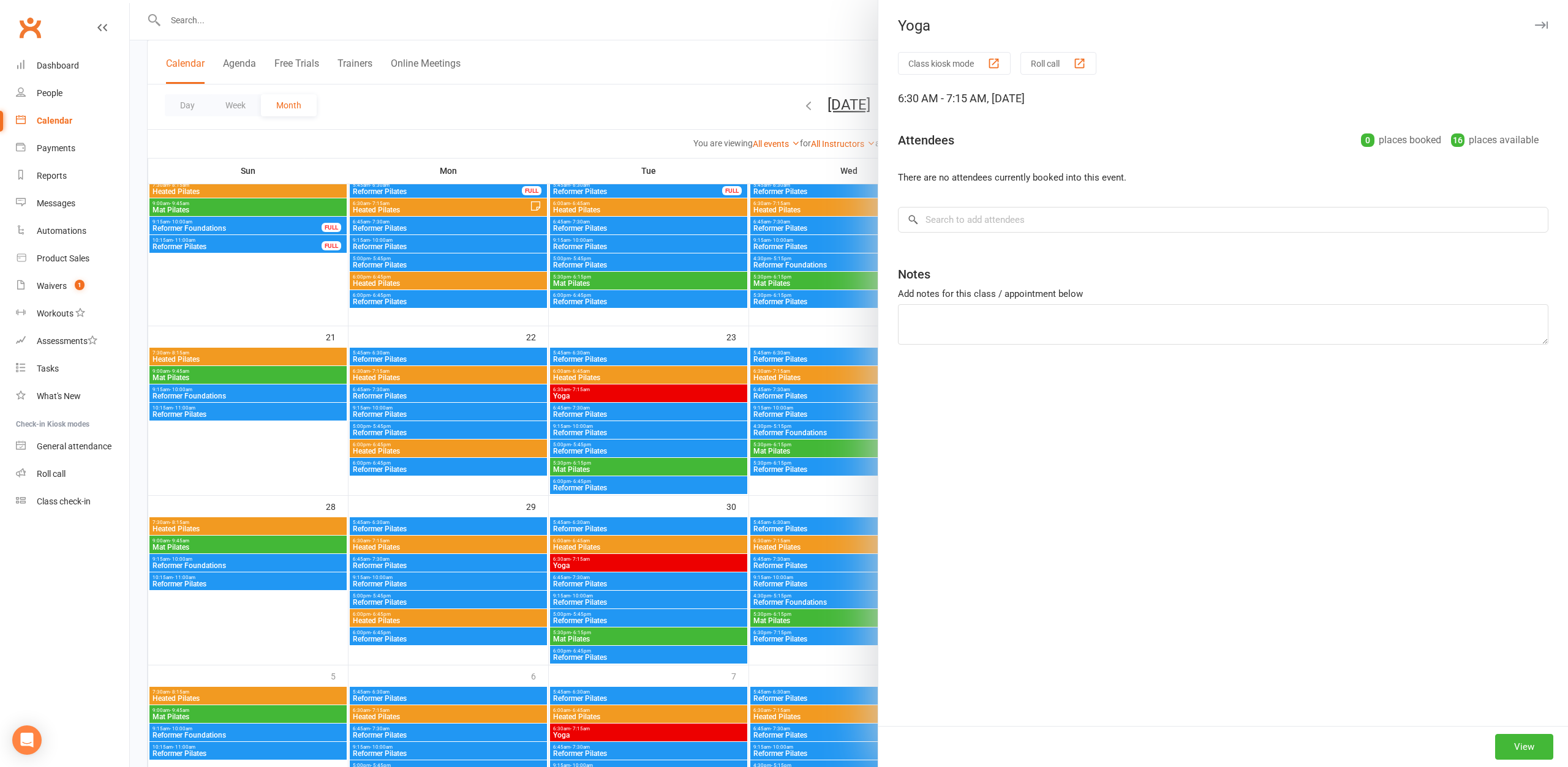
click at [652, 560] on div at bounding box center [849, 383] width 1438 height 767
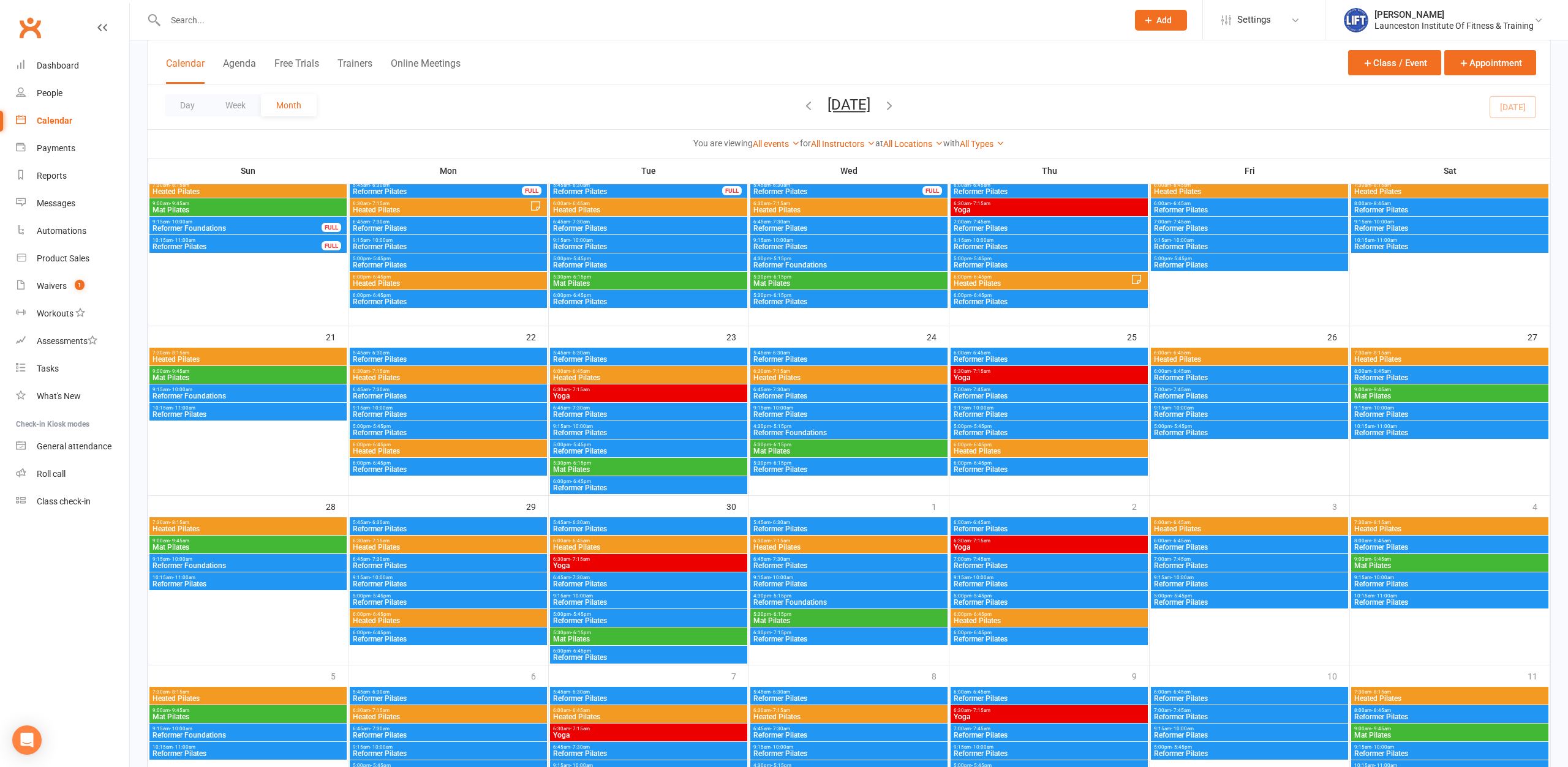
click at [652, 560] on span "6:30am - 7:15am" at bounding box center [648, 559] width 192 height 6
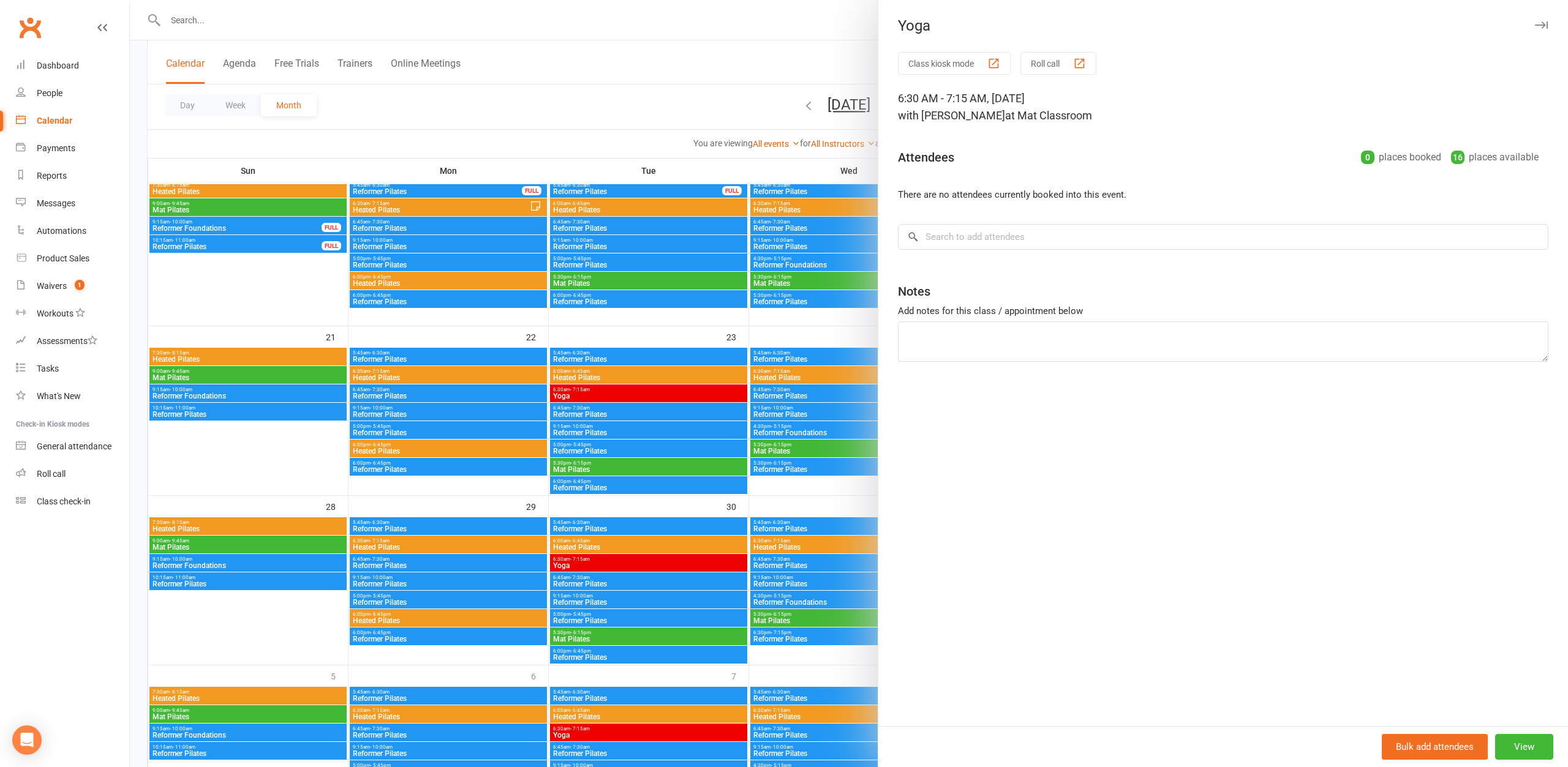
click at [634, 398] on div at bounding box center [849, 383] width 1438 height 767
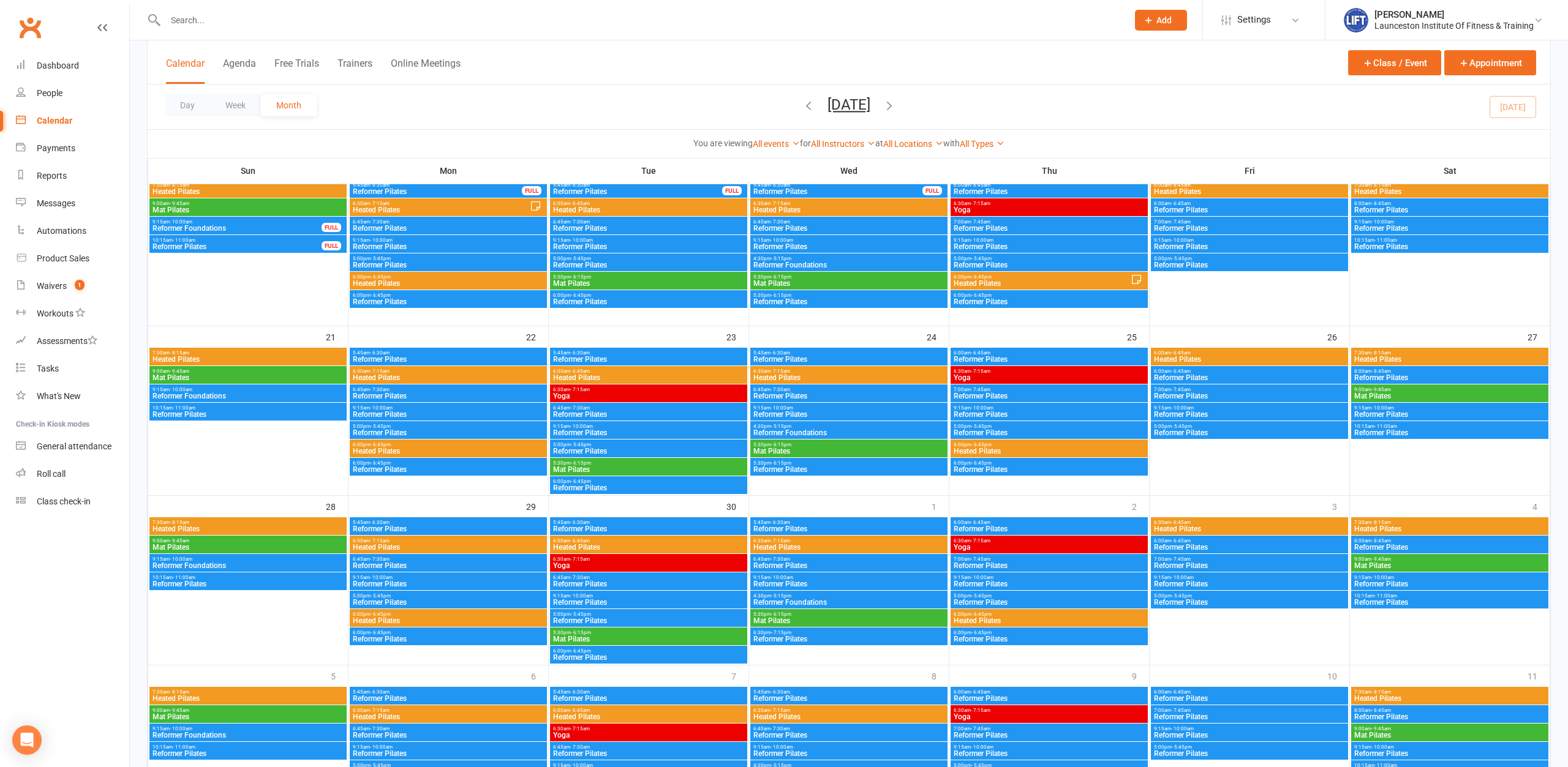
click at [634, 396] on span "Yoga" at bounding box center [648, 396] width 192 height 8
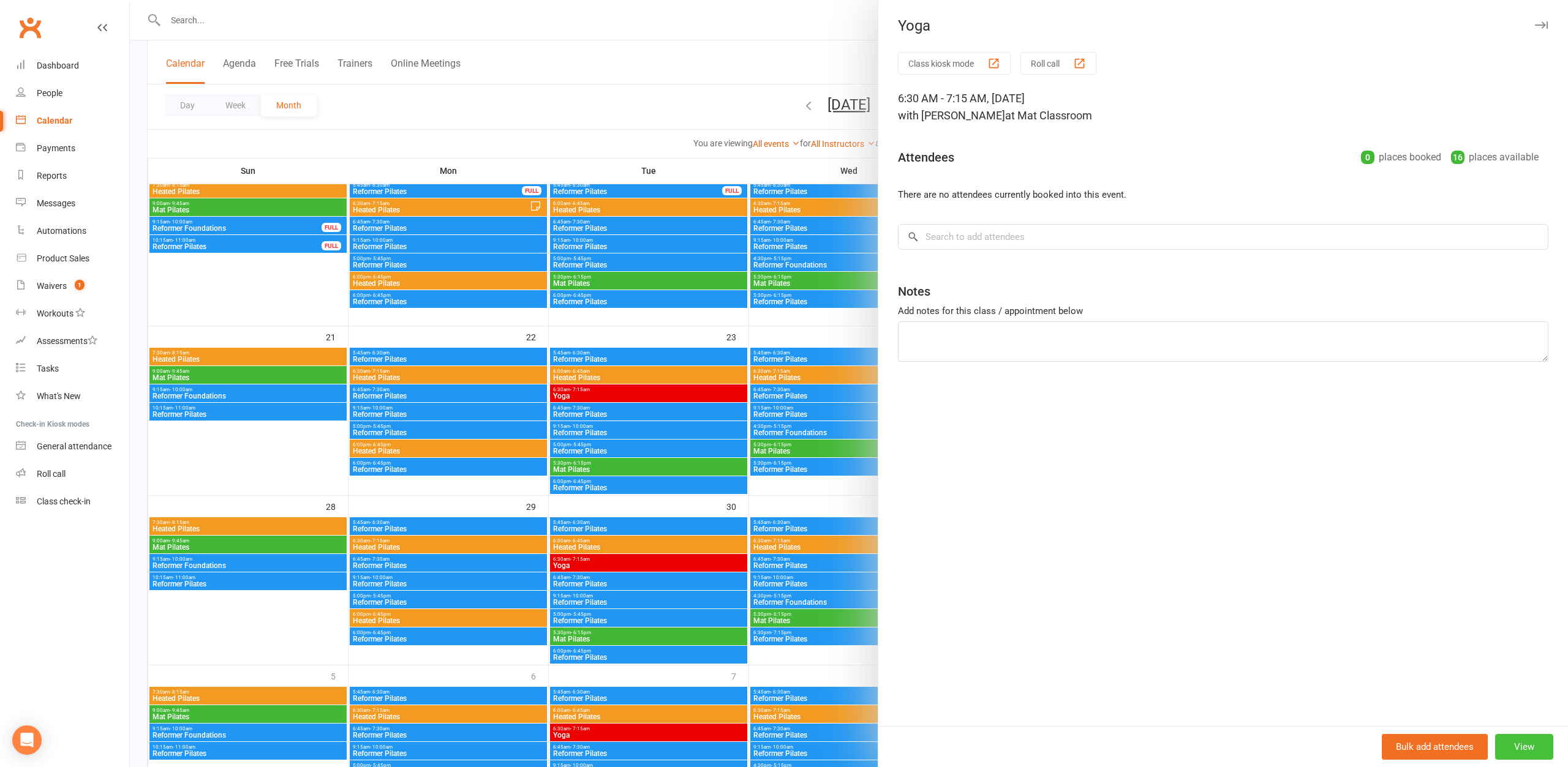
click at [1532, 752] on button "View" at bounding box center [1523, 746] width 58 height 26
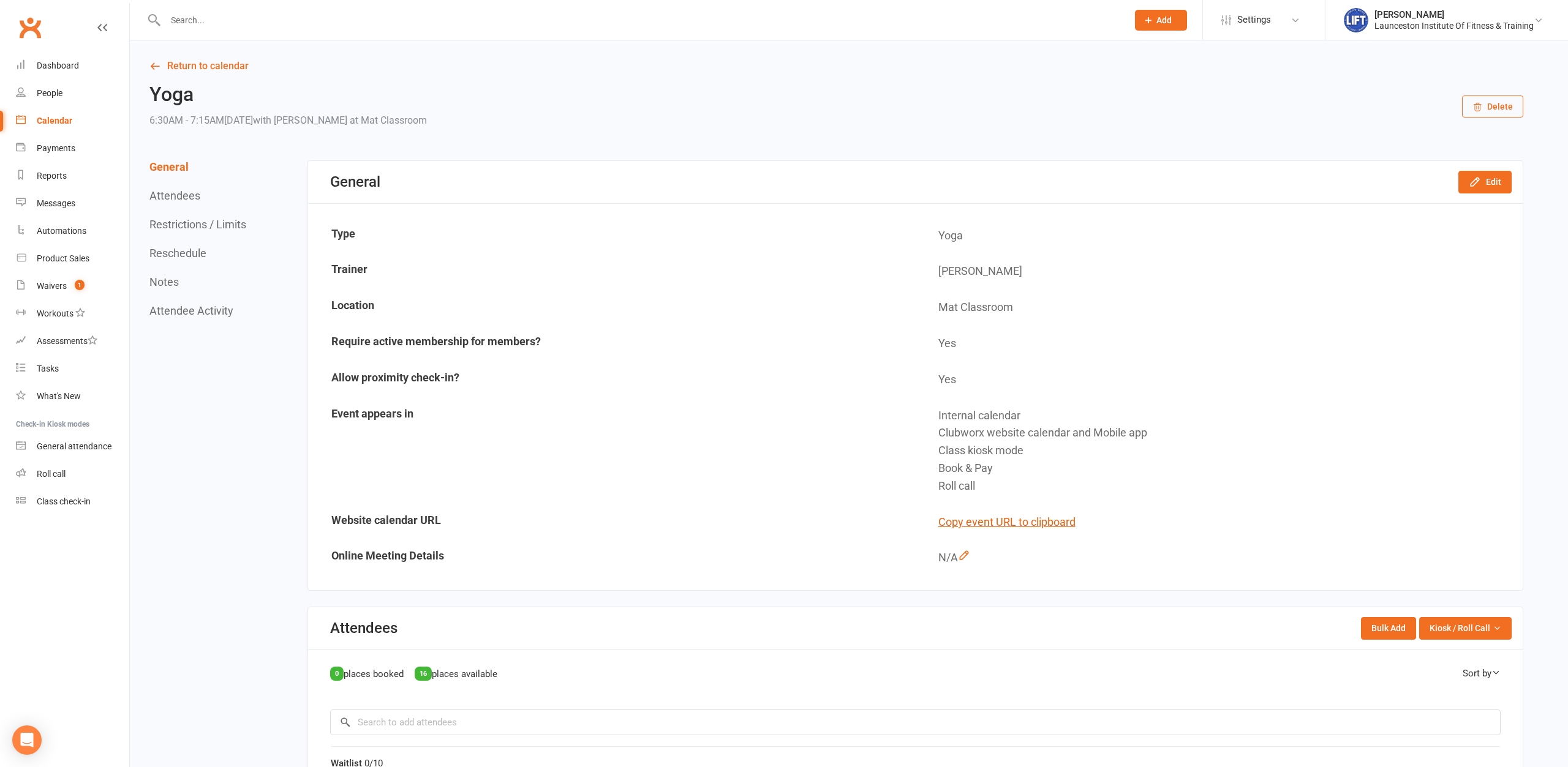
click at [1500, 98] on button "Delete" at bounding box center [1492, 105] width 61 height 22
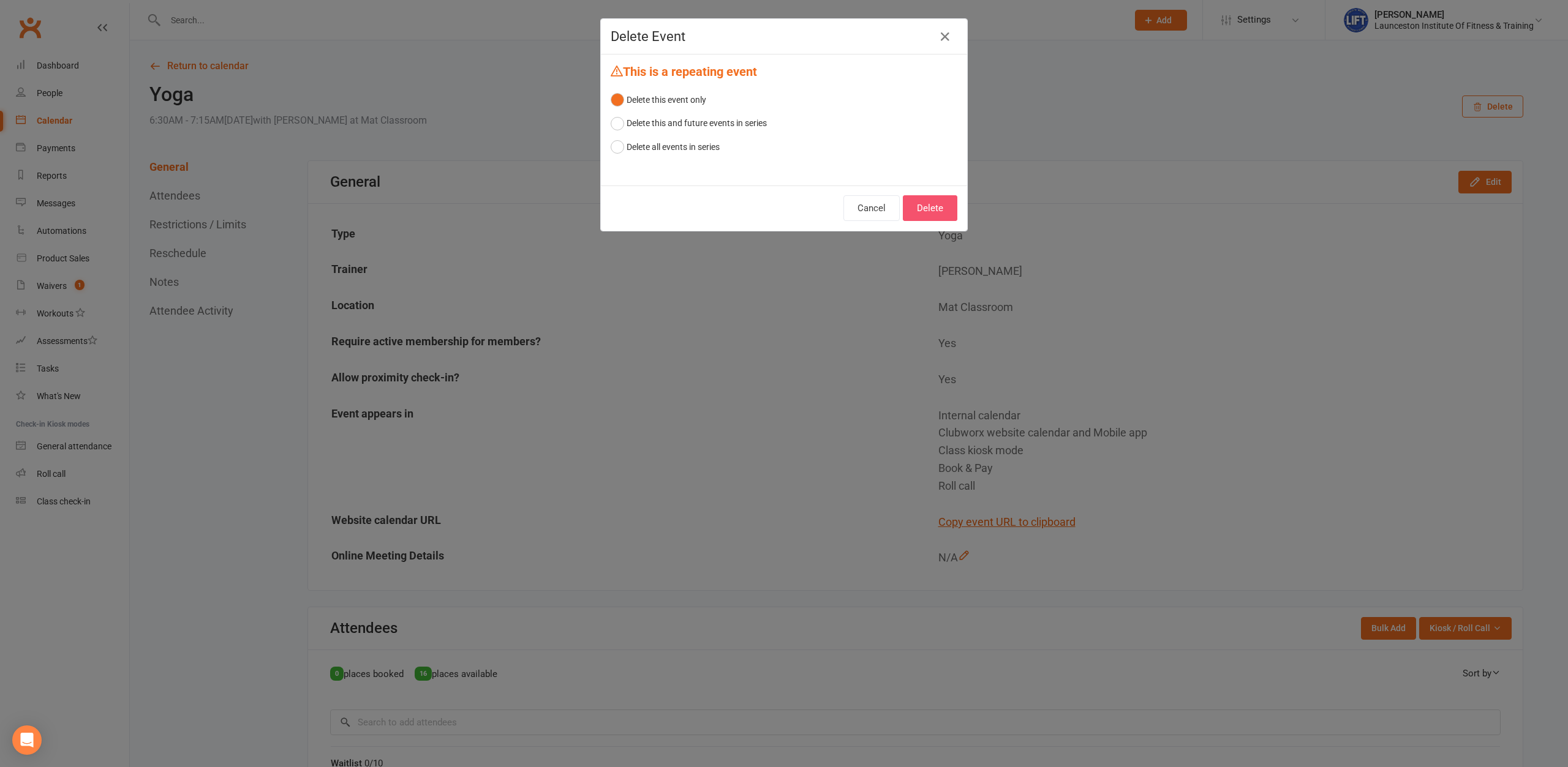
click at [935, 206] on button "Delete" at bounding box center [929, 207] width 54 height 26
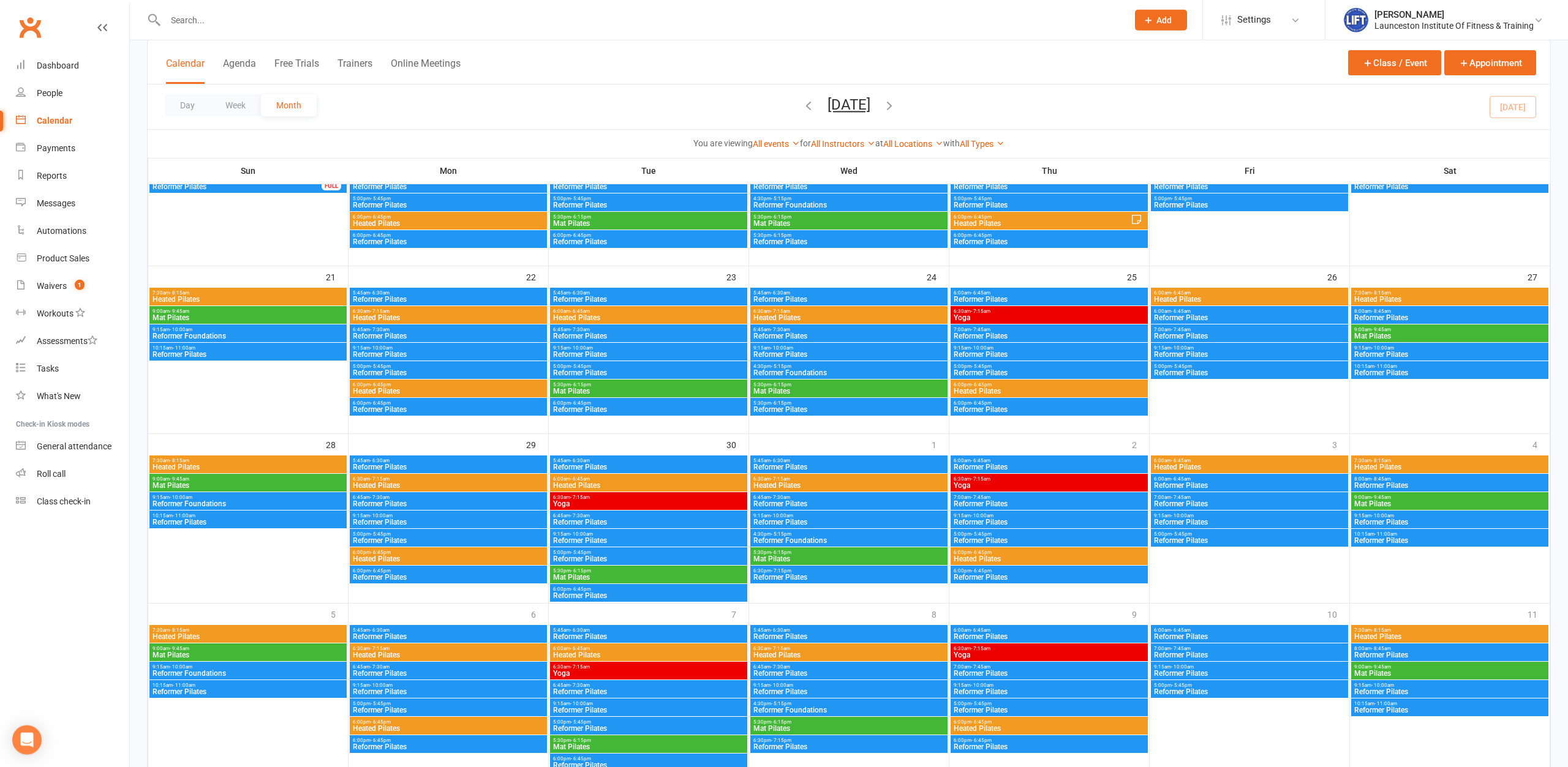
scroll to position [500, 0]
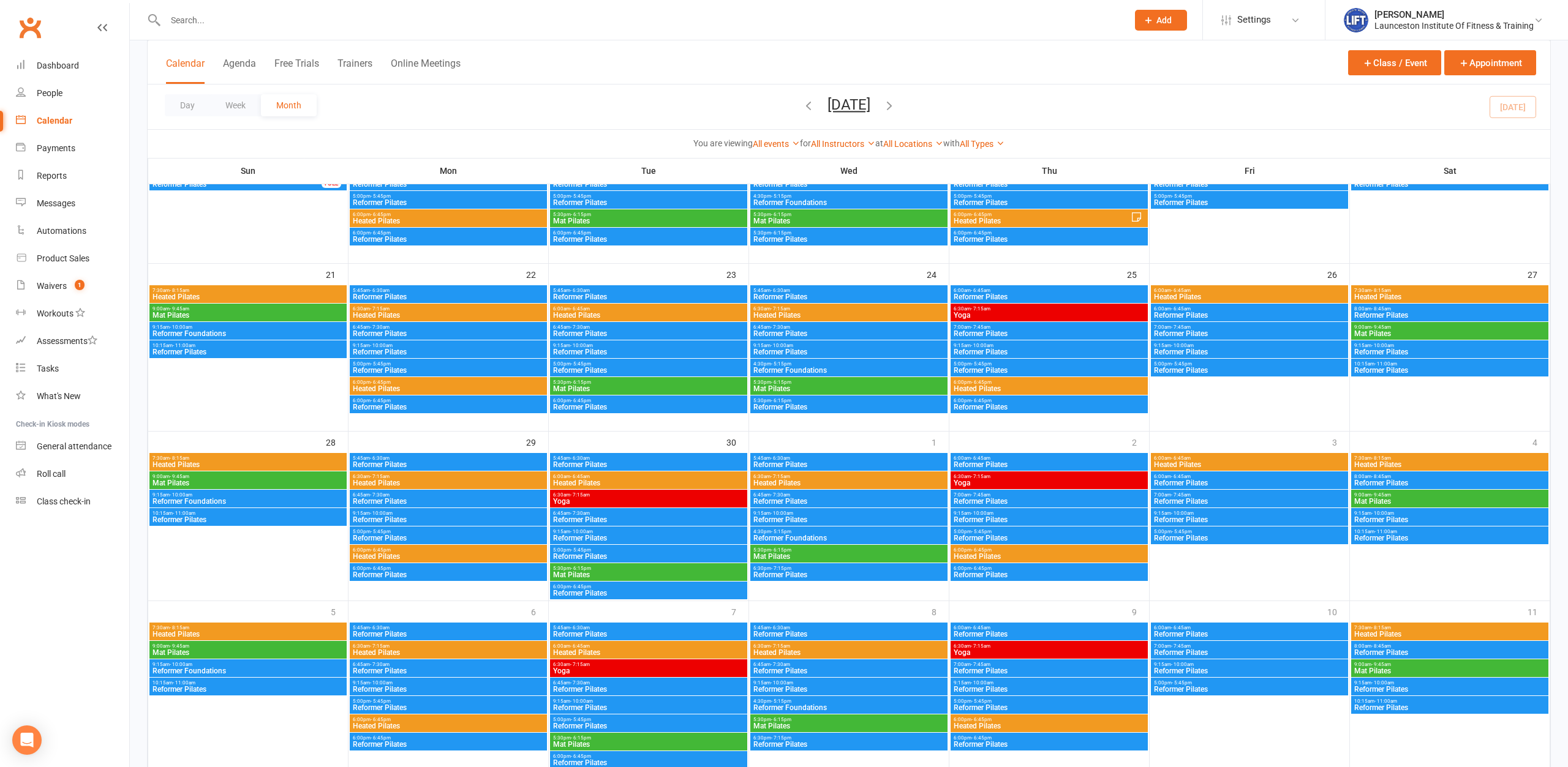
click at [645, 500] on span "Yoga" at bounding box center [648, 502] width 192 height 8
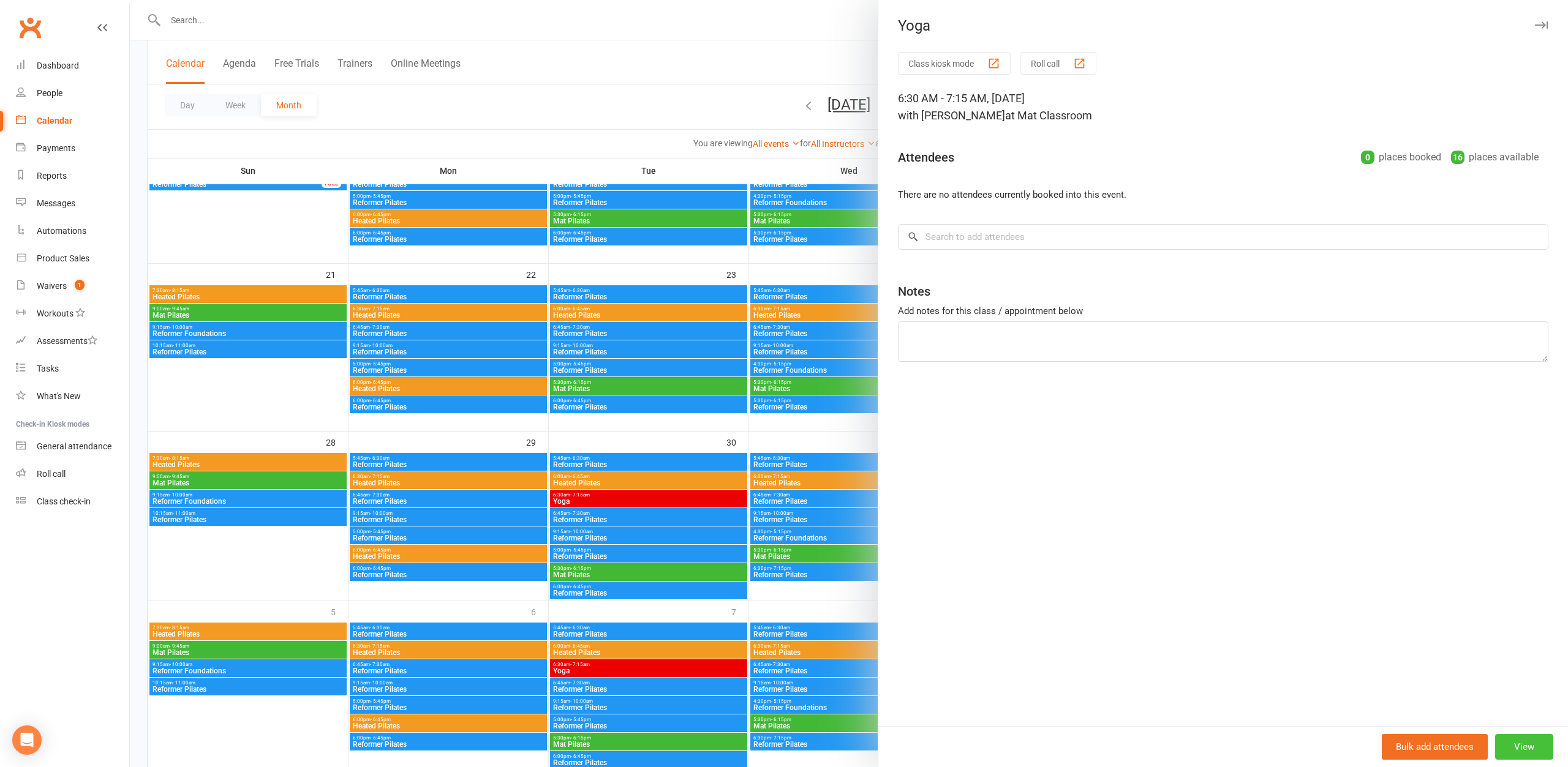
click at [1530, 745] on button "View" at bounding box center [1523, 746] width 58 height 26
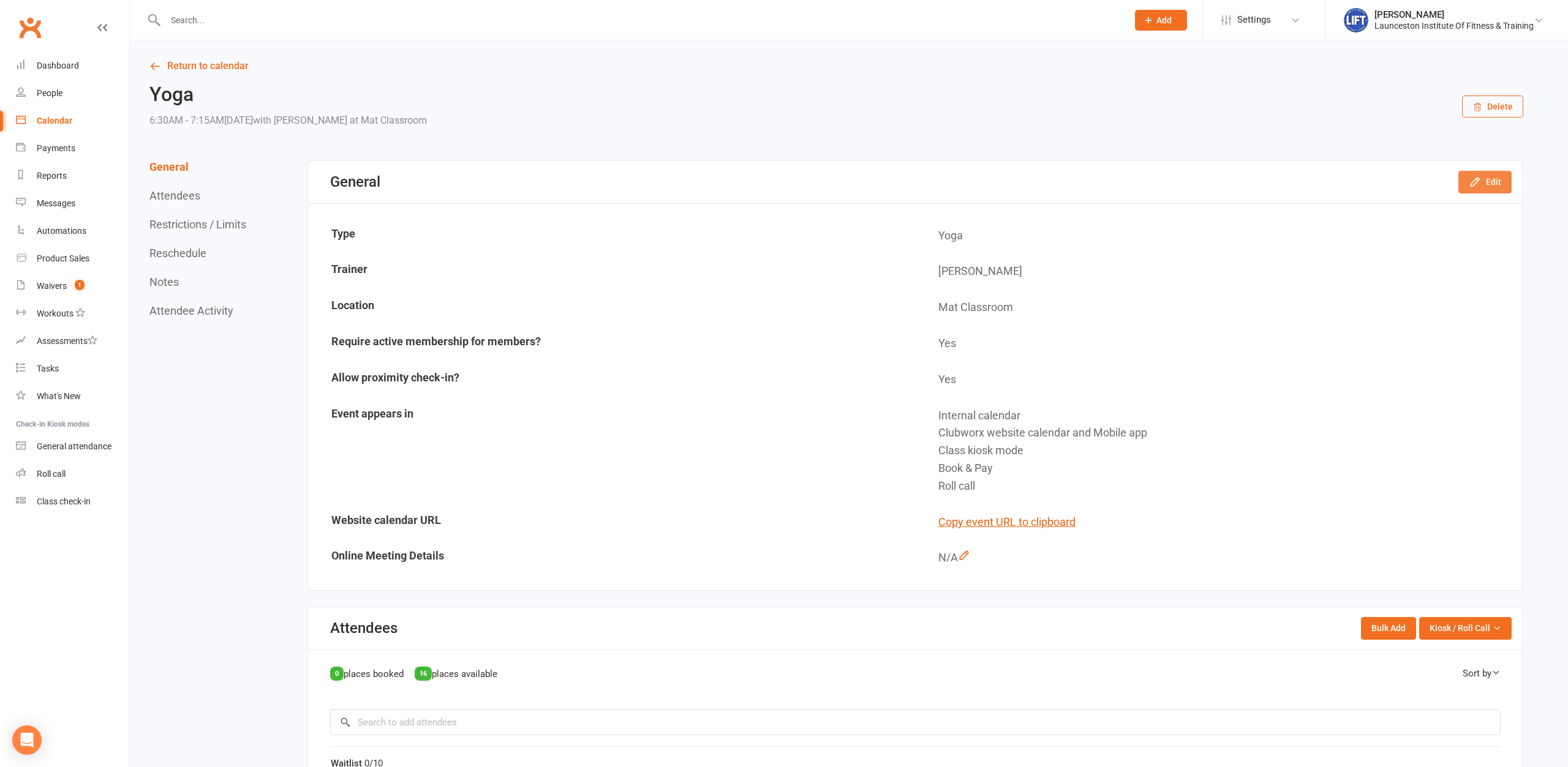
click at [1483, 185] on button "Edit" at bounding box center [1484, 182] width 53 height 22
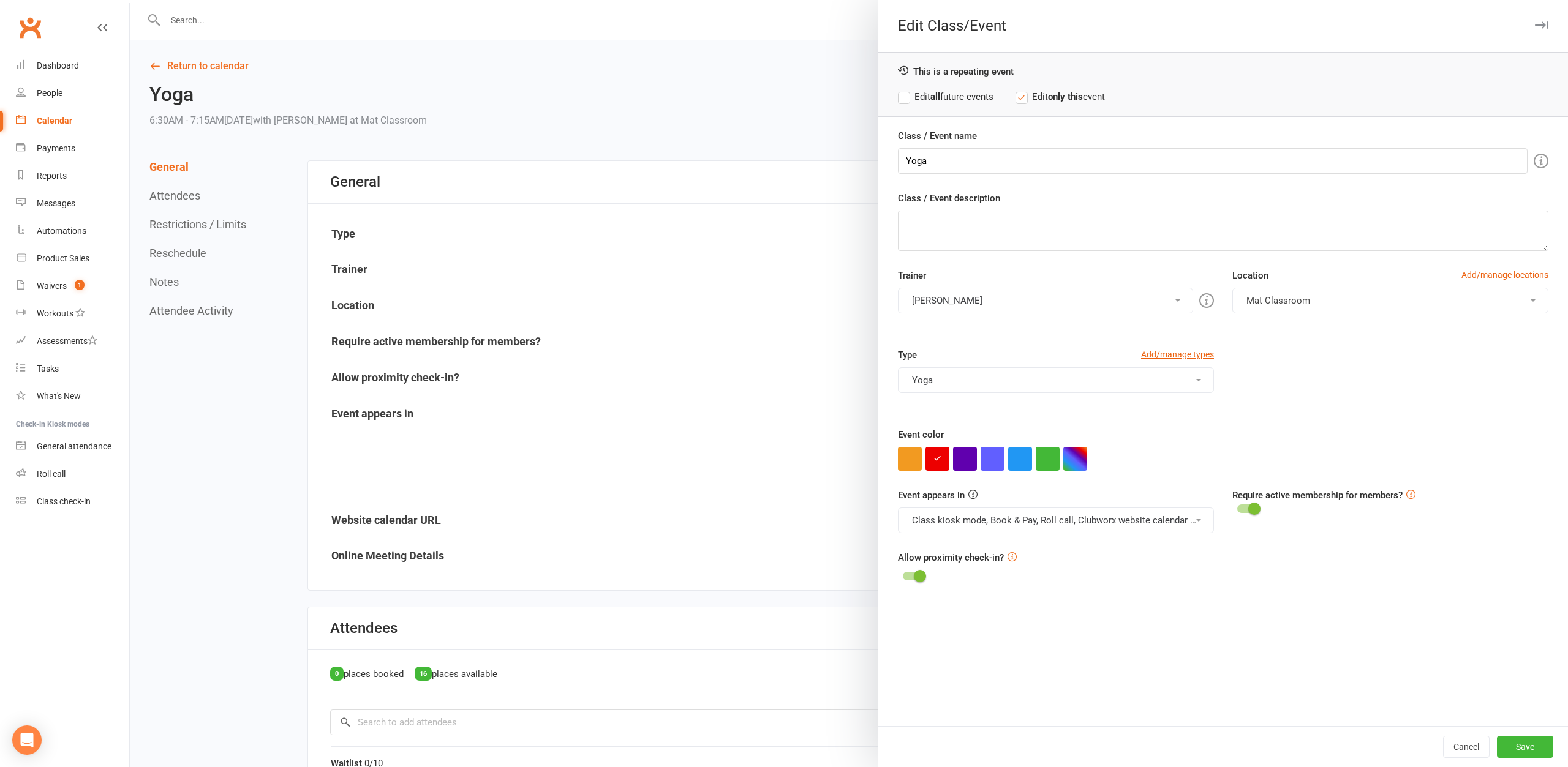
click at [646, 198] on div at bounding box center [849, 383] width 1438 height 767
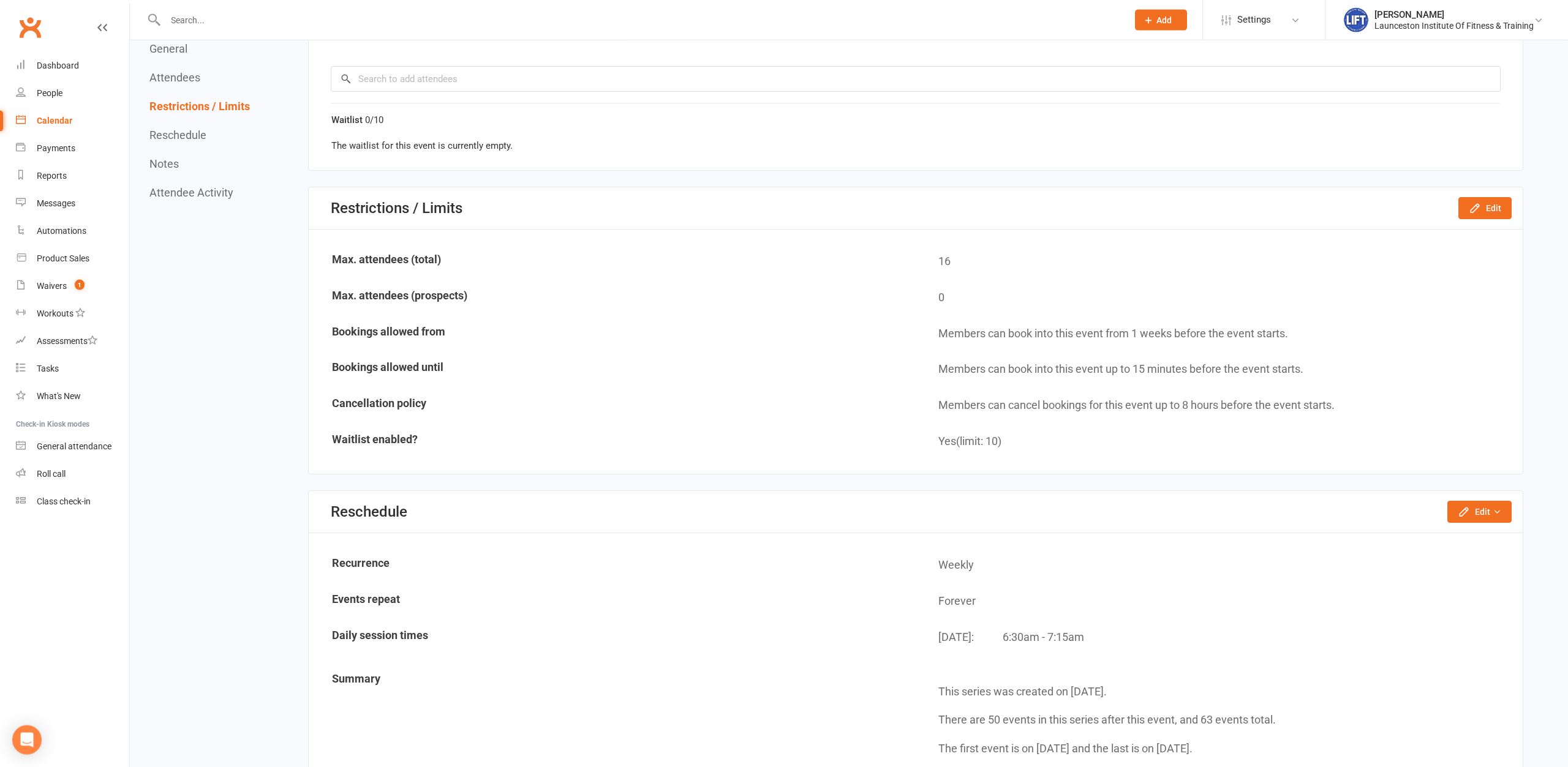
scroll to position [687, 0]
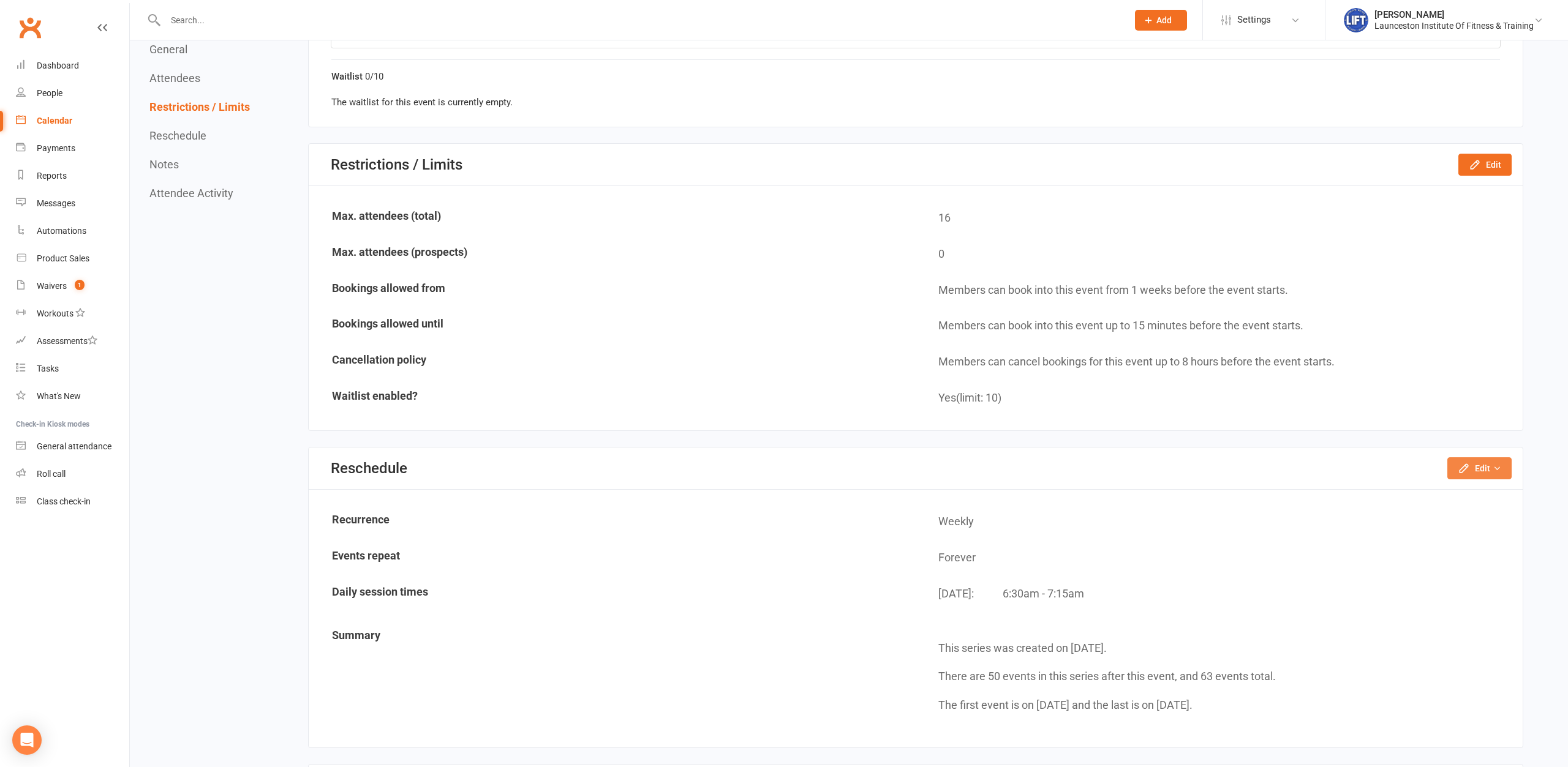
click at [1481, 465] on button "Edit" at bounding box center [1480, 468] width 65 height 22
click at [1463, 514] on link "Move weekly session times" at bounding box center [1442, 521] width 139 height 25
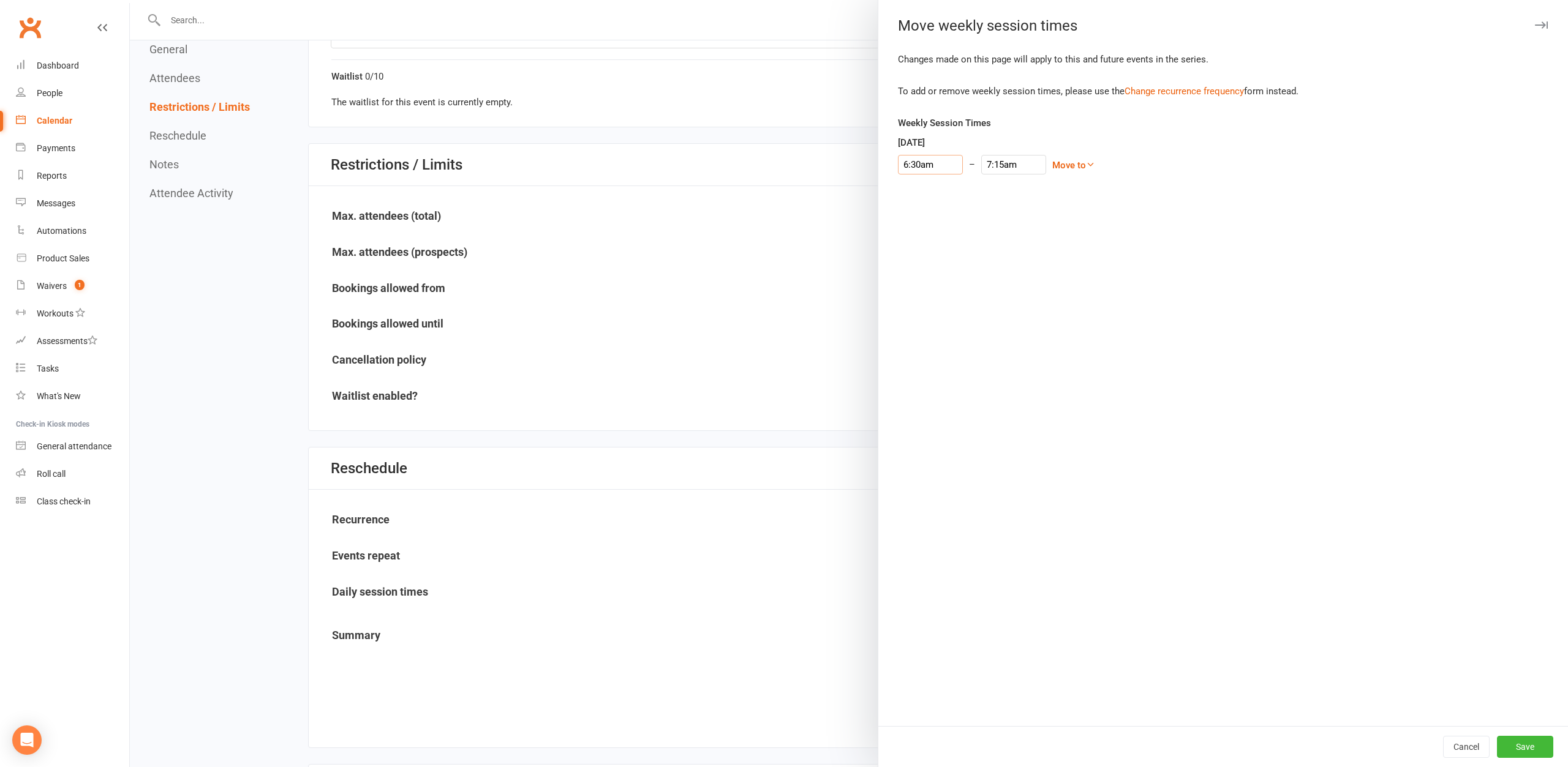
click at [935, 163] on input "6:30am" at bounding box center [930, 164] width 65 height 20
type input "6:30pm"
type input "7:15pm"
click at [930, 208] on li "6:30pm" at bounding box center [928, 209] width 59 height 18
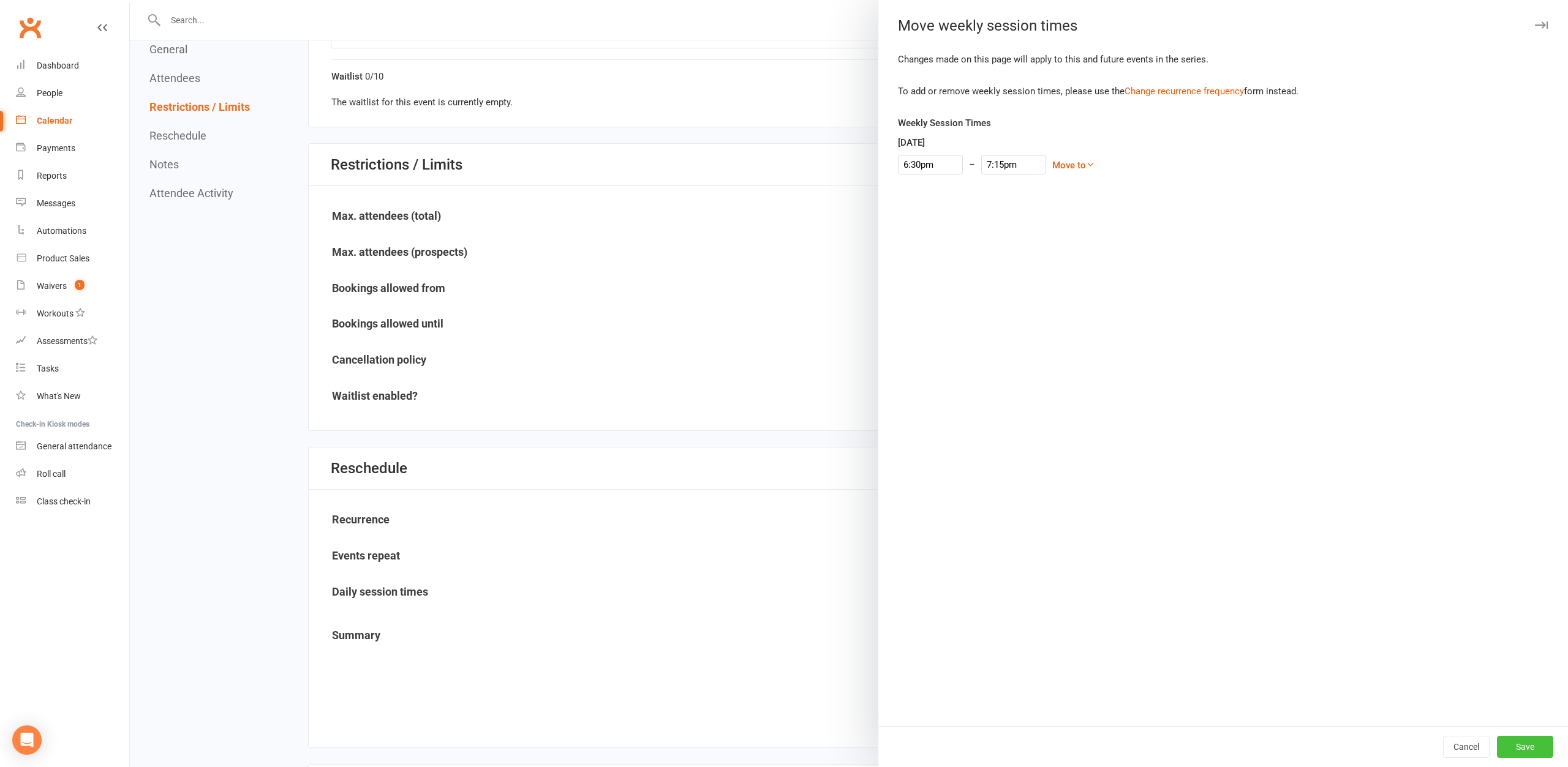
click at [1530, 738] on button "Save" at bounding box center [1524, 746] width 56 height 22
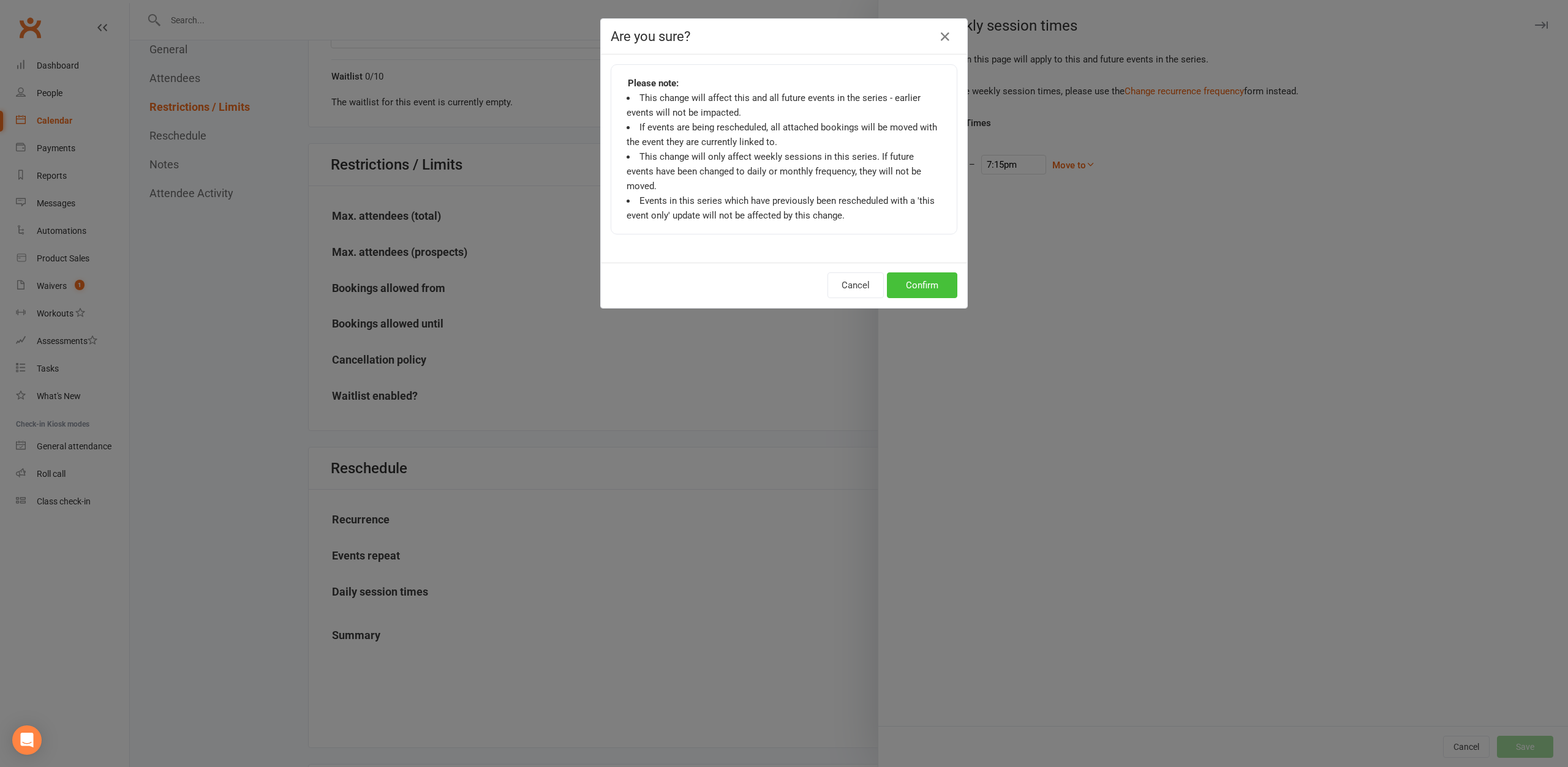
click at [931, 273] on button "Confirm" at bounding box center [922, 285] width 70 height 26
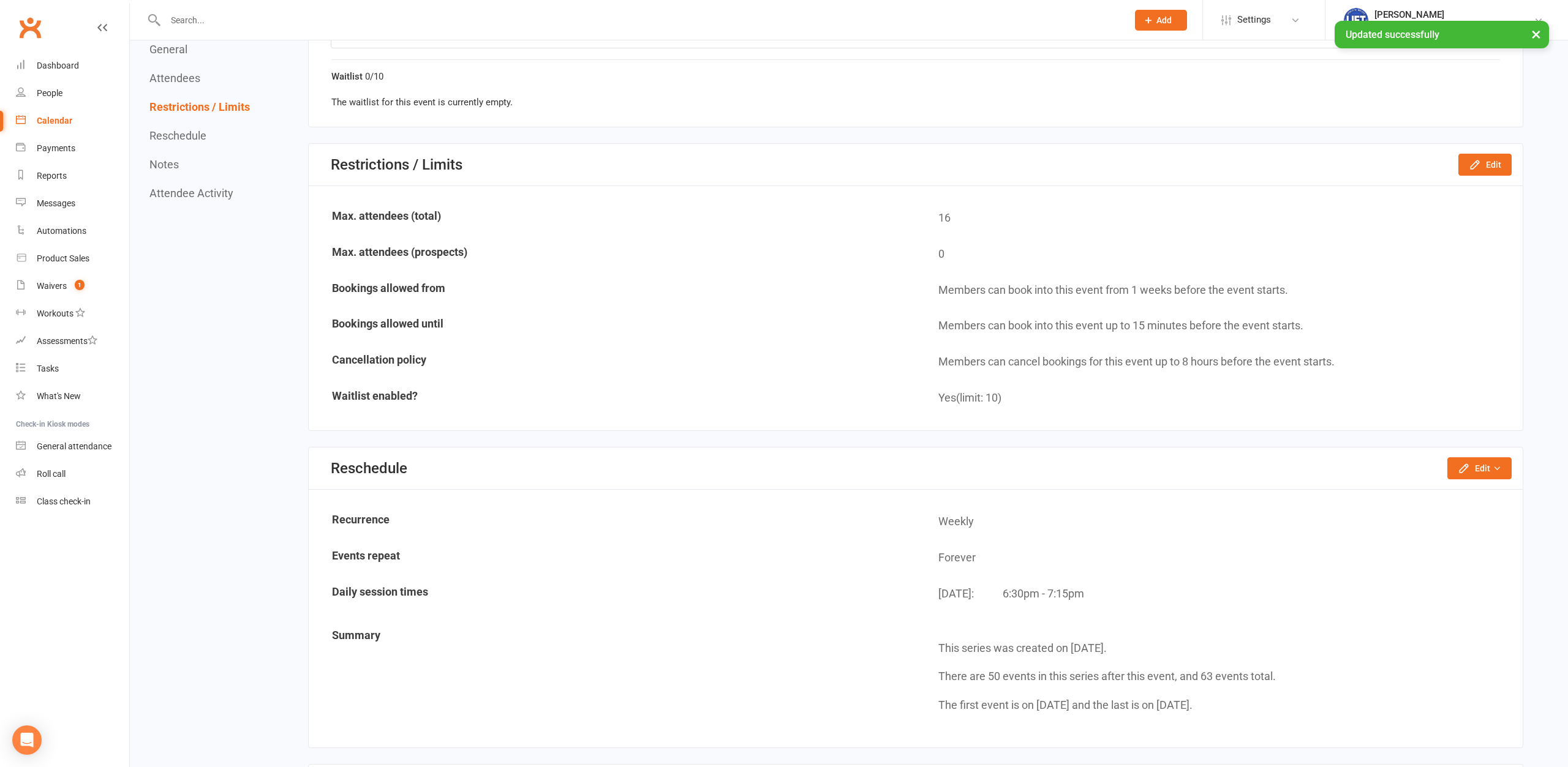
click at [30, 22] on link "Clubworx" at bounding box center [29, 28] width 30 height 30
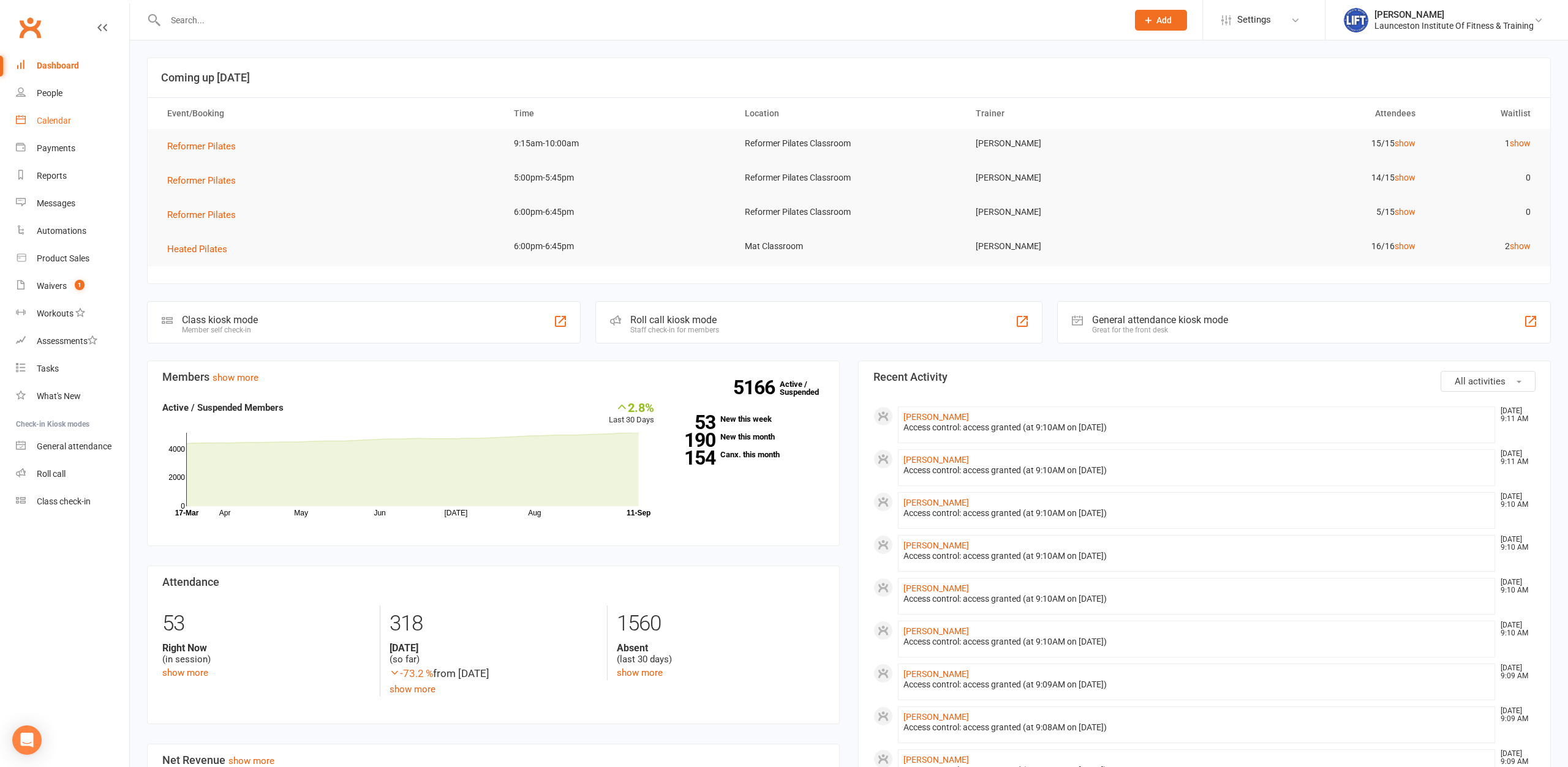
click at [48, 119] on div "Calendar" at bounding box center [54, 121] width 34 height 10
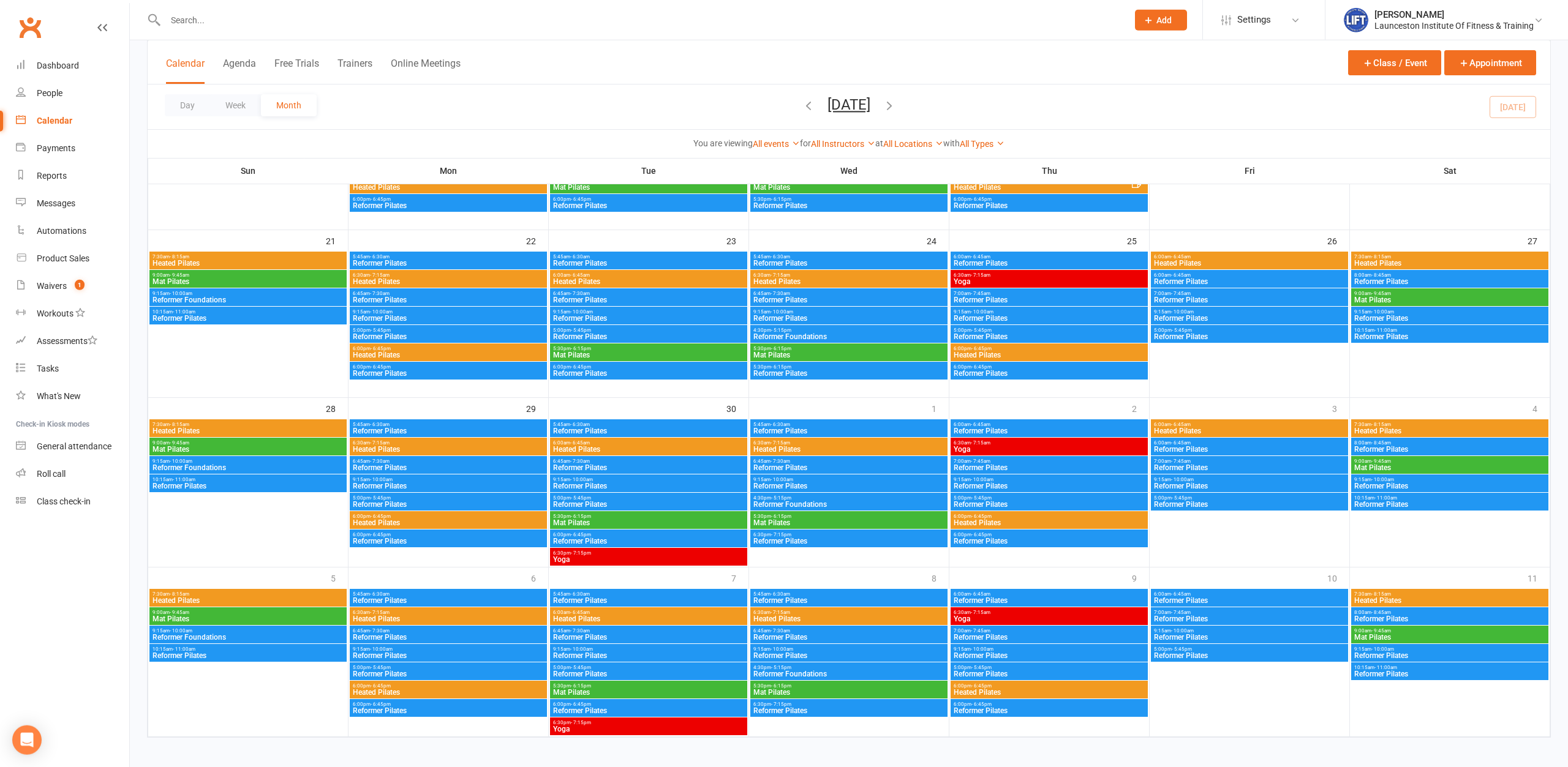
scroll to position [538, 0]
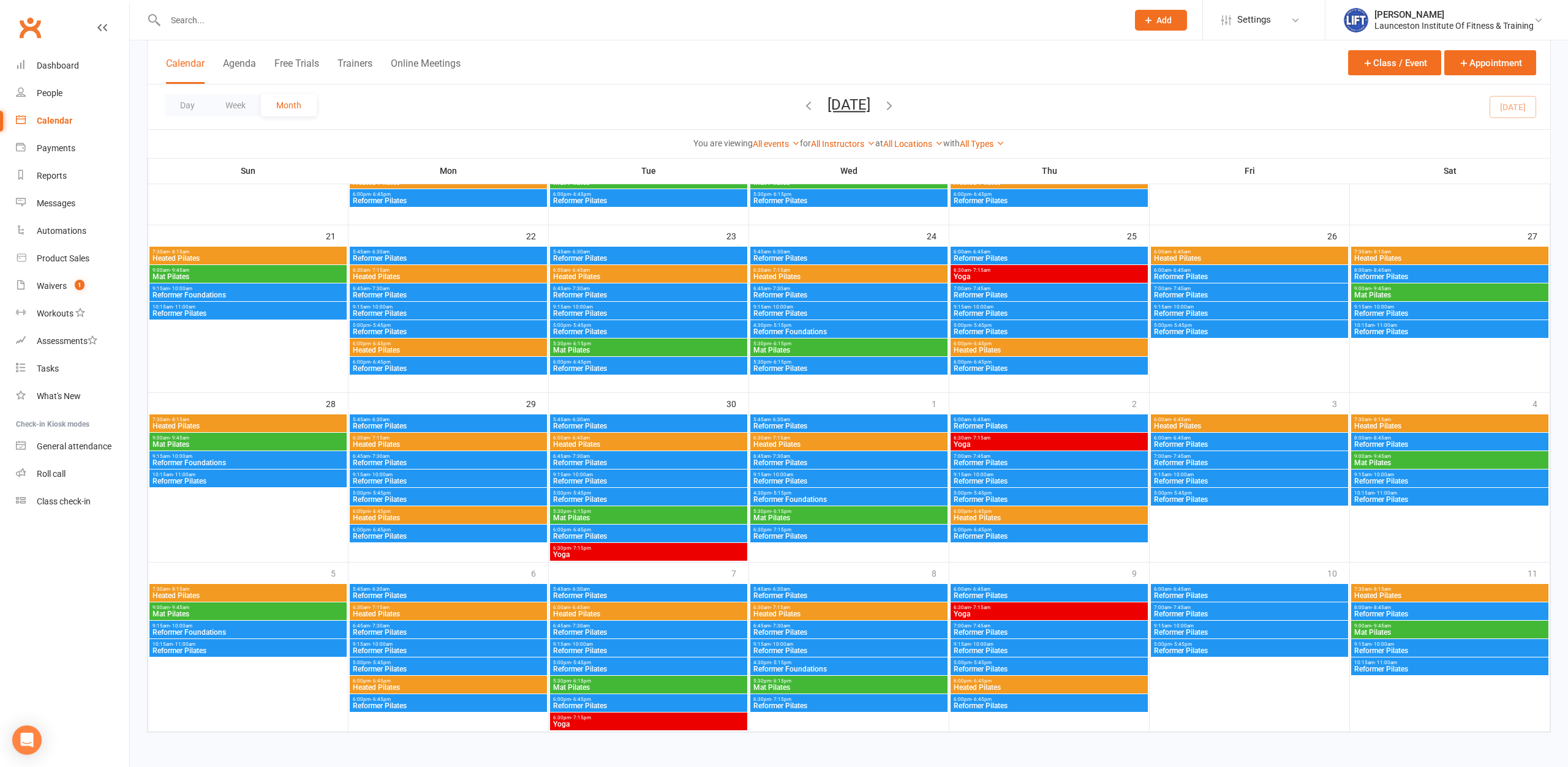
click at [896, 103] on icon "button" at bounding box center [889, 105] width 13 height 13
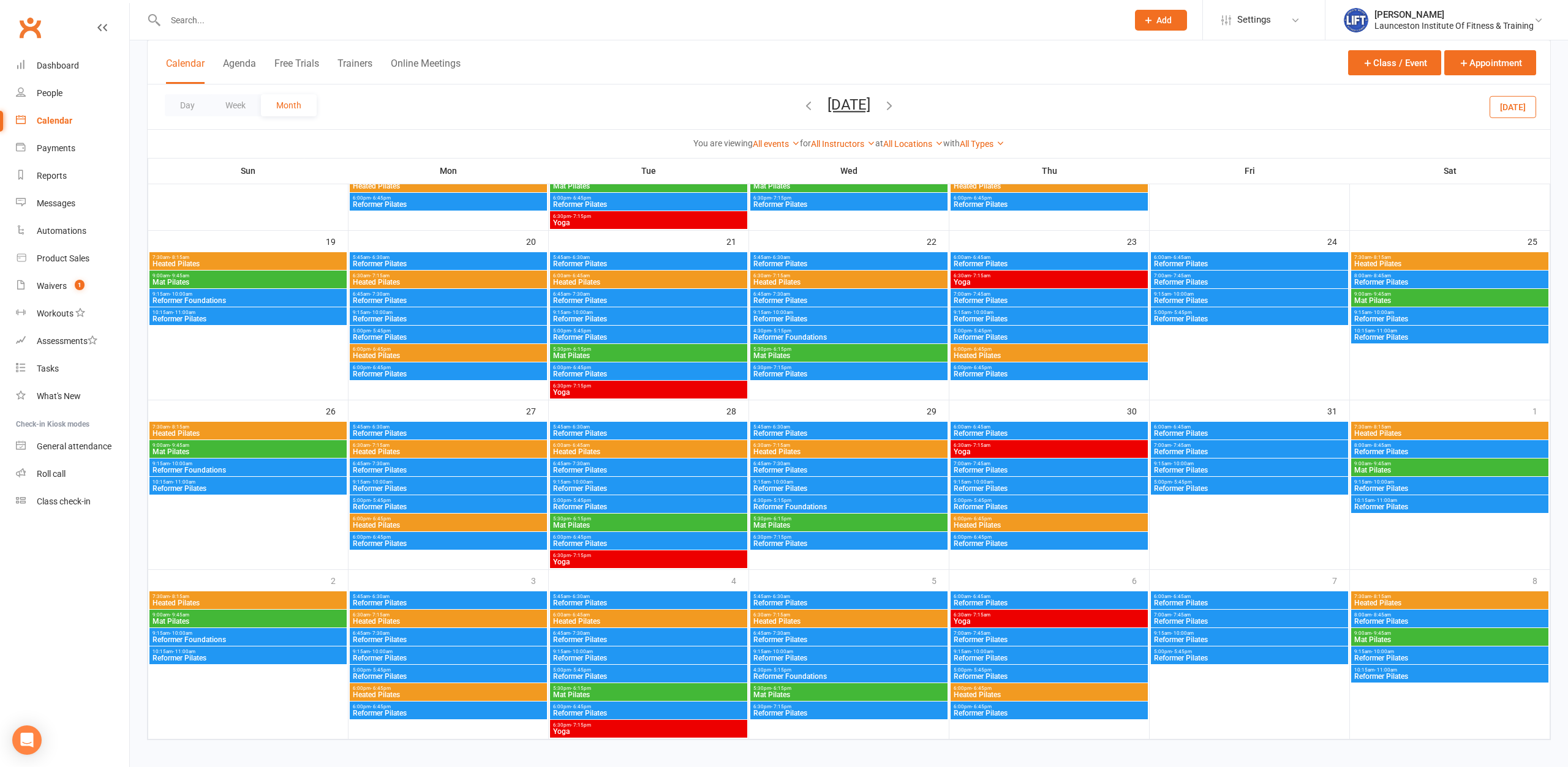
click at [802, 99] on icon "button" at bounding box center [808, 105] width 13 height 13
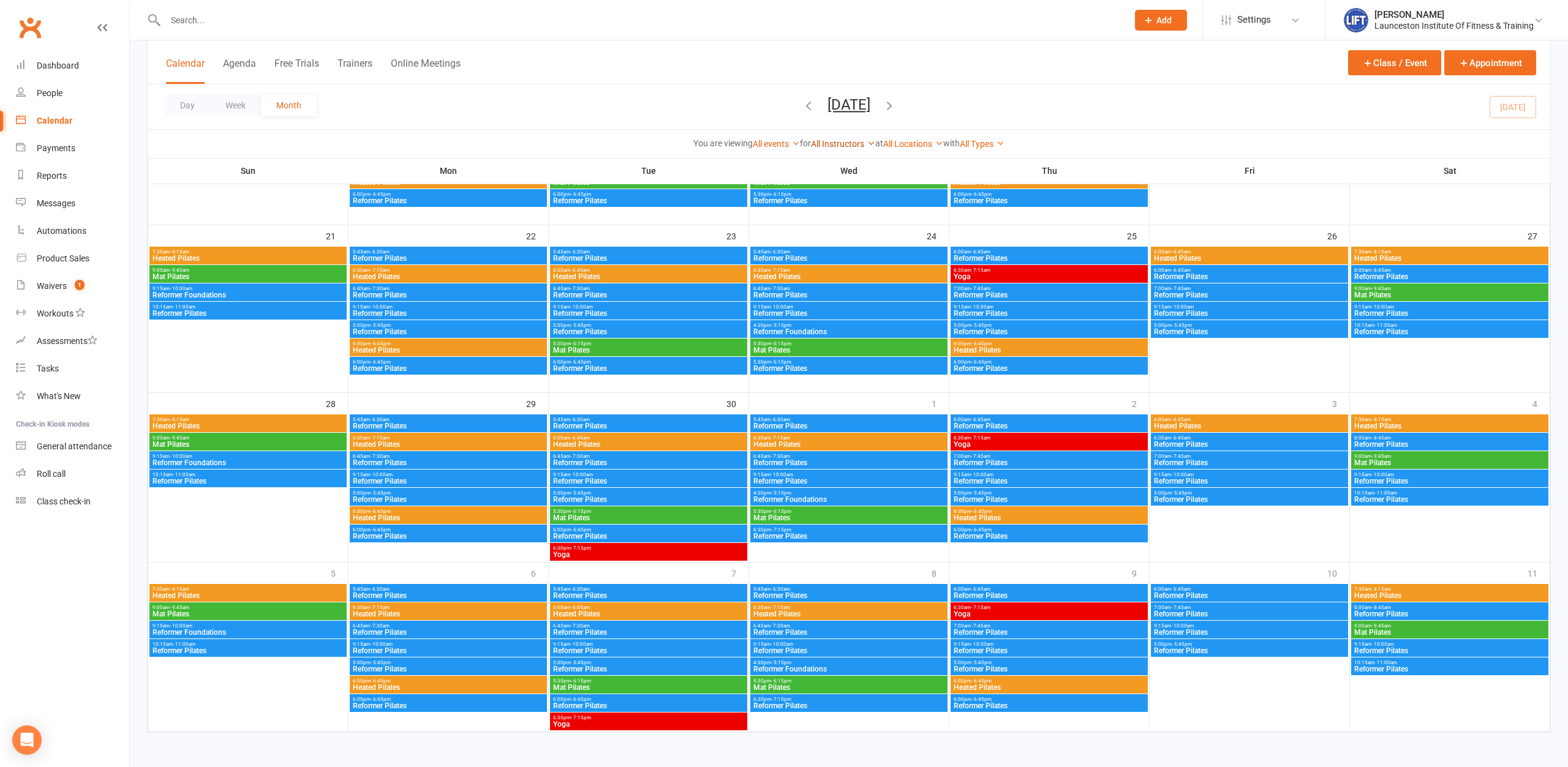
click at [865, 140] on link "All Instructors" at bounding box center [843, 144] width 65 height 10
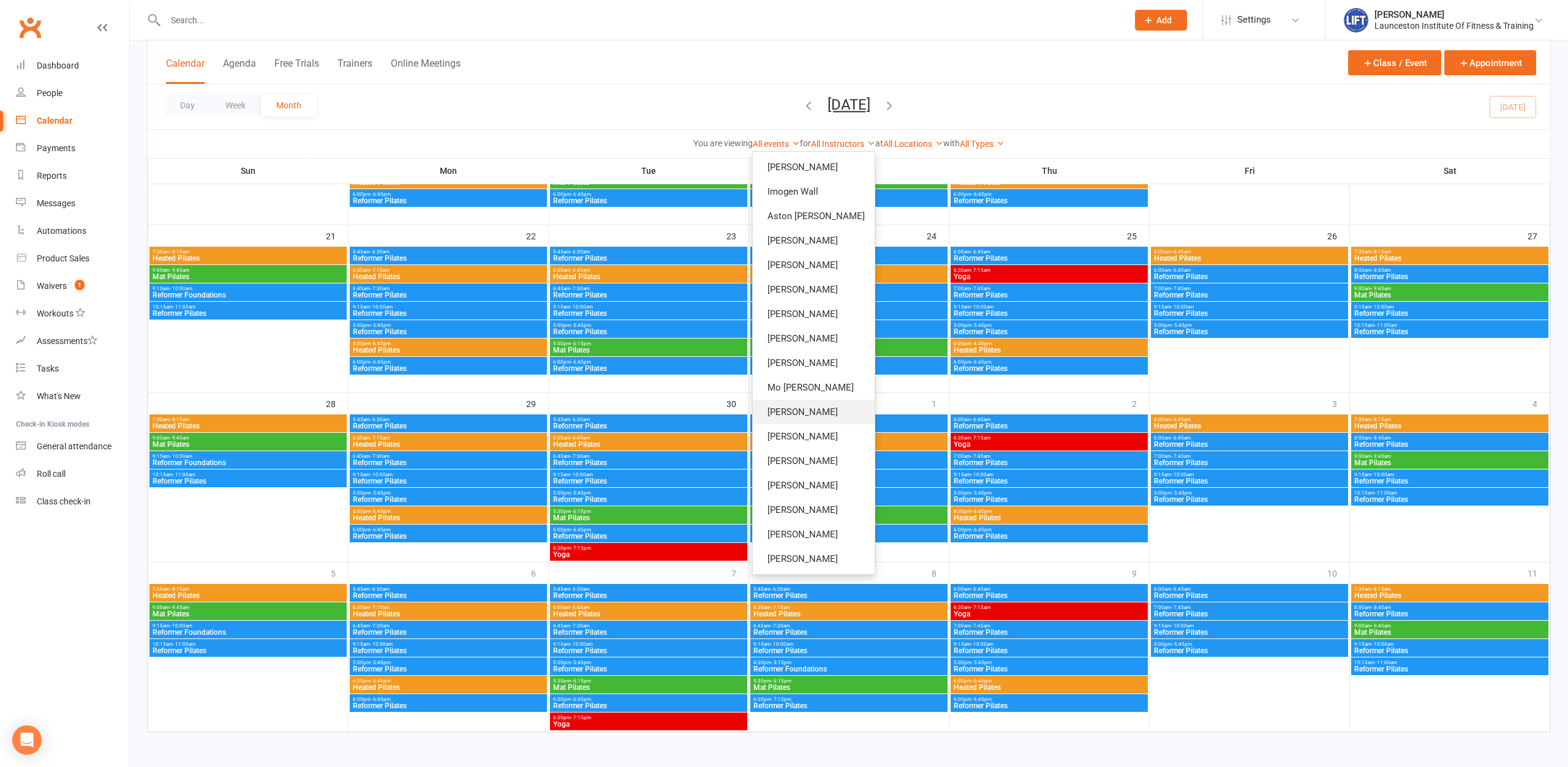
click at [821, 412] on link "[PERSON_NAME]" at bounding box center [813, 412] width 122 height 25
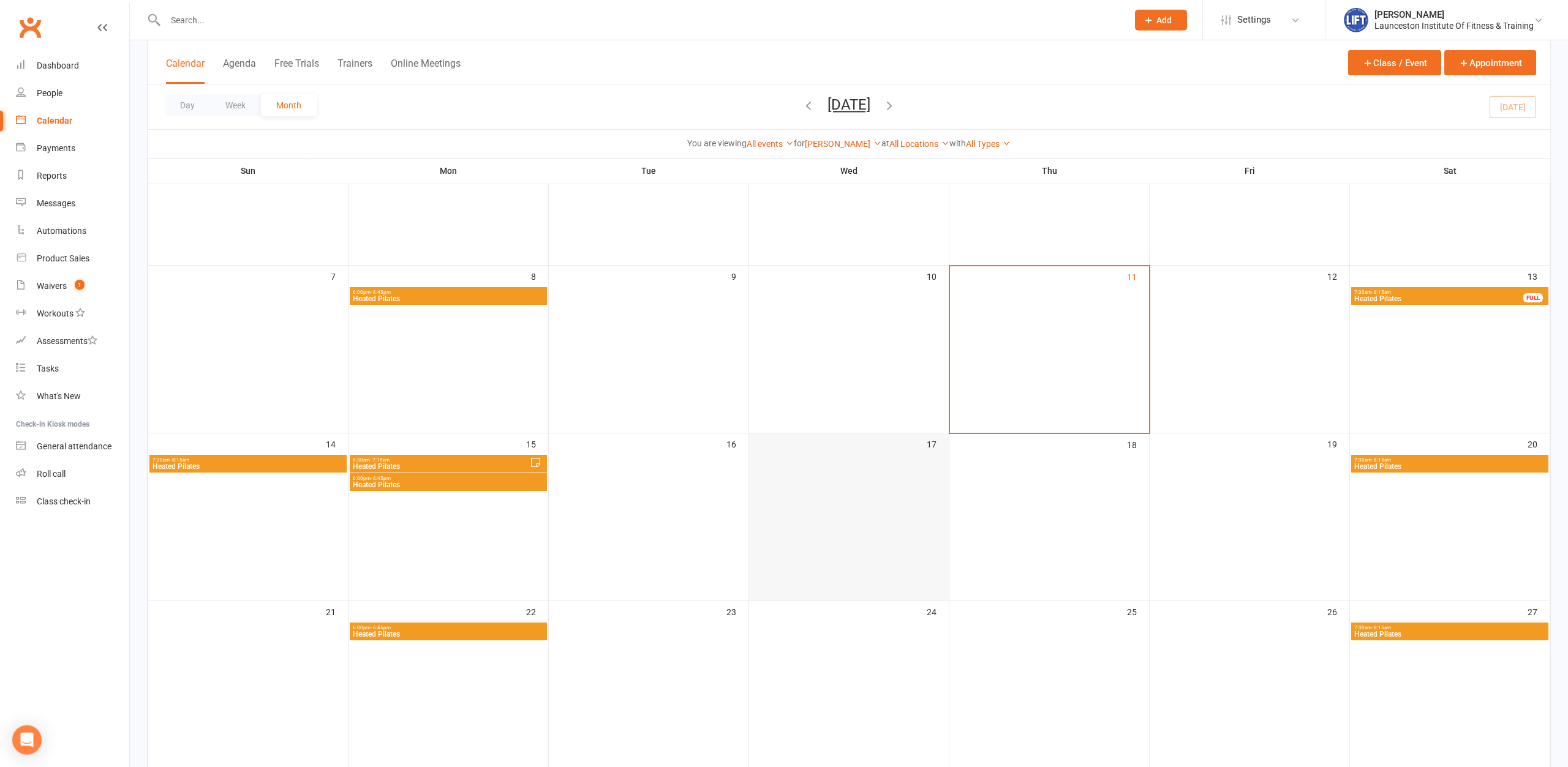
scroll to position [162, 0]
click at [493, 465] on span "Heated Pilates" at bounding box center [440, 468] width 178 height 8
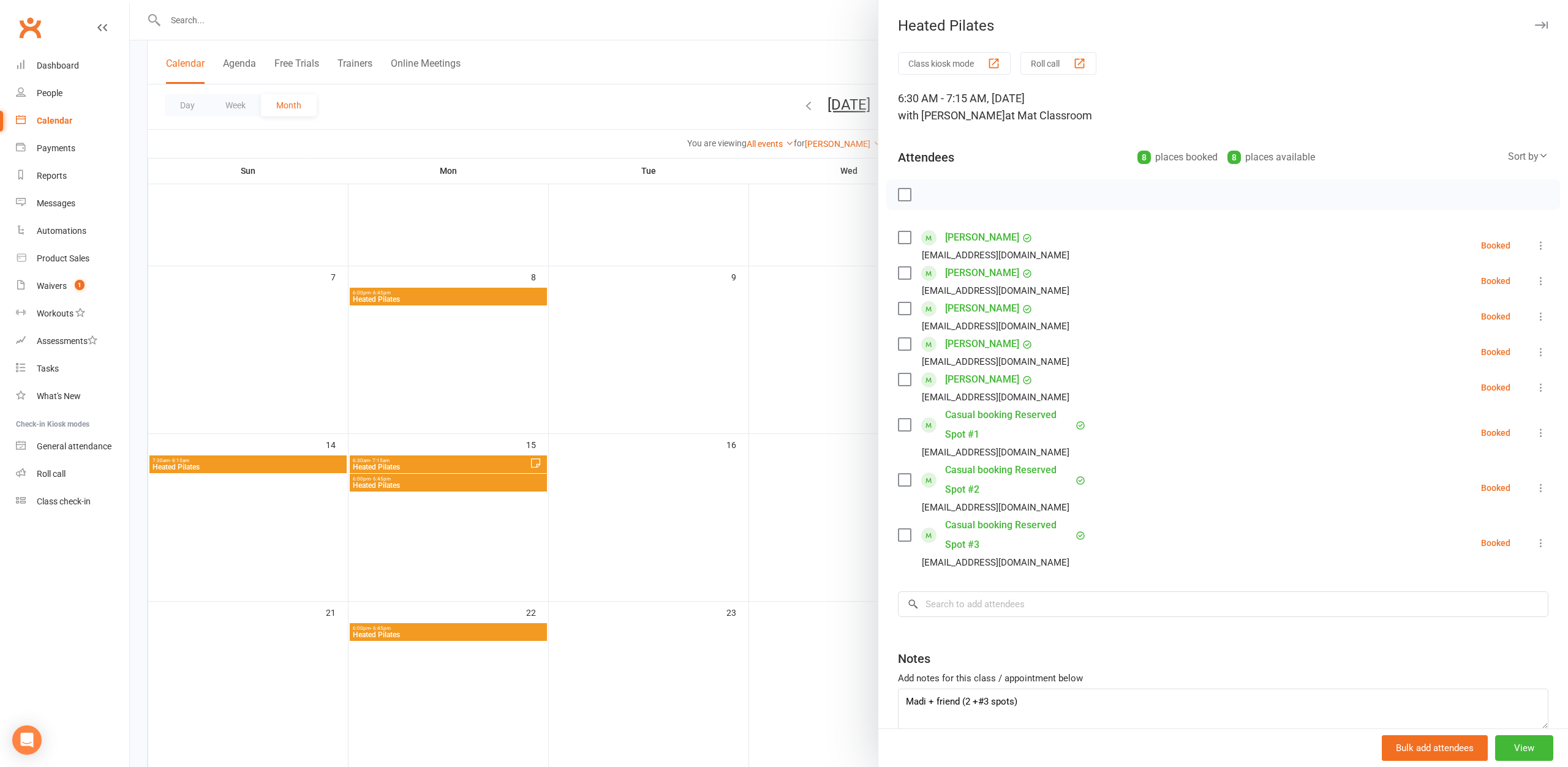
click at [490, 484] on div at bounding box center [849, 383] width 1438 height 767
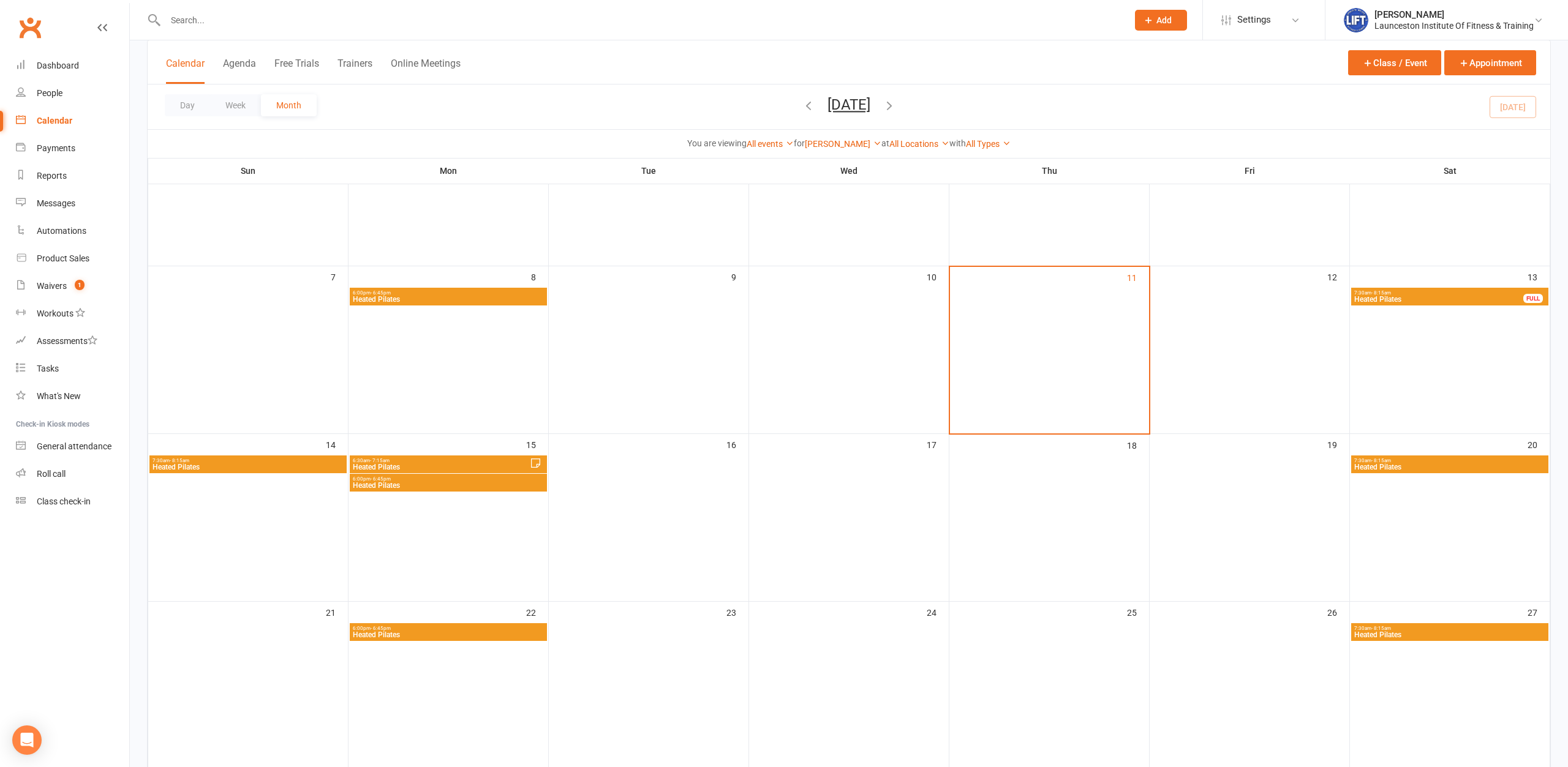
click at [490, 484] on span "Heated Pilates" at bounding box center [448, 486] width 192 height 8
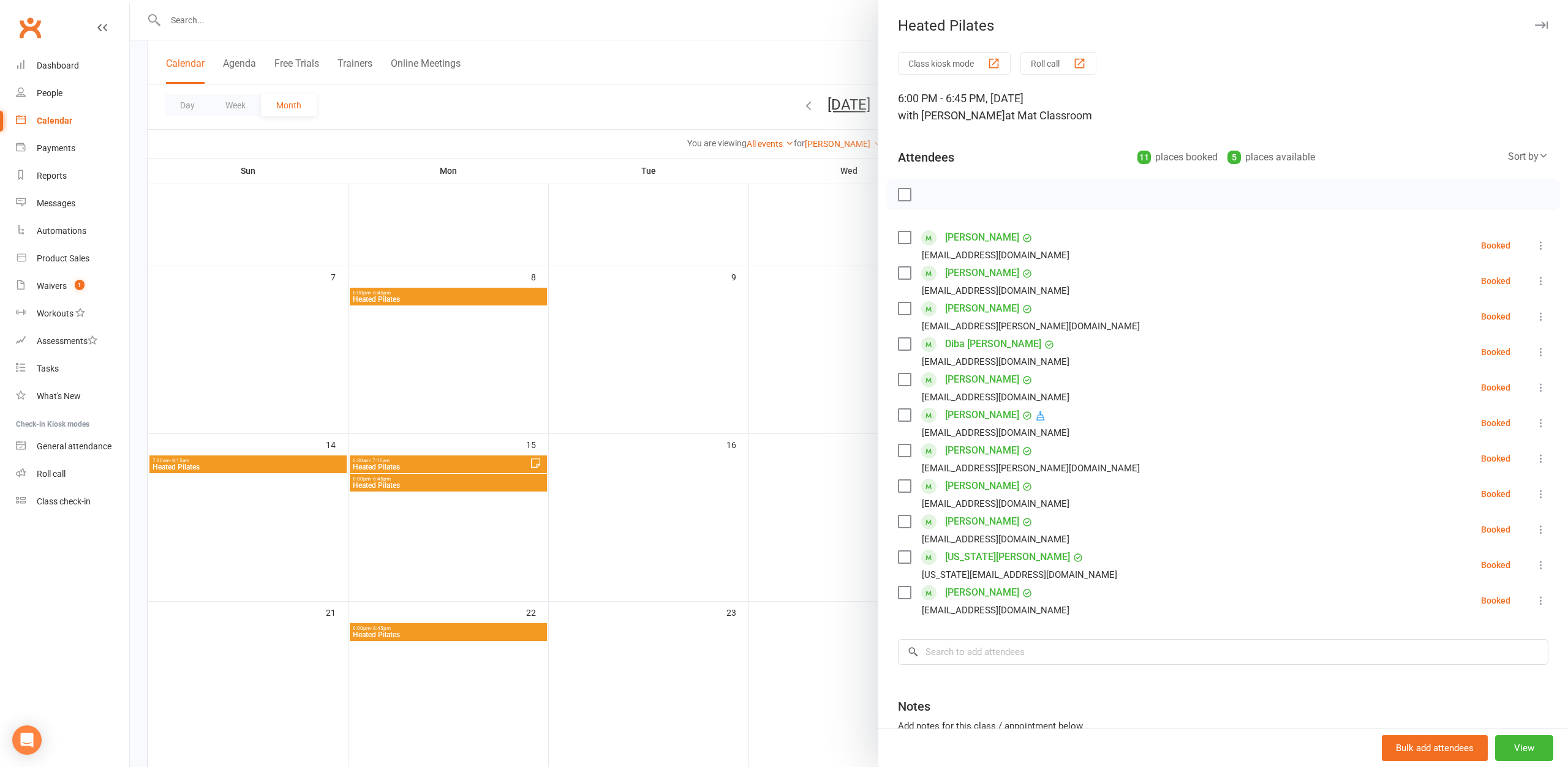
click at [667, 455] on div at bounding box center [849, 383] width 1438 height 767
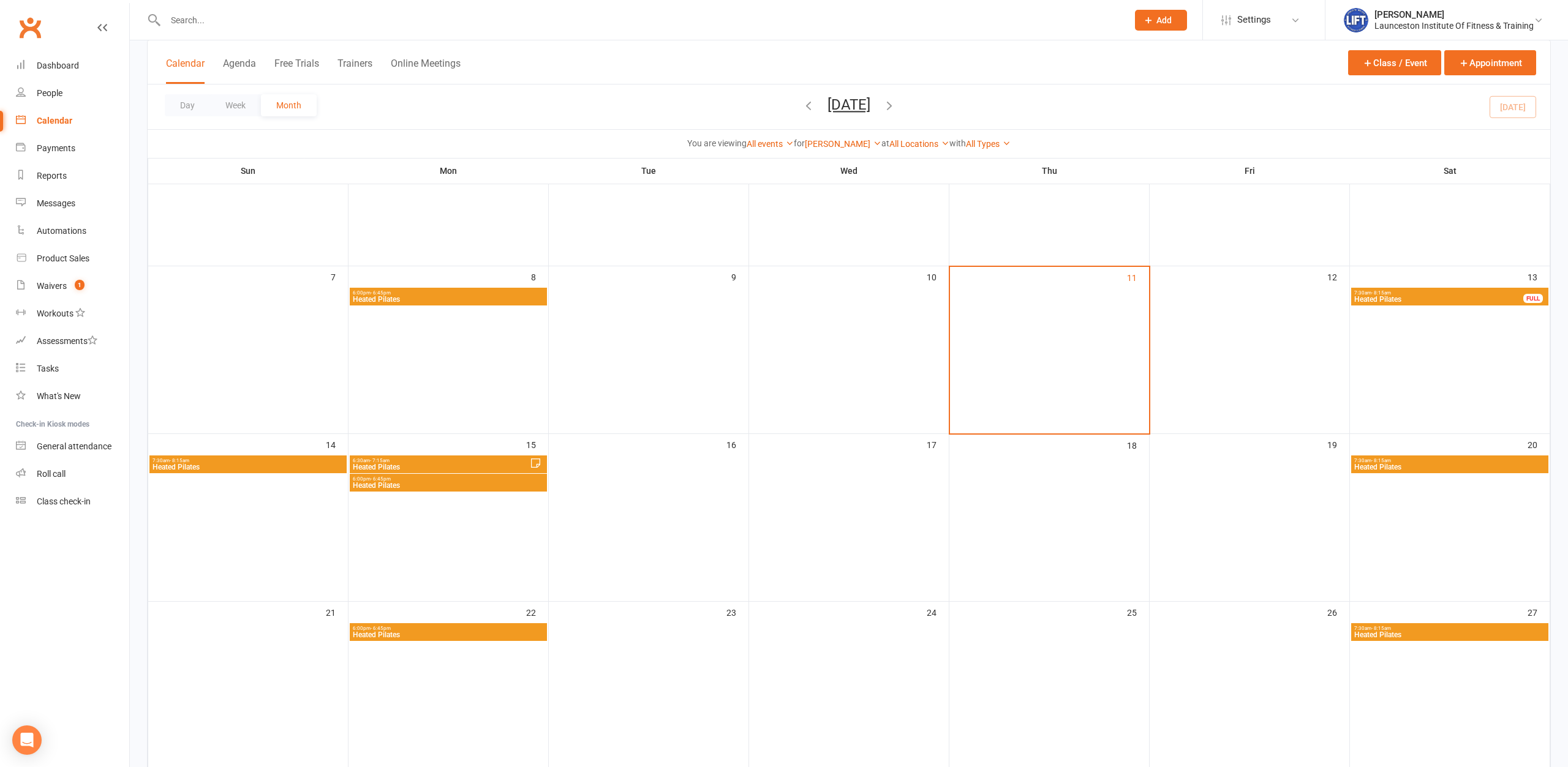
click at [1460, 297] on span "Heated Pilates" at bounding box center [1438, 299] width 170 height 8
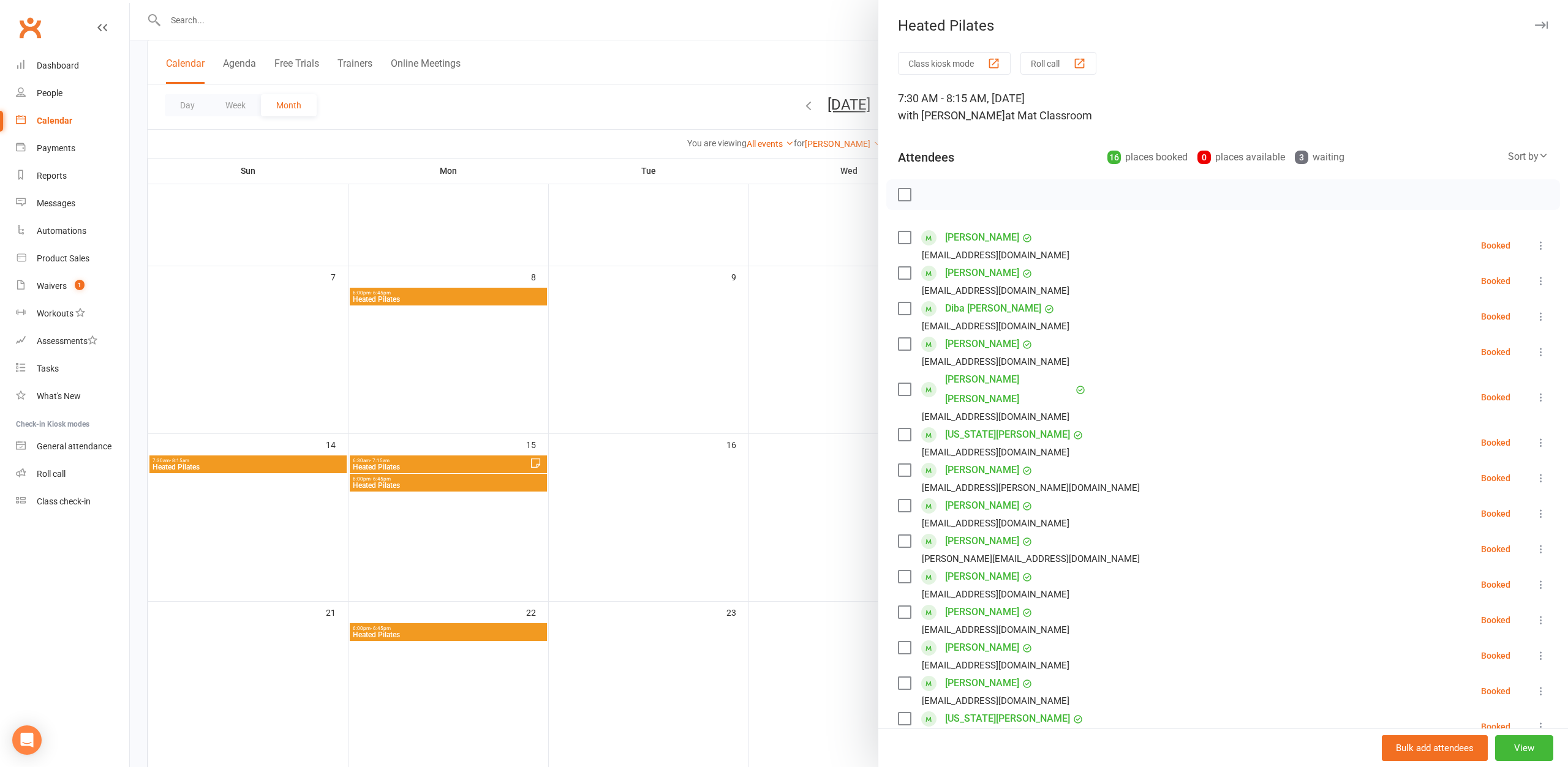
scroll to position [396, 0]
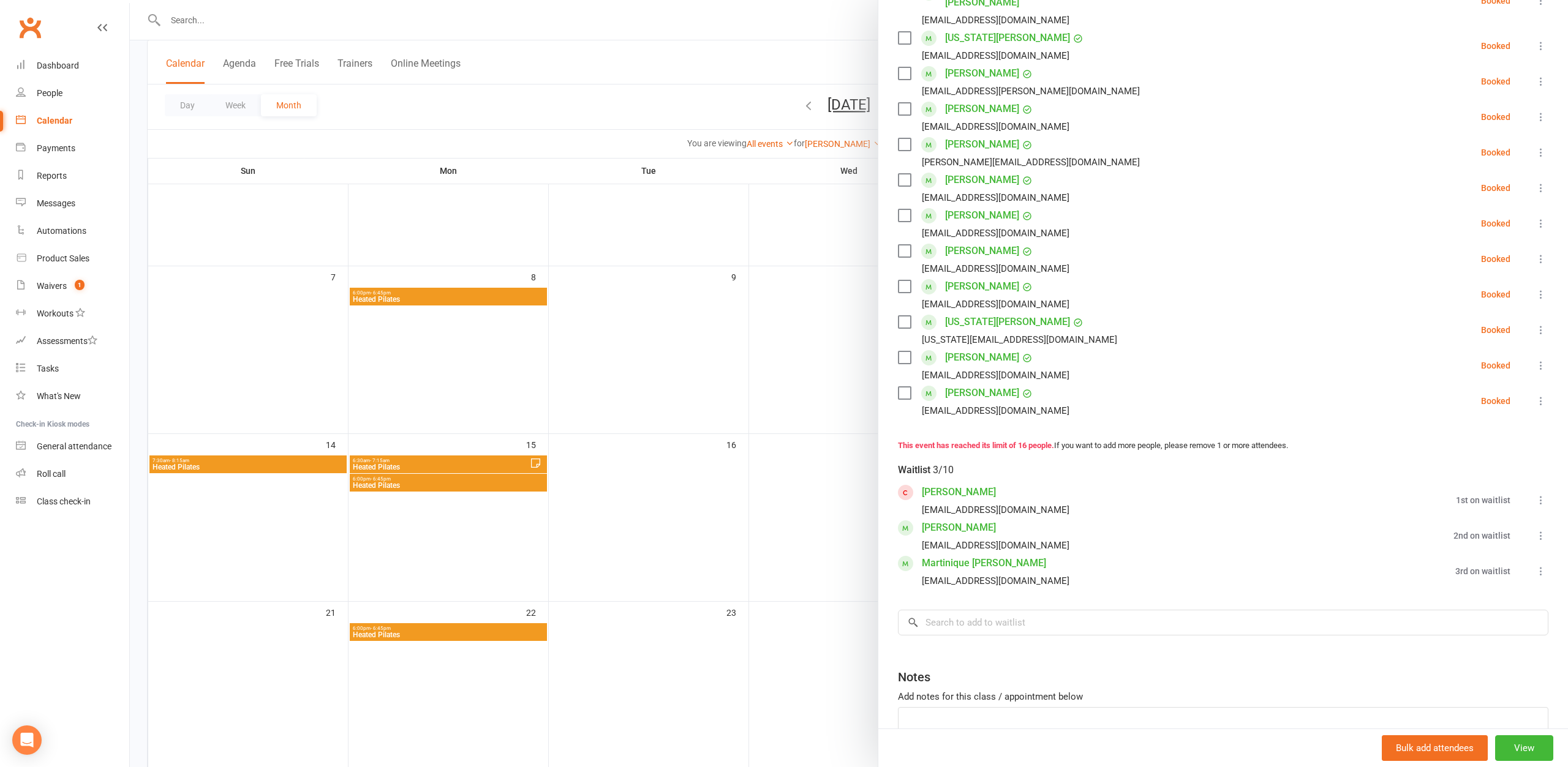
click at [630, 86] on div at bounding box center [849, 383] width 1438 height 767
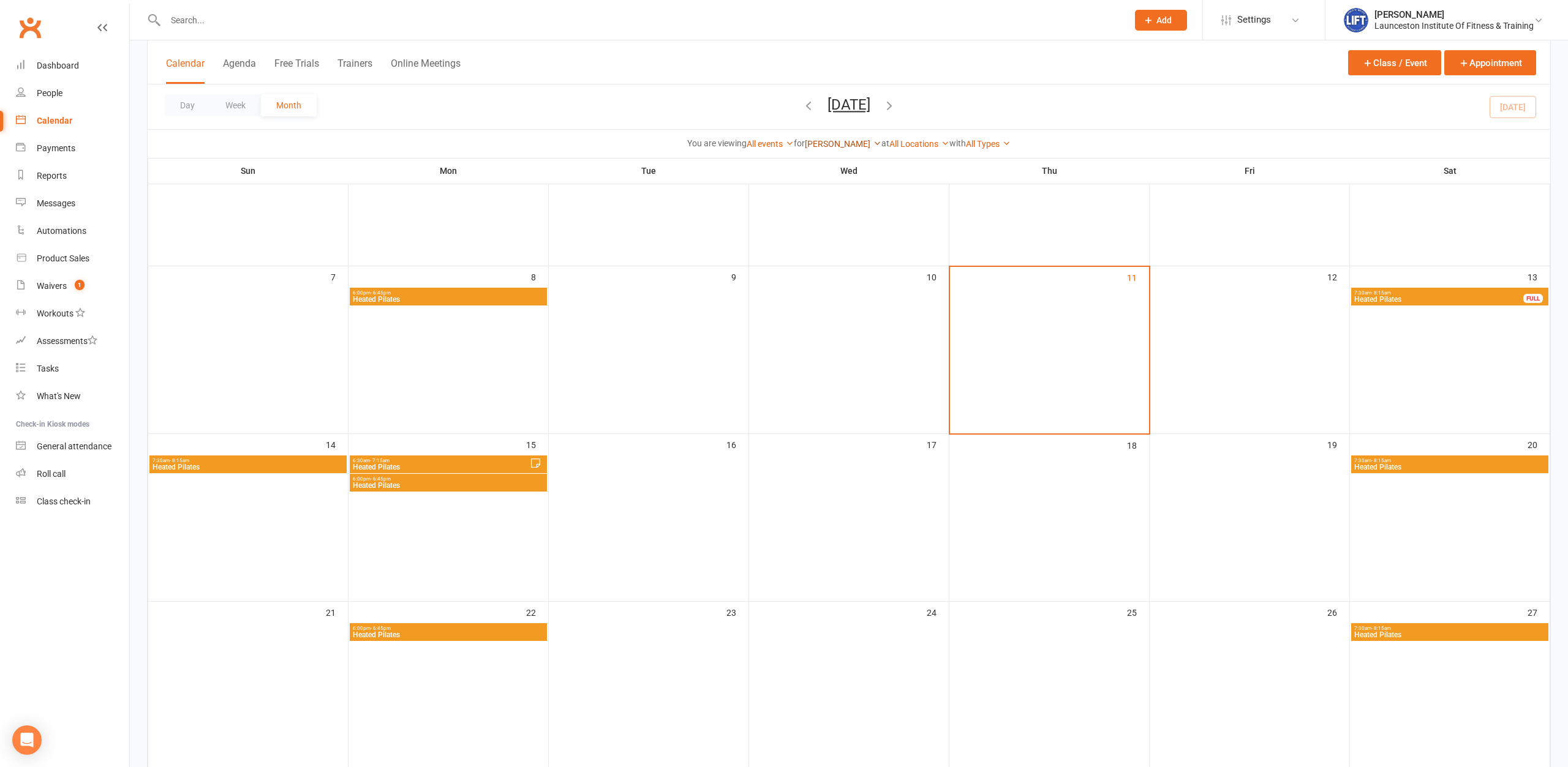
click at [858, 147] on link "[PERSON_NAME]" at bounding box center [842, 144] width 76 height 10
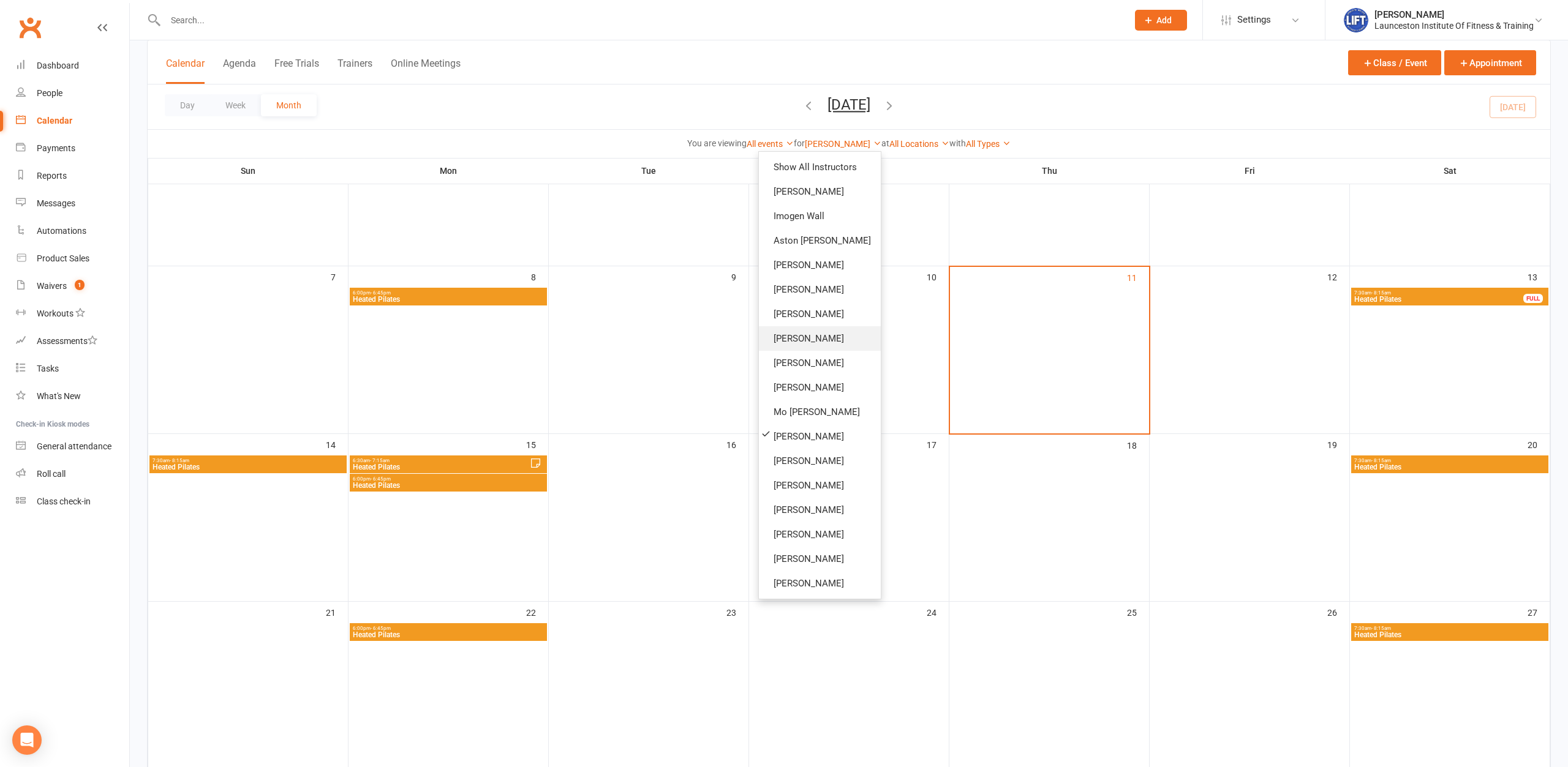
click at [828, 331] on link "[PERSON_NAME]" at bounding box center [820, 338] width 122 height 25
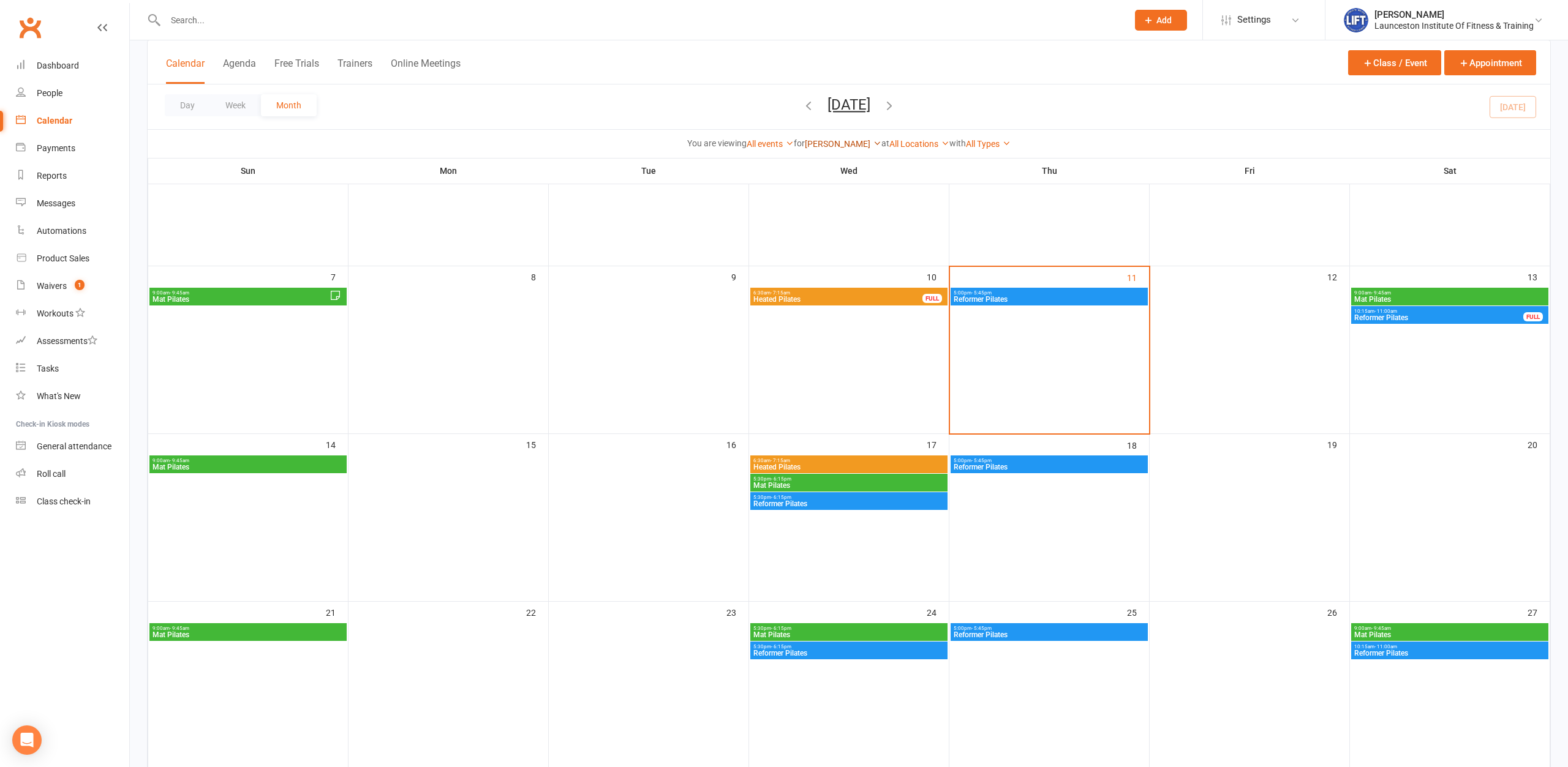
click at [868, 148] on link "[PERSON_NAME]" at bounding box center [842, 144] width 76 height 10
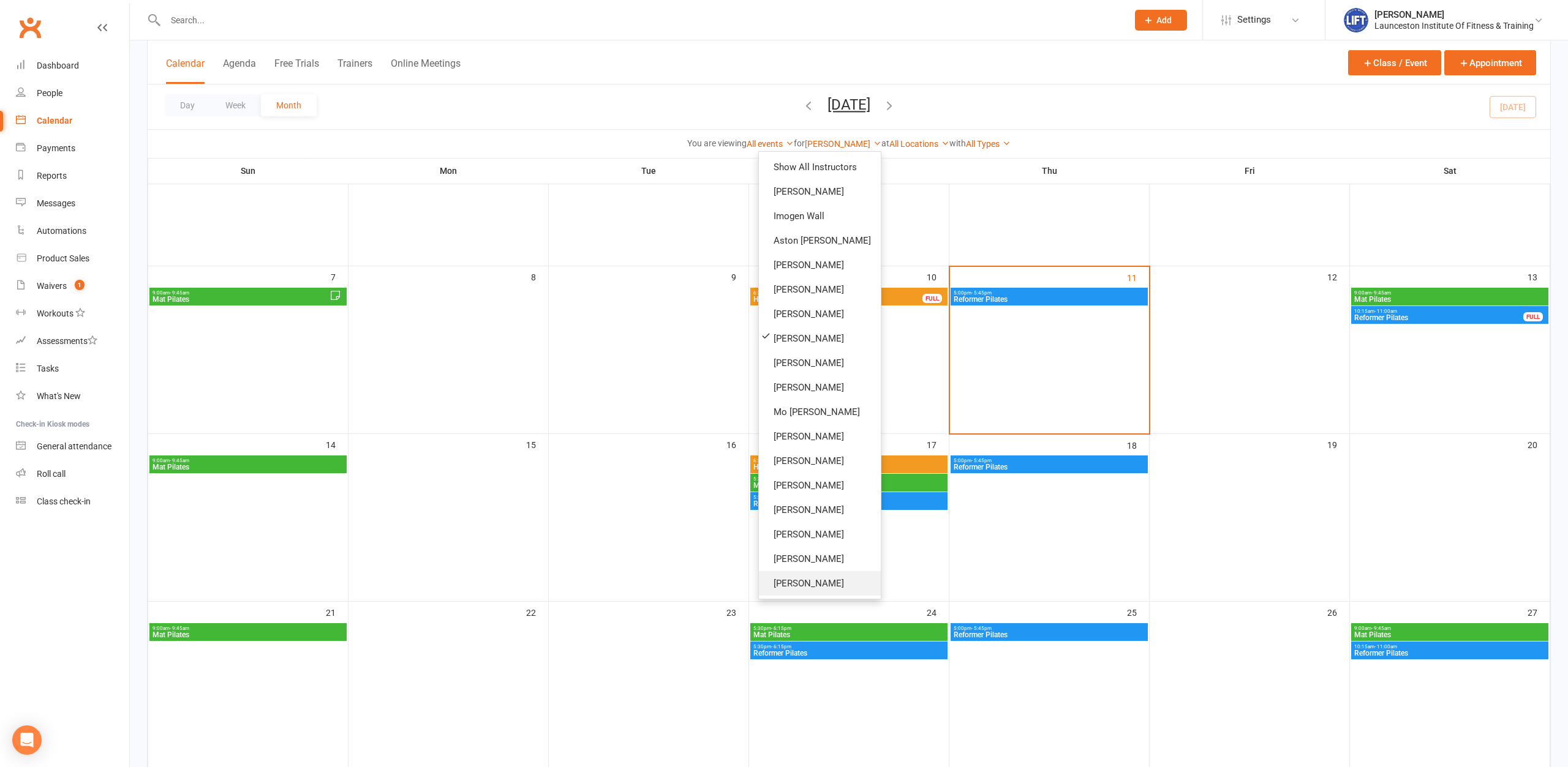
click at [837, 579] on link "[PERSON_NAME]" at bounding box center [820, 584] width 122 height 25
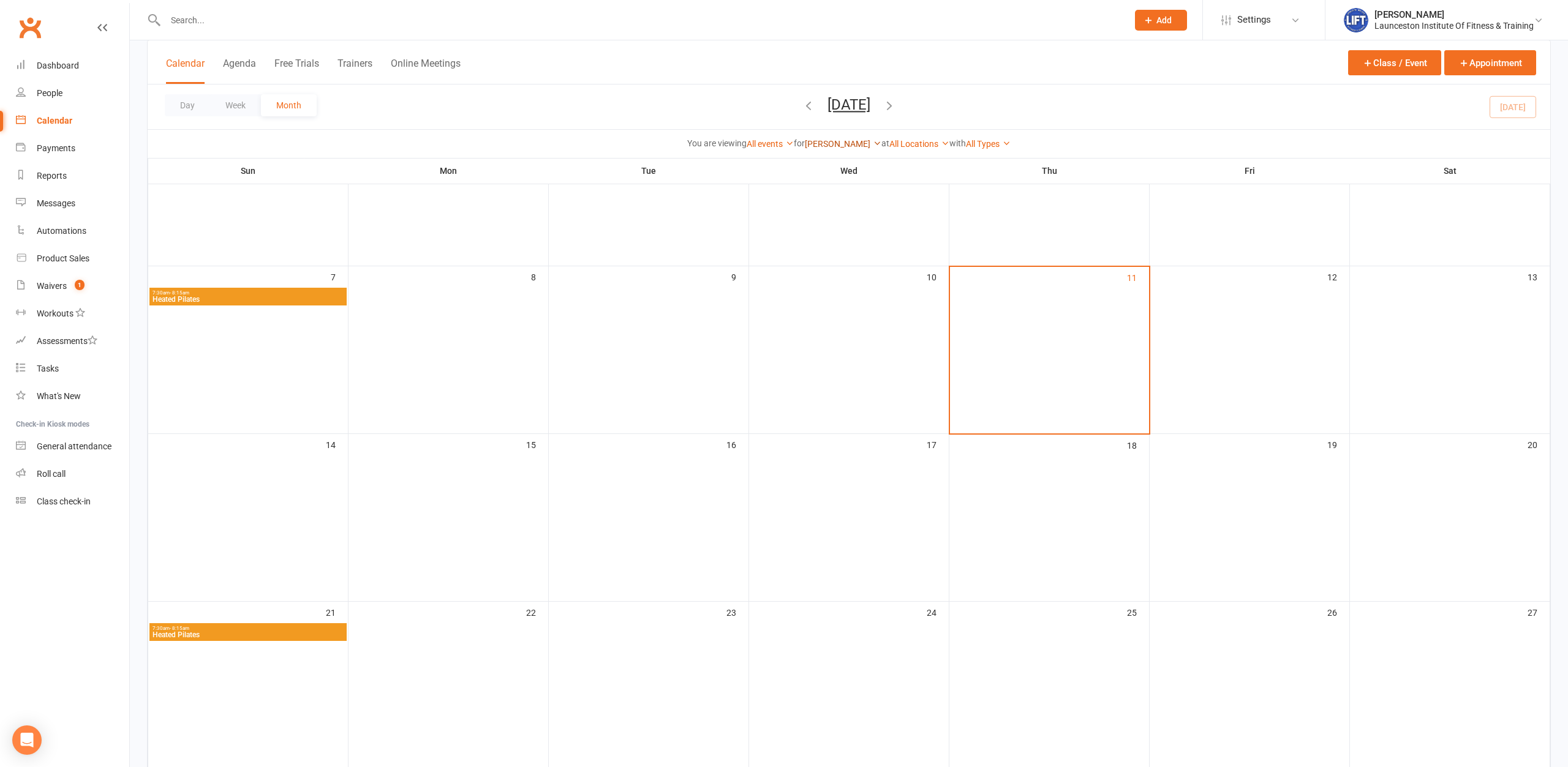
click at [873, 144] on icon at bounding box center [877, 143] width 9 height 9
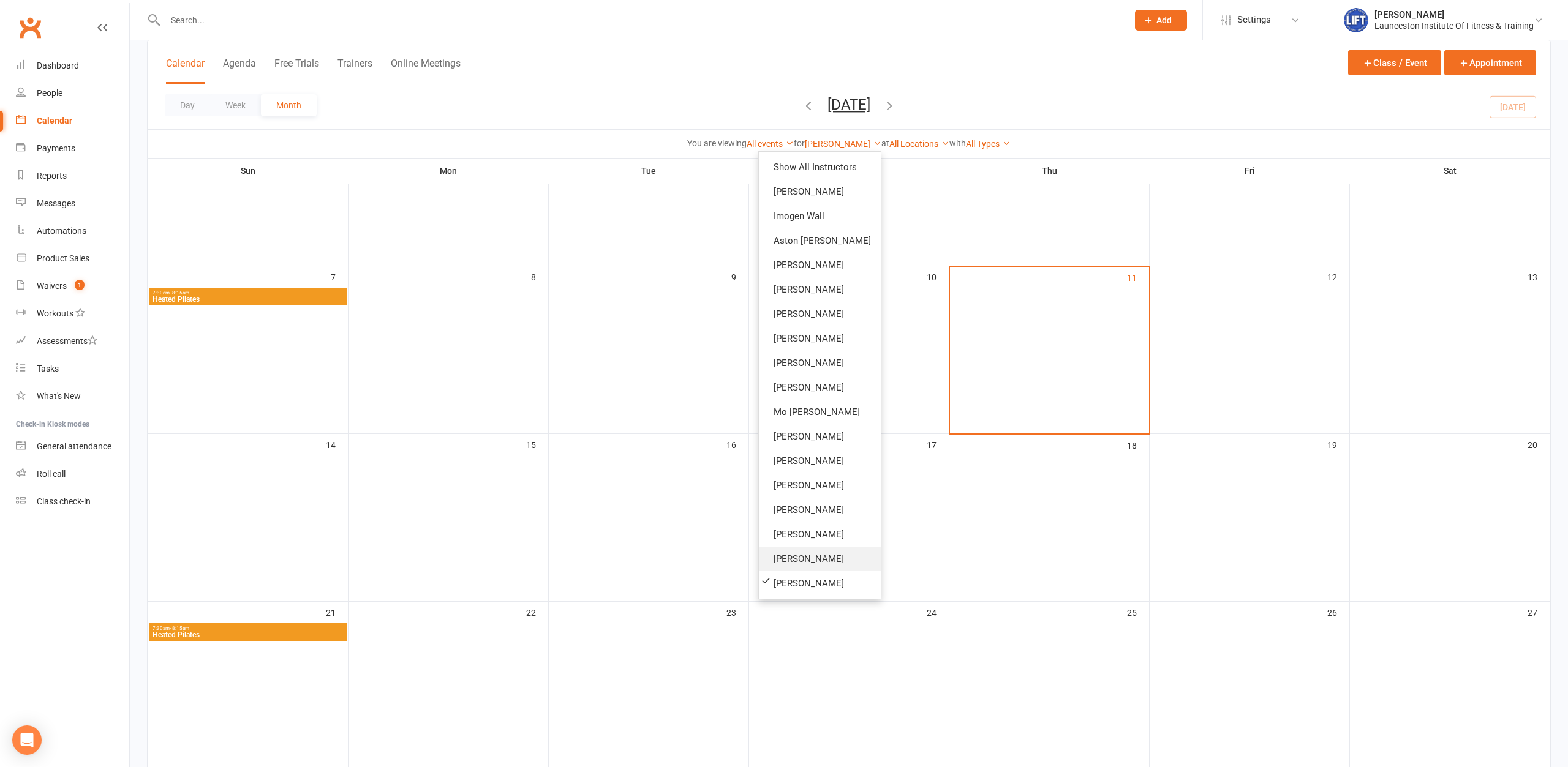
click at [817, 556] on link "[PERSON_NAME]" at bounding box center [820, 559] width 122 height 25
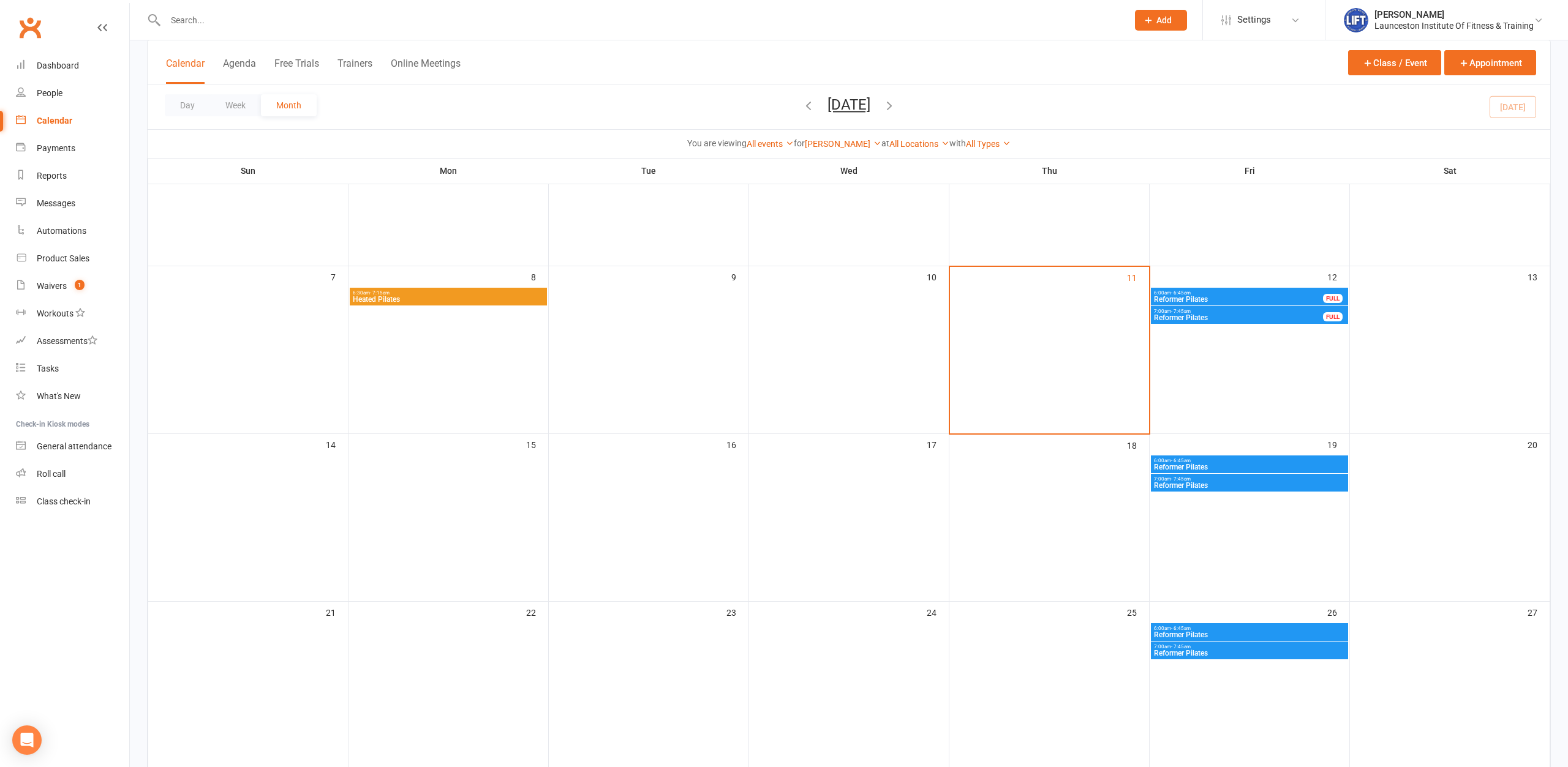
click at [1203, 289] on div "6:00am - 6:45am Reformer Pilates FULL" at bounding box center [1249, 297] width 197 height 18
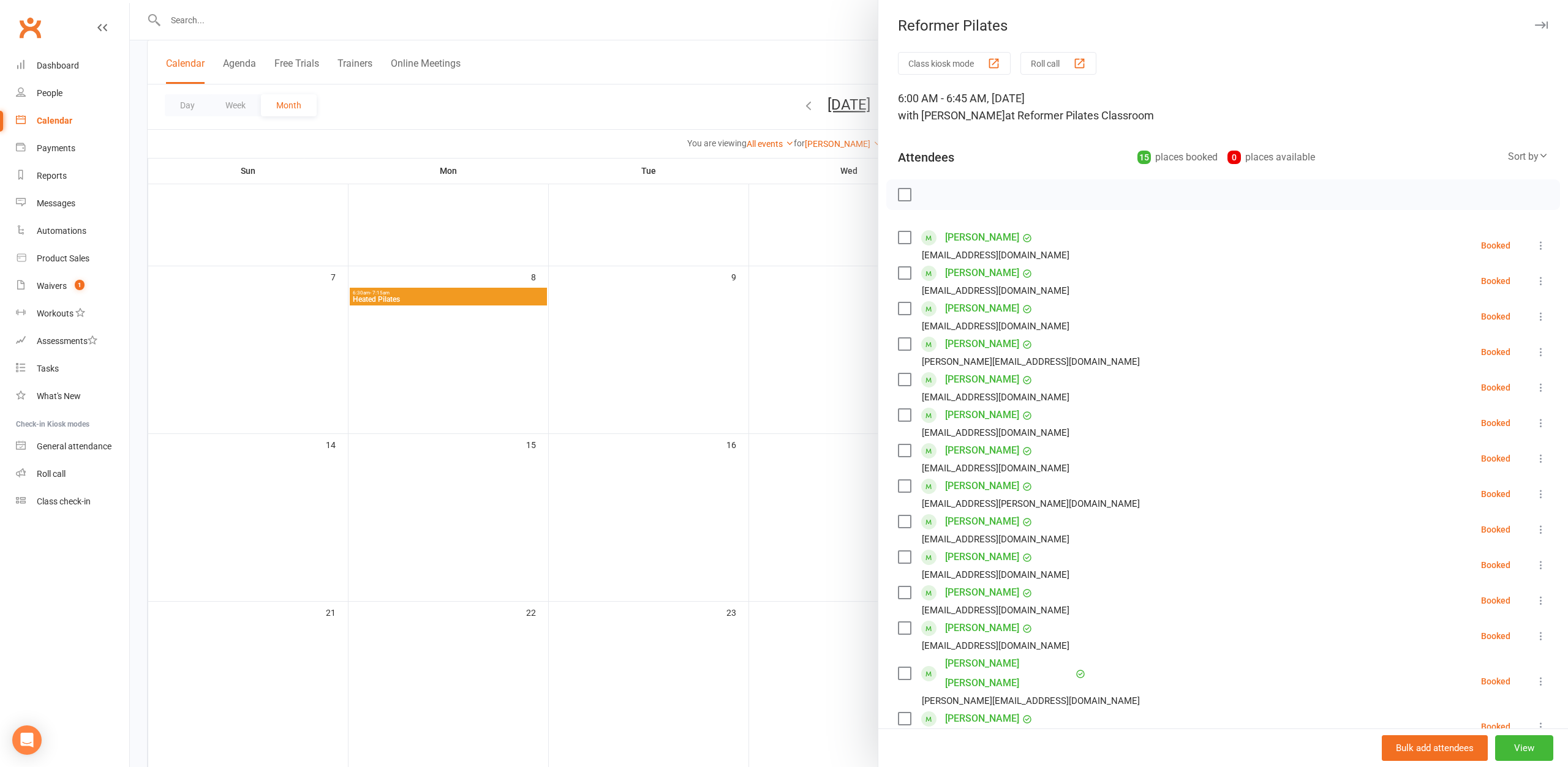
click at [751, 320] on div at bounding box center [849, 383] width 1438 height 767
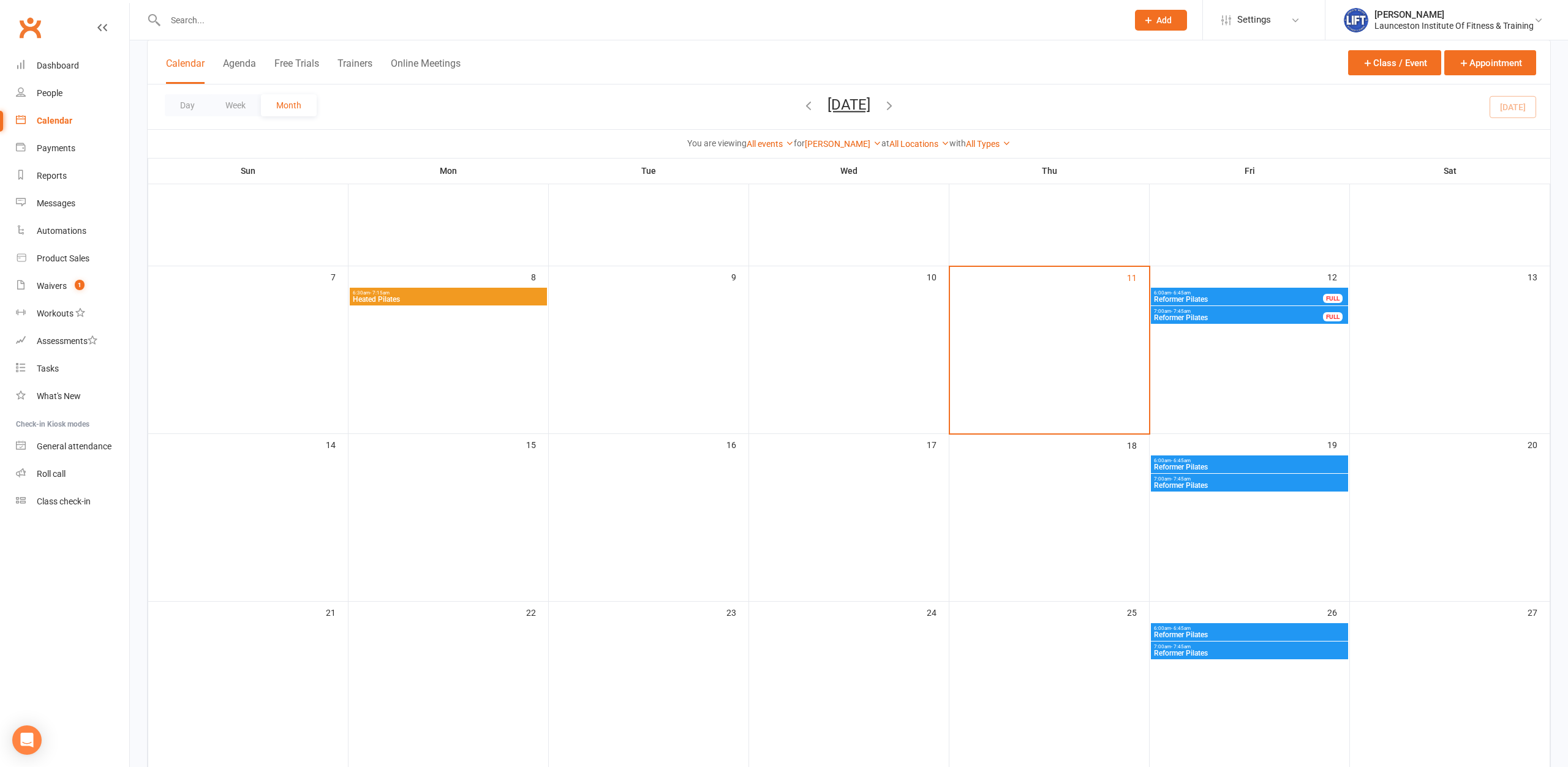
click at [1201, 316] on span "Reformer Pilates" at bounding box center [1238, 317] width 170 height 8
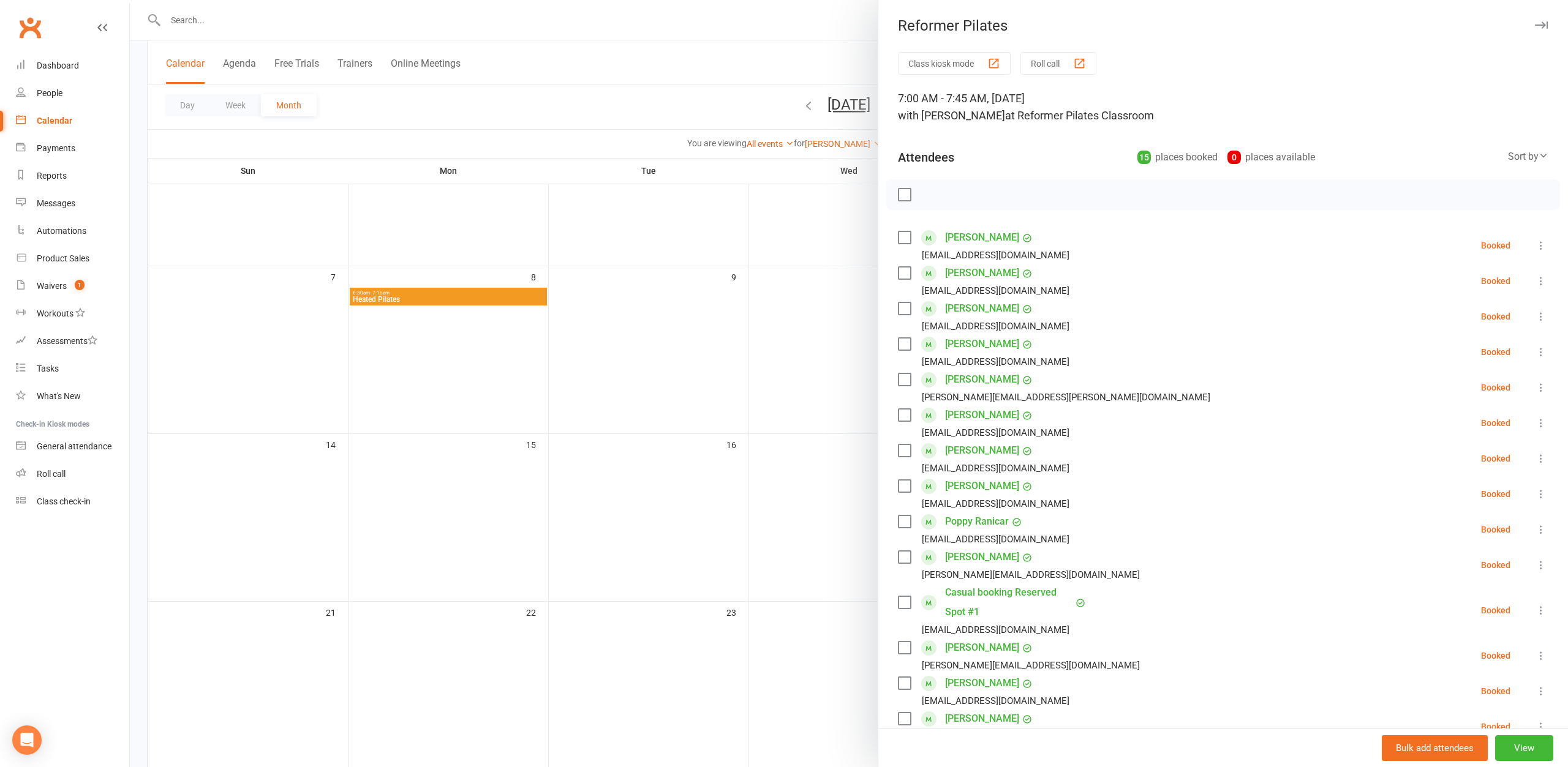
click at [724, 328] on div at bounding box center [849, 383] width 1438 height 767
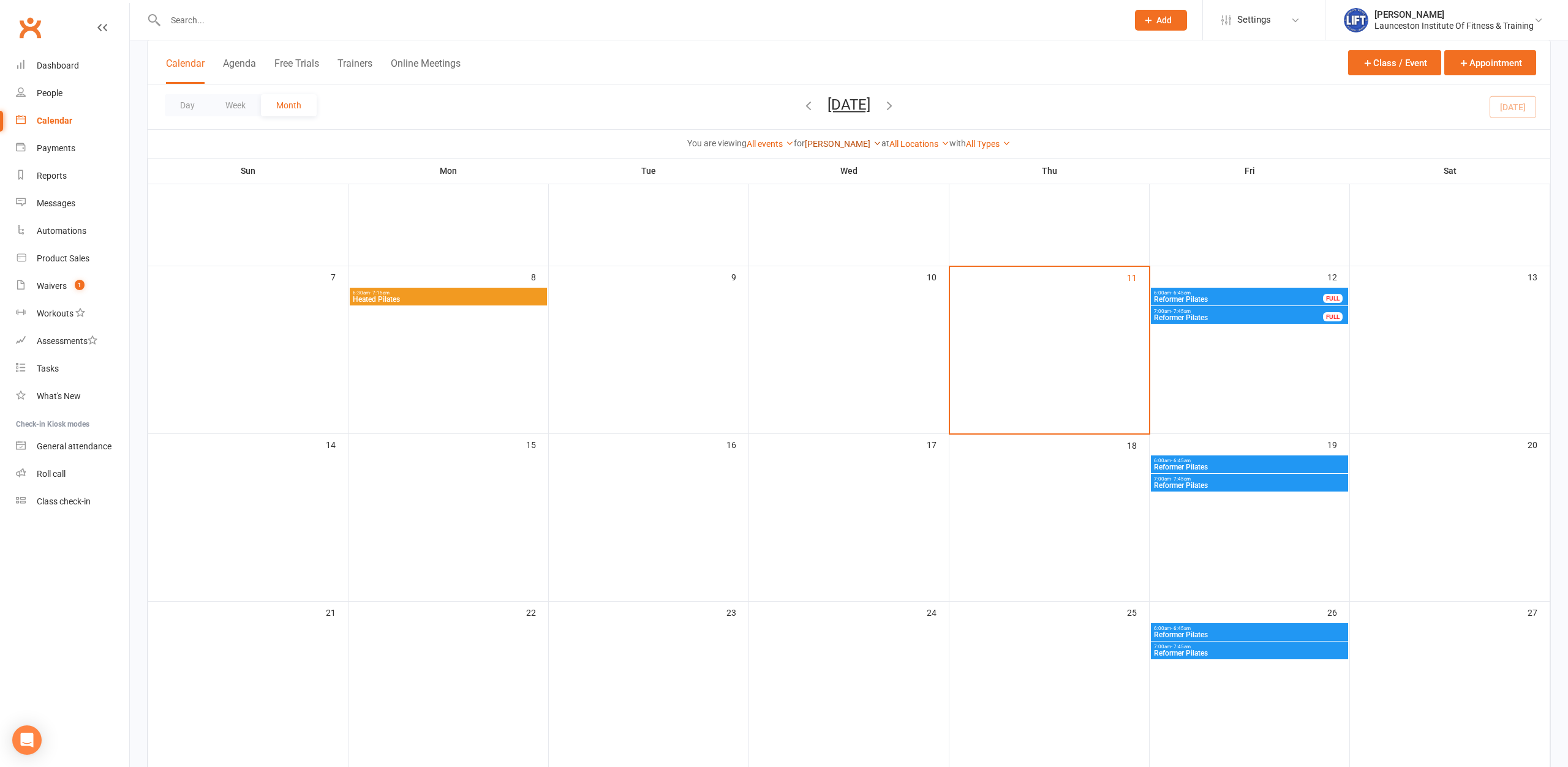
click at [873, 141] on icon at bounding box center [877, 143] width 9 height 9
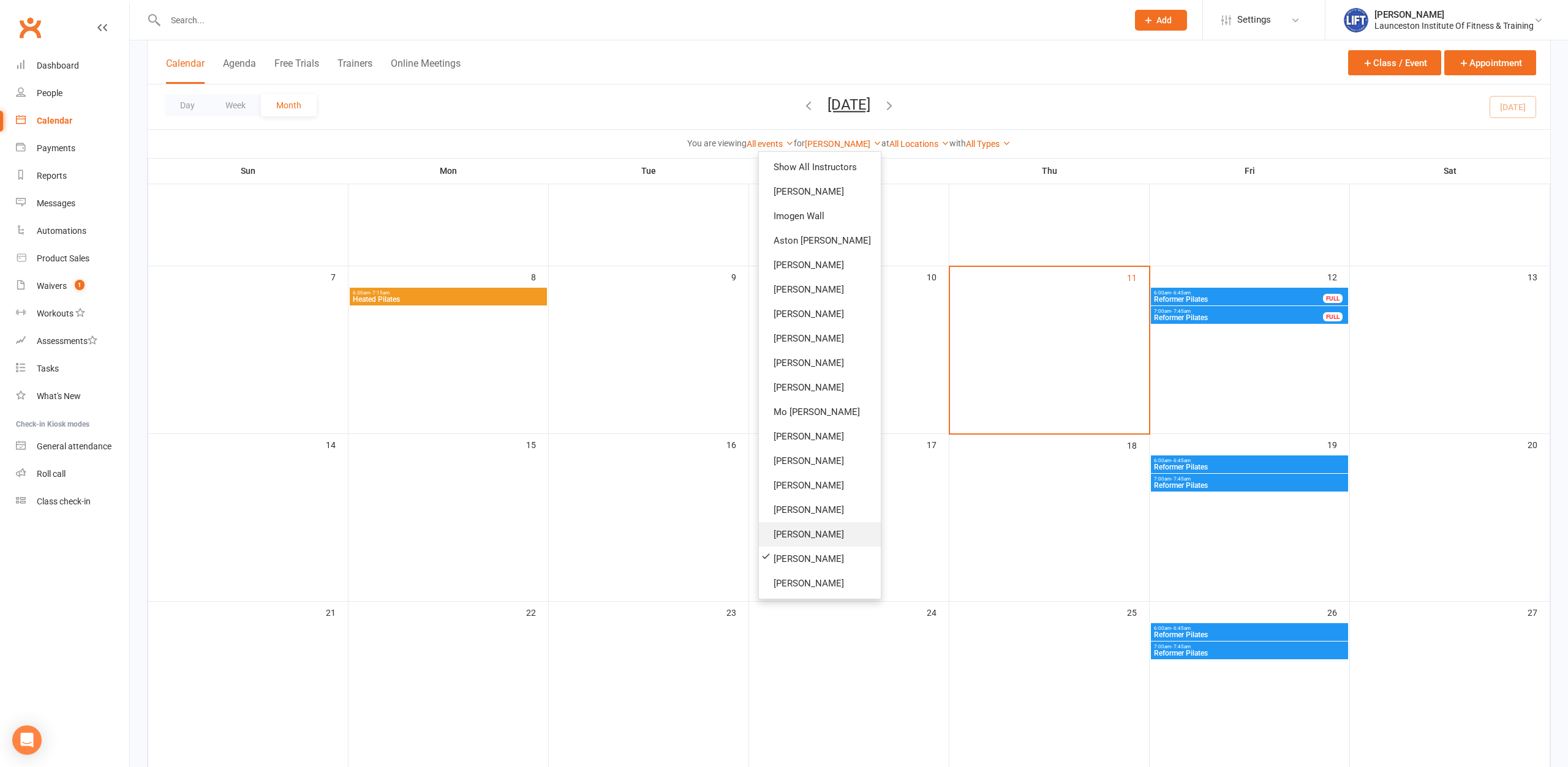
click at [824, 532] on link "[PERSON_NAME]" at bounding box center [820, 534] width 122 height 25
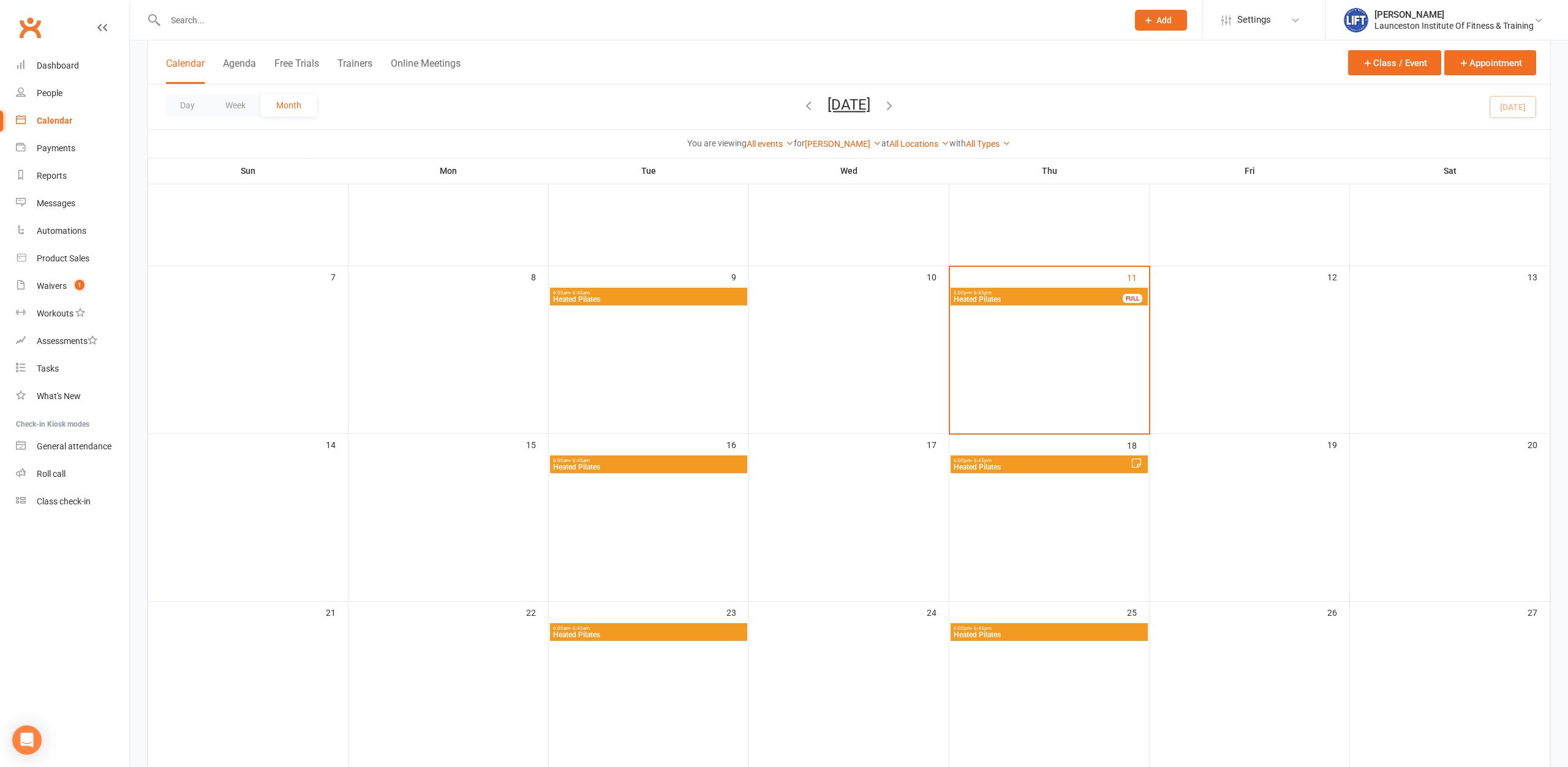
click at [1032, 298] on span "Heated Pilates" at bounding box center [1037, 299] width 170 height 8
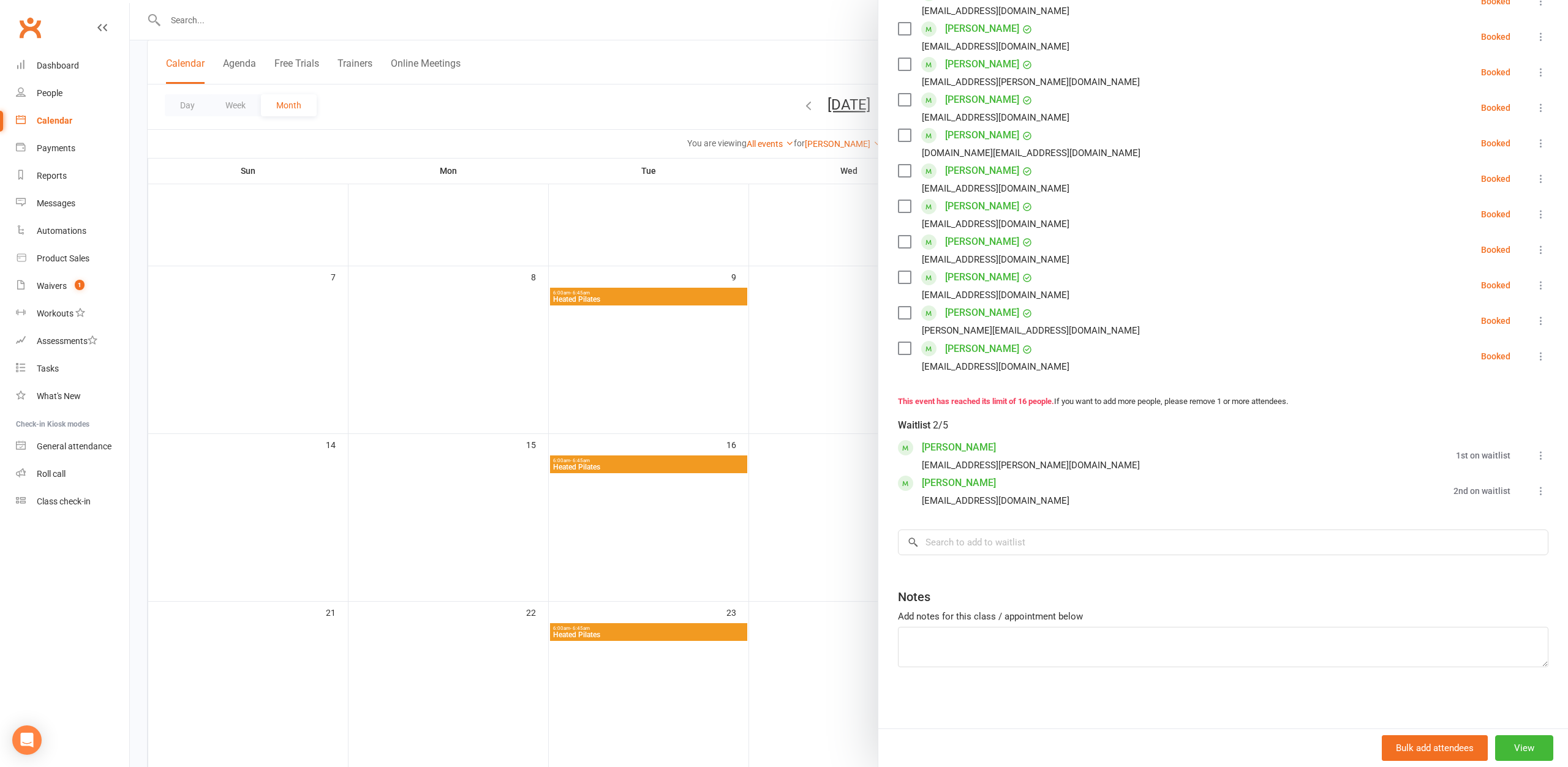
scroll to position [27, 0]
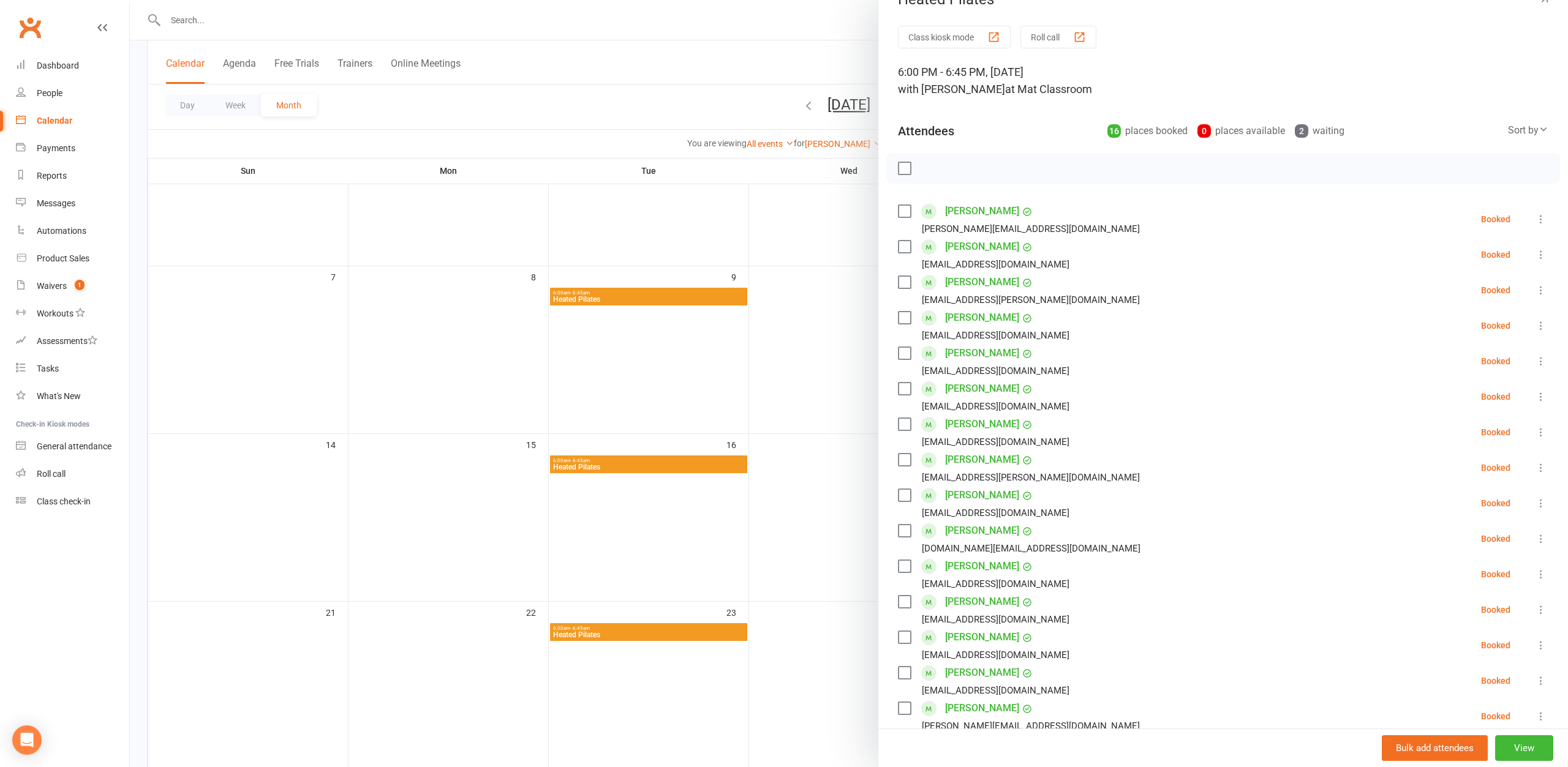
click at [840, 322] on div at bounding box center [849, 383] width 1438 height 767
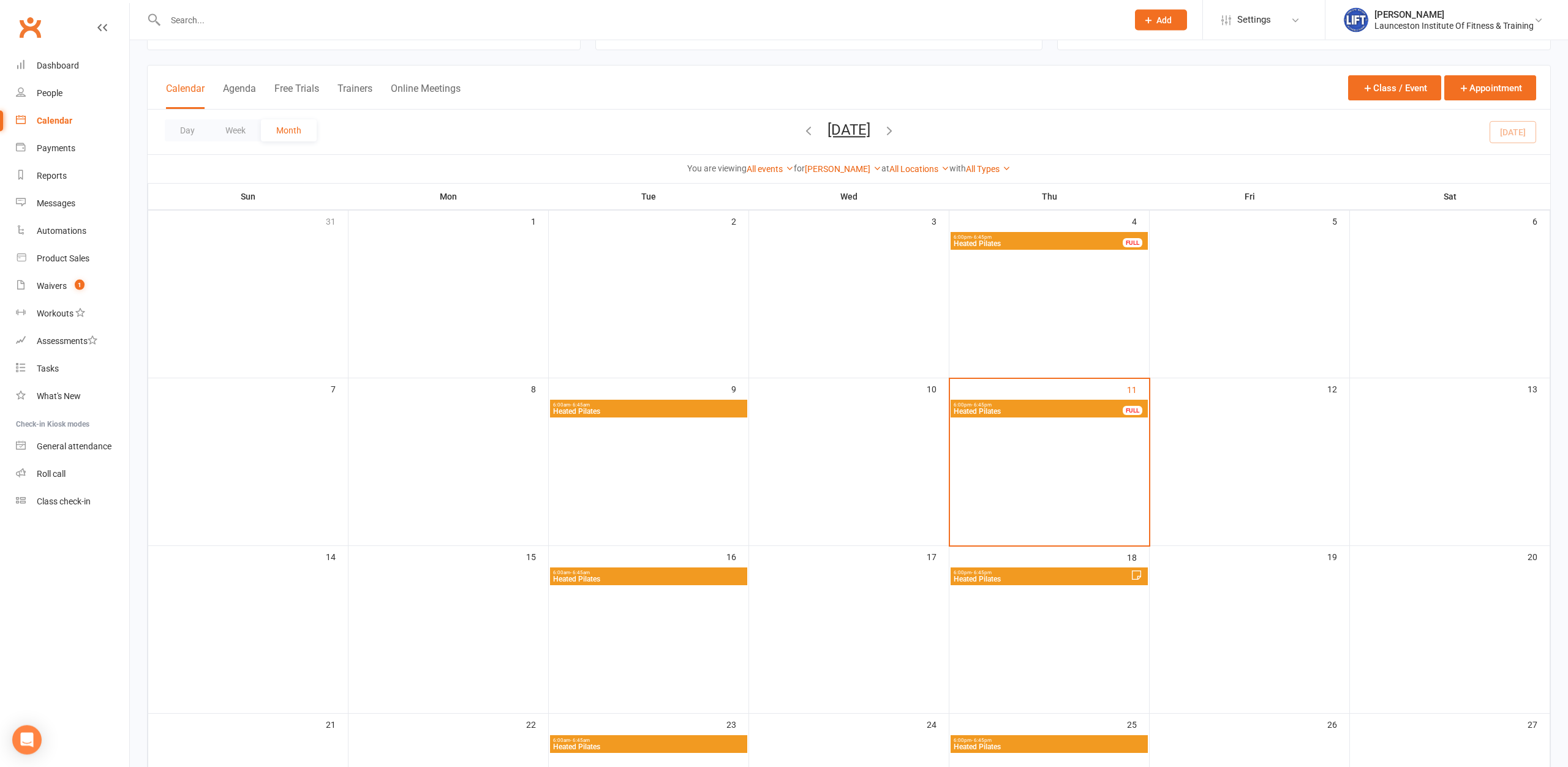
scroll to position [0, 0]
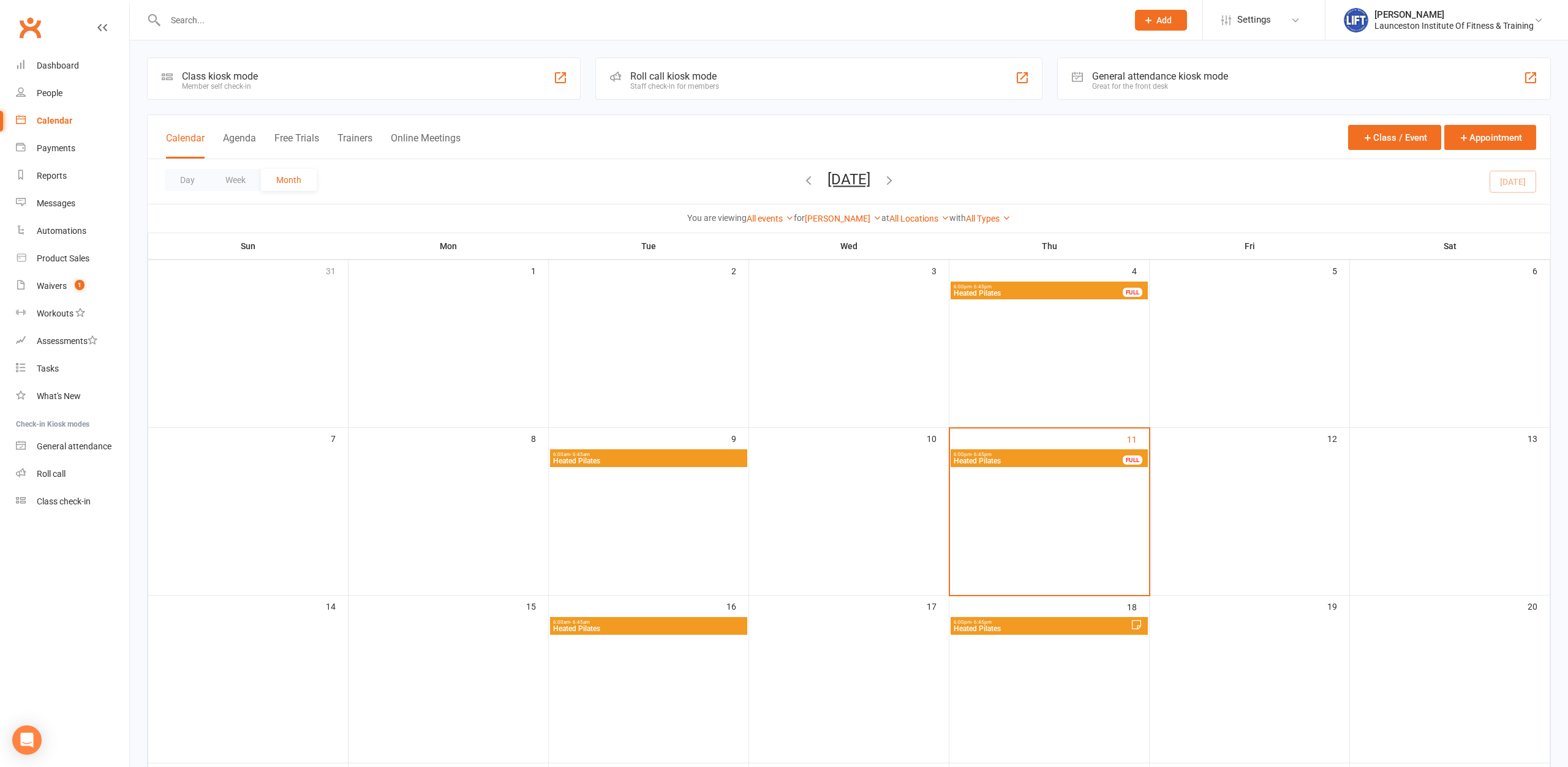
click at [861, 212] on div "[PERSON_NAME] Show All Instructors [PERSON_NAME] Imogen Wall [PERSON_NAME] [PER…" at bounding box center [842, 219] width 76 height 13
click at [862, 223] on link "[PERSON_NAME]" at bounding box center [842, 219] width 76 height 10
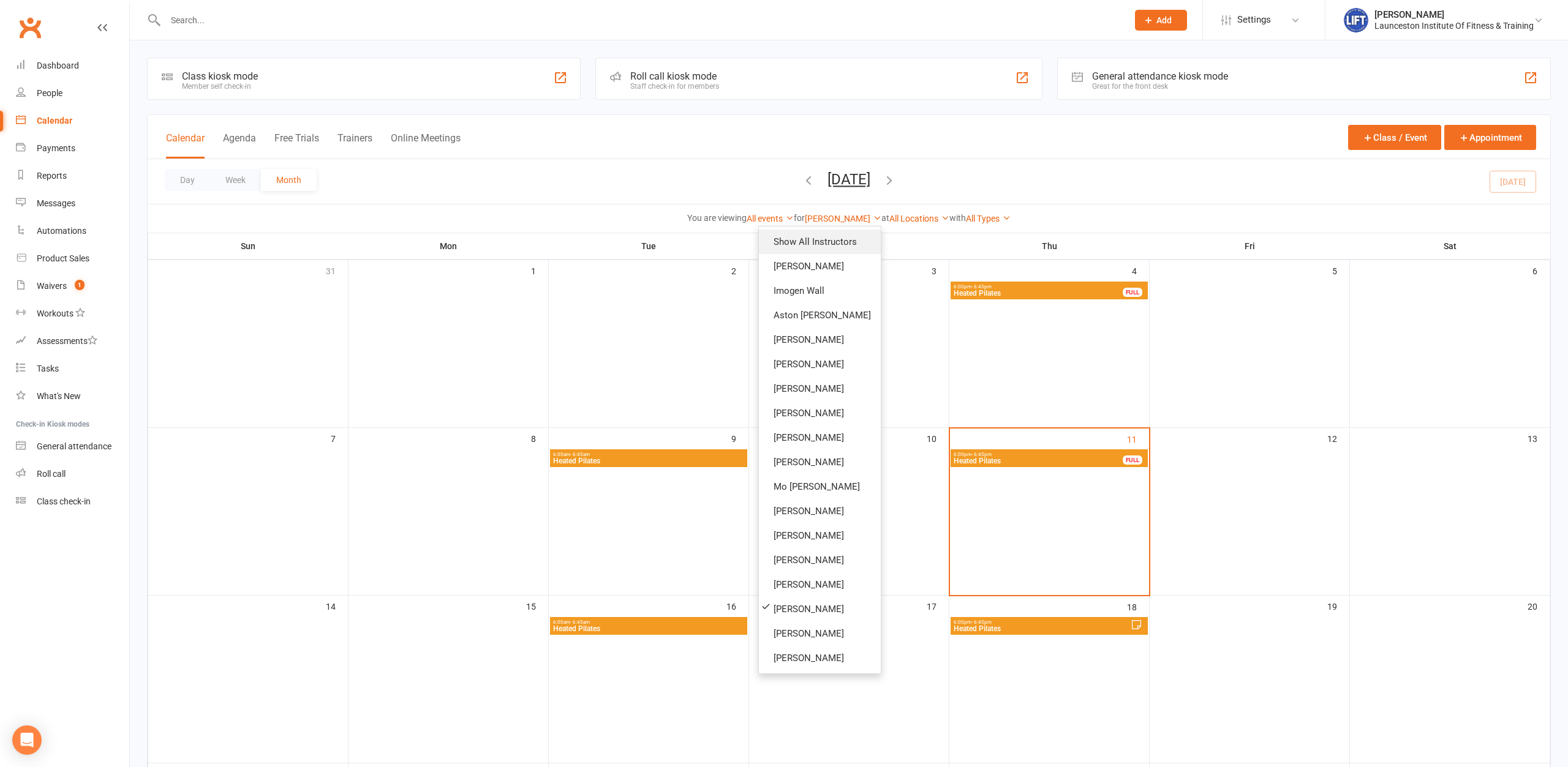
click at [858, 240] on link "Show All Instructors" at bounding box center [820, 241] width 122 height 25
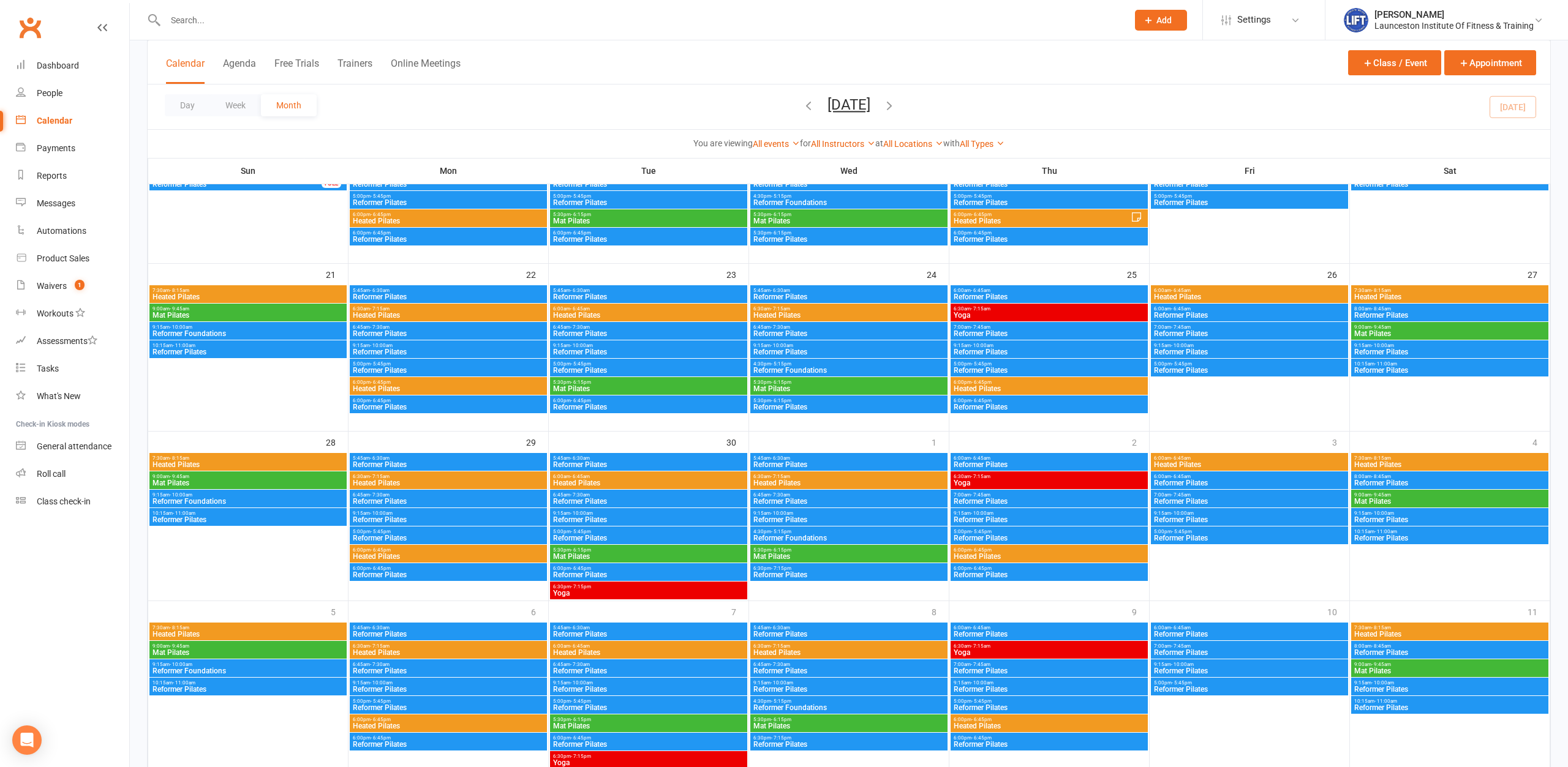
scroll to position [538, 0]
